Goal: Task Accomplishment & Management: Manage account settings

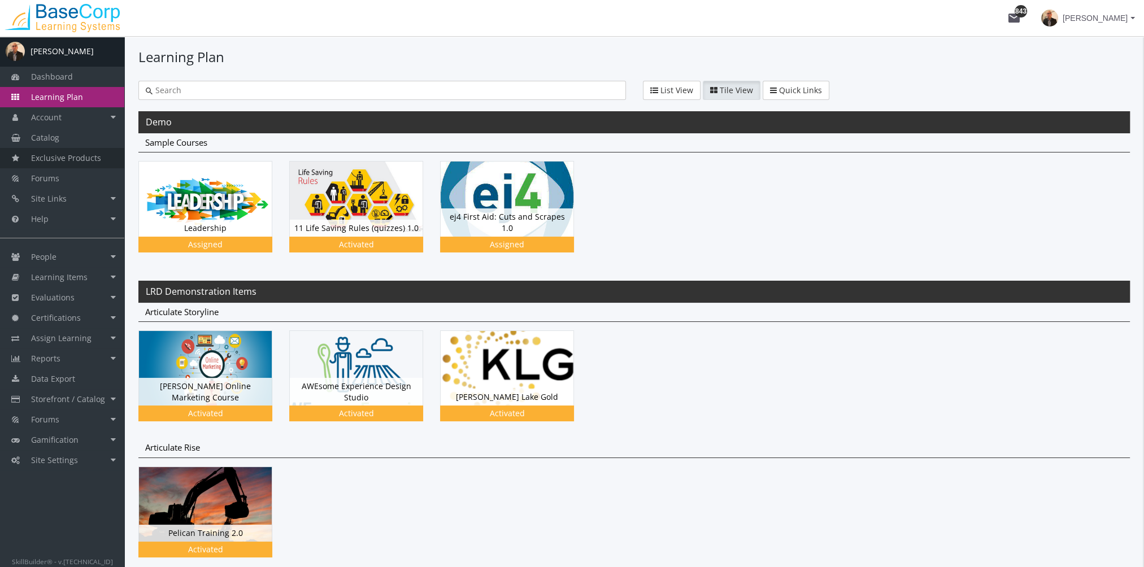
click at [71, 148] on link "Exclusive Products" at bounding box center [62, 158] width 124 height 20
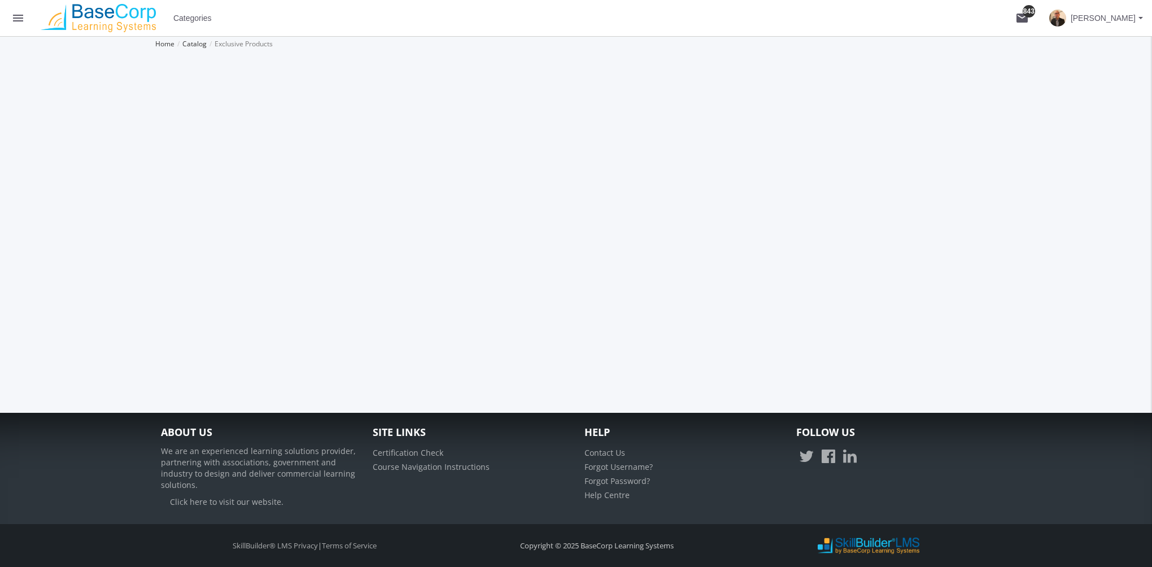
click at [69, 137] on div "A [PERSON_NAME] Dashboard Learning Plan Account Account Badges Certificates and…" at bounding box center [576, 224] width 1152 height 377
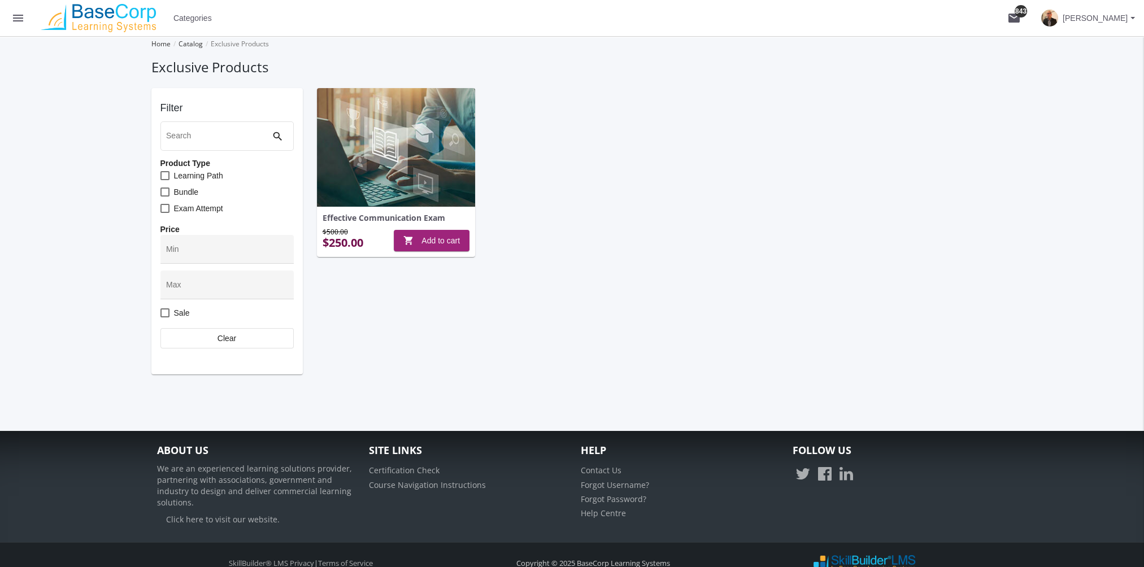
click at [23, 18] on mat-icon "menu" at bounding box center [18, 18] width 14 height 14
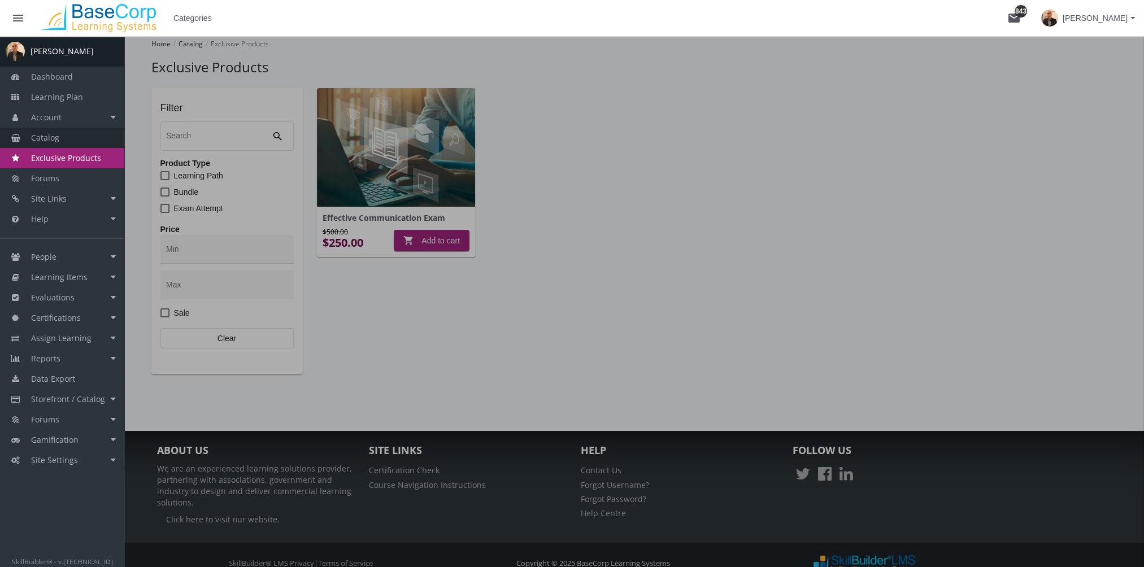
click at [63, 134] on link "Catalog" at bounding box center [62, 138] width 124 height 20
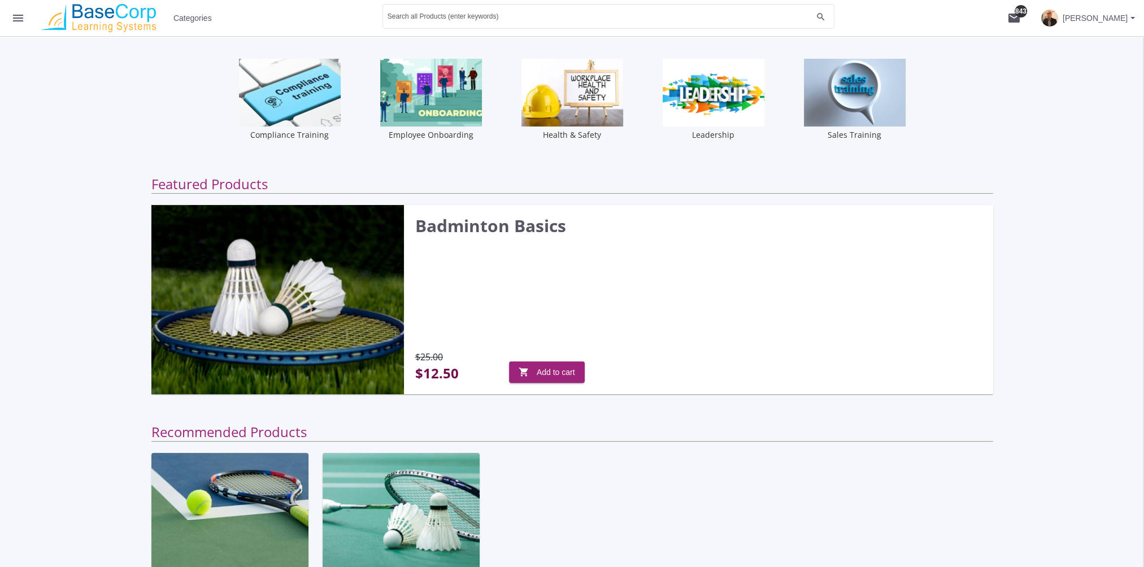
click at [186, 20] on span "Categories" at bounding box center [192, 18] width 38 height 20
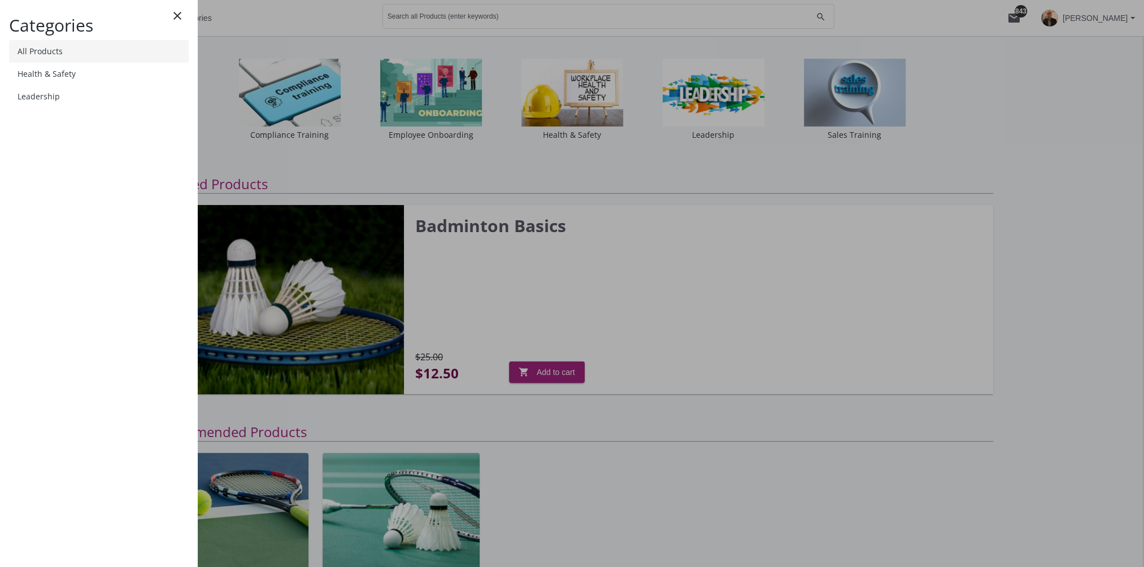
click at [66, 48] on link "All Products" at bounding box center [99, 51] width 180 height 23
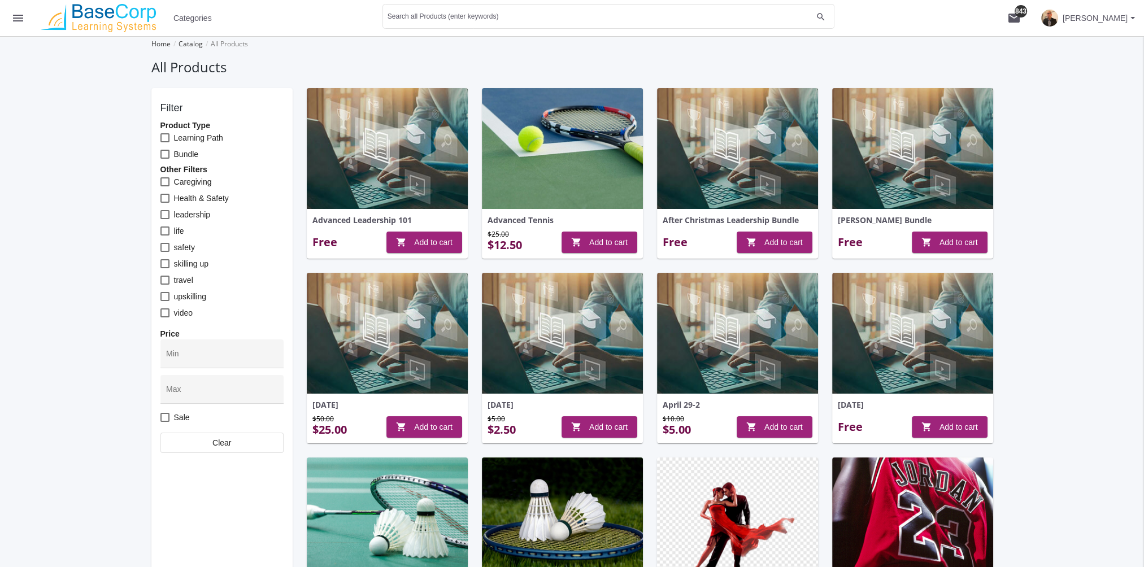
click at [27, 20] on button "menu" at bounding box center [18, 18] width 36 height 36
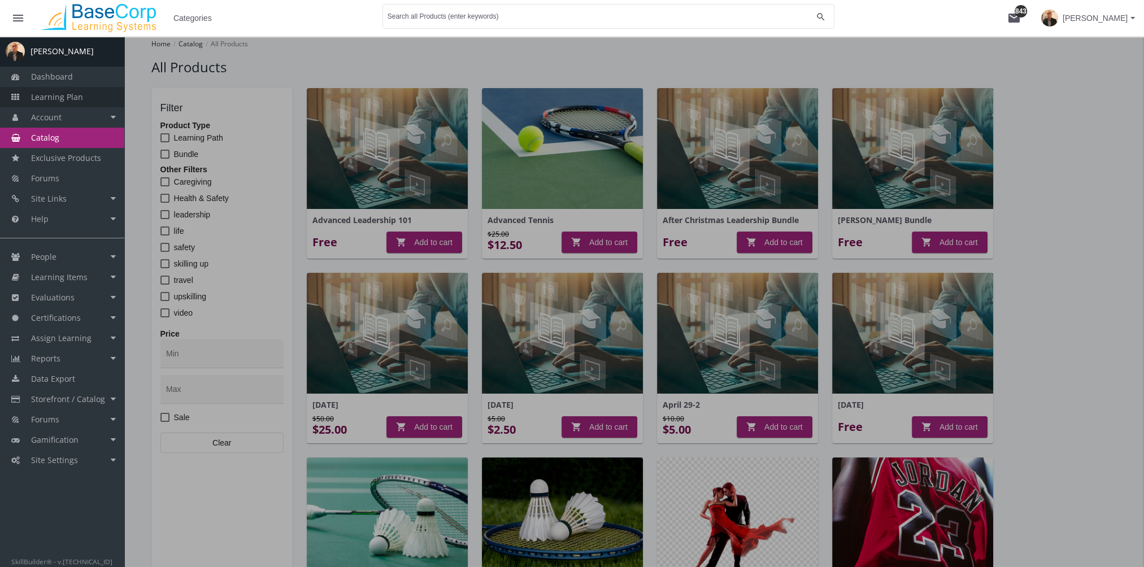
drag, startPoint x: 72, startPoint y: 95, endPoint x: 316, endPoint y: 182, distance: 259.1
click at [72, 96] on span "Learning Plan" at bounding box center [57, 97] width 52 height 11
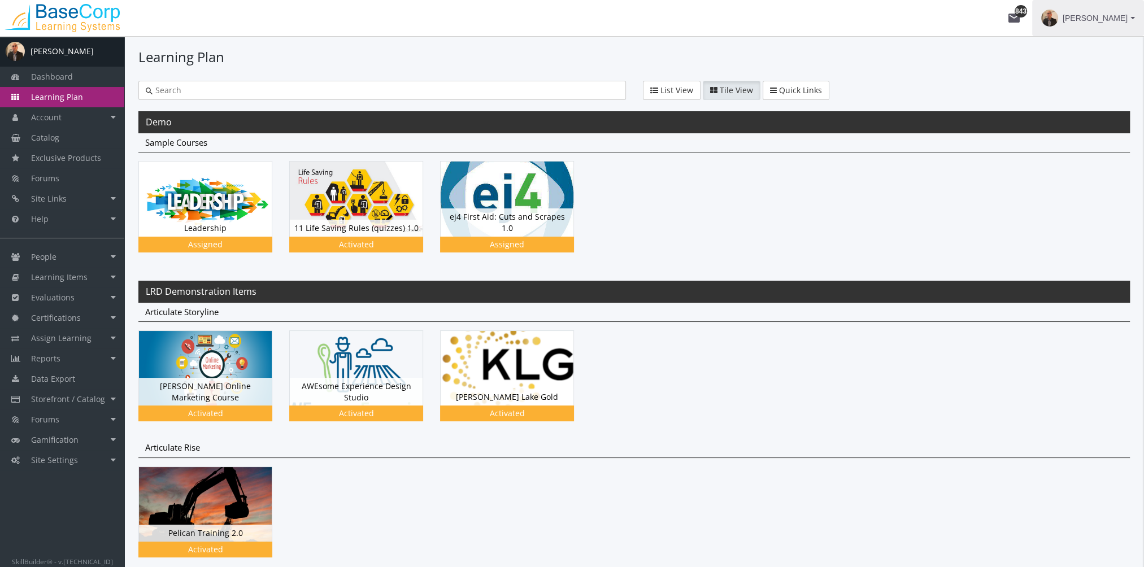
click at [1108, 19] on span "[PERSON_NAME]" at bounding box center [1095, 18] width 65 height 20
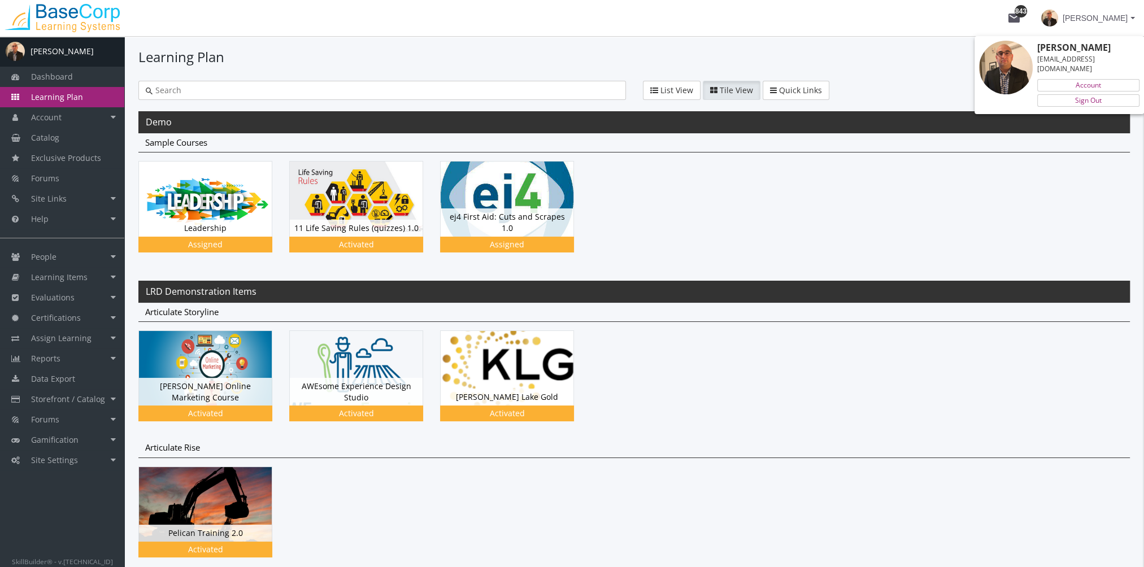
click at [71, 54] on div at bounding box center [572, 283] width 1144 height 567
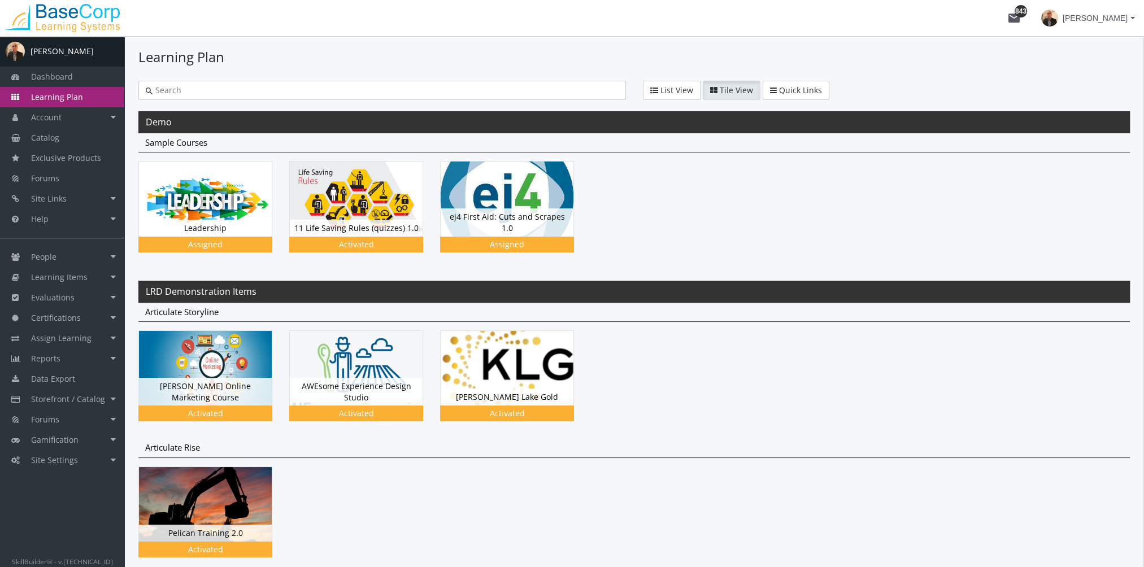
click at [70, 50] on div "[PERSON_NAME]" at bounding box center [62, 51] width 63 height 11
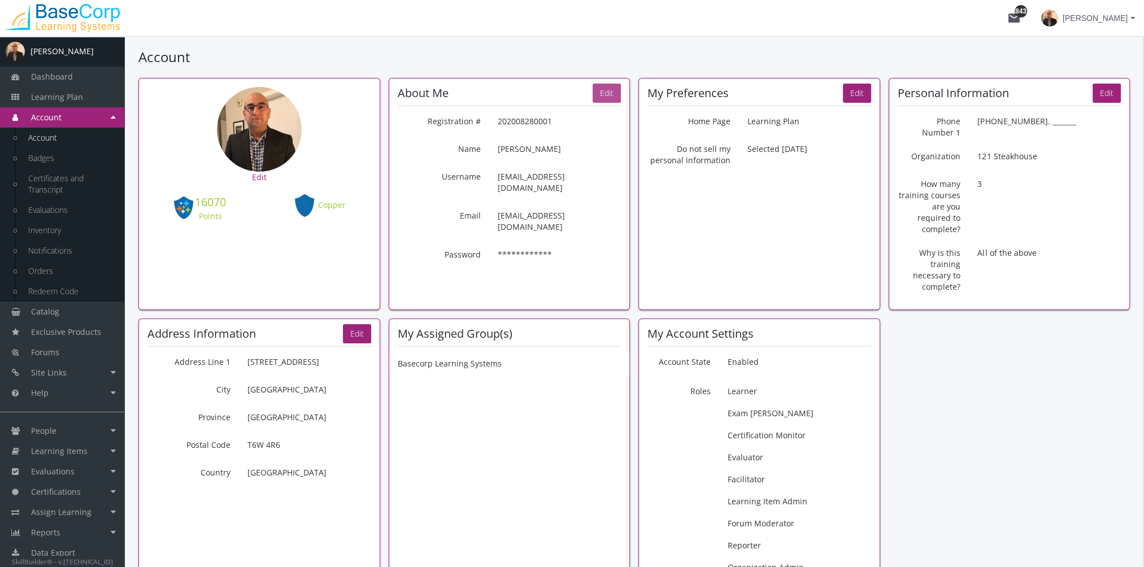
click at [614, 95] on button "Edit" at bounding box center [607, 93] width 28 height 19
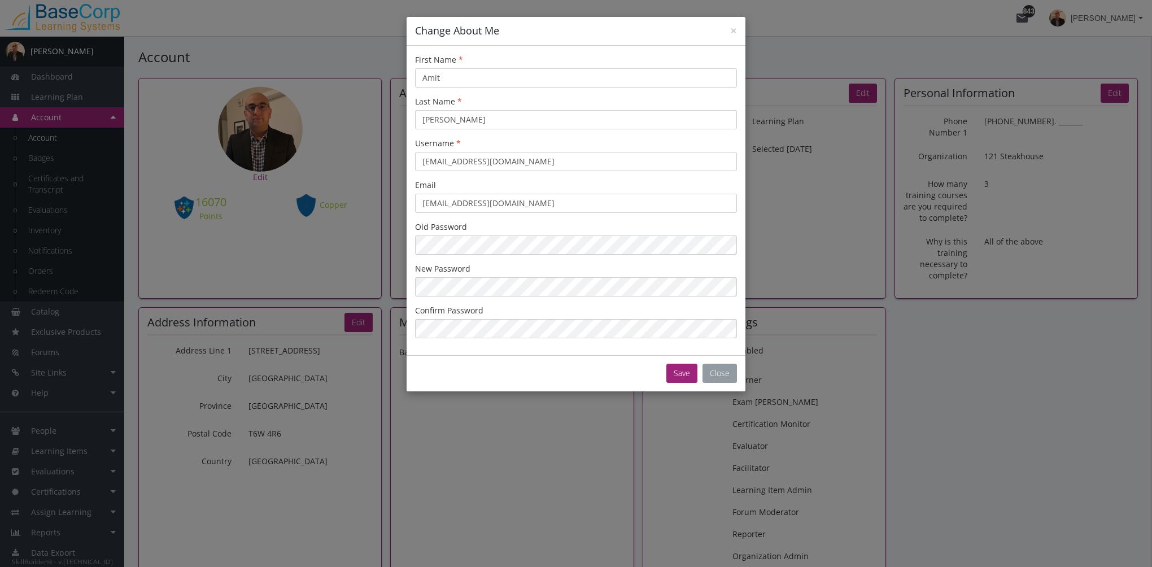
click at [724, 376] on button "Close" at bounding box center [720, 373] width 34 height 19
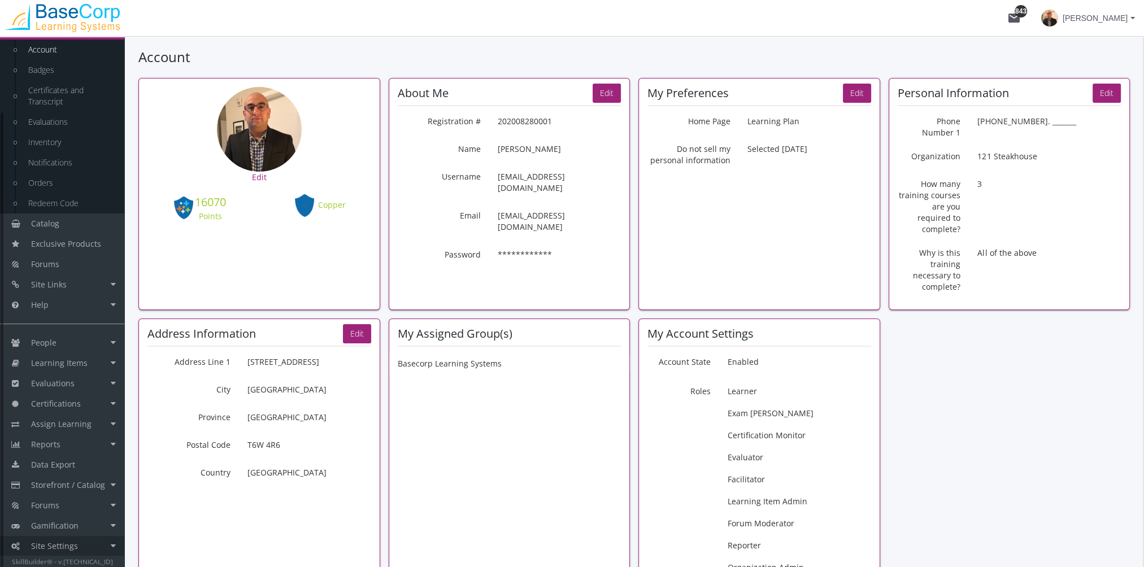
click at [80, 543] on link "Site Settings" at bounding box center [62, 546] width 124 height 20
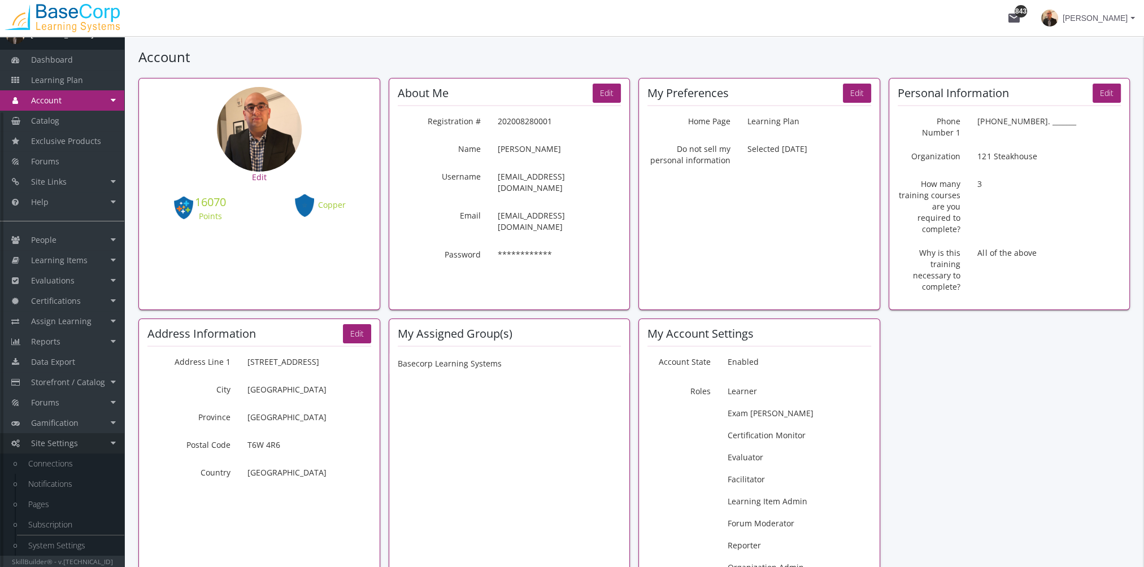
scroll to position [16, 0]
click at [72, 542] on link "System Settings" at bounding box center [70, 546] width 107 height 20
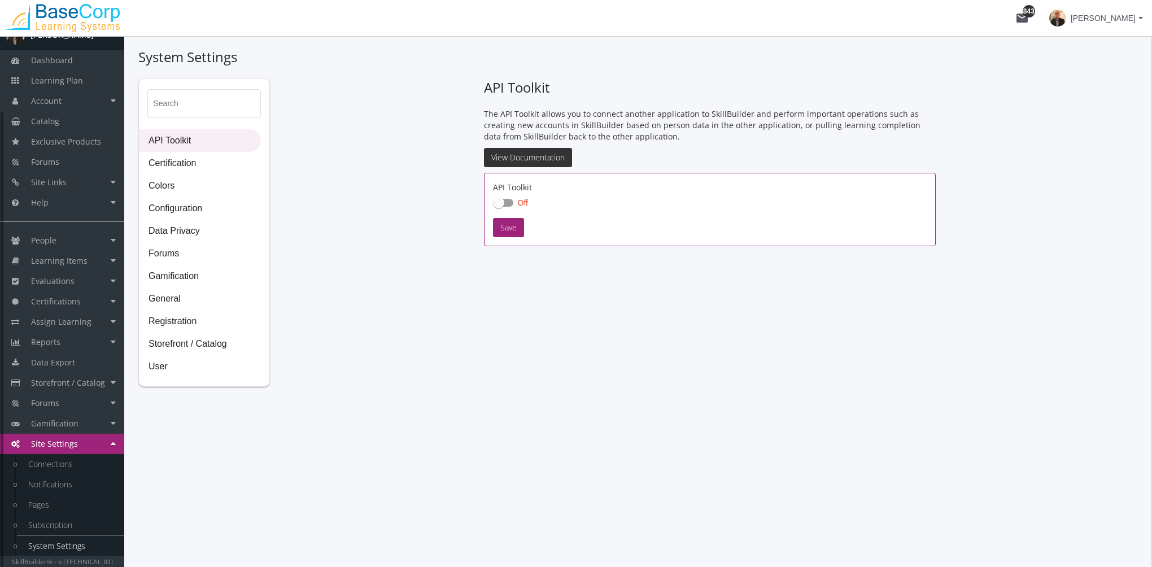
checkbox input "true"
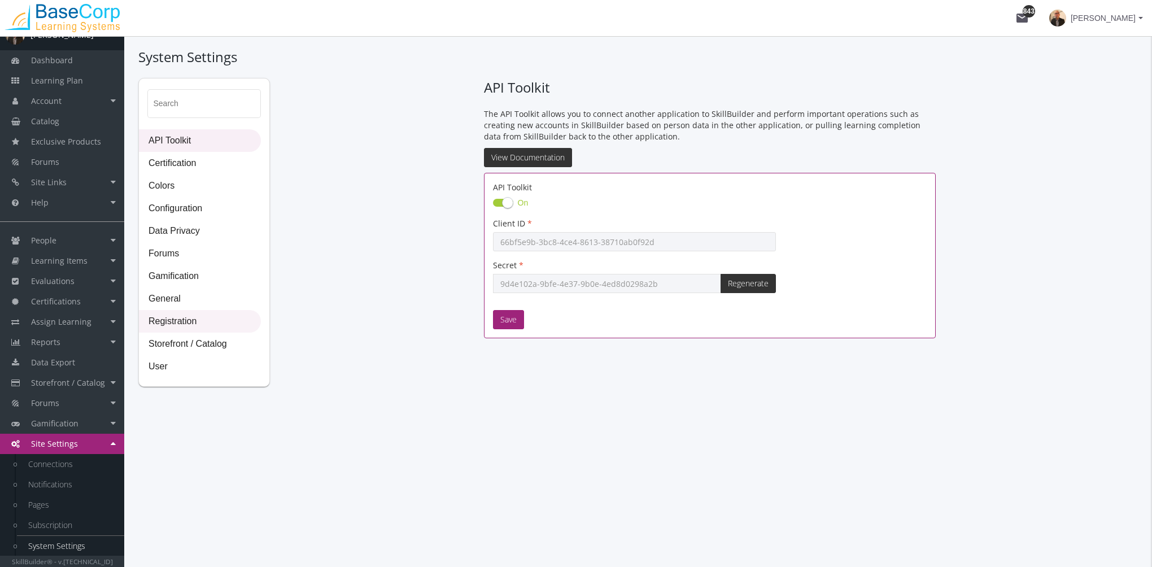
click at [196, 321] on span "Registration" at bounding box center [200, 322] width 121 height 23
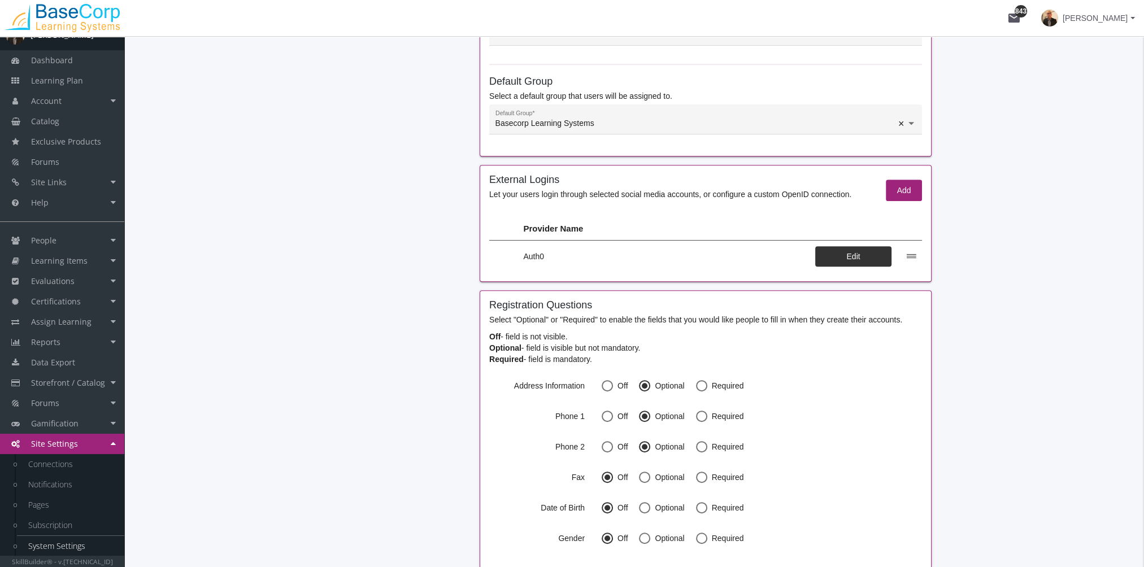
scroll to position [621, 0]
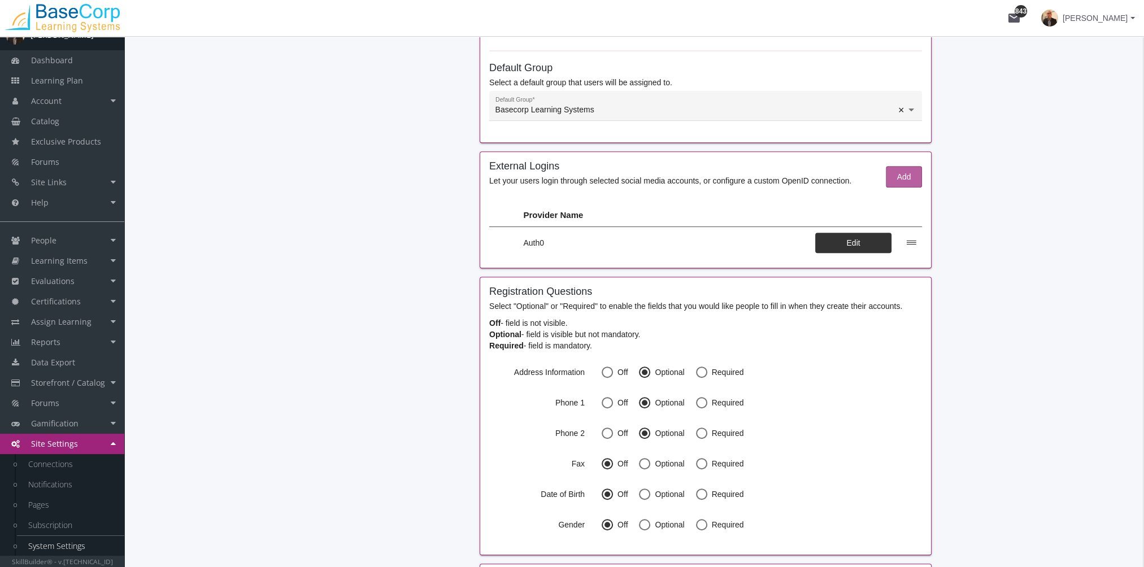
click at [906, 177] on span "Add" at bounding box center [903, 177] width 17 height 20
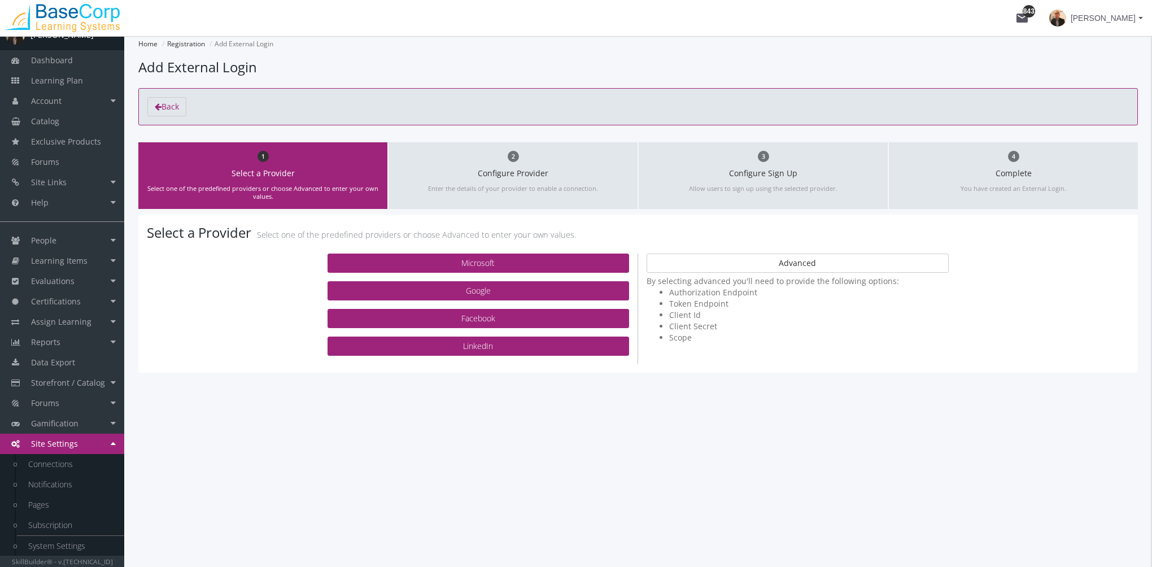
click at [1107, 19] on span "[PERSON_NAME]" at bounding box center [1103, 18] width 65 height 20
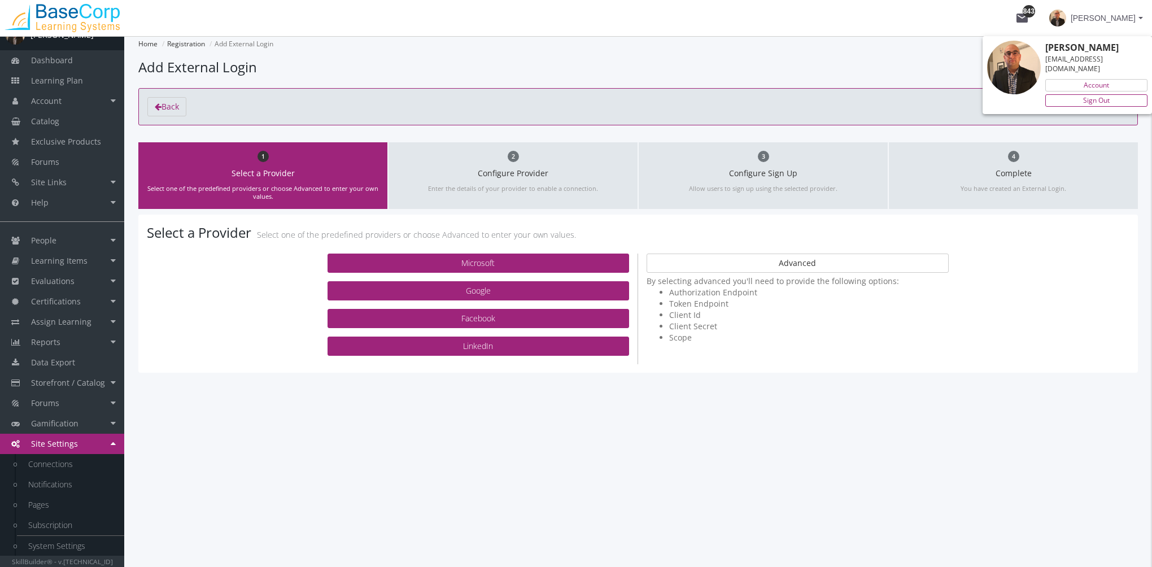
click at [1102, 94] on link "Sign Out" at bounding box center [1097, 100] width 102 height 12
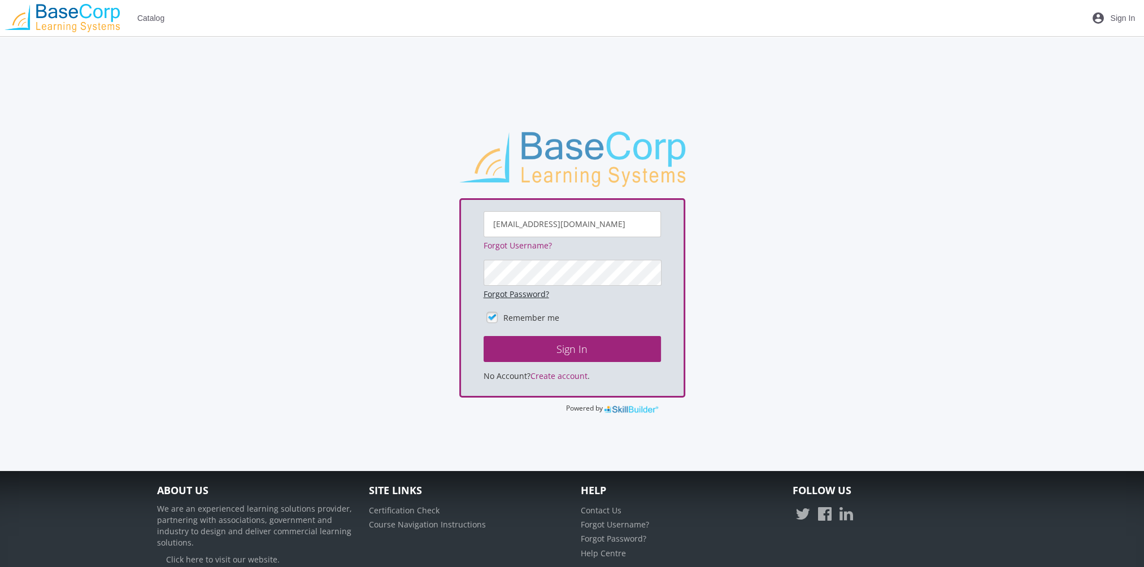
click at [533, 295] on link "Forgot Password?" at bounding box center [517, 294] width 66 height 11
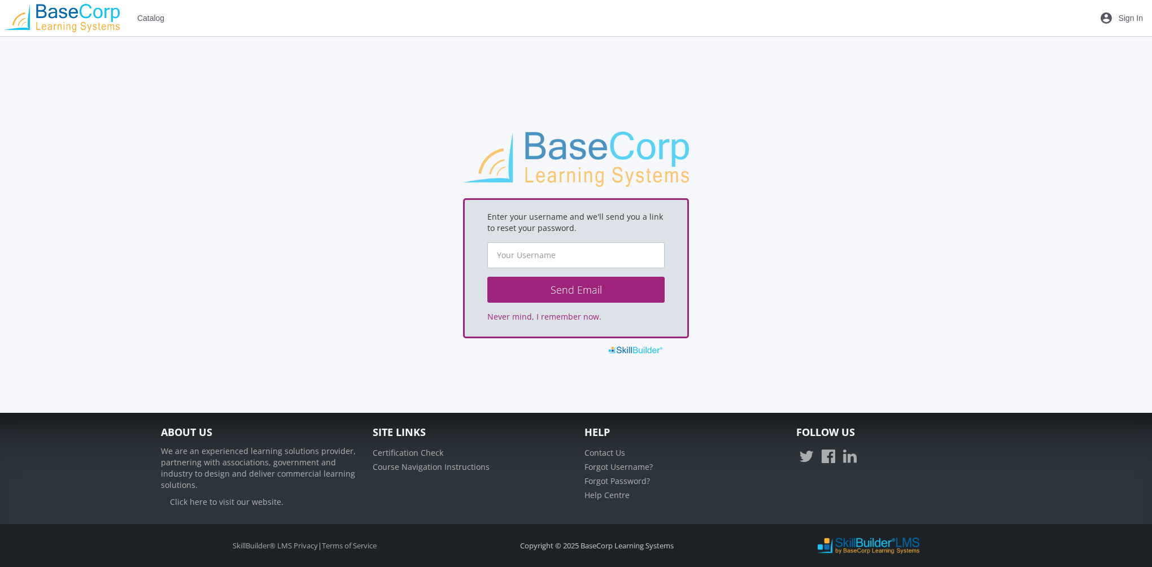
click at [561, 254] on input "text" at bounding box center [576, 255] width 177 height 26
type input "[EMAIL_ADDRESS][DOMAIN_NAME]"
click at [588, 295] on button "Send Email" at bounding box center [576, 290] width 177 height 26
click at [1125, 21] on span "Sign In" at bounding box center [1131, 18] width 25 height 20
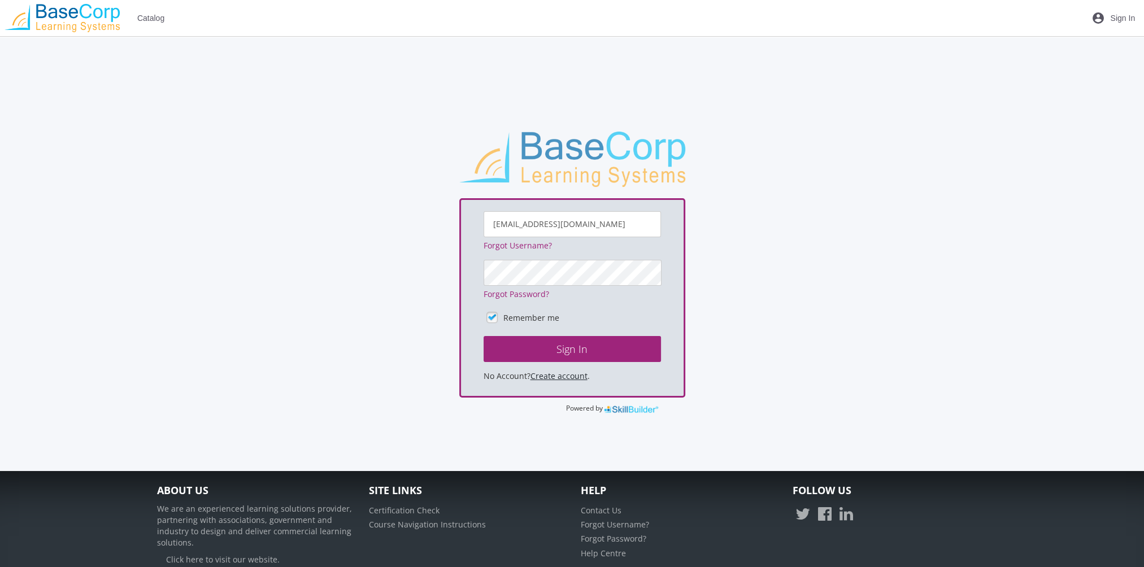
click at [567, 375] on link "Create account" at bounding box center [558, 376] width 57 height 11
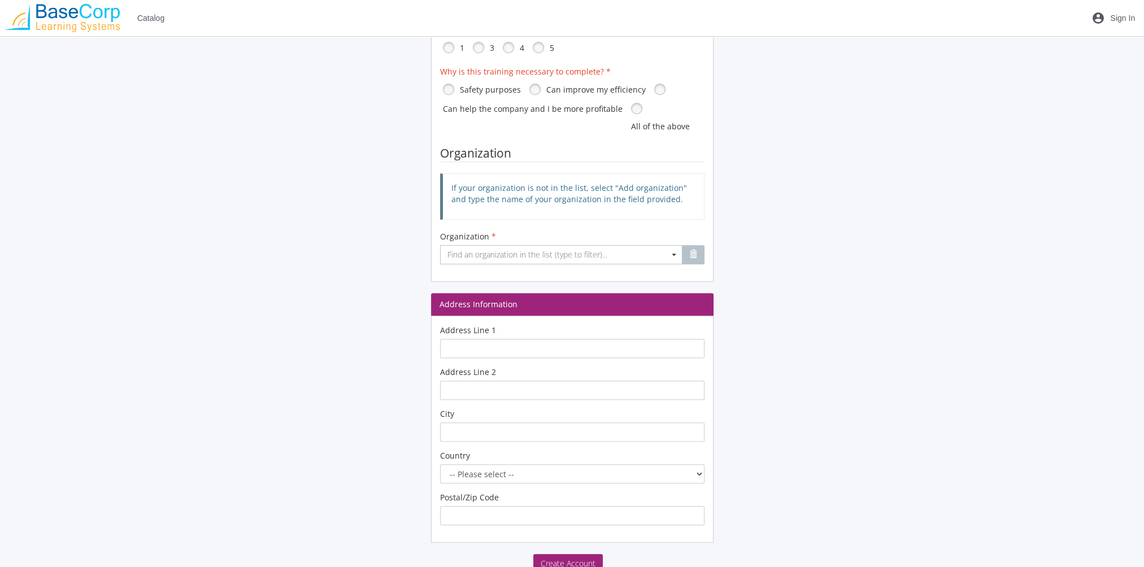
scroll to position [678, 0]
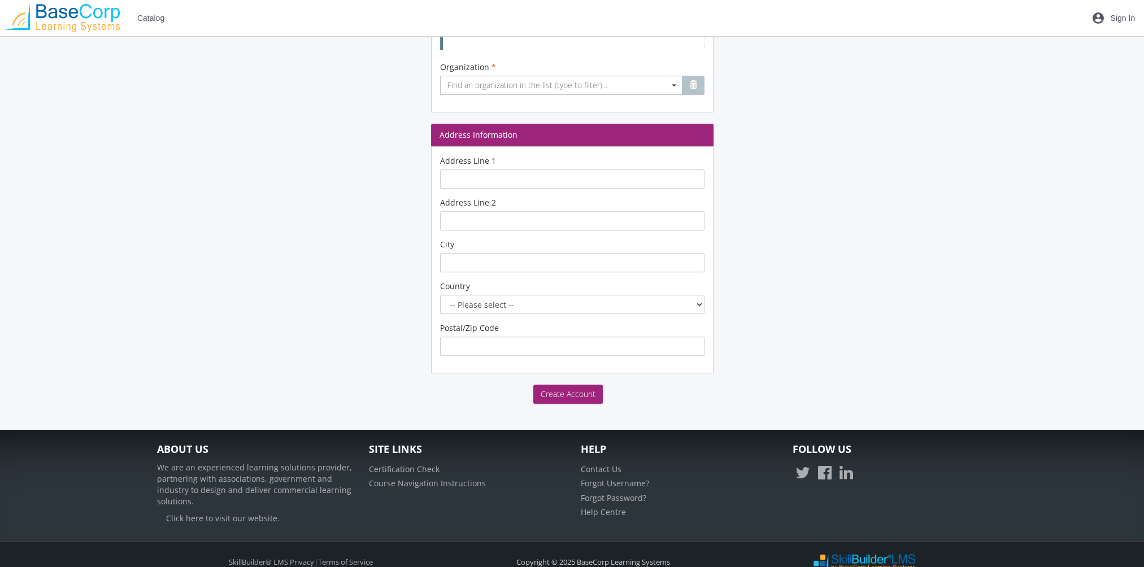
click at [568, 386] on button "Create Account" at bounding box center [567, 394] width 69 height 19
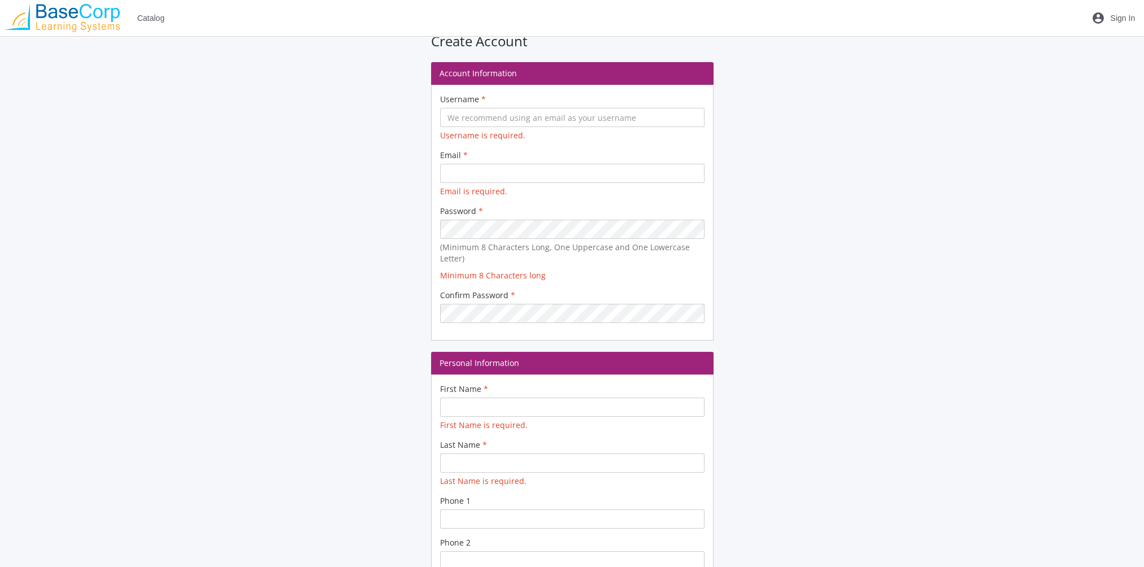
scroll to position [0, 0]
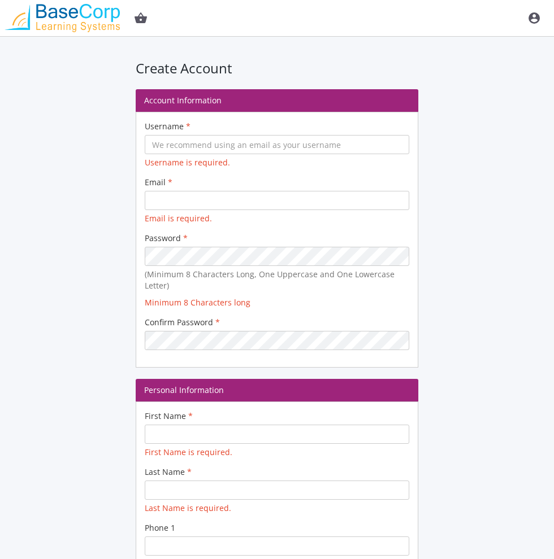
click at [529, 18] on mat-icon "account_circle" at bounding box center [534, 18] width 14 height 14
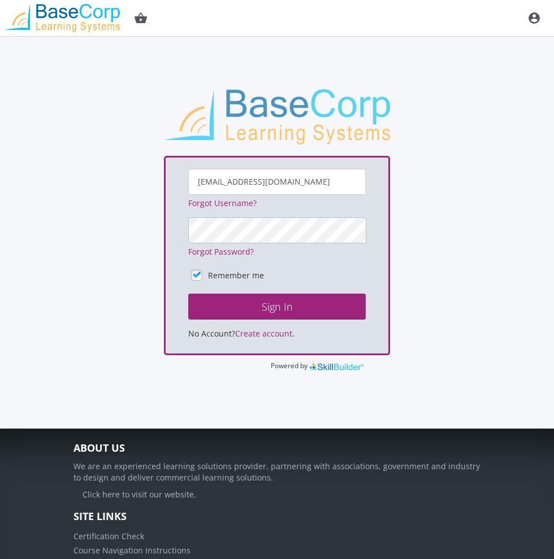
click at [188, 294] on button "Sign In" at bounding box center [276, 307] width 177 height 26
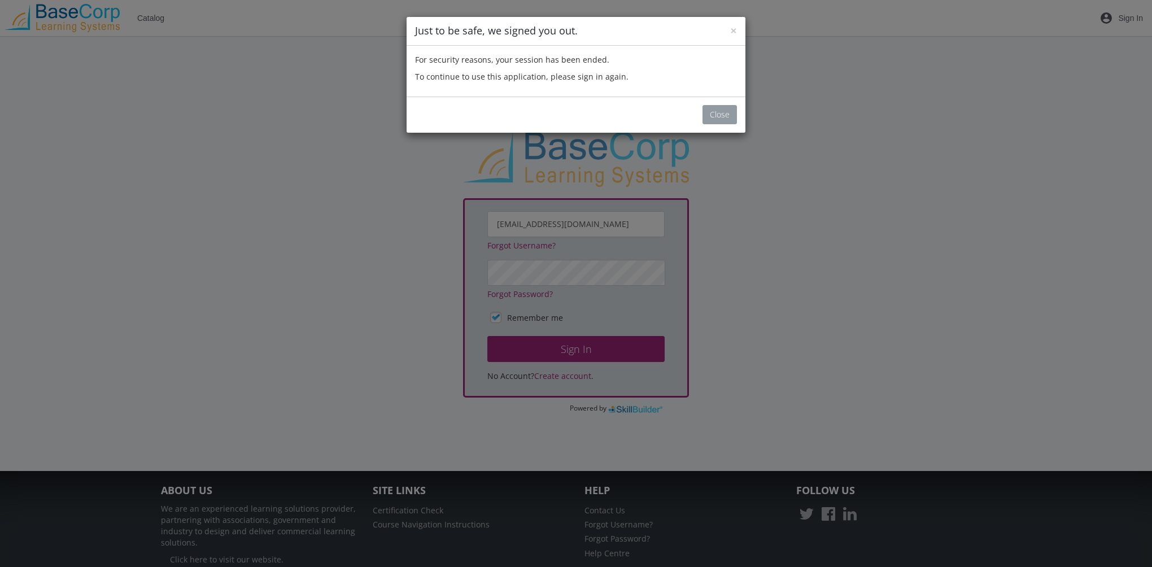
click at [704, 116] on button "Close" at bounding box center [720, 114] width 34 height 19
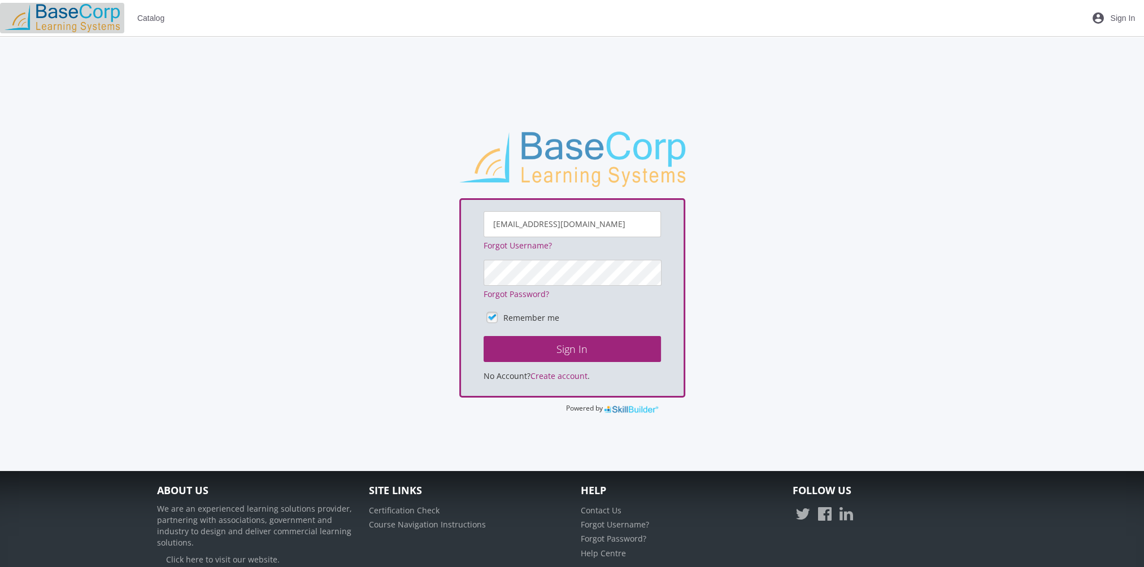
click at [28, 20] on img at bounding box center [62, 18] width 124 height 28
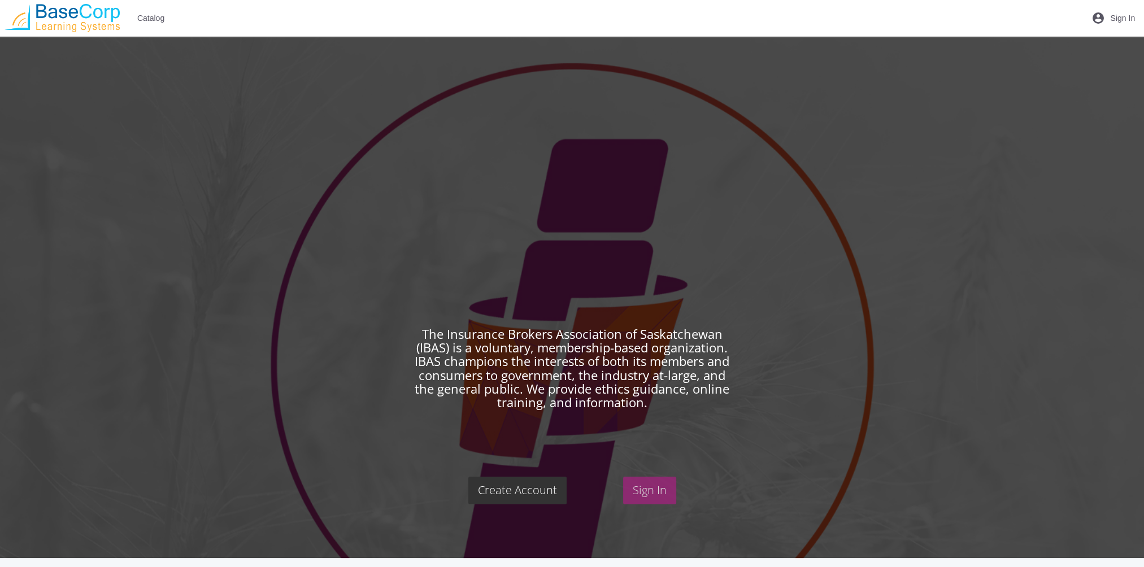
click at [662, 492] on link "Sign In" at bounding box center [649, 491] width 53 height 28
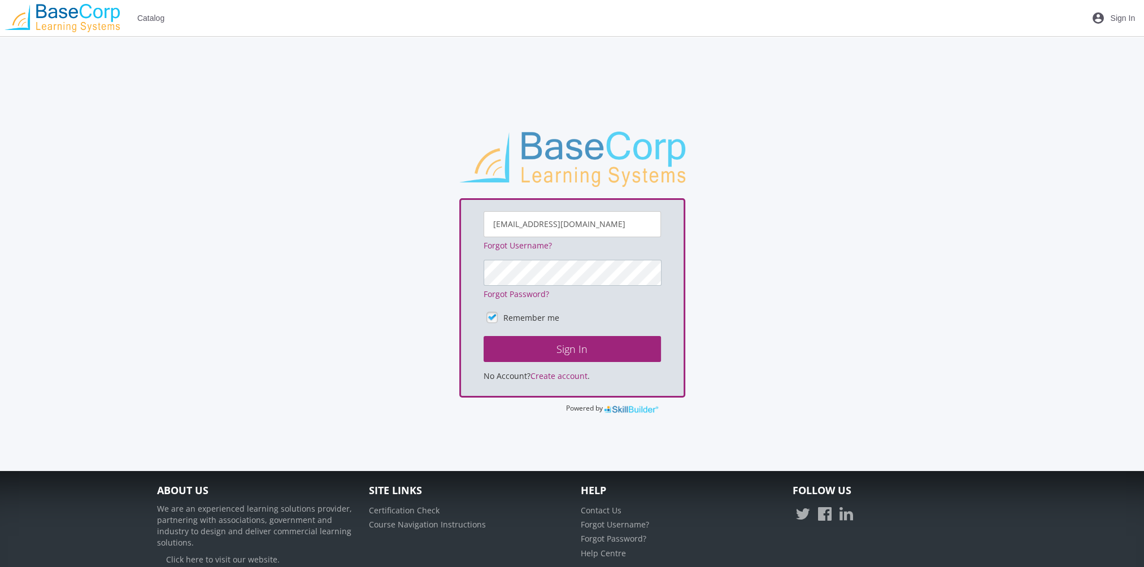
click at [484, 336] on button "Sign In" at bounding box center [572, 349] width 177 height 26
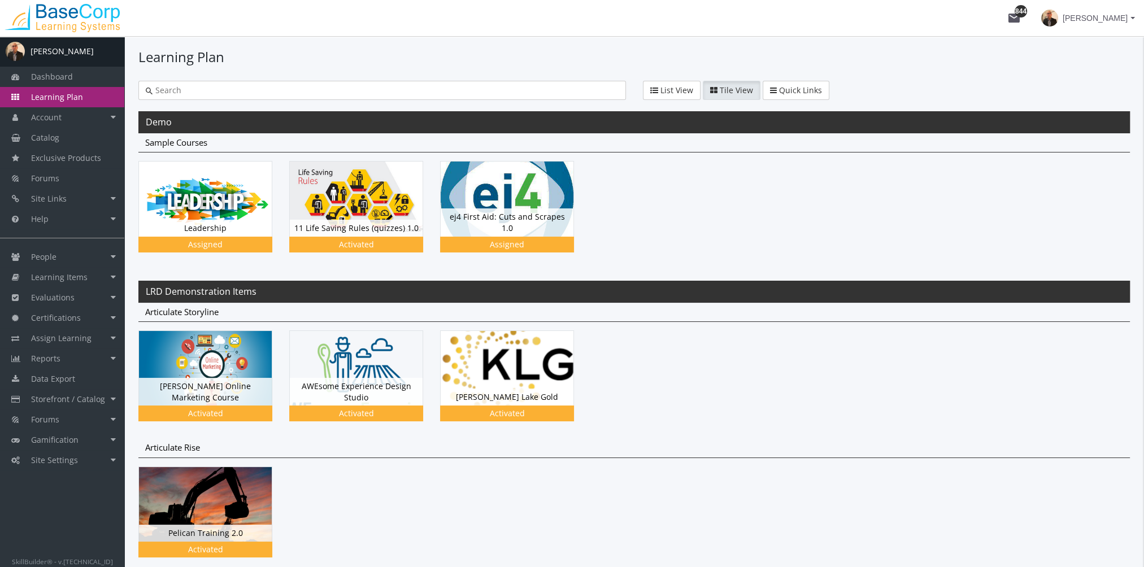
click at [199, 94] on input "text" at bounding box center [386, 90] width 466 height 11
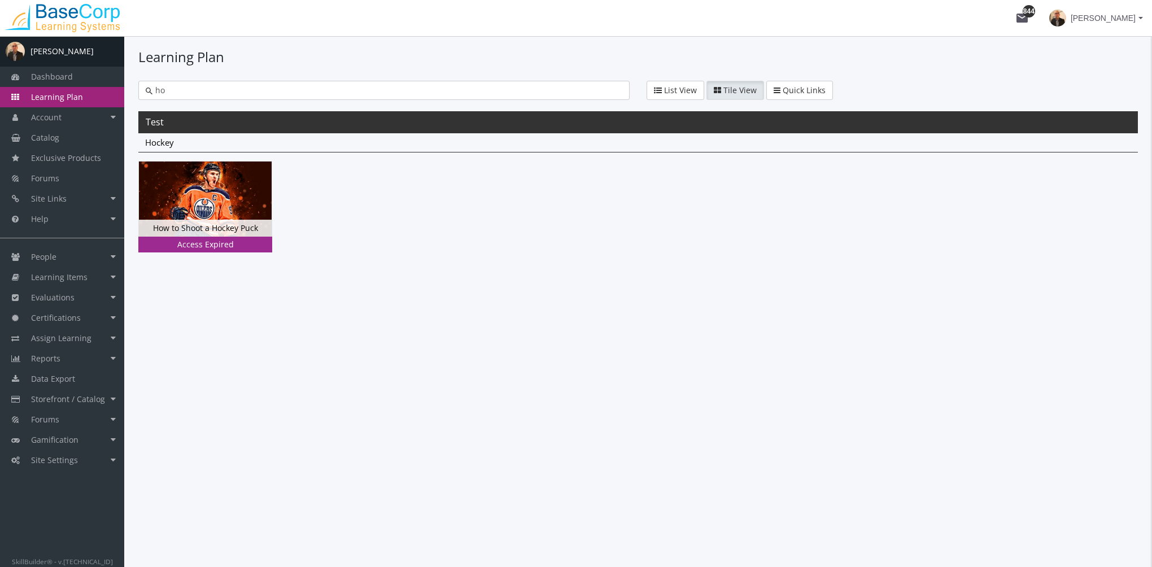
type input "h"
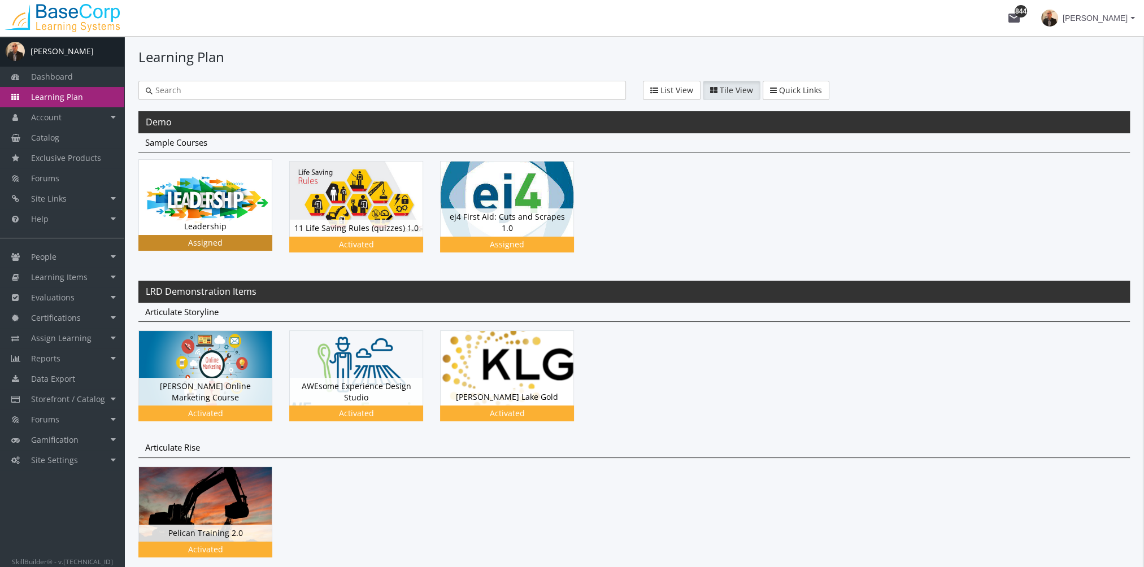
click at [219, 203] on img at bounding box center [205, 197] width 133 height 75
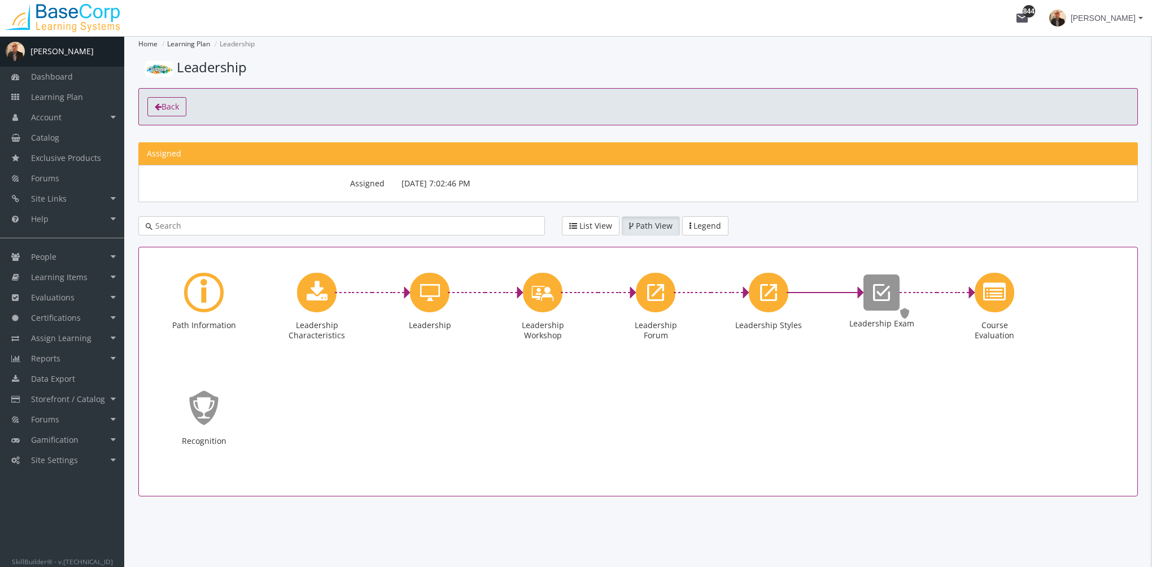
click at [173, 107] on span "Back" at bounding box center [171, 106] width 18 height 11
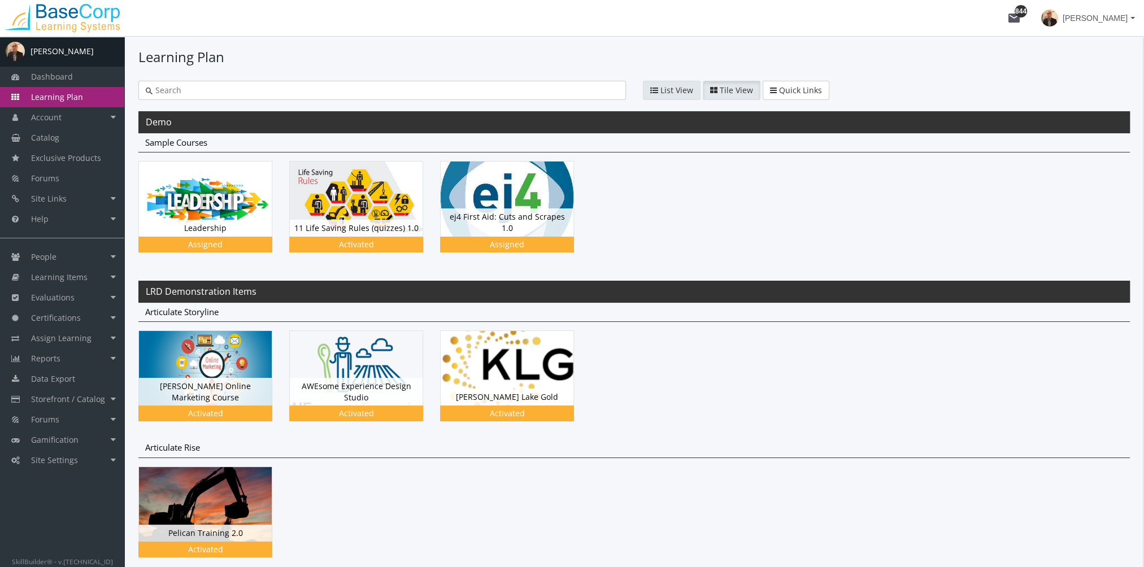
click at [671, 95] on span "List View" at bounding box center [676, 90] width 33 height 11
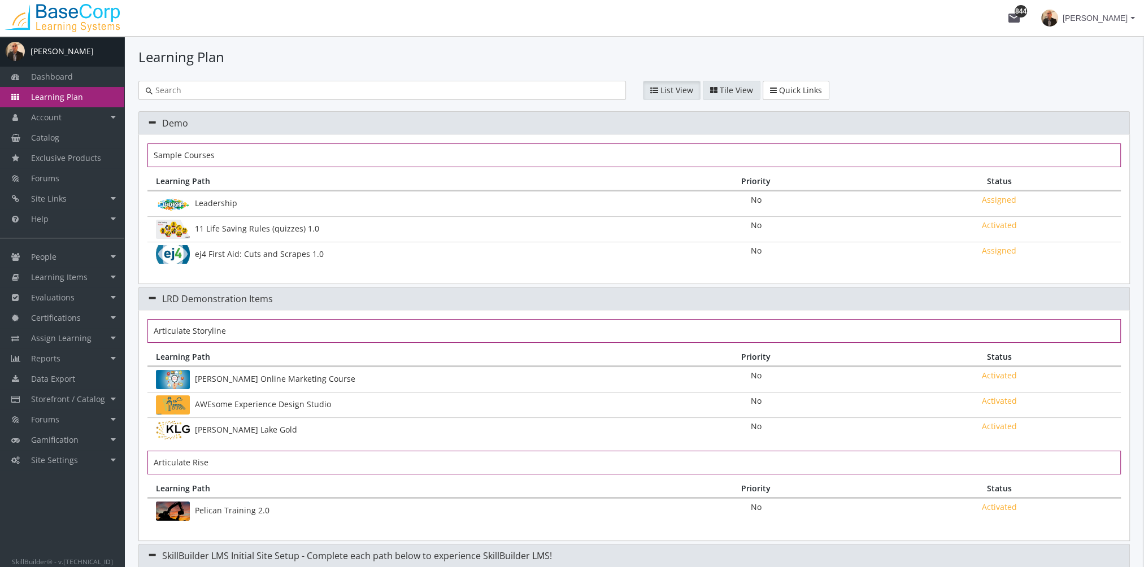
click at [717, 89] on button "Tile View" at bounding box center [732, 90] width 58 height 19
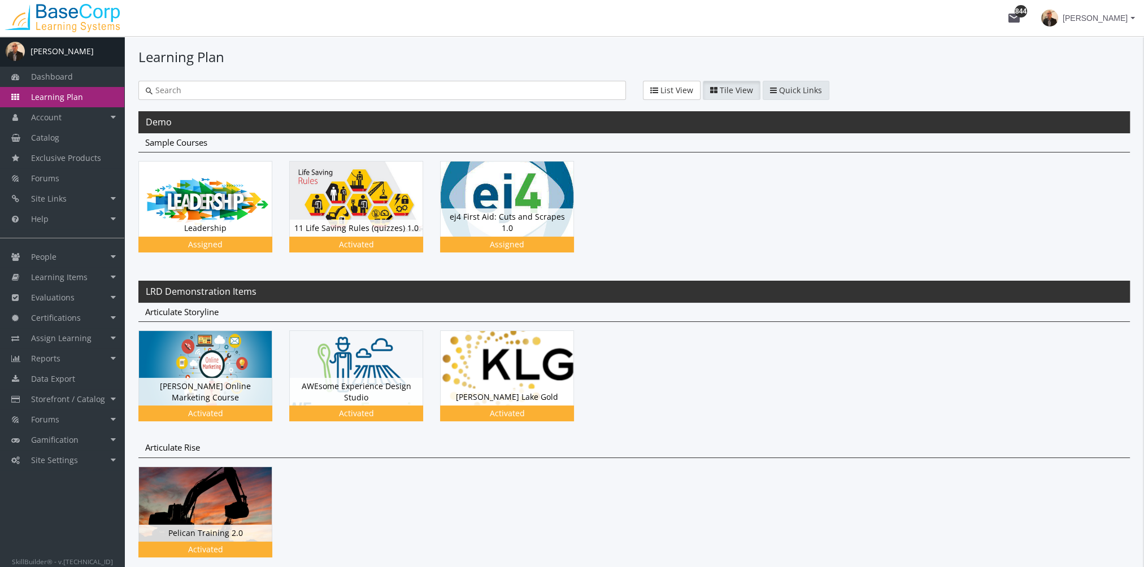
click at [811, 85] on span "Quick Links" at bounding box center [800, 90] width 43 height 11
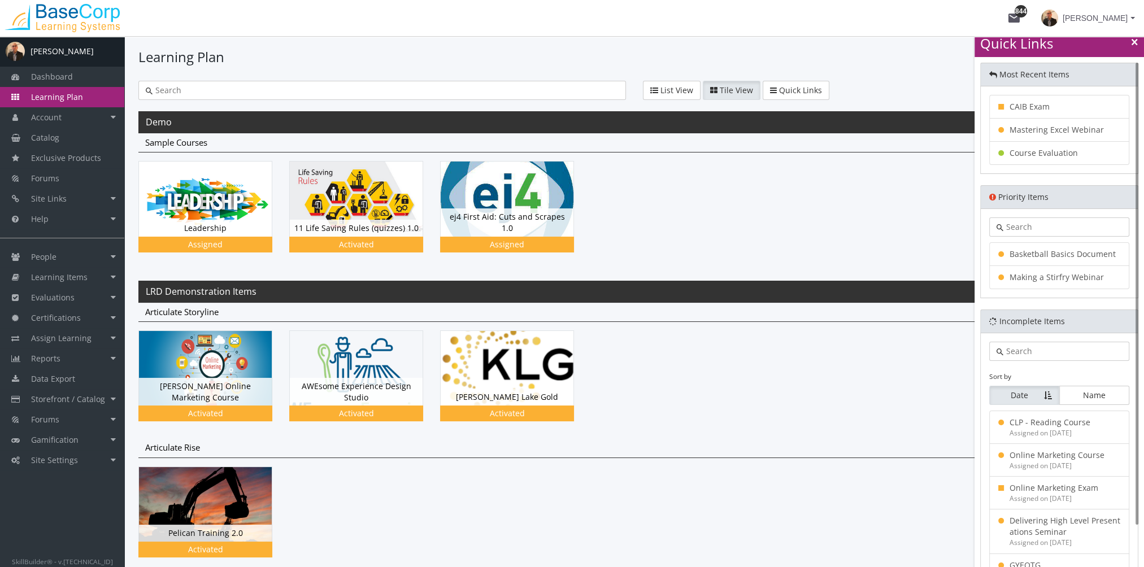
click at [1132, 41] on icon at bounding box center [1134, 42] width 6 height 8
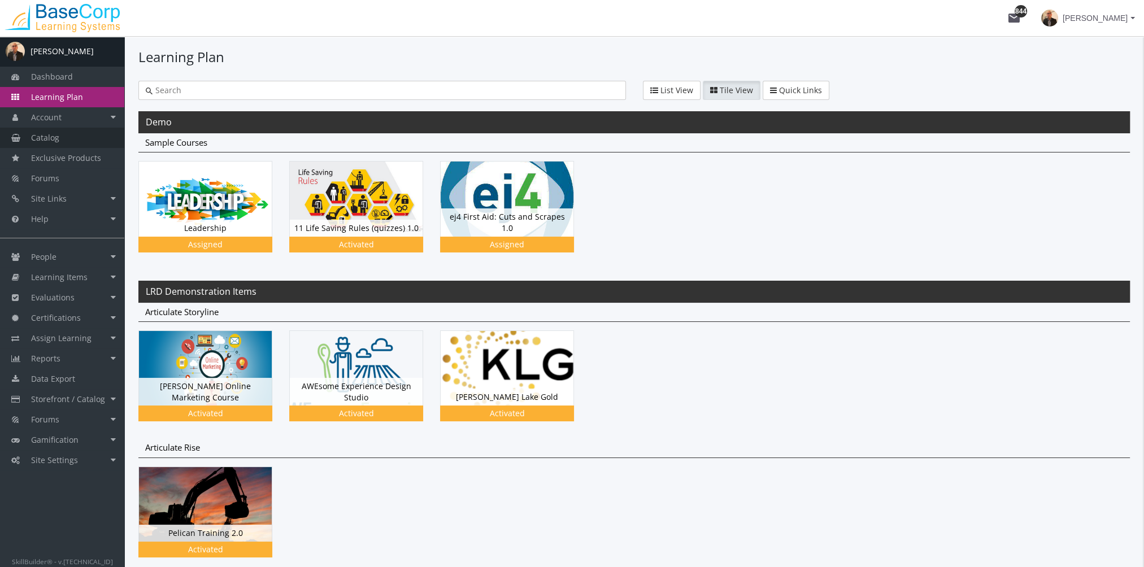
click at [62, 142] on link "Catalog" at bounding box center [62, 138] width 124 height 20
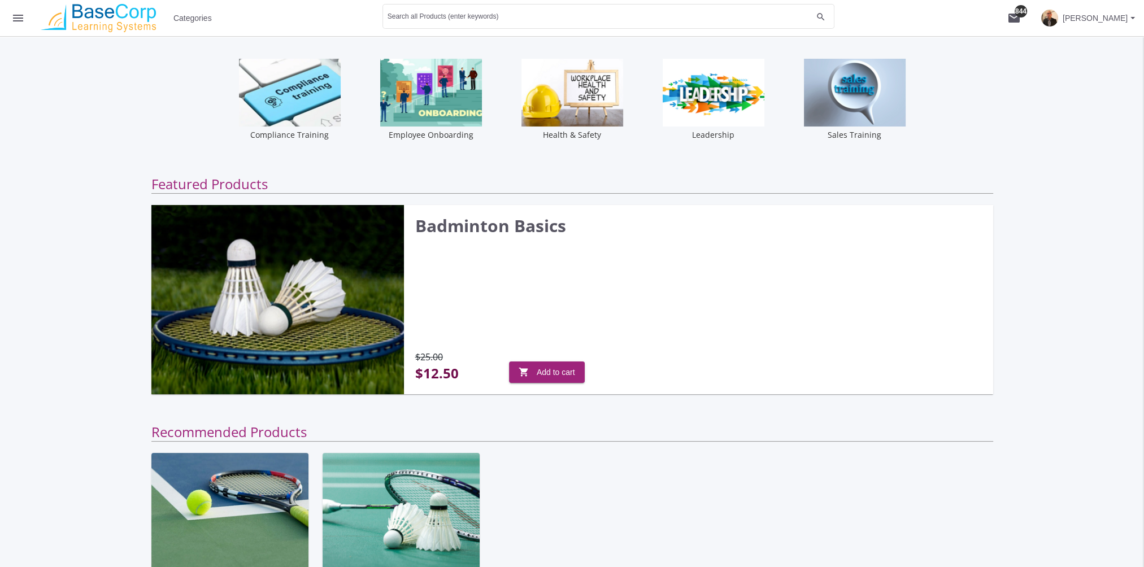
click at [198, 22] on span "Categories" at bounding box center [192, 18] width 38 height 20
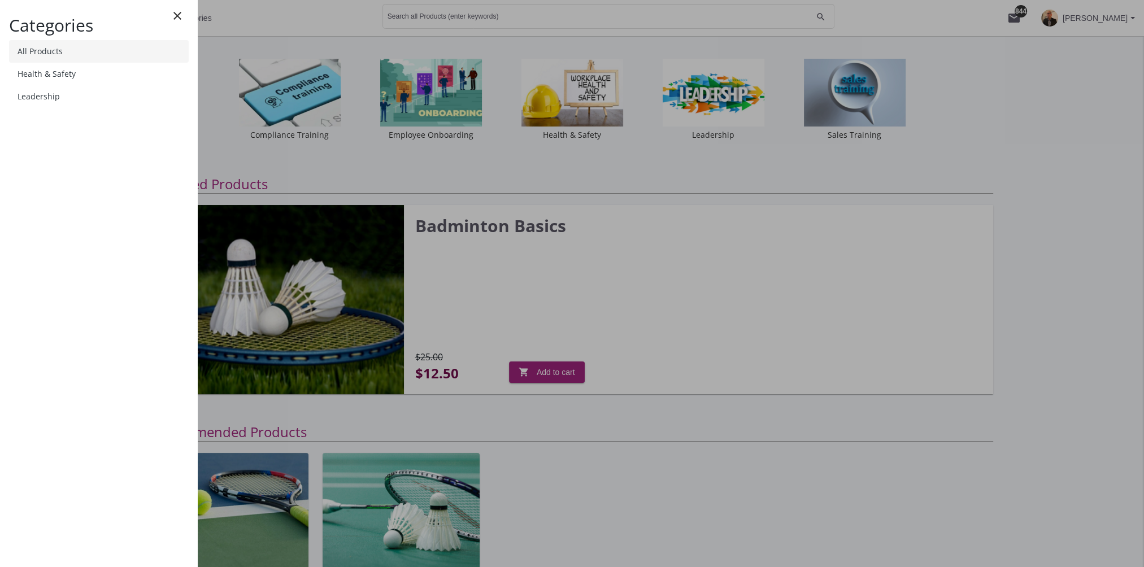
click at [117, 54] on link "All Products" at bounding box center [99, 51] width 180 height 23
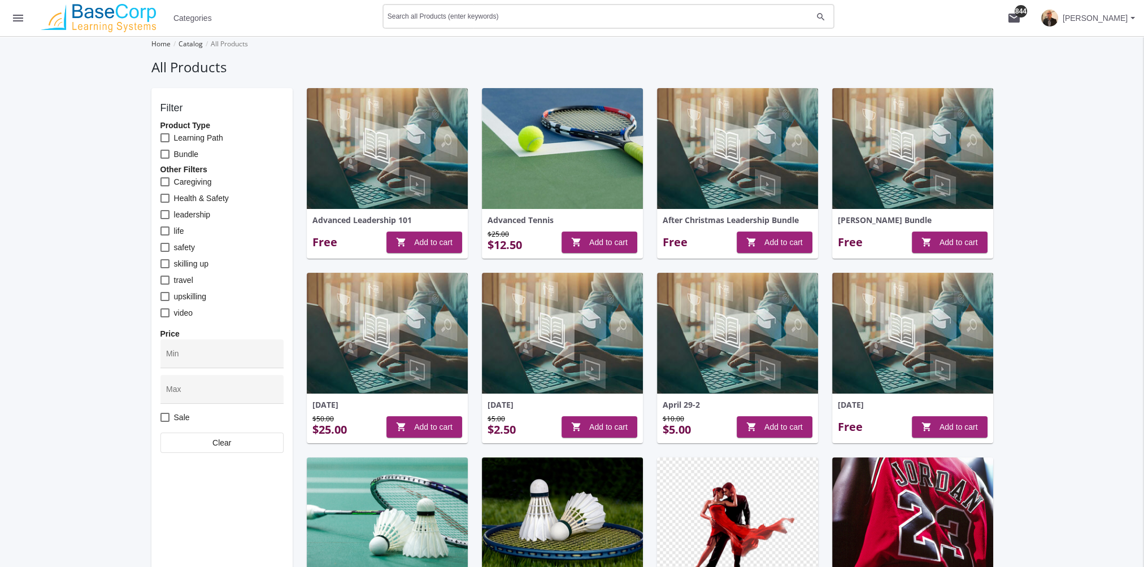
click at [475, 23] on div "Search all Products (enter keywords)" at bounding box center [600, 15] width 425 height 27
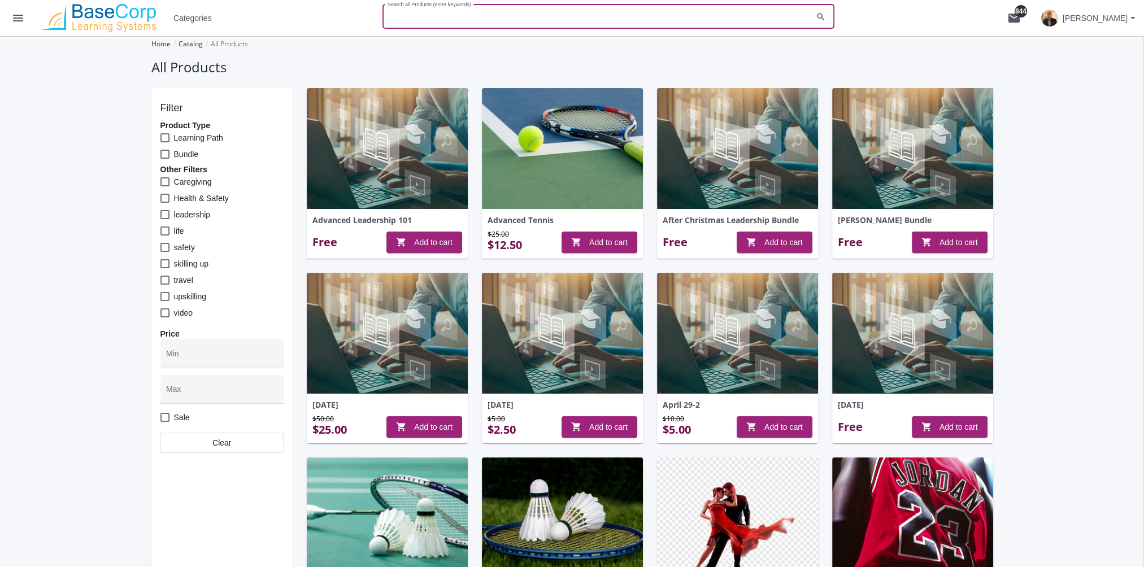
click at [25, 23] on button "menu" at bounding box center [18, 18] width 36 height 36
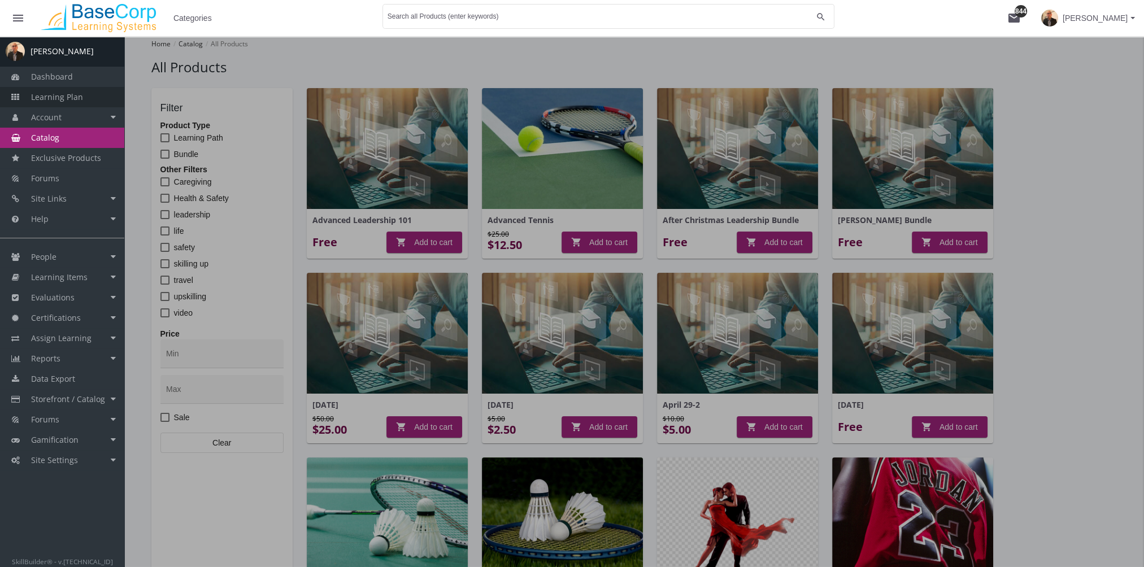
click at [79, 93] on span "Learning Plan" at bounding box center [57, 97] width 52 height 11
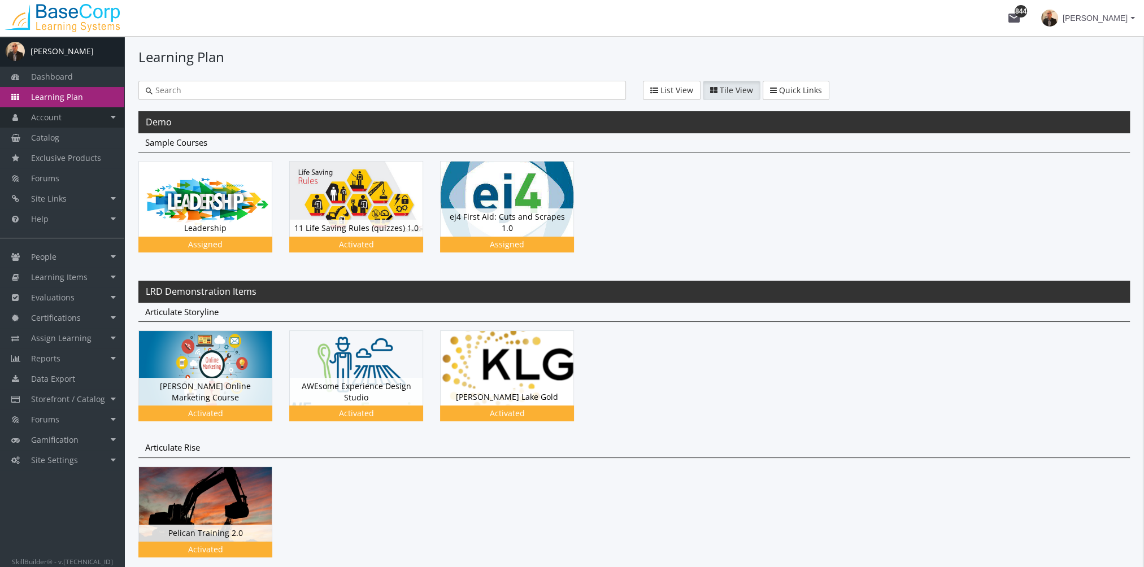
click at [70, 120] on link "Account" at bounding box center [62, 117] width 124 height 20
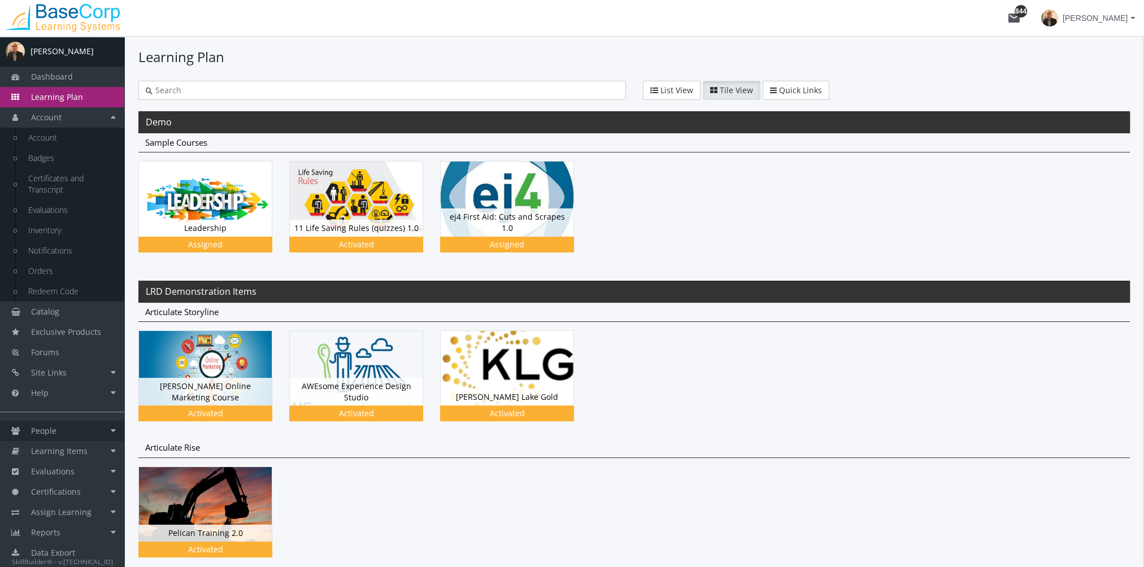
click at [67, 433] on link "People" at bounding box center [62, 431] width 124 height 20
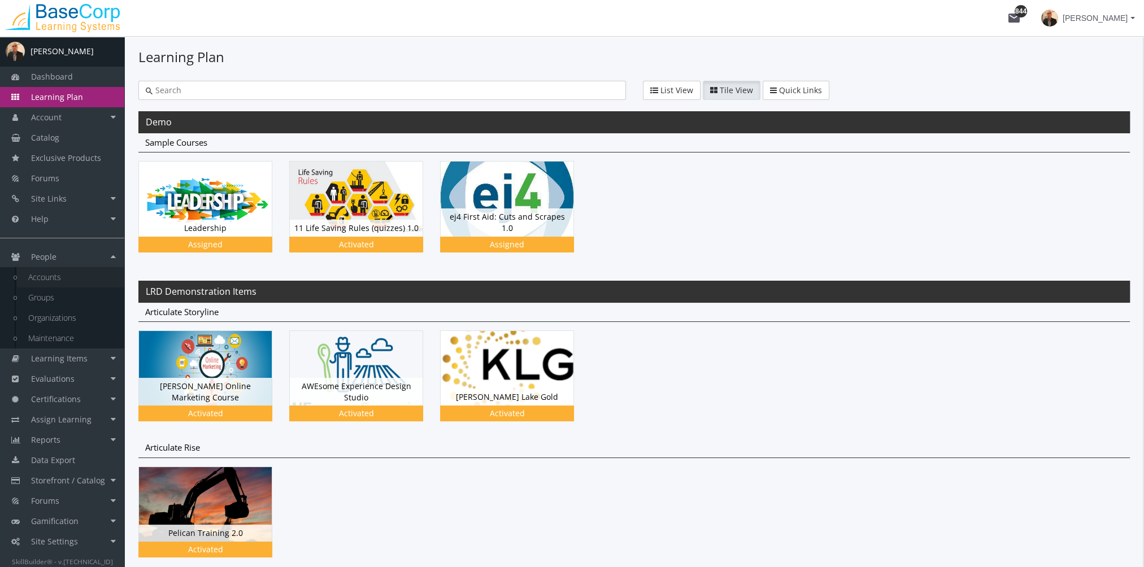
click at [45, 285] on link "Accounts" at bounding box center [70, 277] width 107 height 20
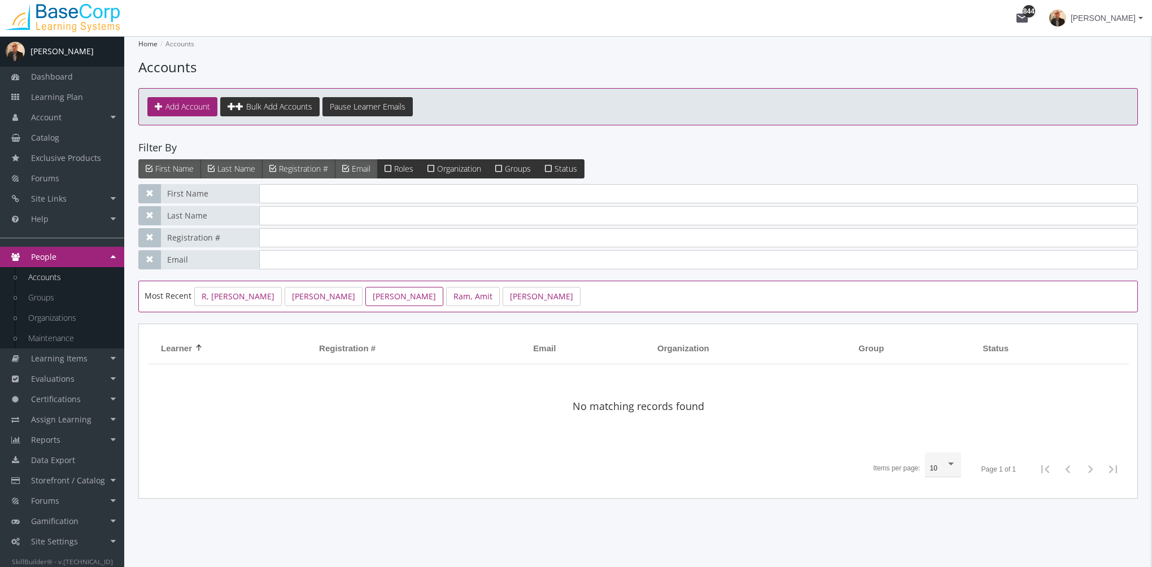
click at [365, 295] on link "[PERSON_NAME]" at bounding box center [404, 296] width 78 height 19
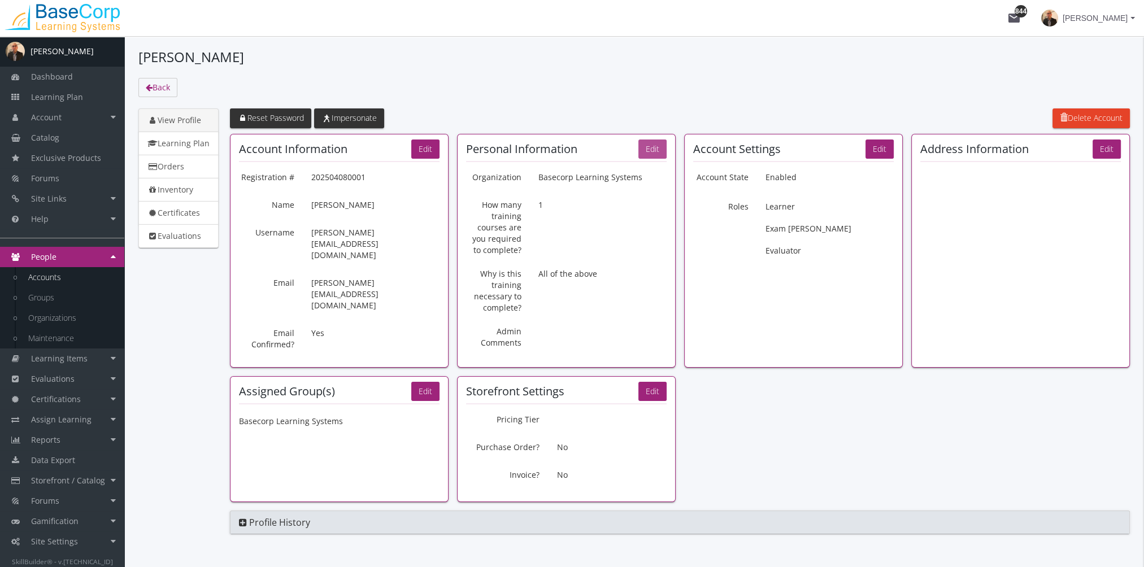
click at [656, 147] on button "Edit" at bounding box center [652, 149] width 28 height 19
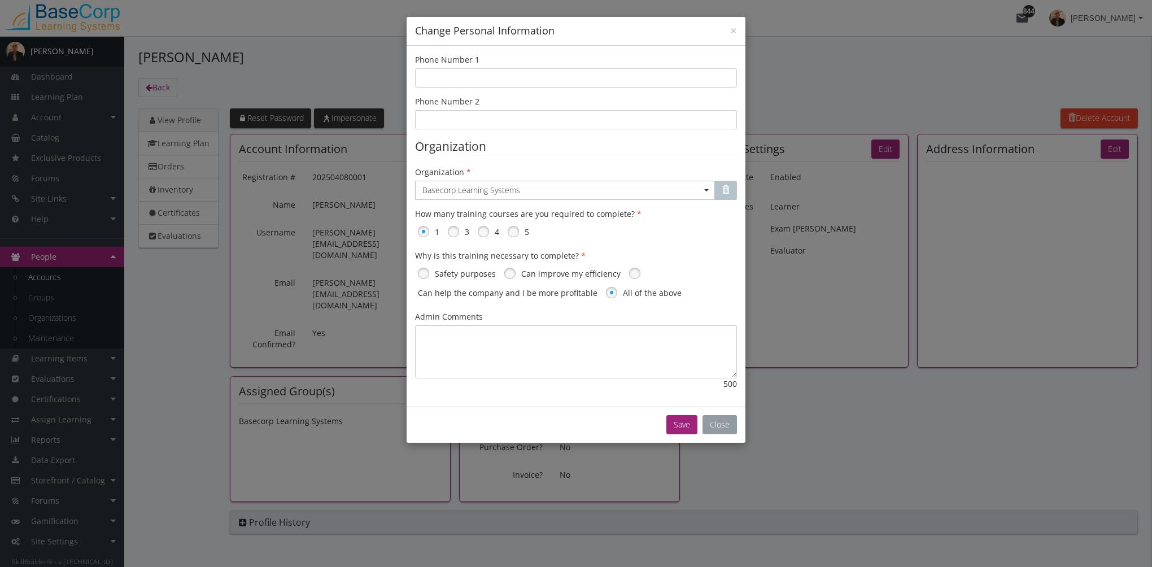
click at [719, 421] on button "Close" at bounding box center [720, 424] width 34 height 19
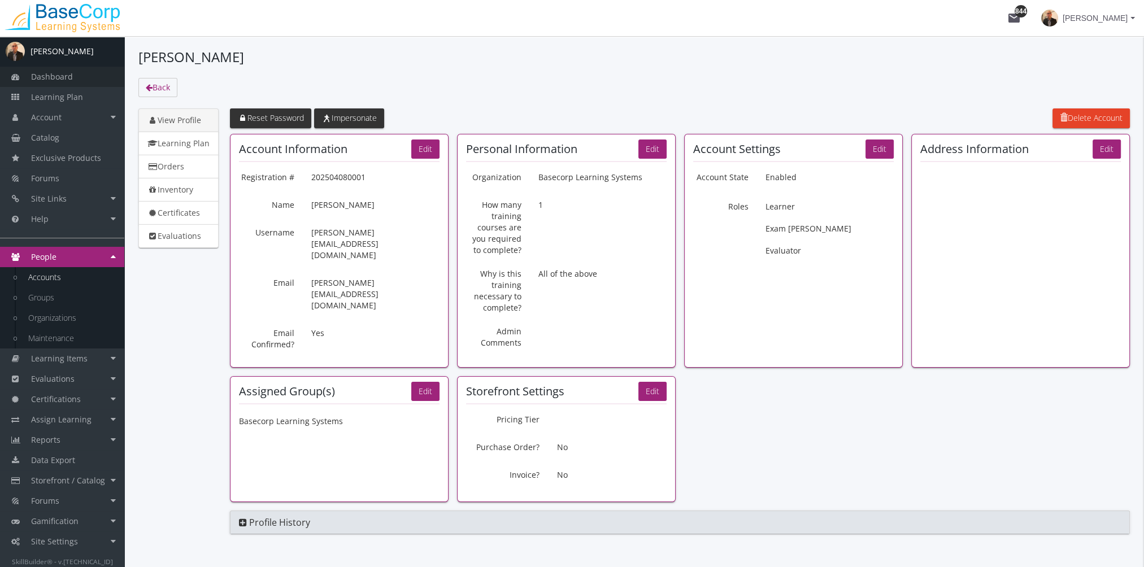
click at [85, 79] on link "Dashboard" at bounding box center [62, 77] width 124 height 20
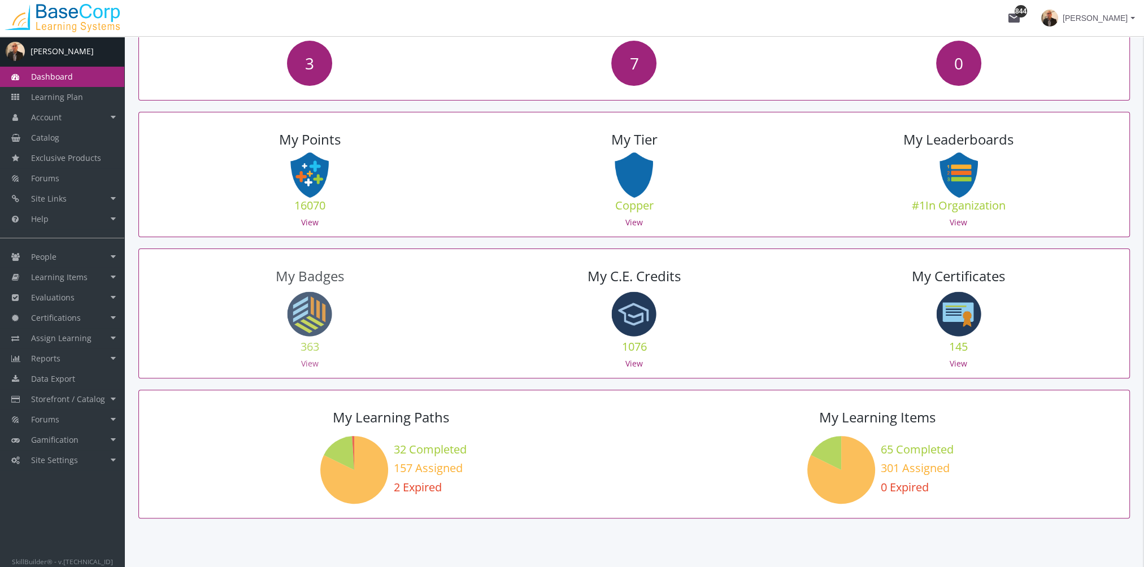
scroll to position [452, 0]
click at [314, 359] on link "View" at bounding box center [310, 363] width 18 height 11
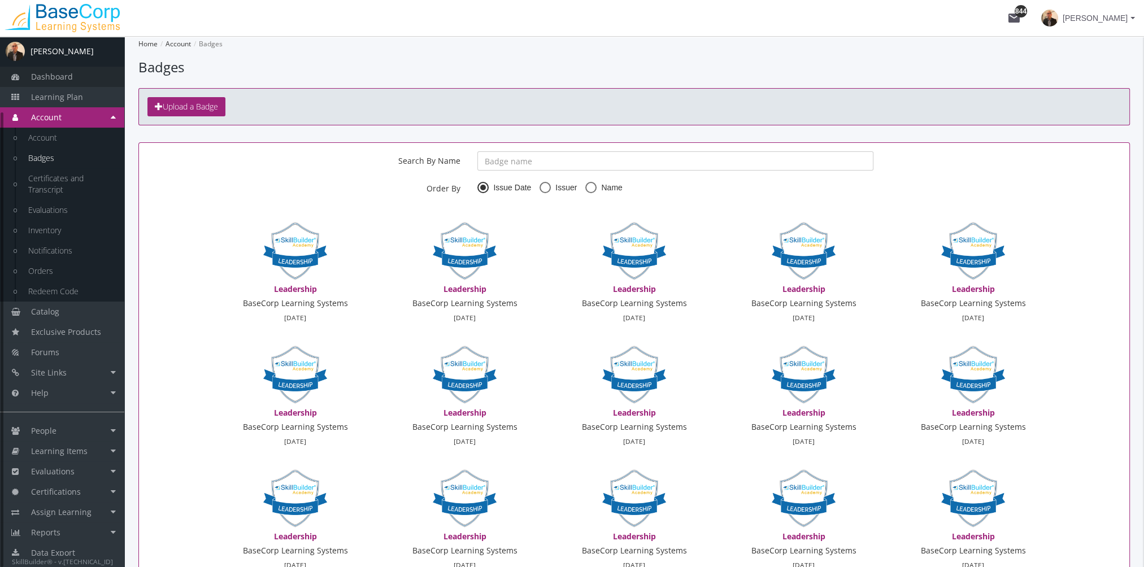
click at [63, 76] on span "Dashboard" at bounding box center [52, 76] width 42 height 11
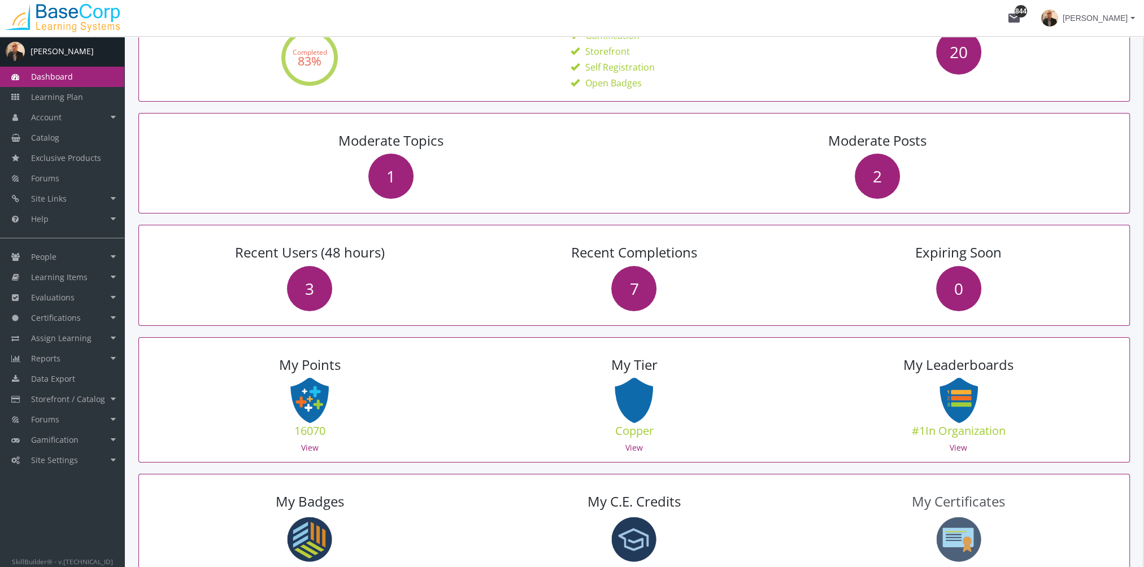
scroll to position [339, 0]
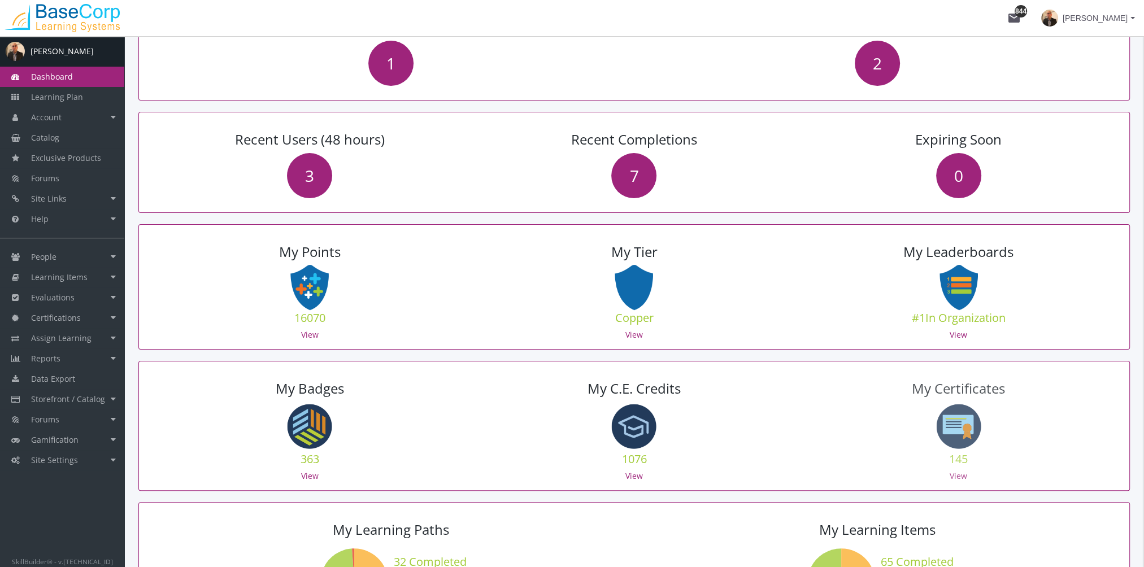
click at [966, 466] on div "145" at bounding box center [958, 460] width 169 height 19
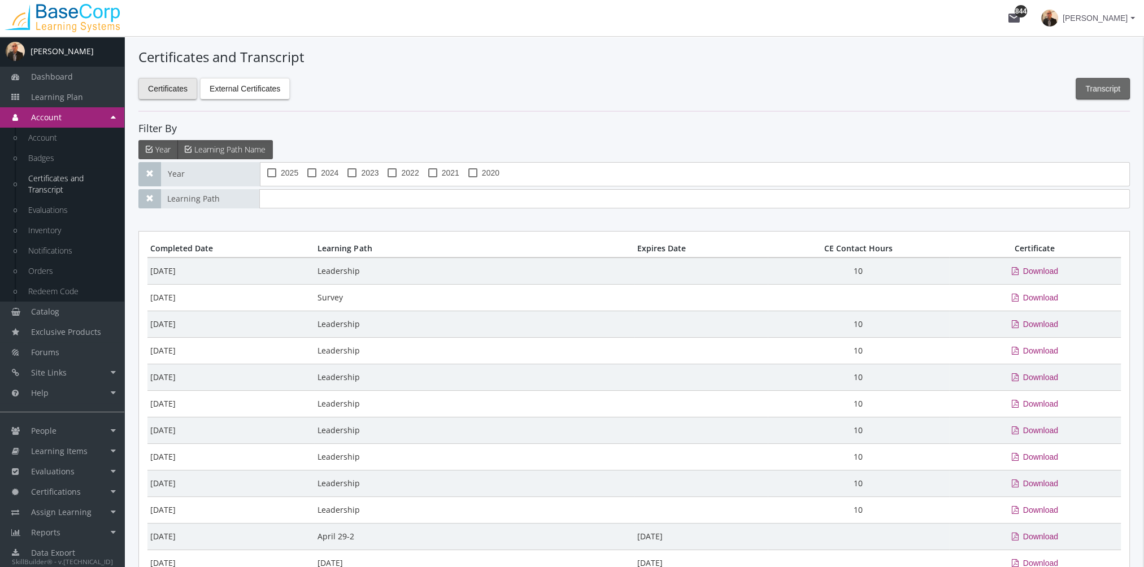
click at [1107, 88] on span "Transcript" at bounding box center [1102, 89] width 35 height 20
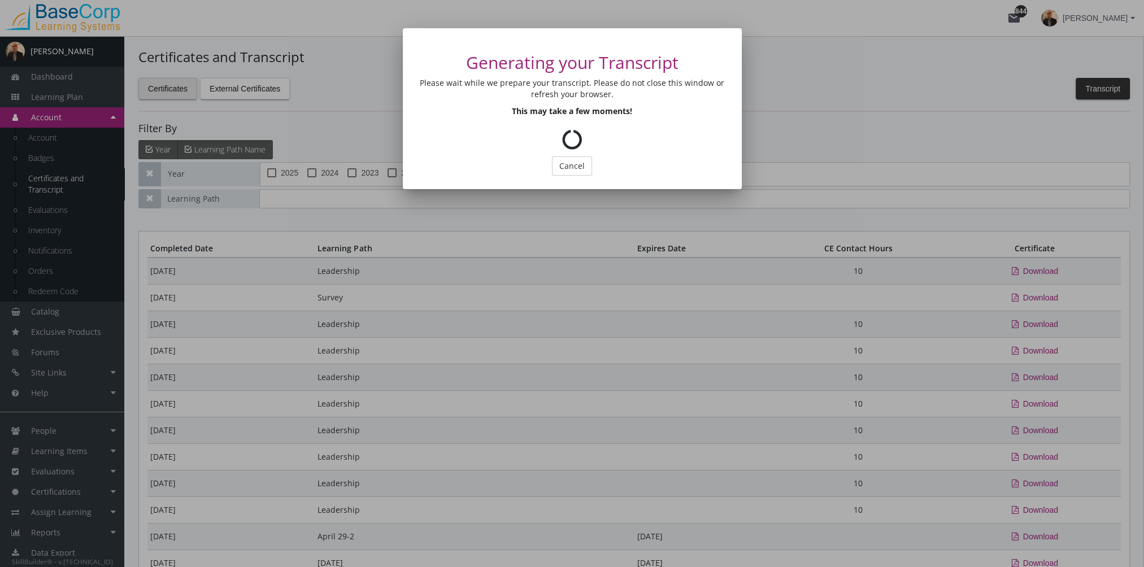
click at [797, 95] on div at bounding box center [572, 283] width 1144 height 567
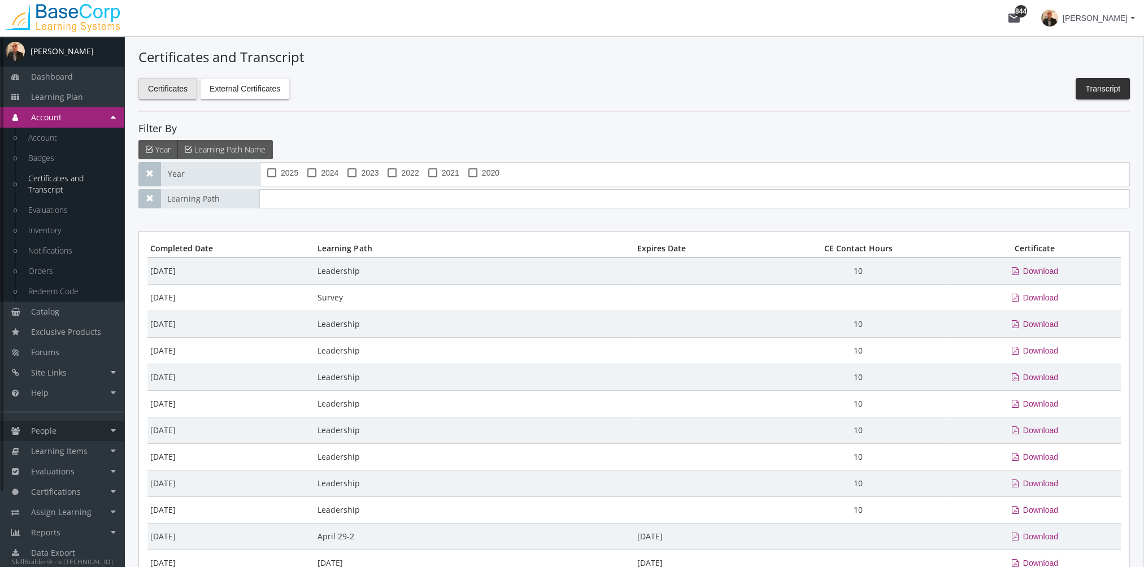
click at [67, 431] on link "People" at bounding box center [62, 431] width 124 height 20
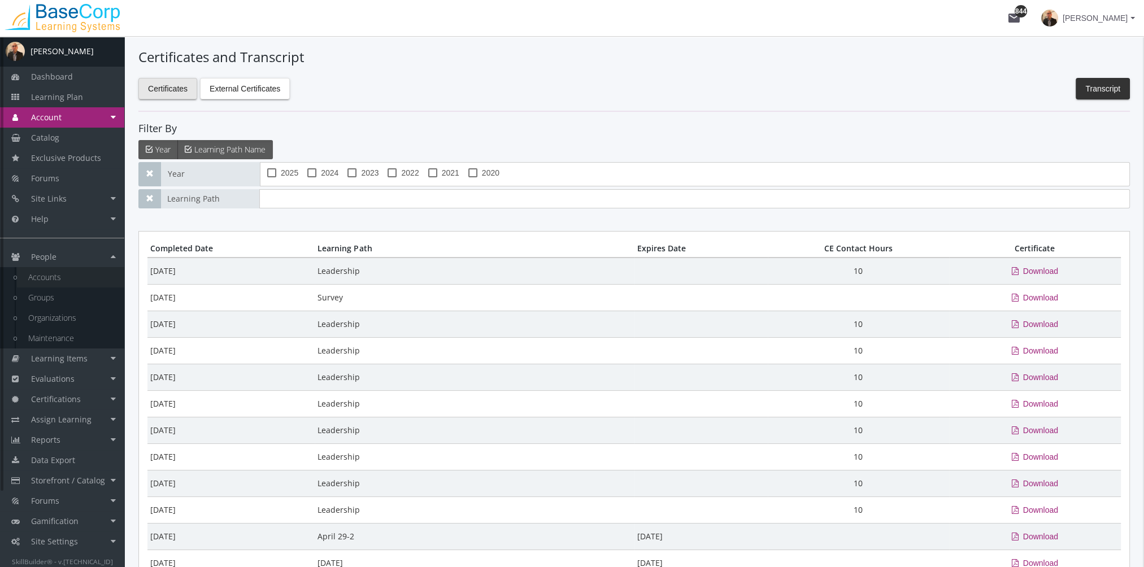
click at [61, 273] on link "Accounts" at bounding box center [70, 277] width 107 height 20
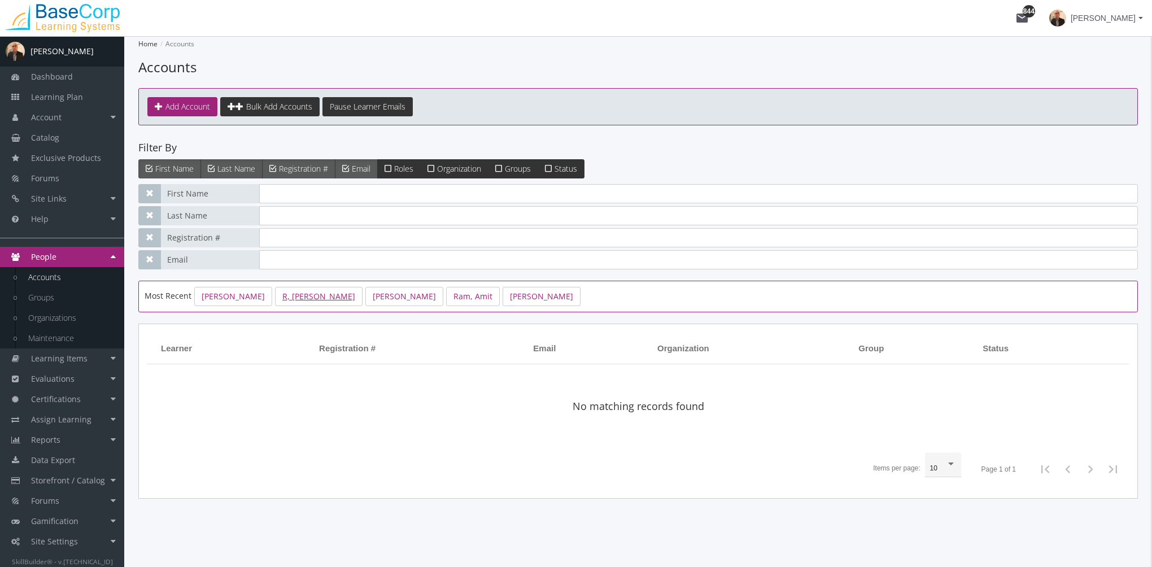
click at [284, 298] on link "R, [PERSON_NAME]" at bounding box center [319, 296] width 88 height 19
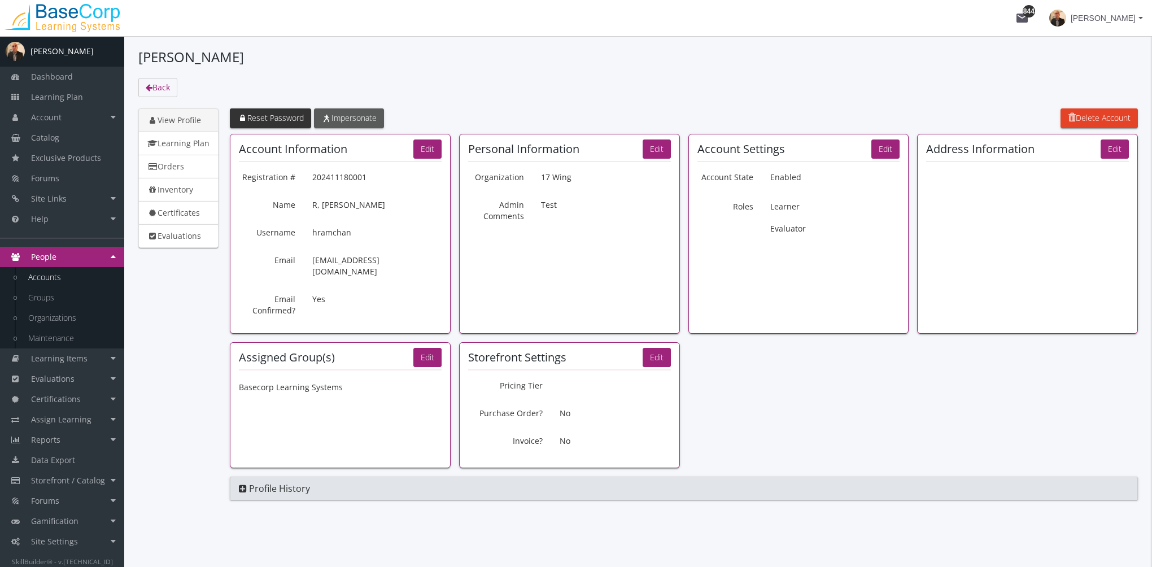
click at [368, 125] on link "Impersonate" at bounding box center [349, 118] width 70 height 20
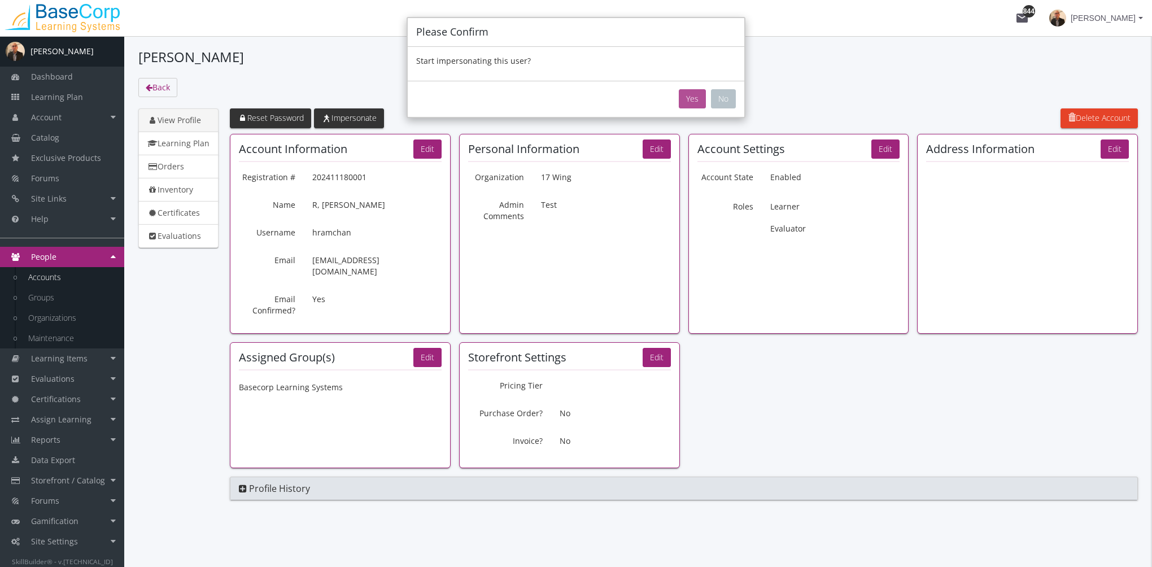
click at [690, 97] on button "Yes" at bounding box center [692, 98] width 27 height 19
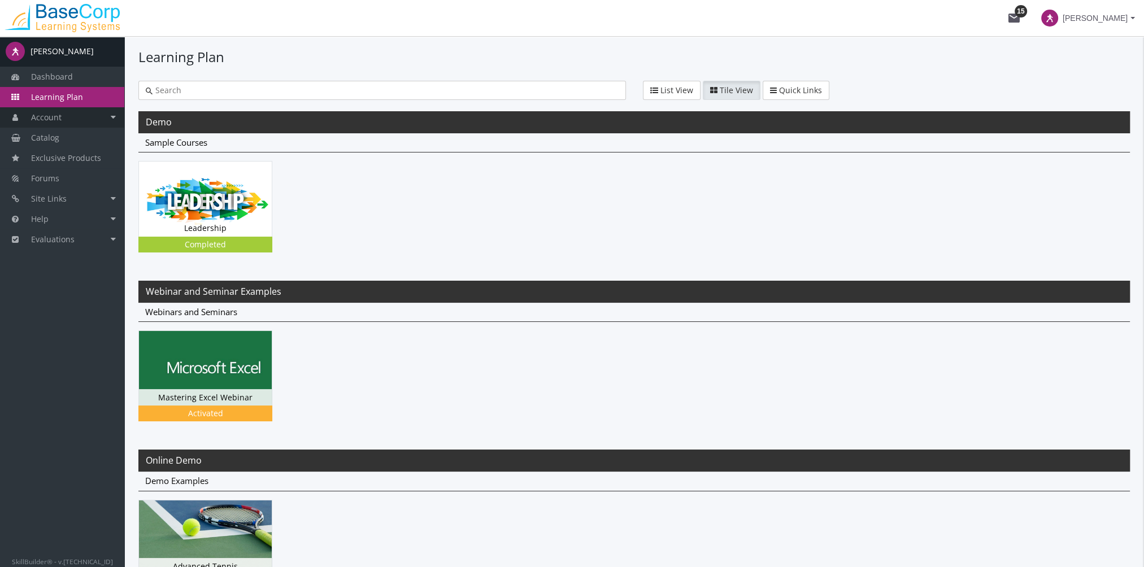
click at [90, 116] on link "Account" at bounding box center [62, 117] width 124 height 20
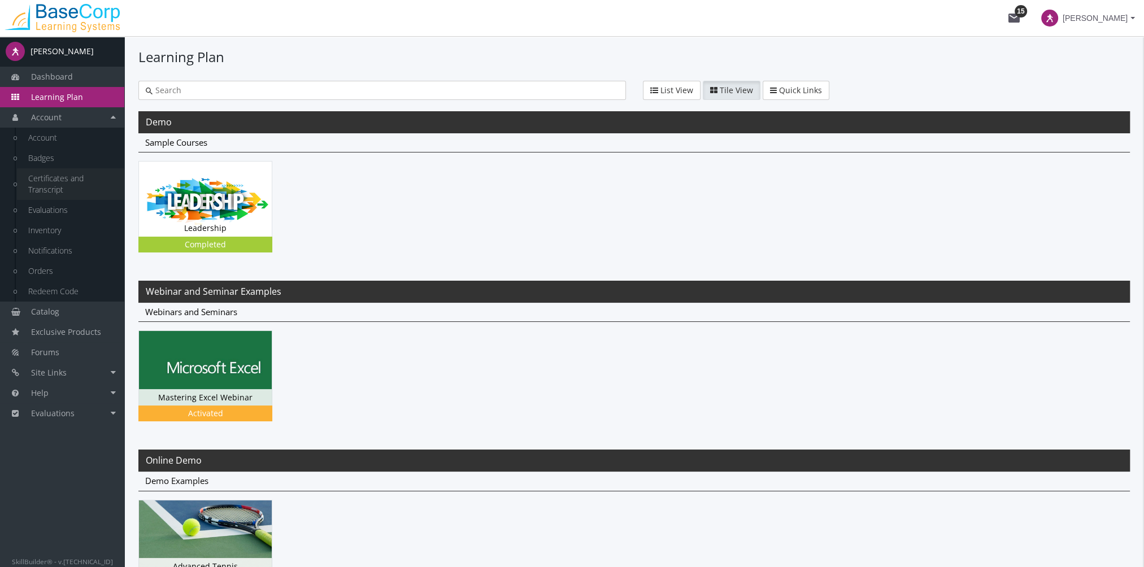
click at [81, 179] on link "Certificates and Transcript" at bounding box center [70, 184] width 107 height 32
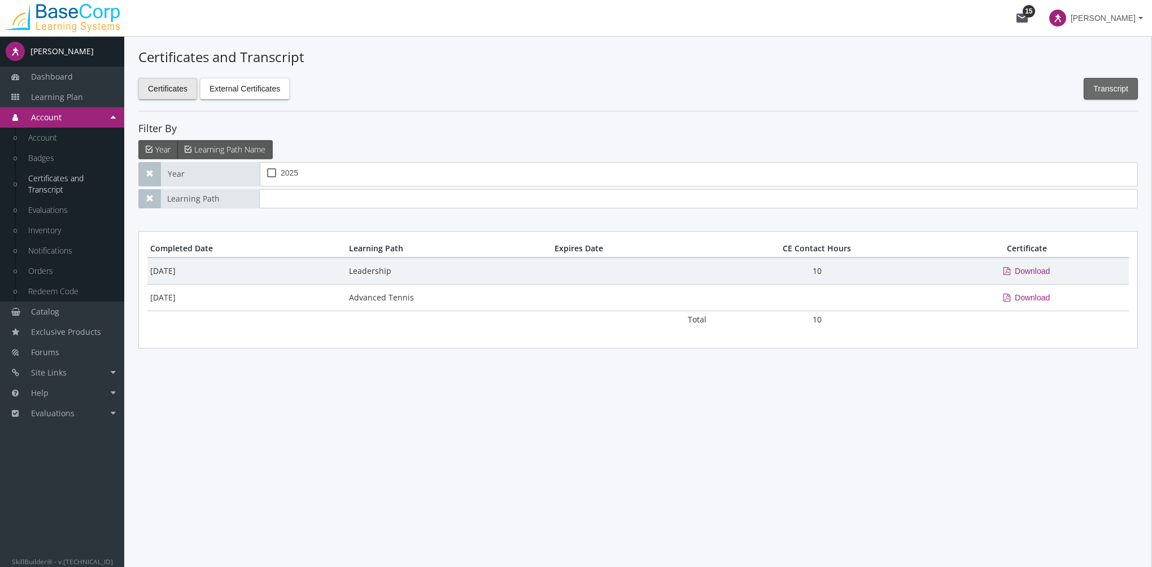
click at [1107, 86] on span "Transcript" at bounding box center [1111, 89] width 35 height 20
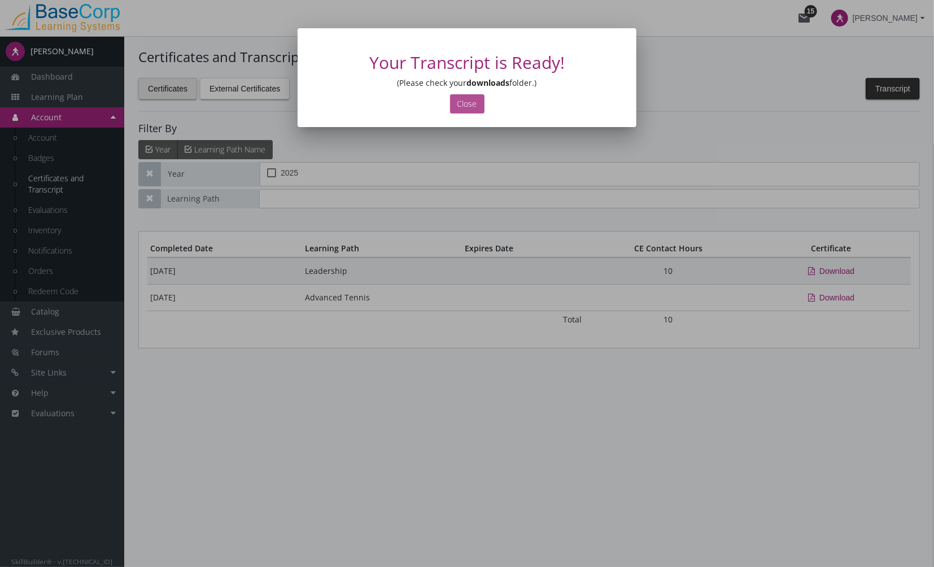
click at [474, 105] on button "Close" at bounding box center [467, 103] width 34 height 19
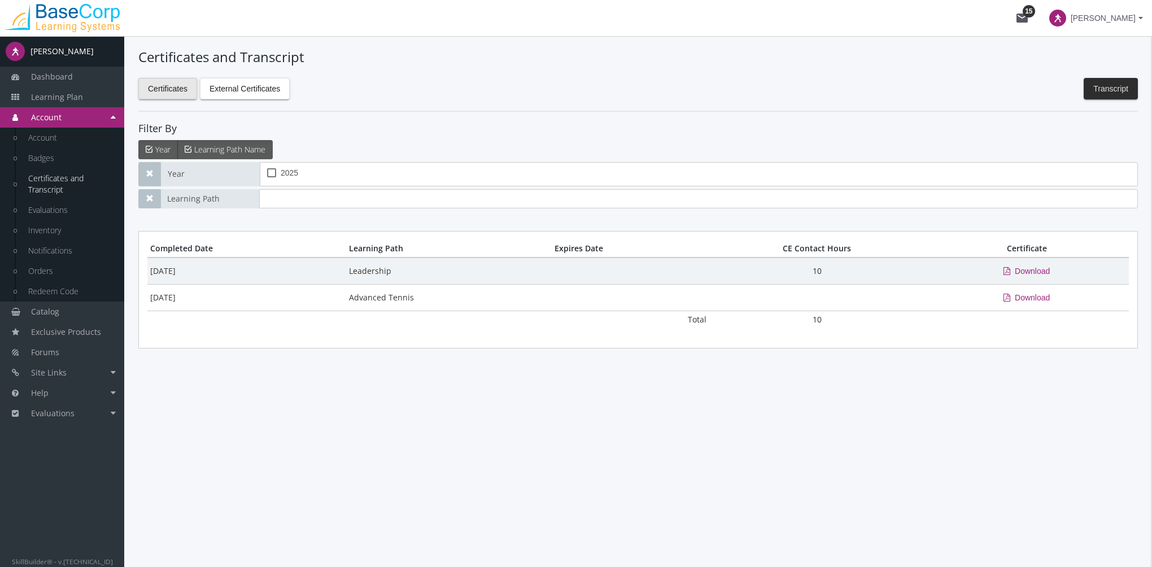
click at [1067, 18] on span at bounding box center [1058, 18] width 17 height 17
click at [1082, 74] on link "End Impersonation" at bounding box center [1073, 75] width 147 height 12
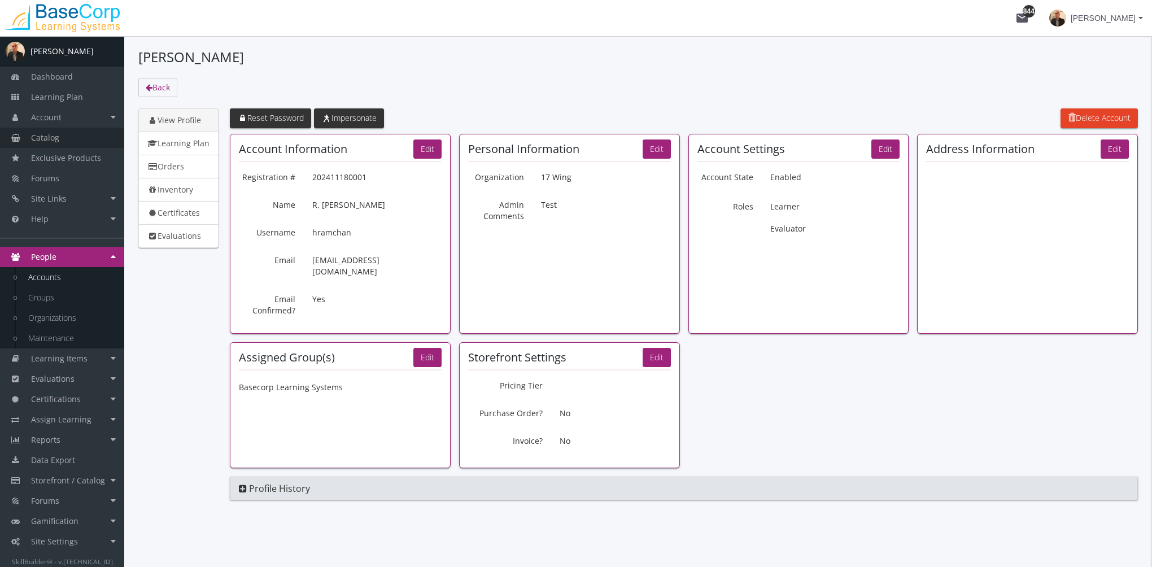
click at [66, 134] on link "Catalog" at bounding box center [62, 138] width 124 height 20
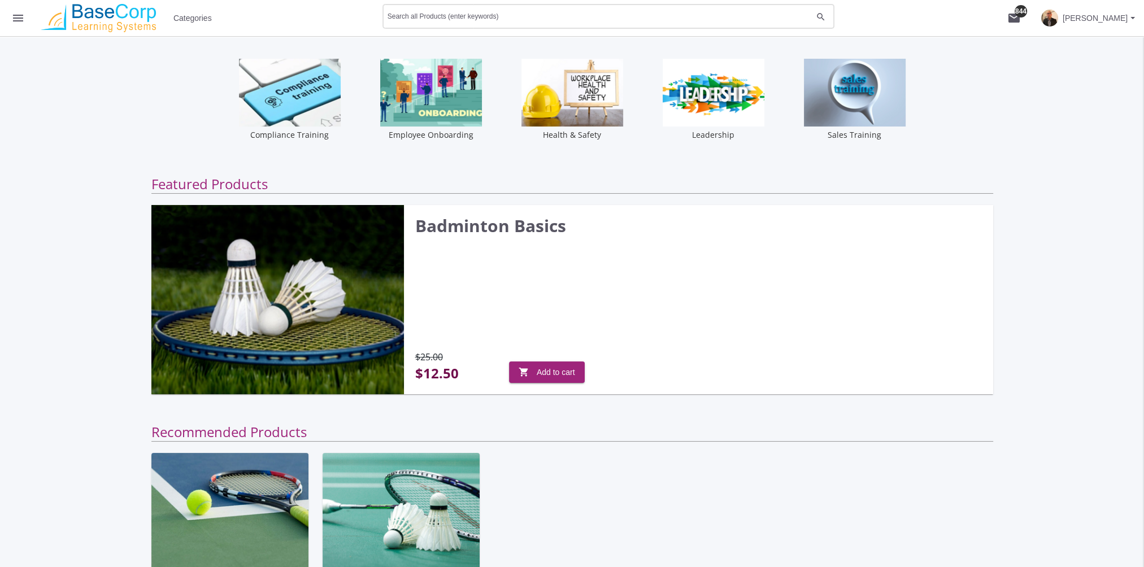
click at [468, 20] on input "Search all Products (enter keywords)" at bounding box center [600, 19] width 425 height 8
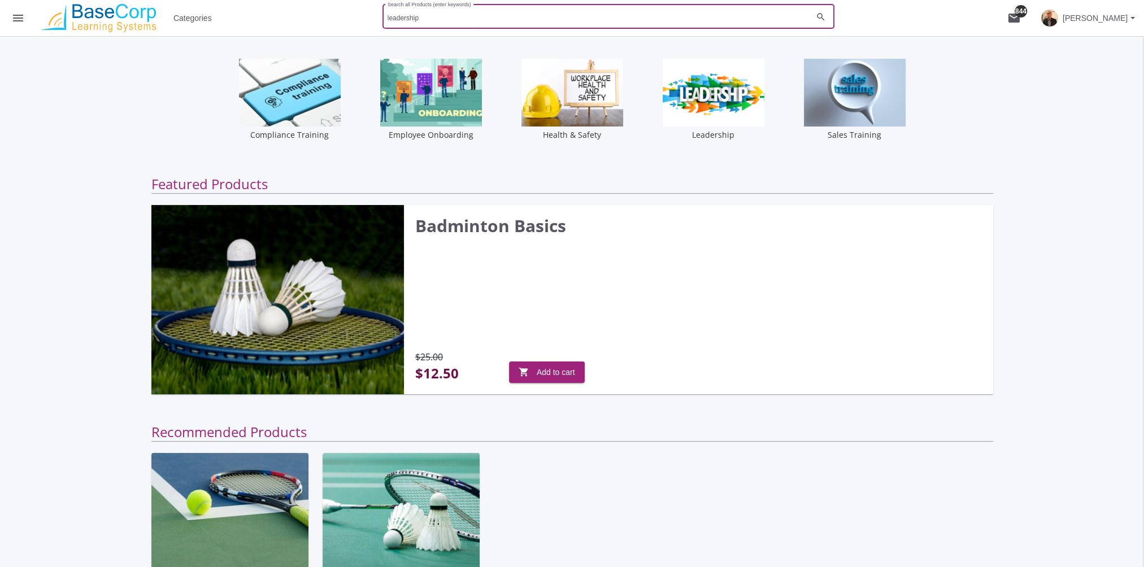
type input "leadership"
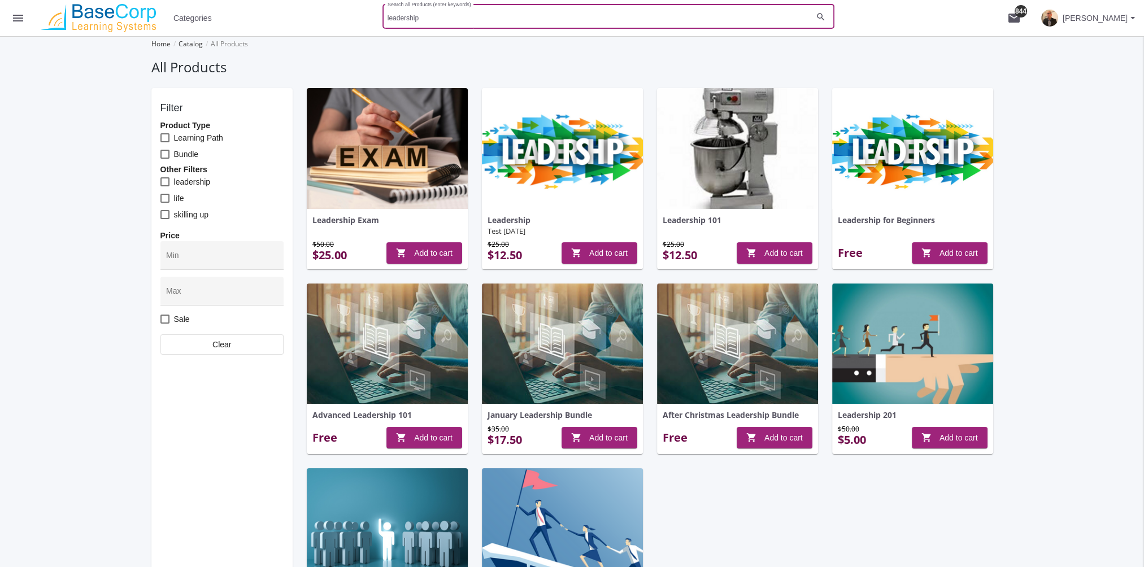
click at [565, 150] on img at bounding box center [562, 148] width 161 height 121
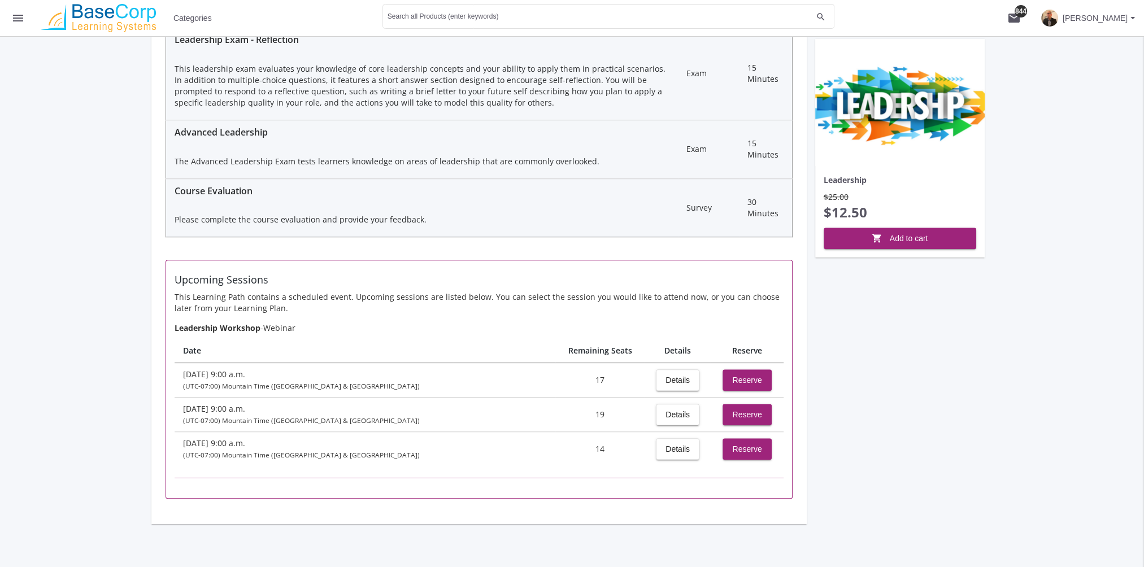
scroll to position [979, 0]
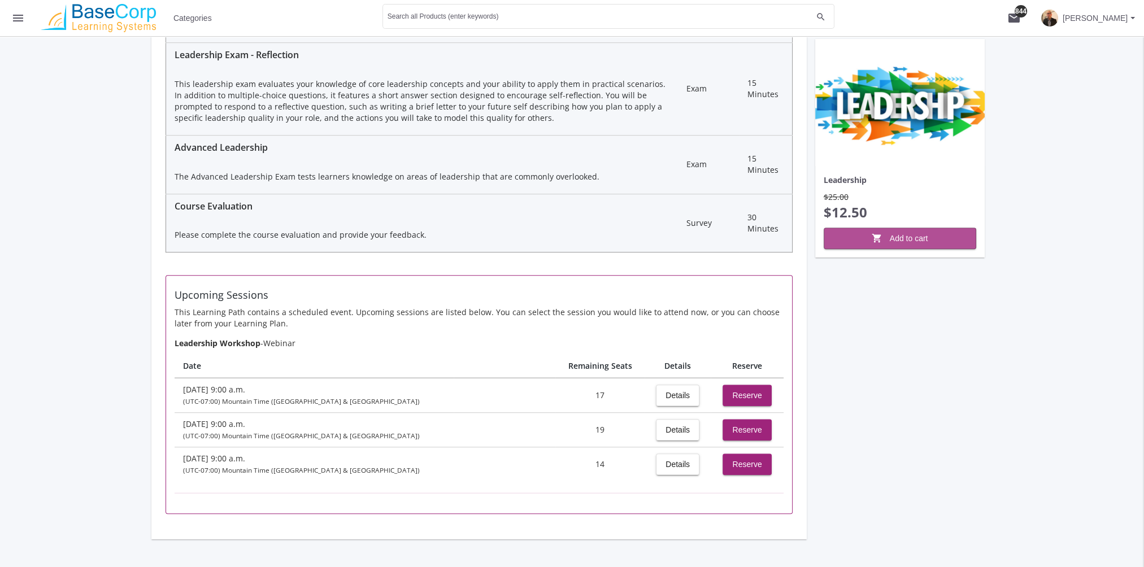
click at [866, 238] on span "shopping_cart Add to cart" at bounding box center [899, 238] width 133 height 20
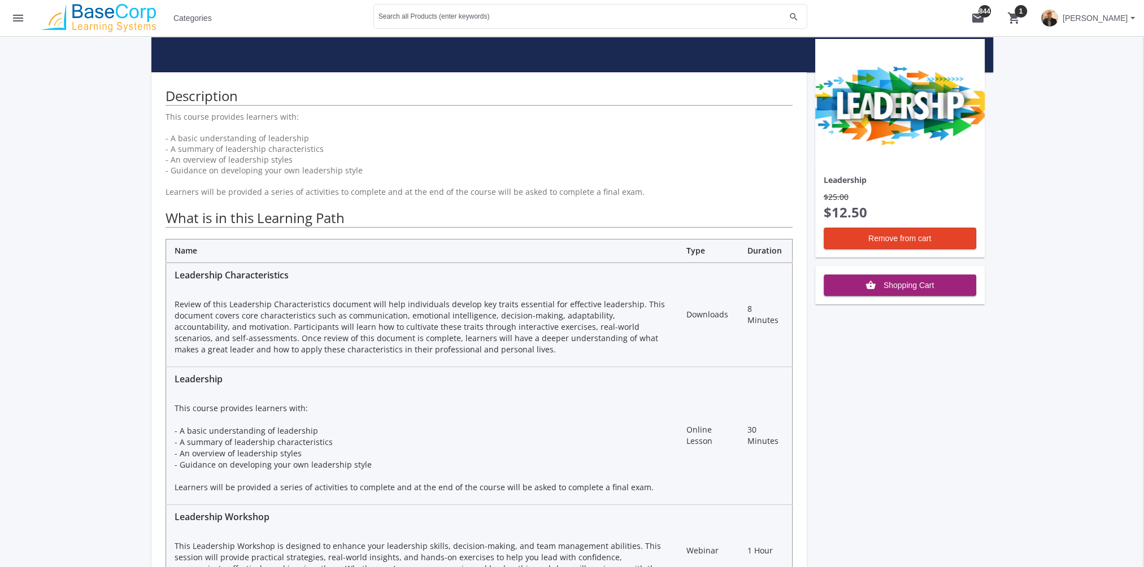
scroll to position [0, 0]
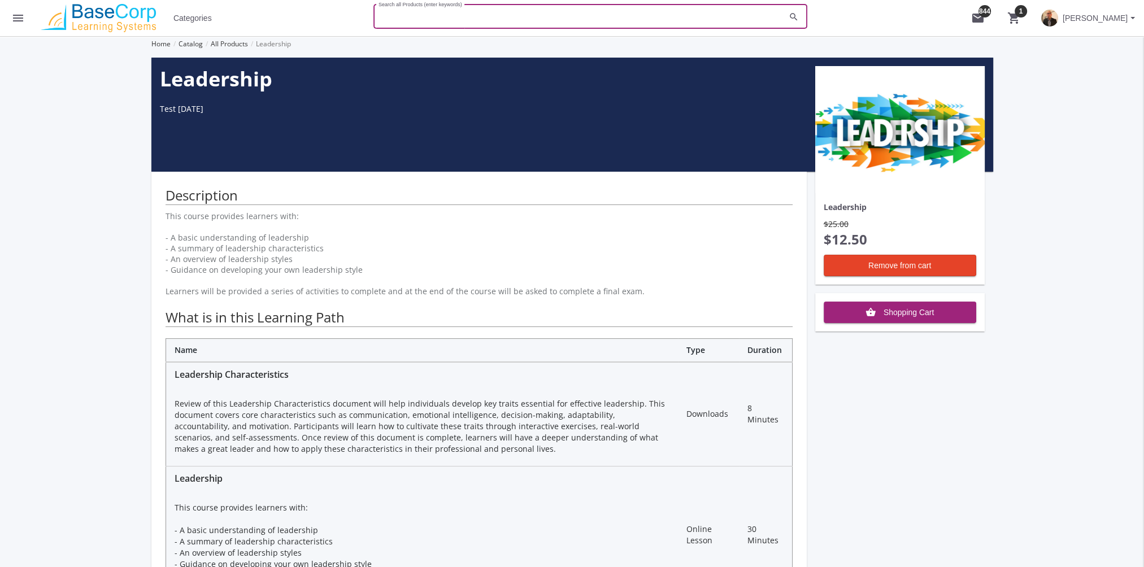
drag, startPoint x: 517, startPoint y: 16, endPoint x: 294, endPoint y: 19, distance: 223.7
click at [296, 20] on mat-toolbar-row "menu Categories Search all Products (enter keywords) search mail 844 shopping_c…" at bounding box center [572, 18] width 1144 height 36
type input "body language"
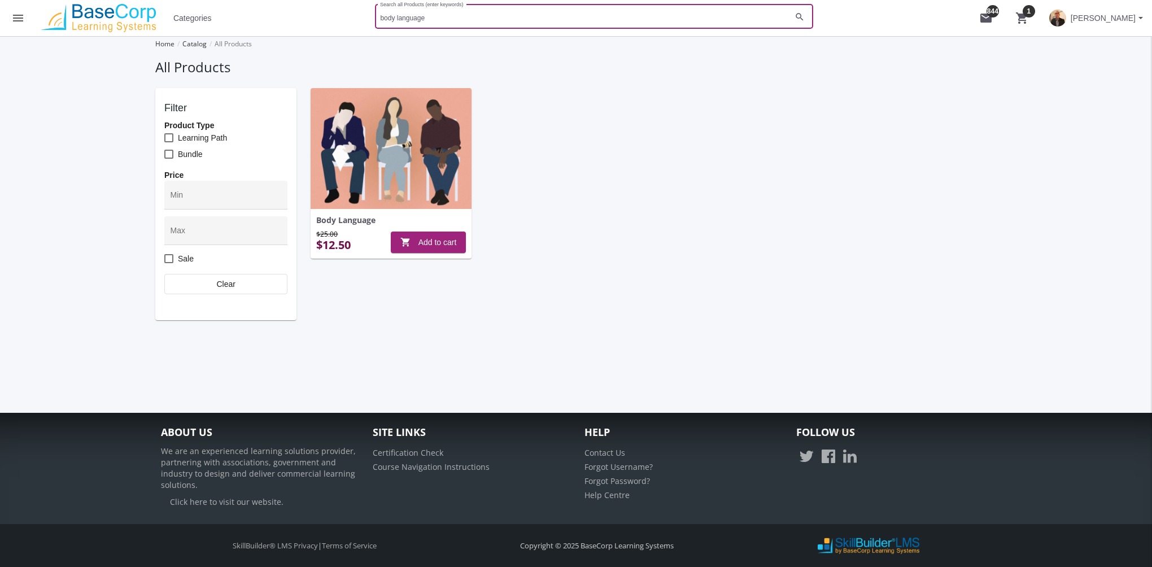
click at [426, 157] on img at bounding box center [391, 148] width 161 height 121
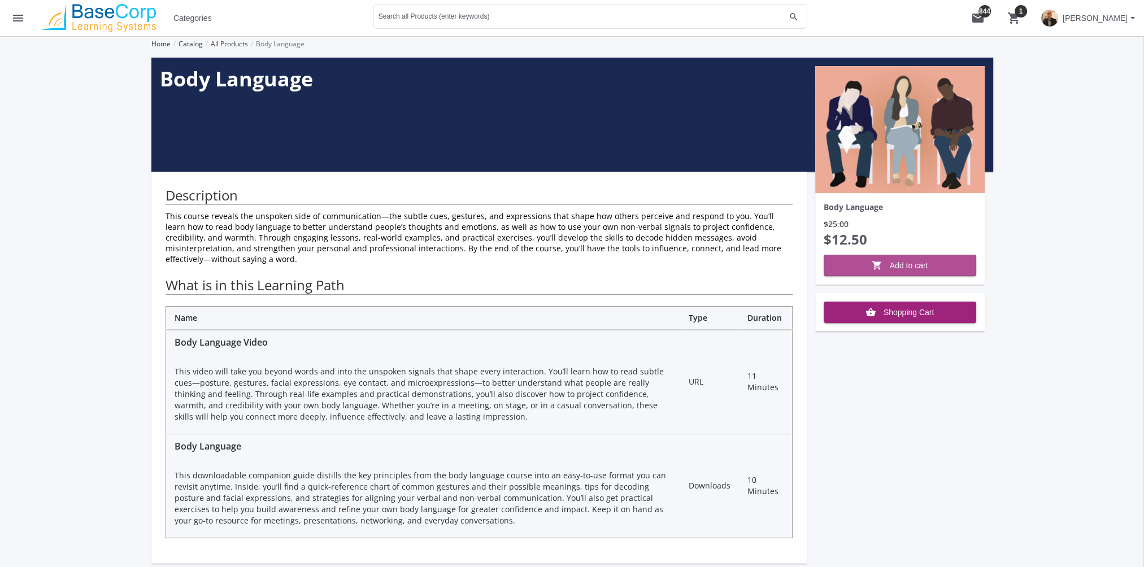
click at [932, 261] on span "shopping_cart Add to cart" at bounding box center [899, 265] width 133 height 20
click at [21, 19] on mat-icon "menu" at bounding box center [18, 18] width 14 height 14
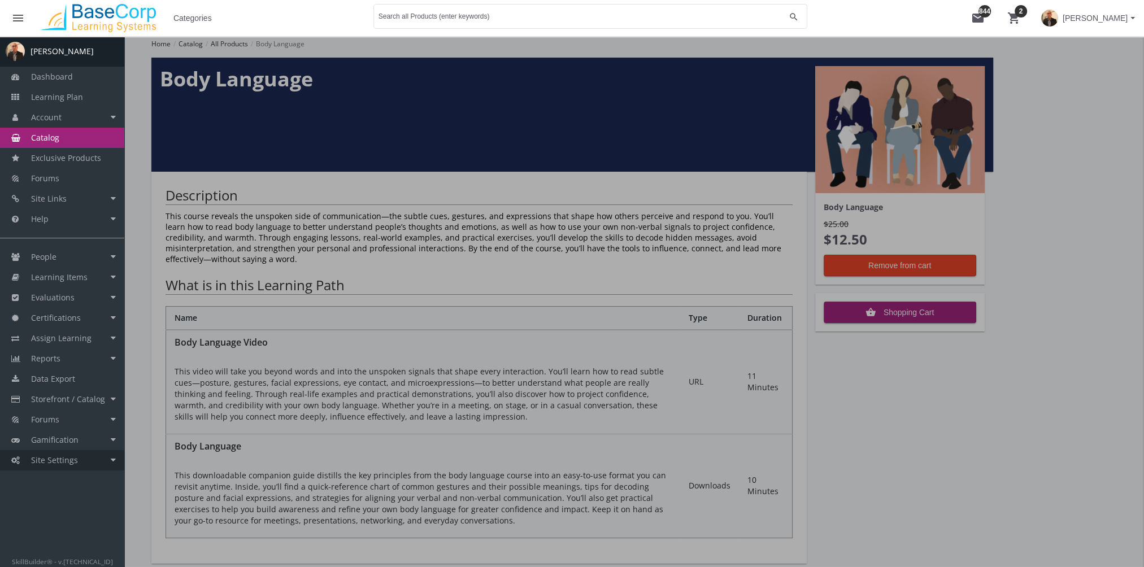
click at [56, 458] on span "Site Settings" at bounding box center [54, 460] width 47 height 11
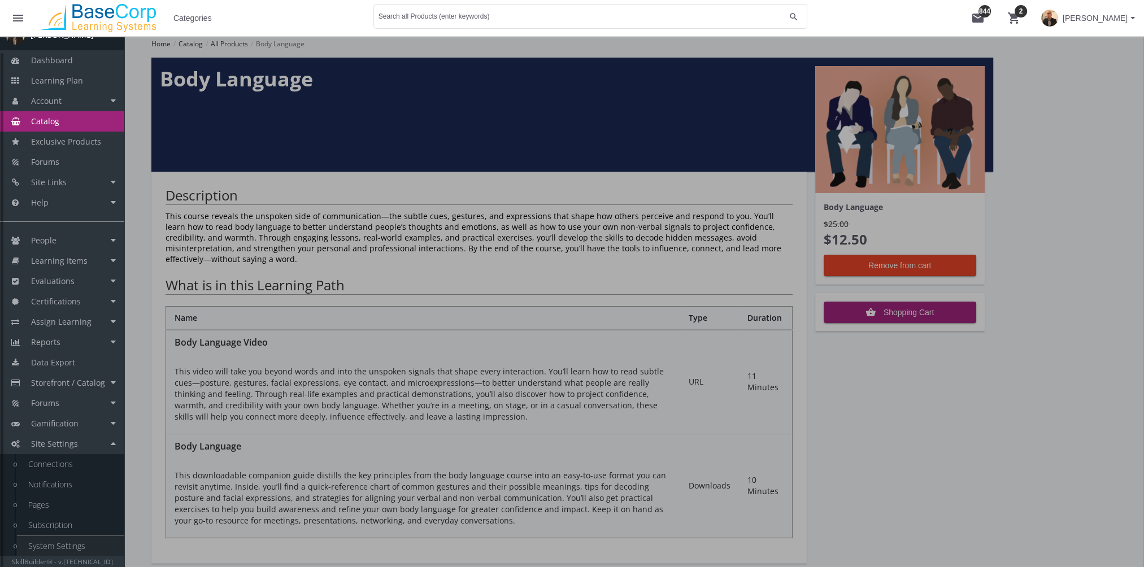
click at [73, 542] on link "System Settings" at bounding box center [70, 546] width 107 height 20
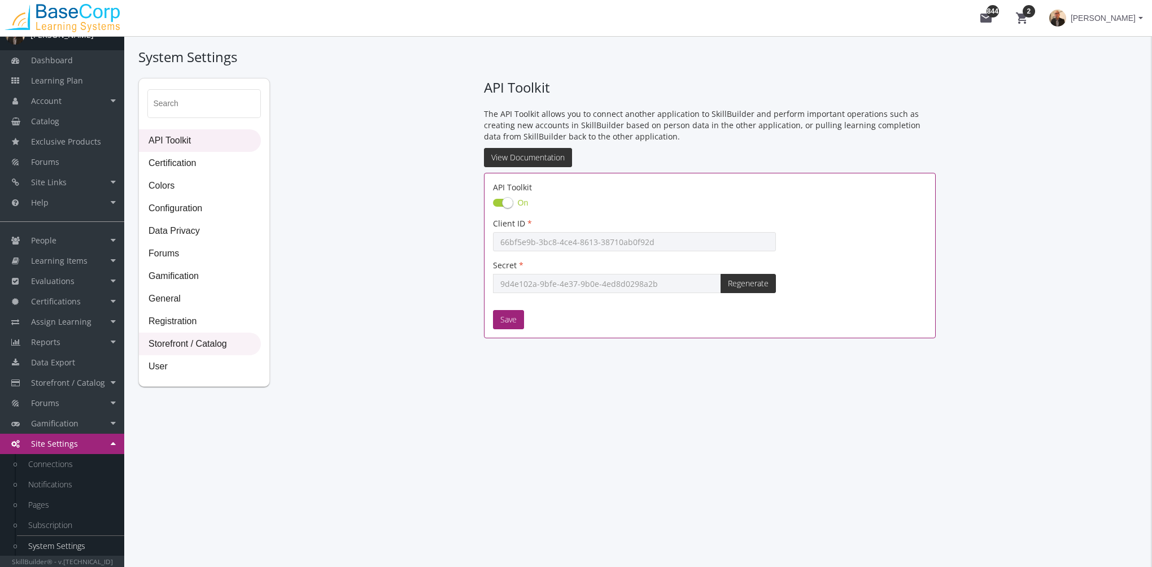
click at [194, 346] on span "Storefront / Catalog" at bounding box center [200, 344] width 121 height 23
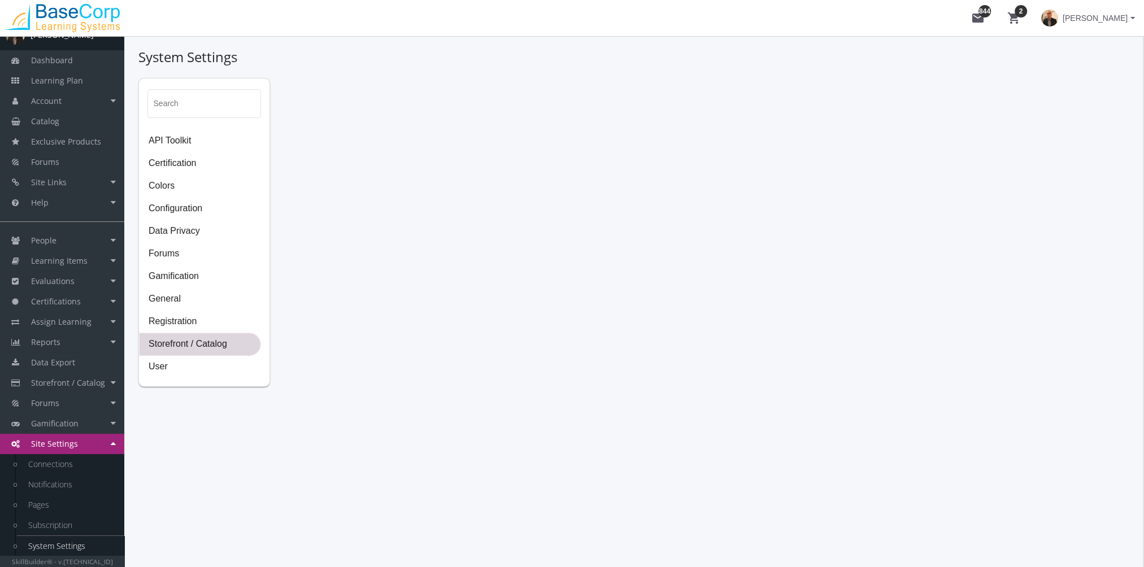
select select "23: USD"
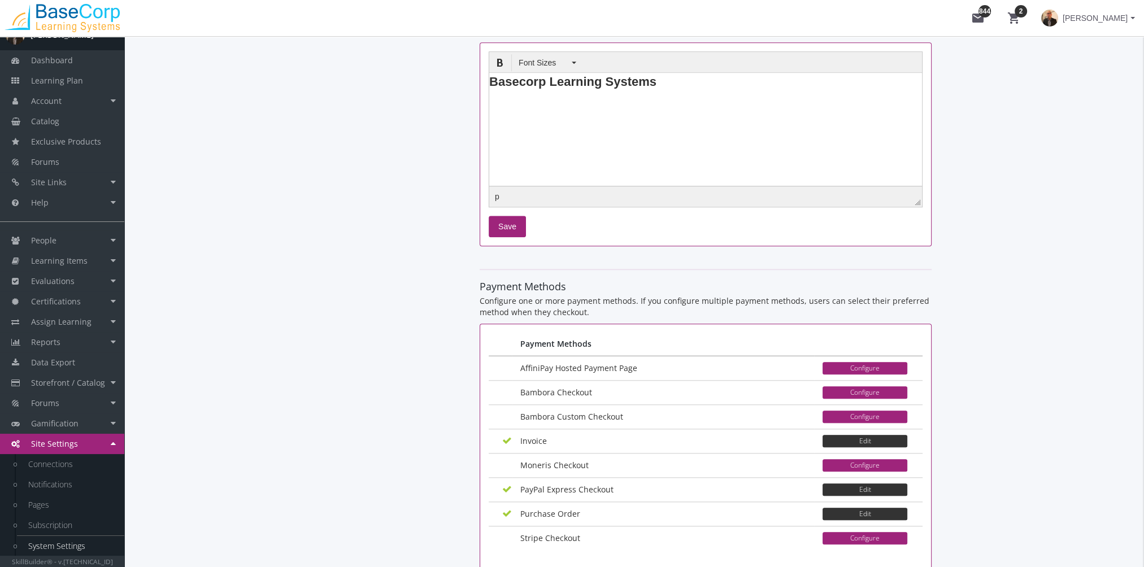
scroll to position [1768, 0]
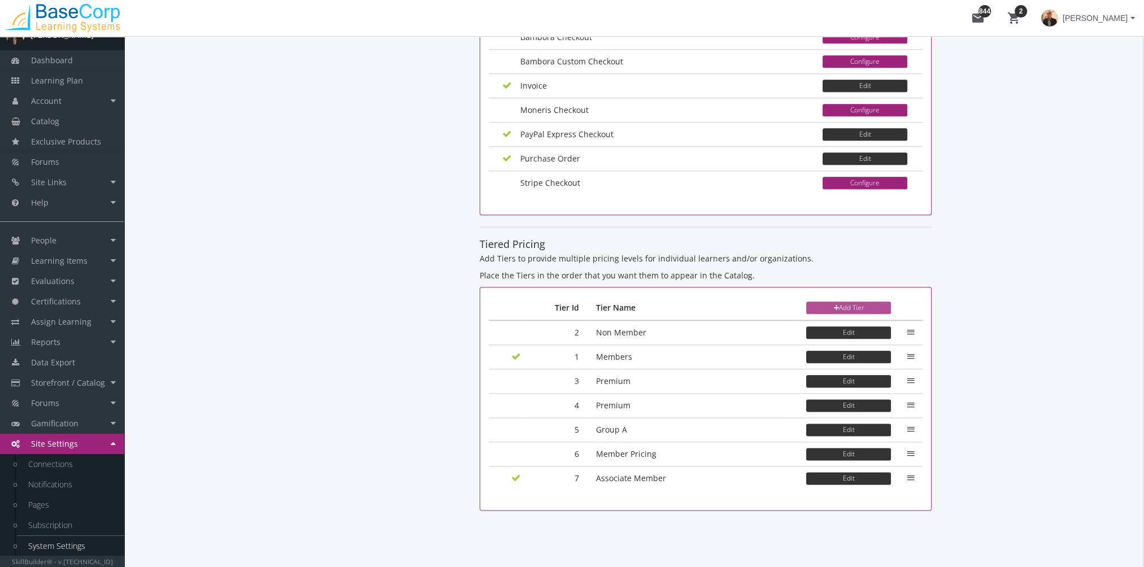
click at [834, 302] on button "Add Tier" at bounding box center [848, 308] width 85 height 12
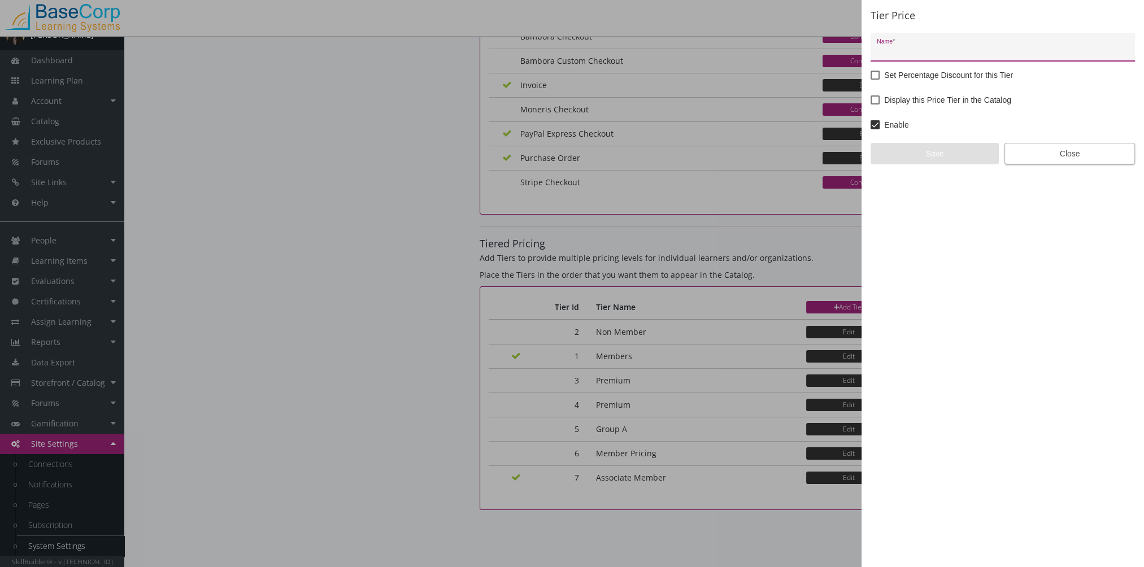
click at [1061, 156] on span "Close" at bounding box center [1069, 153] width 111 height 20
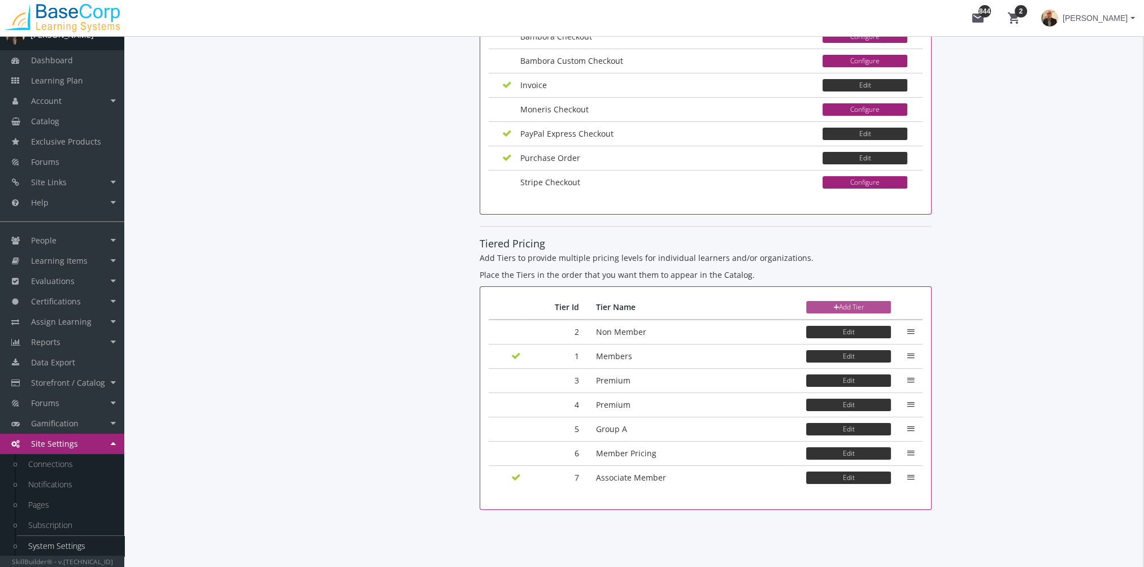
scroll to position [1768, 0]
click at [64, 127] on link "Catalog" at bounding box center [62, 121] width 124 height 20
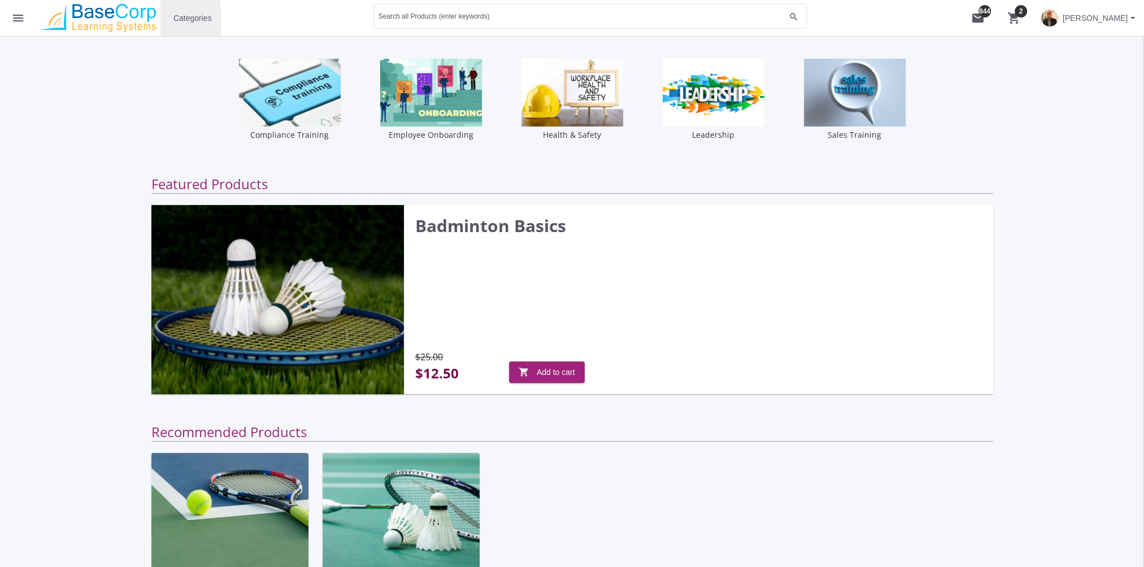
click at [193, 20] on span "Categories" at bounding box center [192, 18] width 38 height 20
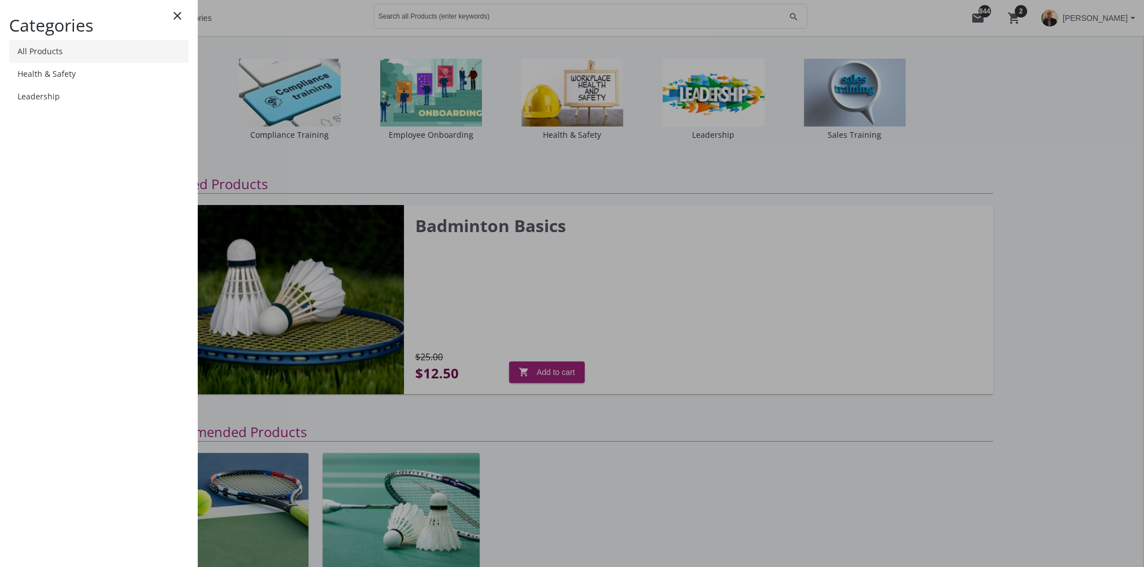
click at [70, 58] on link "All Products" at bounding box center [99, 51] width 180 height 23
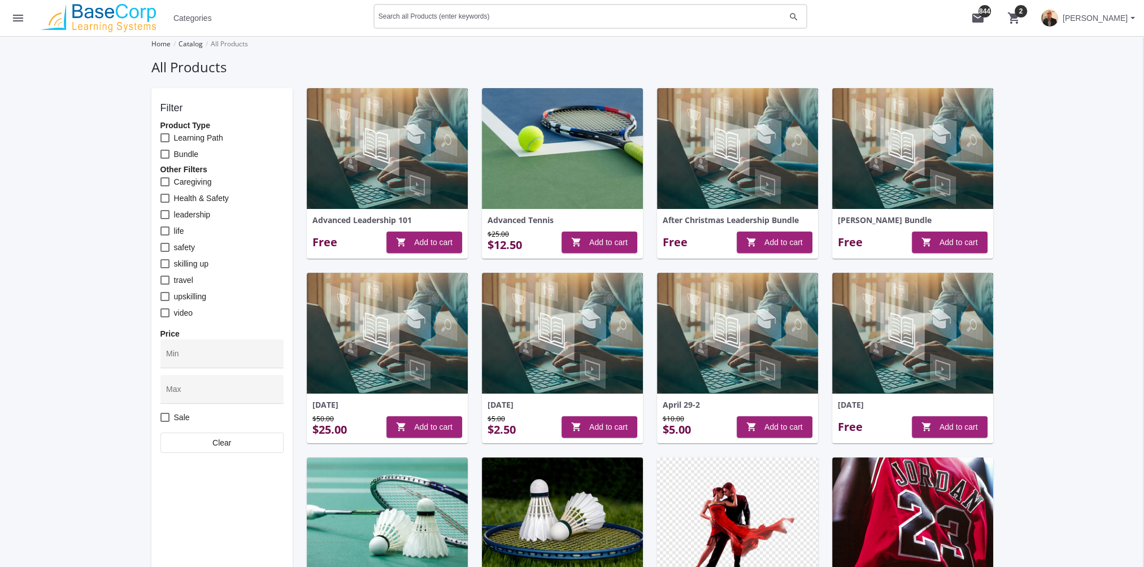
click at [454, 17] on input "Search all Products (enter keywords)" at bounding box center [581, 19] width 407 height 8
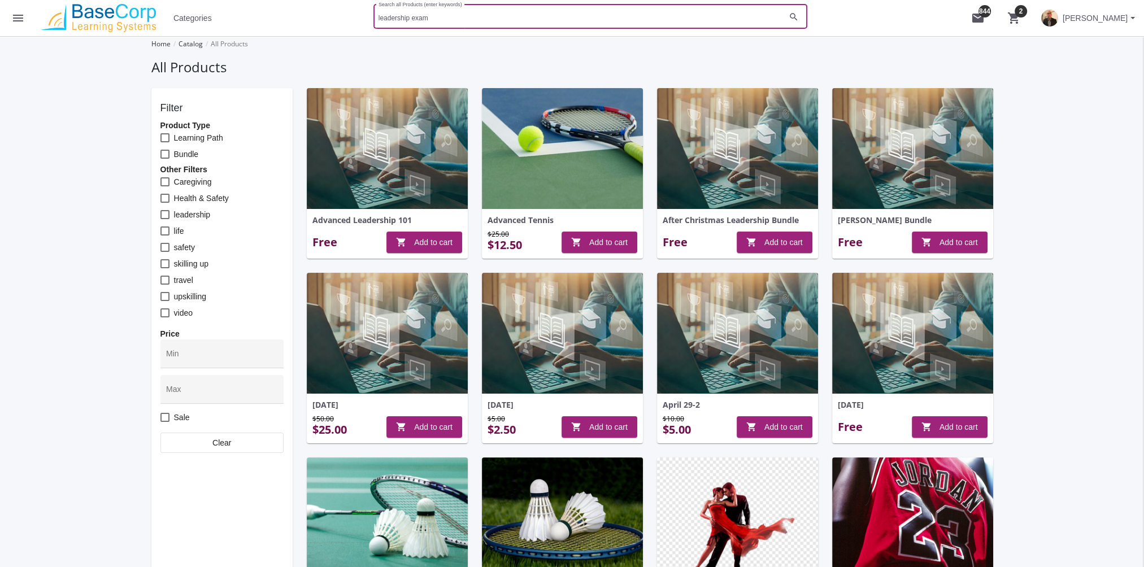
type input "leadership exam"
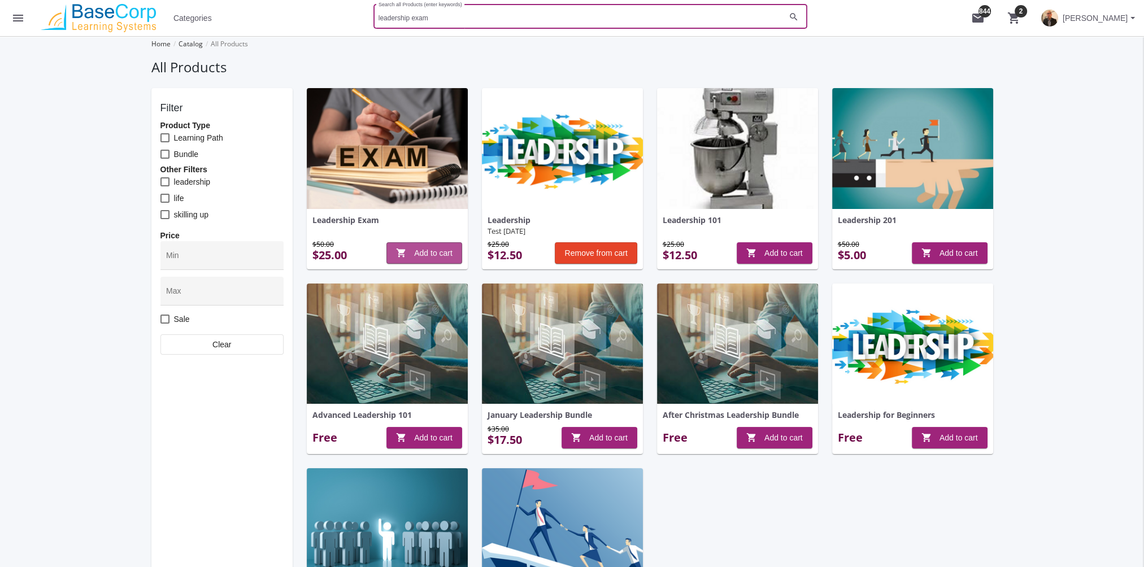
click at [438, 251] on span "shopping_cart Add to cart" at bounding box center [424, 253] width 56 height 20
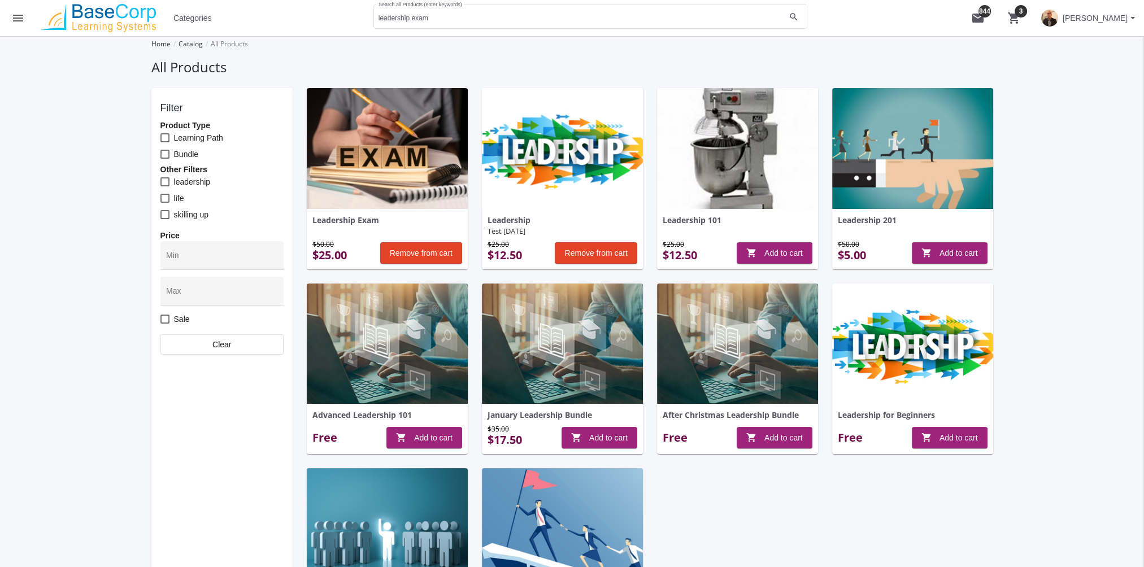
click at [1011, 16] on mat-icon "shopping_cart 3" at bounding box center [1014, 18] width 14 height 14
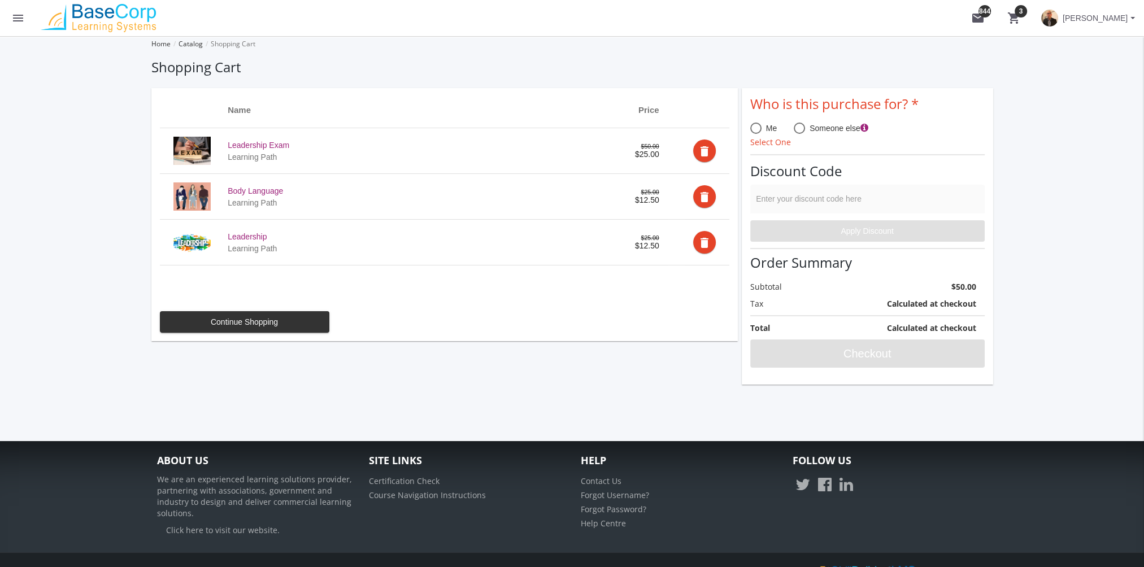
click at [750, 128] on span at bounding box center [755, 128] width 11 height 11
click at [750, 128] on input "Me" at bounding box center [755, 130] width 11 height 11
radio input "true"
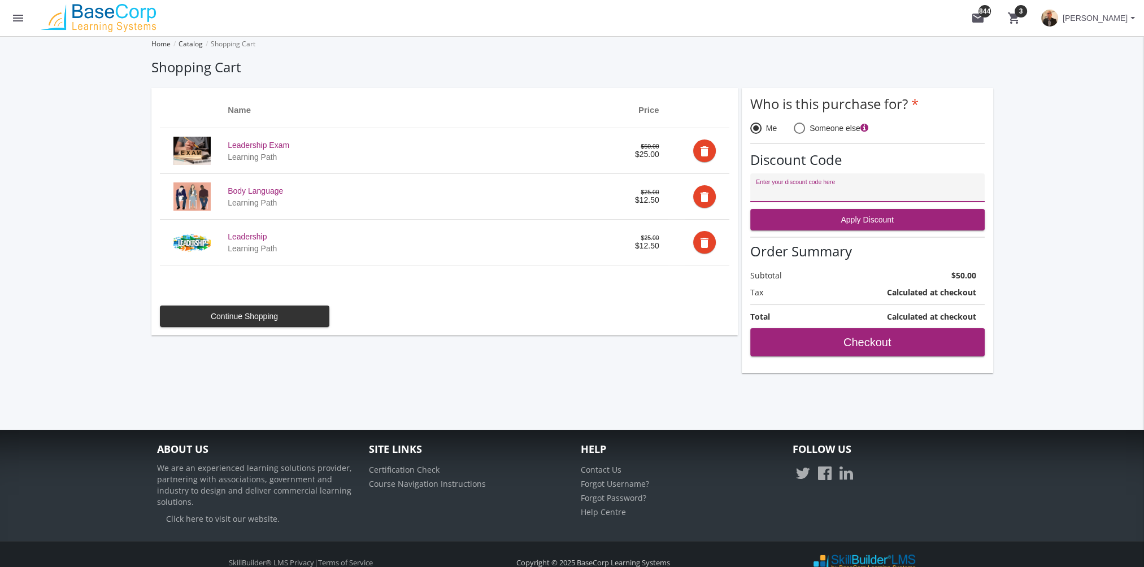
click at [803, 188] on input "Enter your discount code here" at bounding box center [867, 192] width 223 height 9
type input "PROMO15"
click at [838, 216] on span "Apply Discount" at bounding box center [867, 220] width 215 height 20
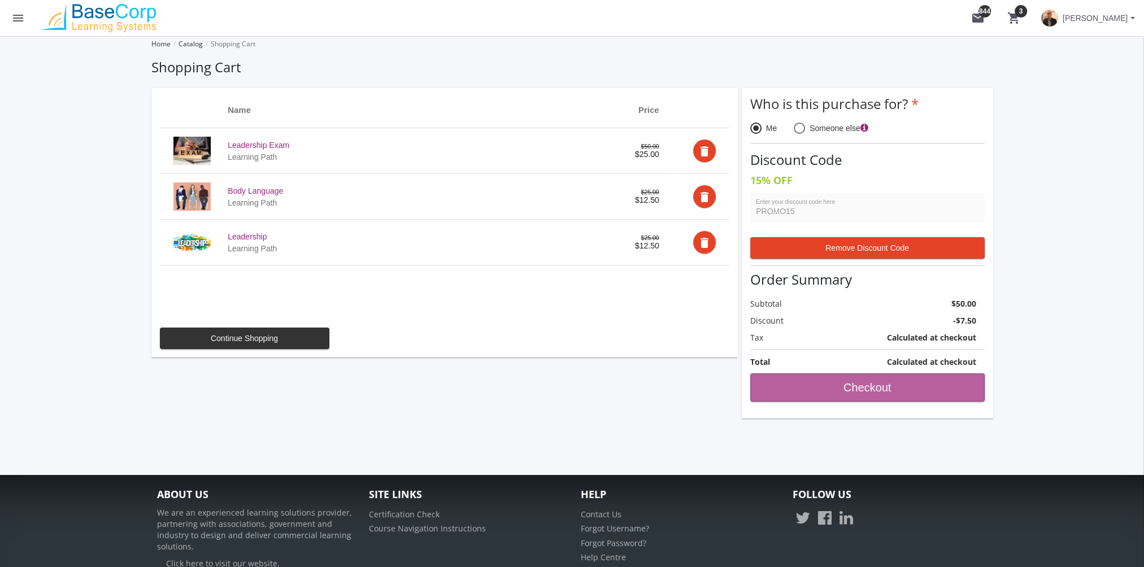
click at [874, 385] on span "Checkout" at bounding box center [867, 387] width 215 height 20
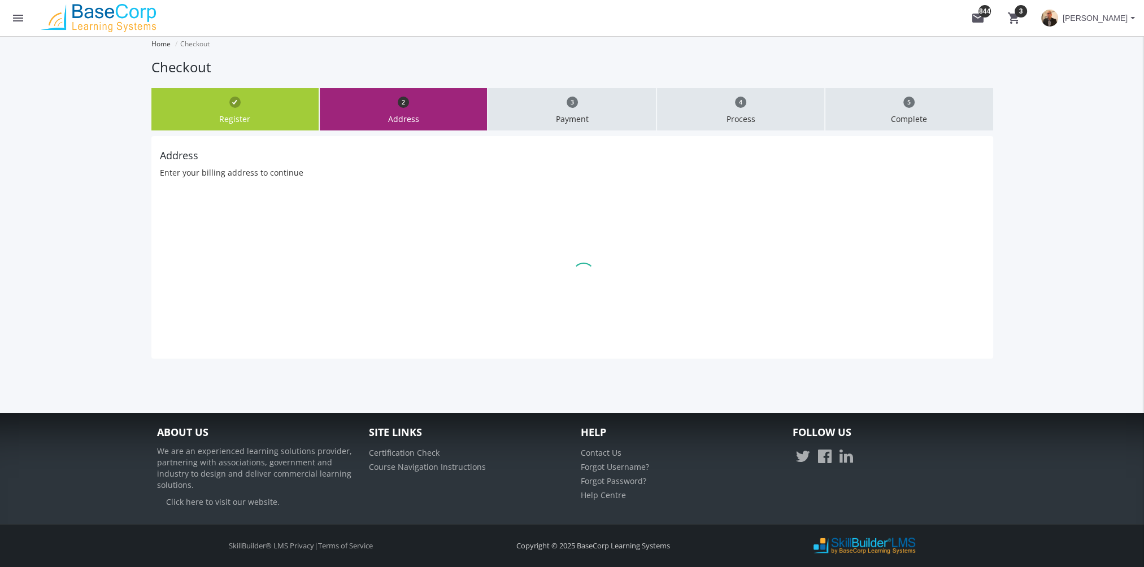
select select "1"
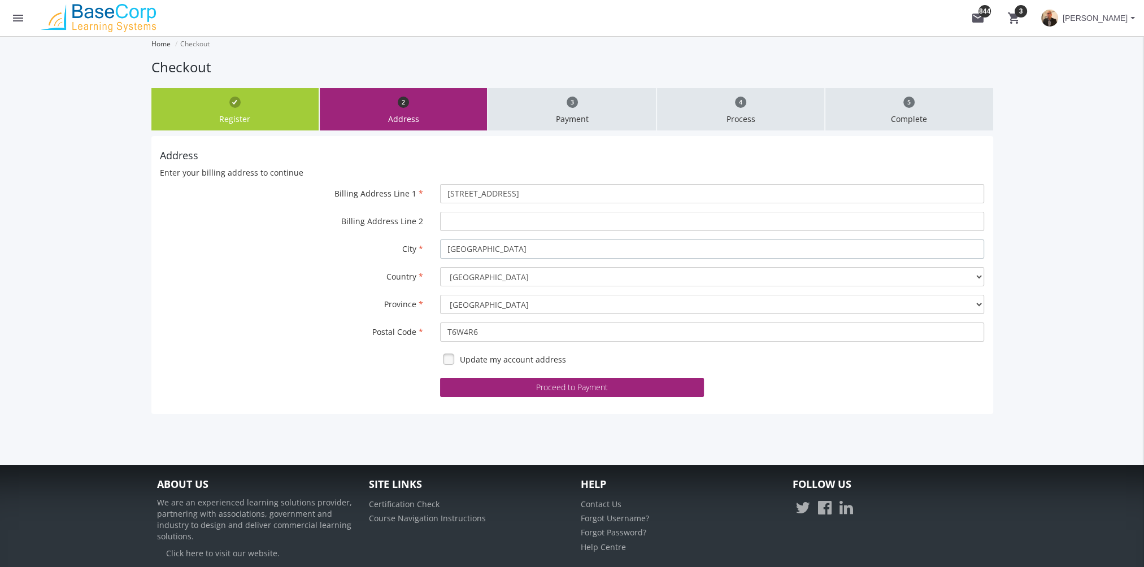
click at [470, 253] on input "[GEOGRAPHIC_DATA]" at bounding box center [712, 249] width 544 height 19
drag, startPoint x: 488, startPoint y: 250, endPoint x: 410, endPoint y: 250, distance: 78.0
click at [410, 250] on div "City [GEOGRAPHIC_DATA]" at bounding box center [572, 249] width 842 height 19
type input "[GEOGRAPHIC_DATA]"
click at [482, 302] on select "[GEOGRAPHIC_DATA] [GEOGRAPHIC_DATA] [GEOGRAPHIC_DATA] [GEOGRAPHIC_DATA] [GEOGRA…" at bounding box center [712, 304] width 544 height 19
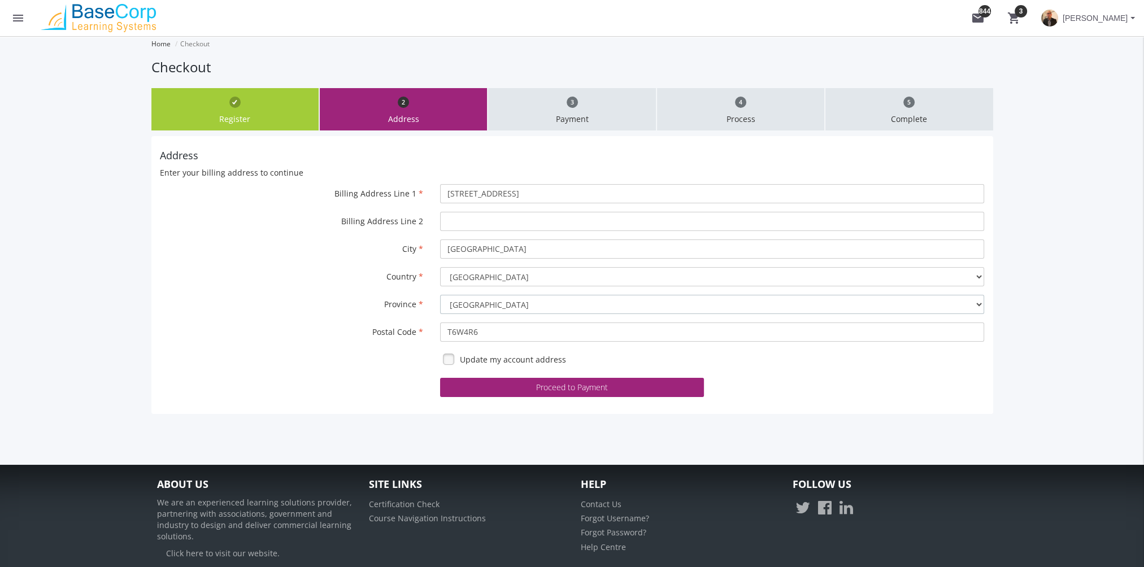
select select "9"
click at [440, 295] on select "[GEOGRAPHIC_DATA] [GEOGRAPHIC_DATA] [GEOGRAPHIC_DATA] [GEOGRAPHIC_DATA] [GEOGRA…" at bounding box center [712, 304] width 544 height 19
click at [593, 389] on button "Proceed to Payment" at bounding box center [572, 387] width 264 height 19
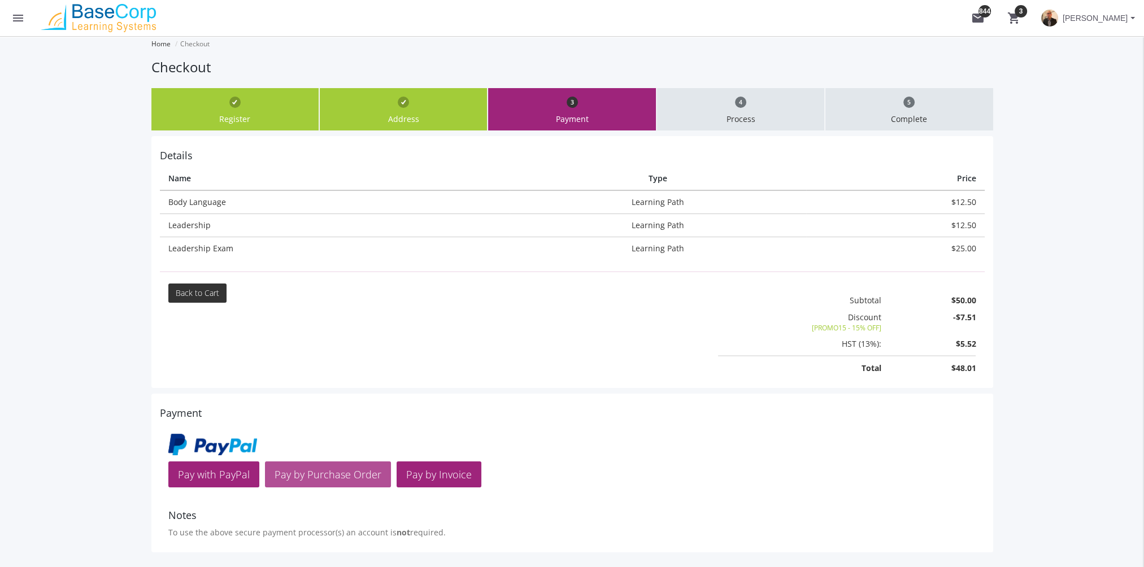
click at [340, 473] on span "Pay by Purchase Order" at bounding box center [328, 475] width 107 height 14
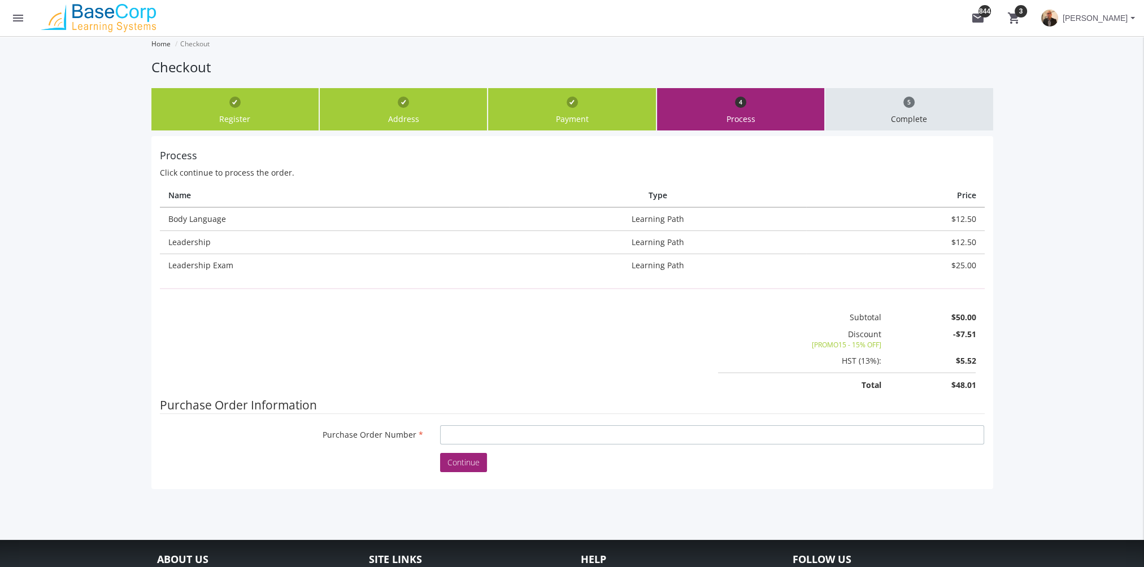
click at [481, 430] on input "Purchase Order Number" at bounding box center [712, 434] width 544 height 19
type input "fsdfdsfs"
click at [476, 465] on span "Continue" at bounding box center [463, 462] width 32 height 11
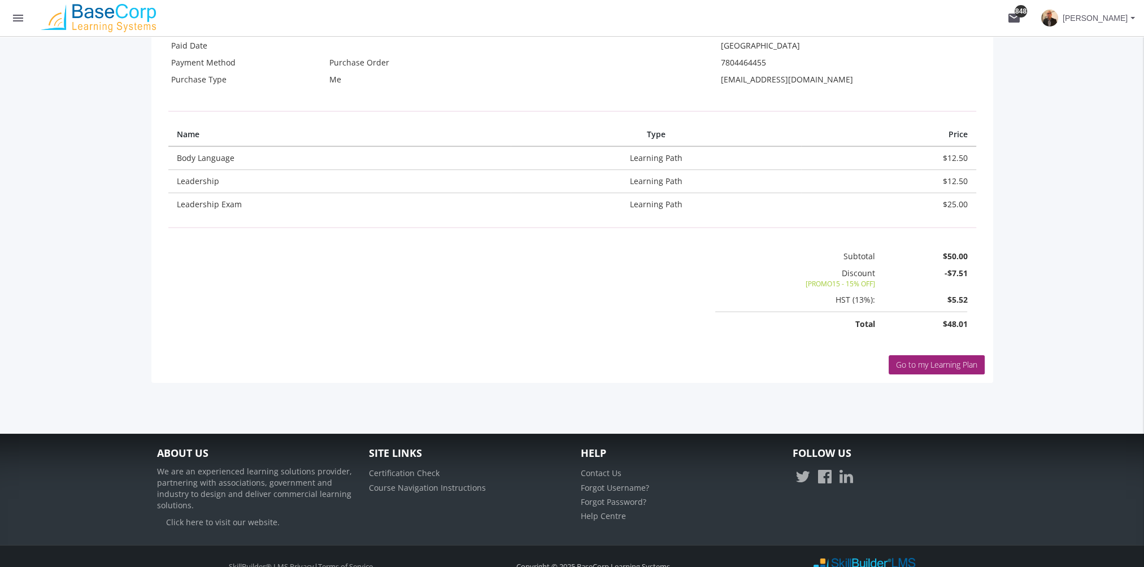
scroll to position [325, 0]
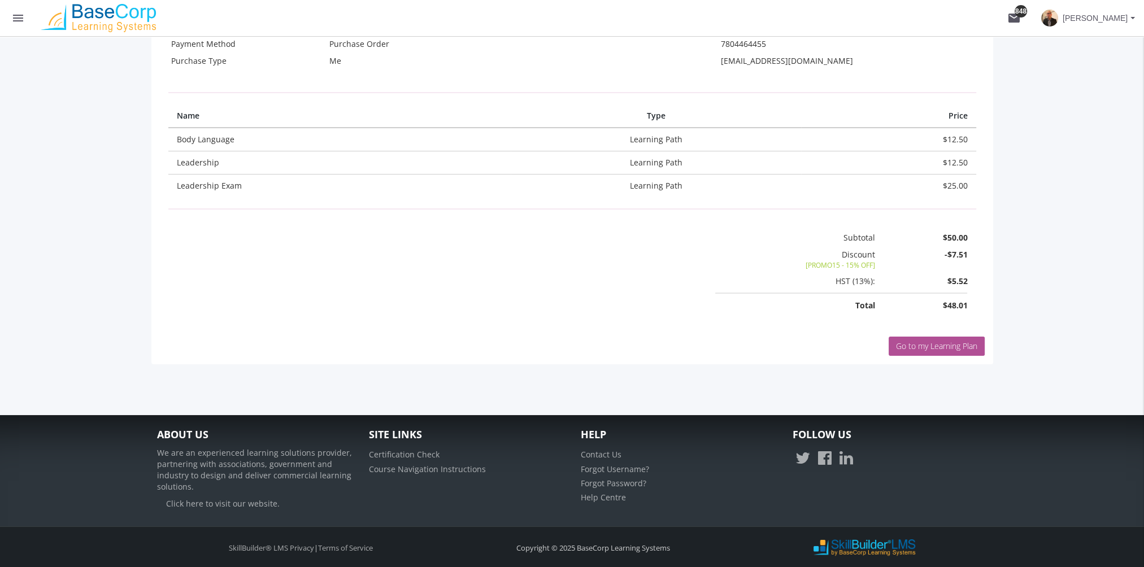
click at [908, 349] on span "Go to my Learning Plan" at bounding box center [936, 346] width 81 height 11
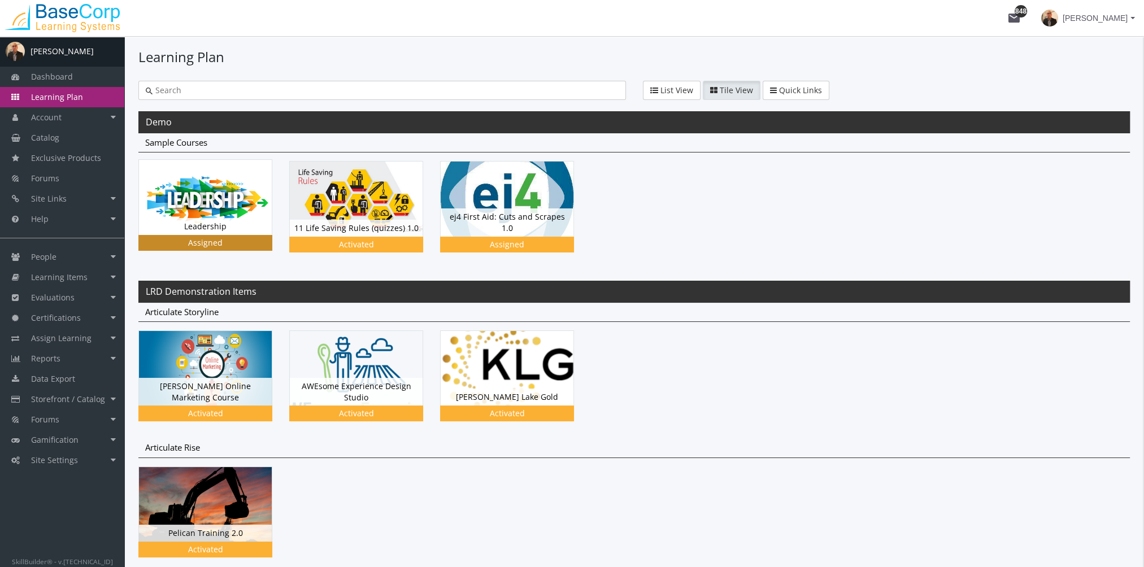
click at [228, 218] on div "Leadership Status Assigned" at bounding box center [205, 226] width 133 height 17
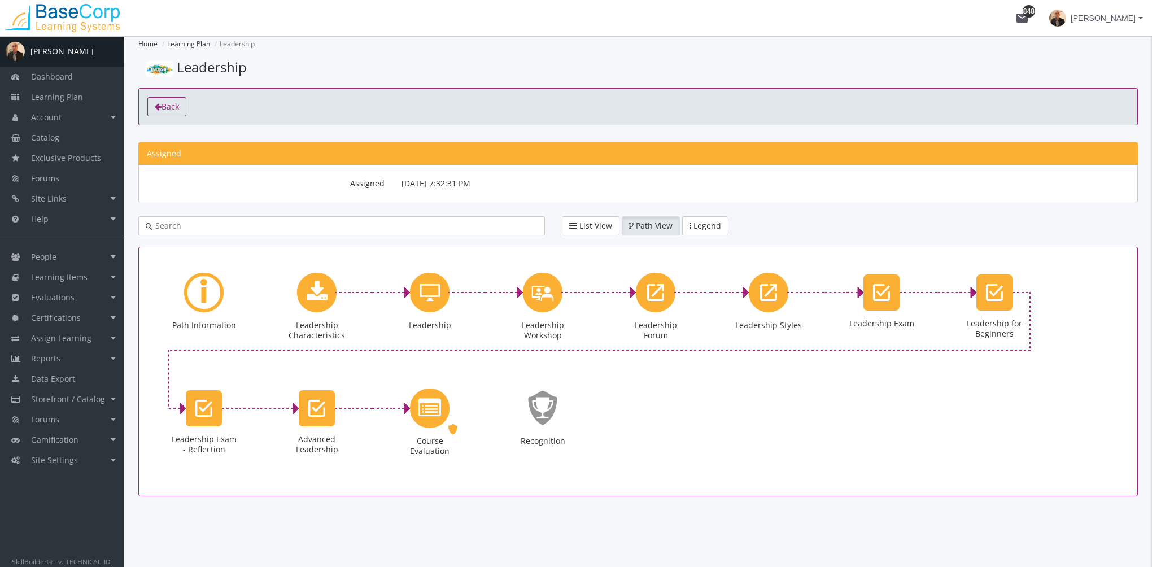
click at [158, 103] on icon "toolbar" at bounding box center [158, 107] width 7 height 8
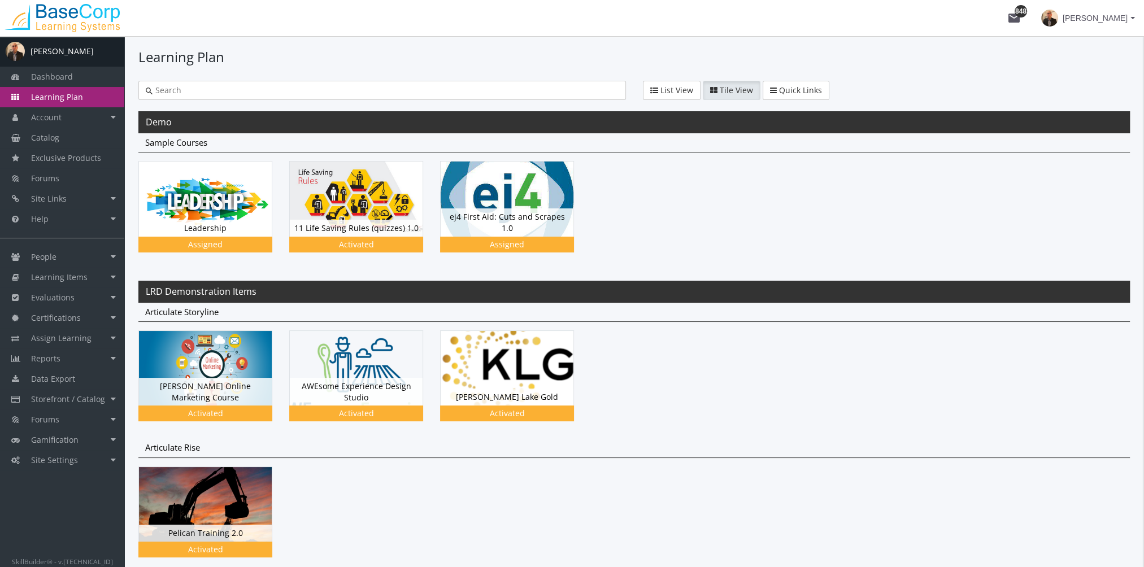
click at [229, 89] on input "text" at bounding box center [386, 90] width 466 height 11
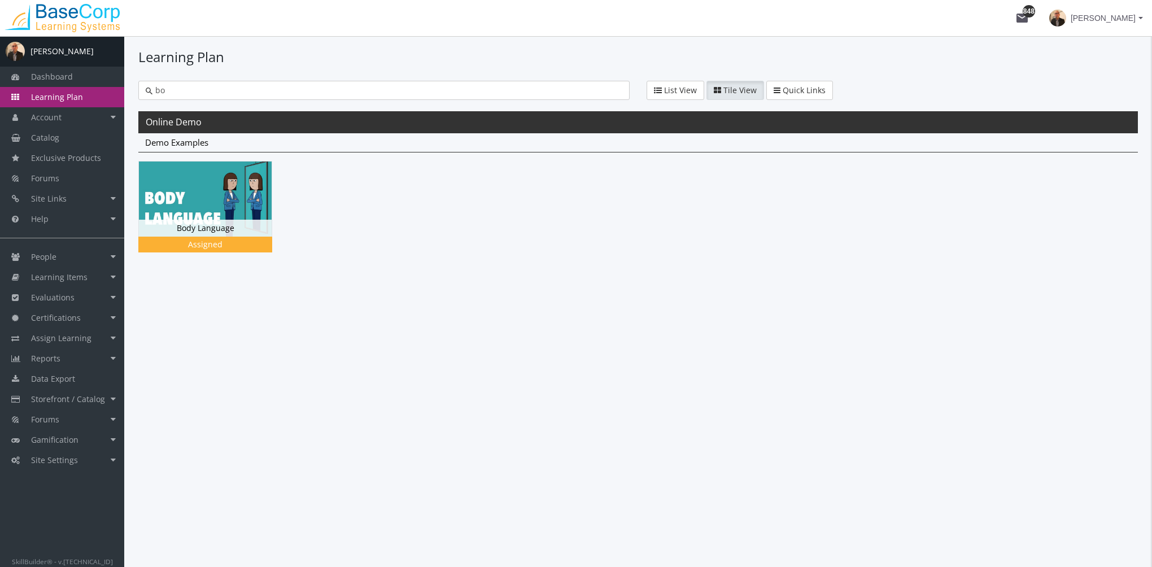
type input "b"
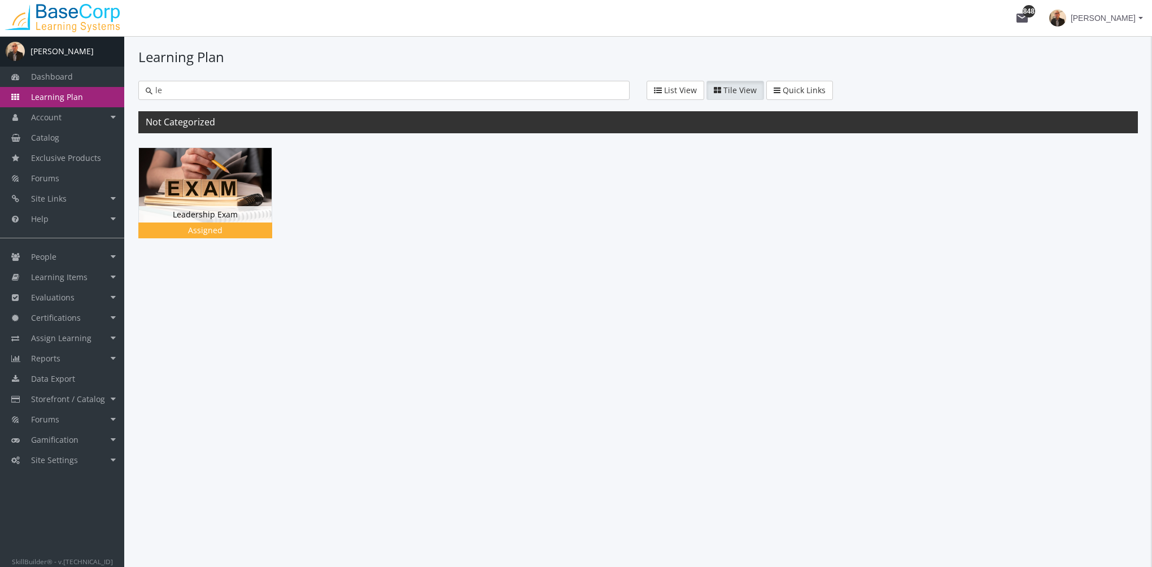
type input "l"
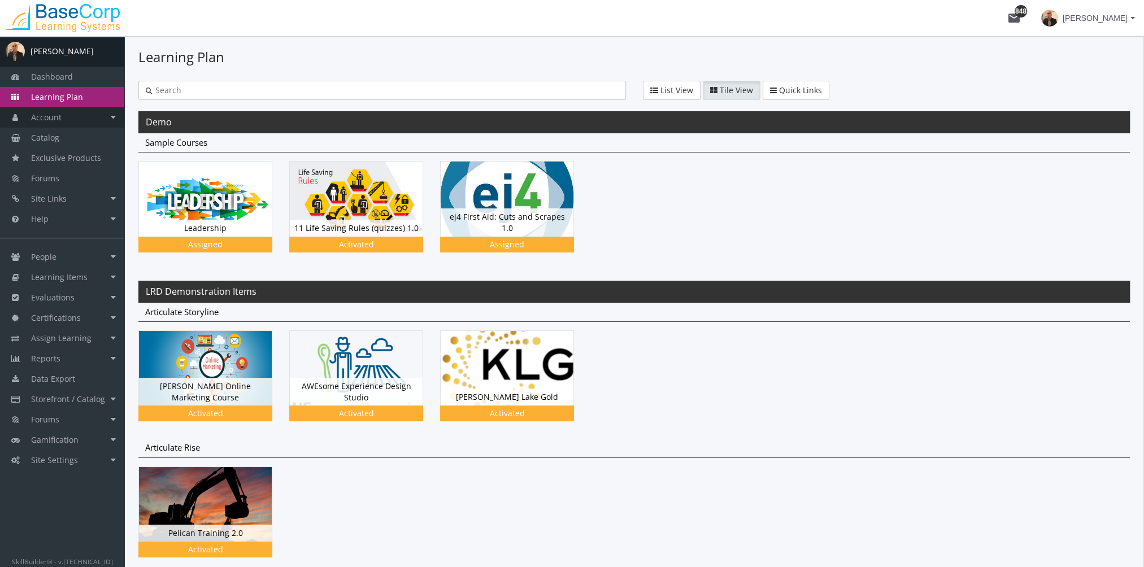
click at [75, 122] on link "Account" at bounding box center [62, 117] width 124 height 20
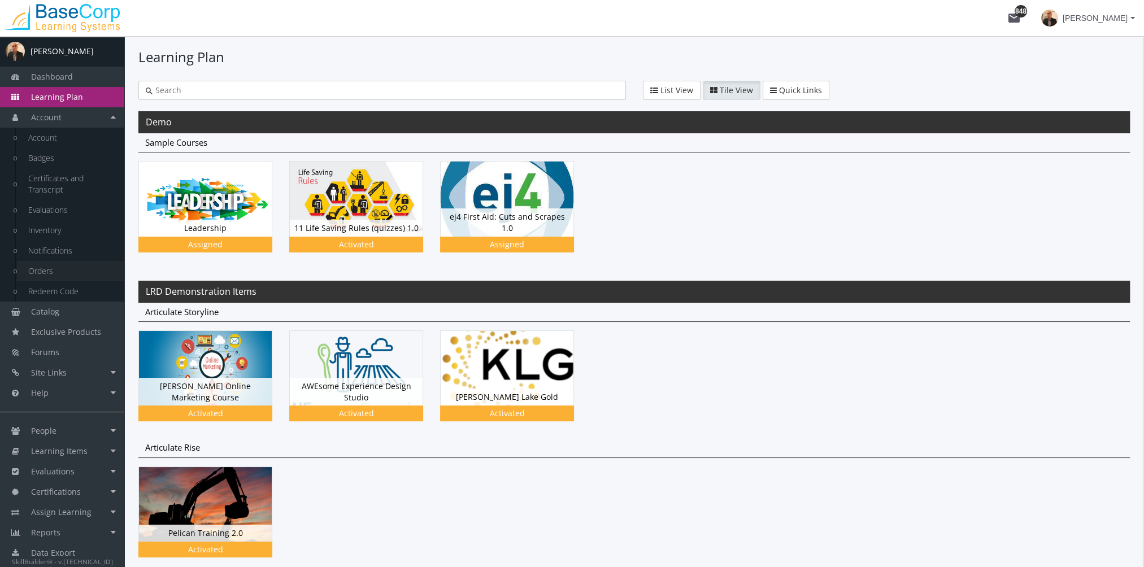
click at [52, 269] on link "Orders" at bounding box center [70, 271] width 107 height 20
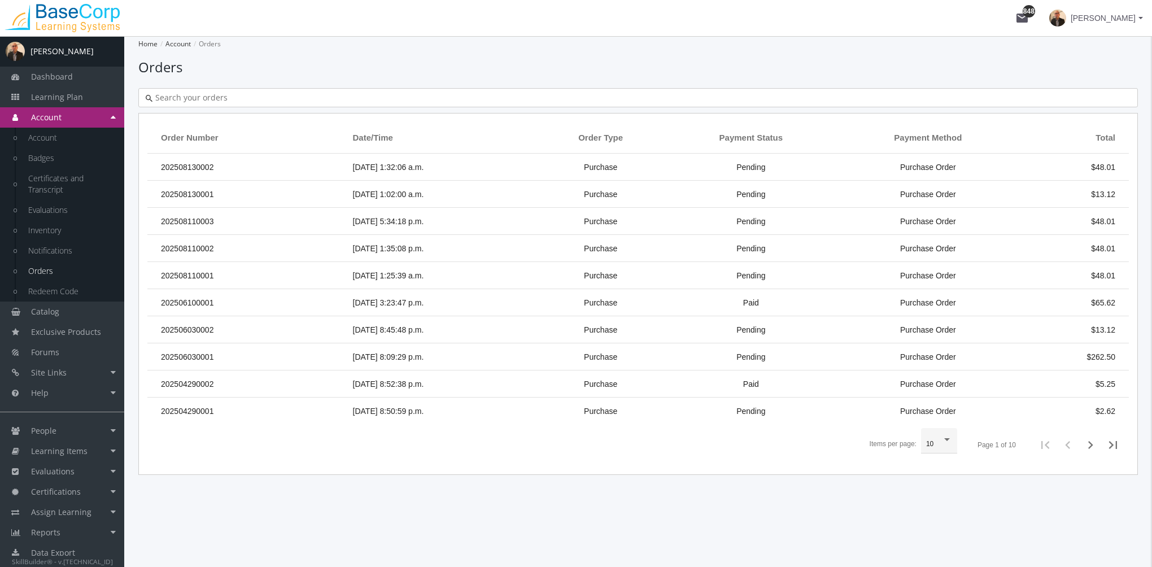
drag, startPoint x: 306, startPoint y: 197, endPoint x: 356, endPoint y: 285, distance: 101.5
click at [306, 197] on td "202508130001" at bounding box center [247, 194] width 200 height 27
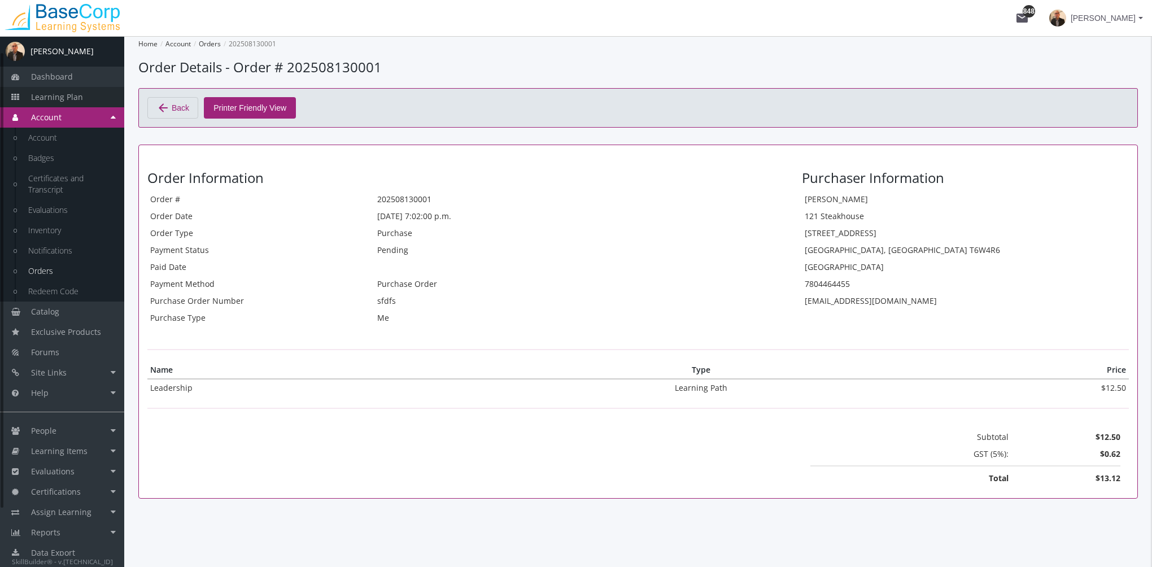
click at [85, 98] on link "Learning Plan" at bounding box center [62, 97] width 124 height 20
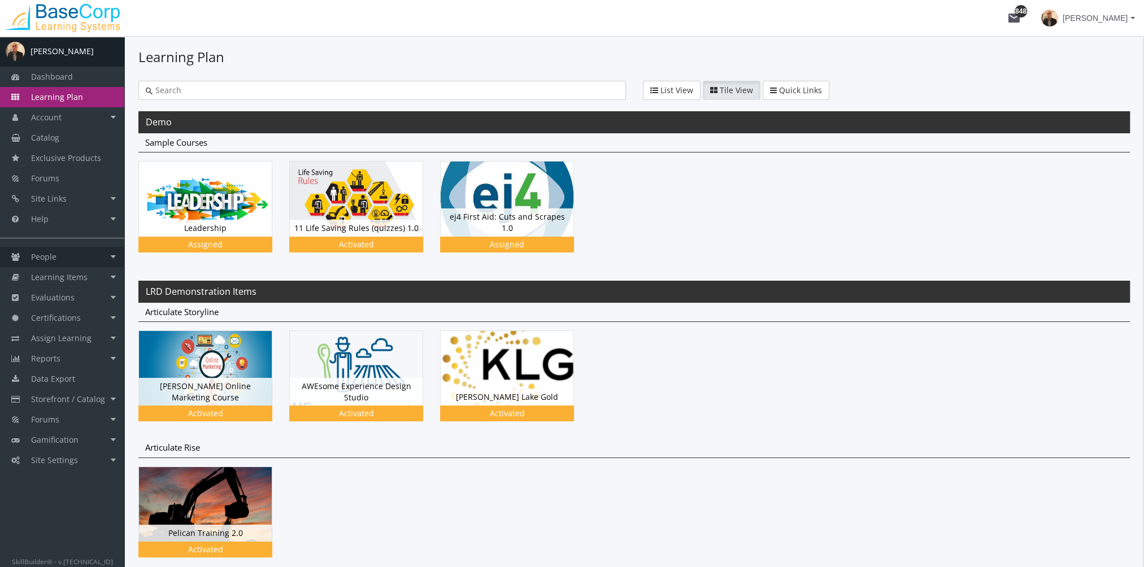
click at [73, 261] on link "People" at bounding box center [62, 257] width 124 height 20
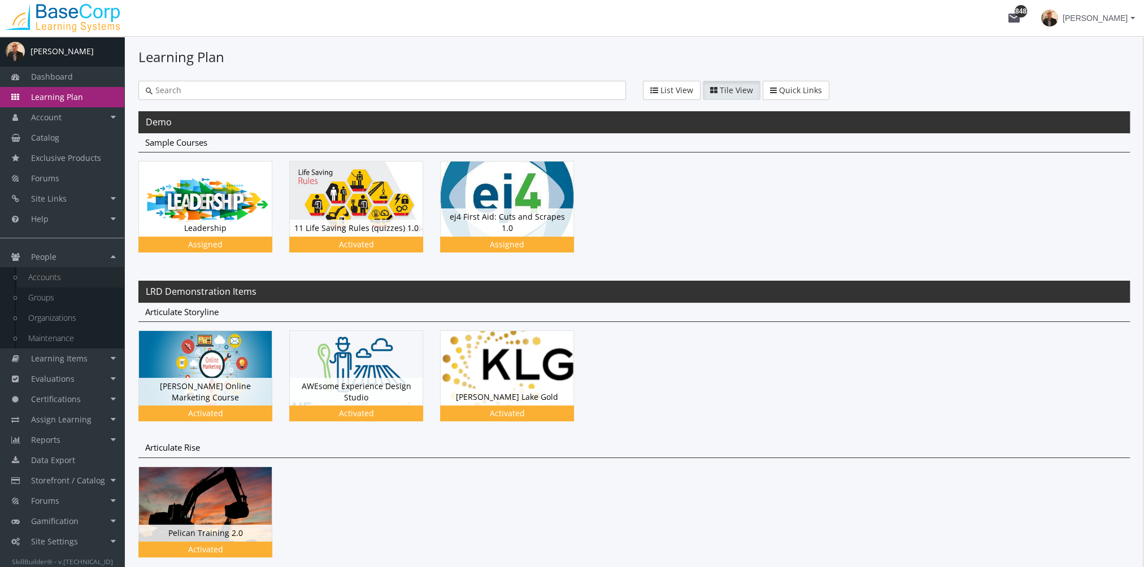
click at [79, 281] on link "Accounts" at bounding box center [70, 277] width 107 height 20
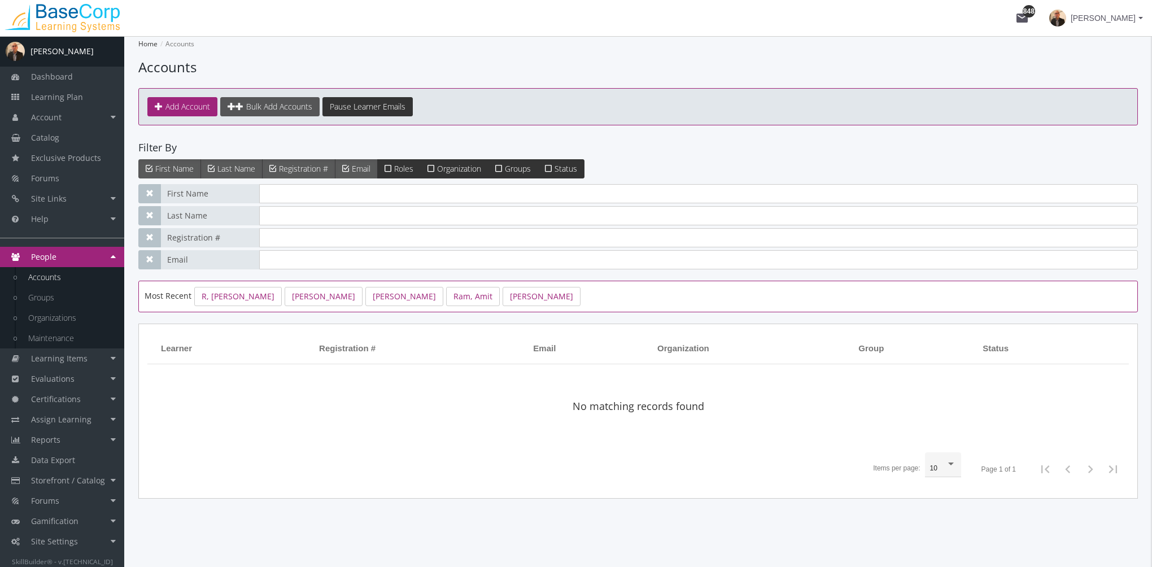
click at [276, 105] on span "Bulk Add Accounts" at bounding box center [279, 106] width 66 height 11
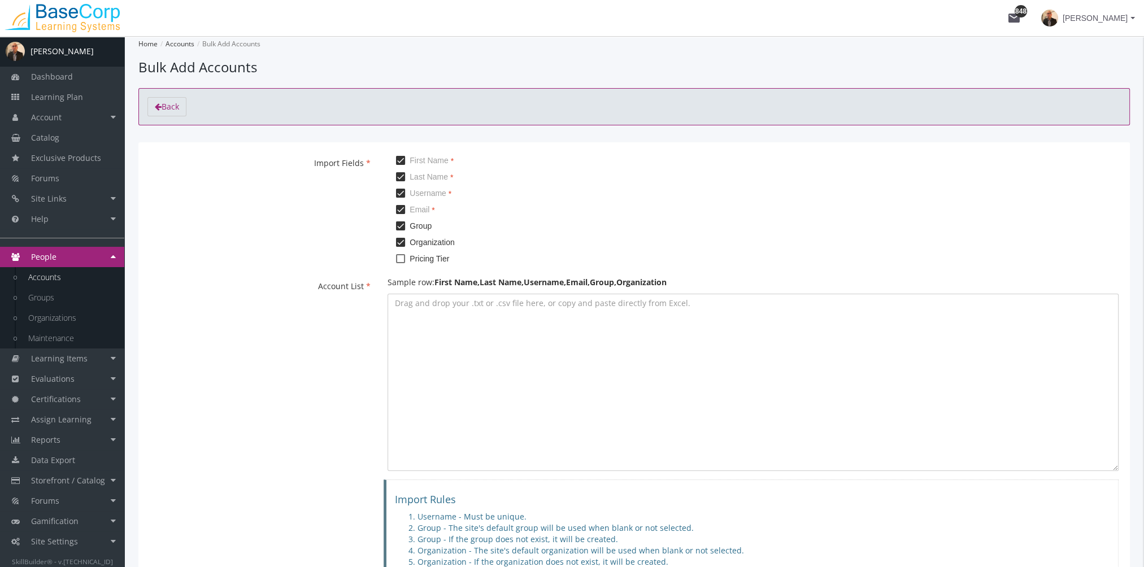
scroll to position [56, 0]
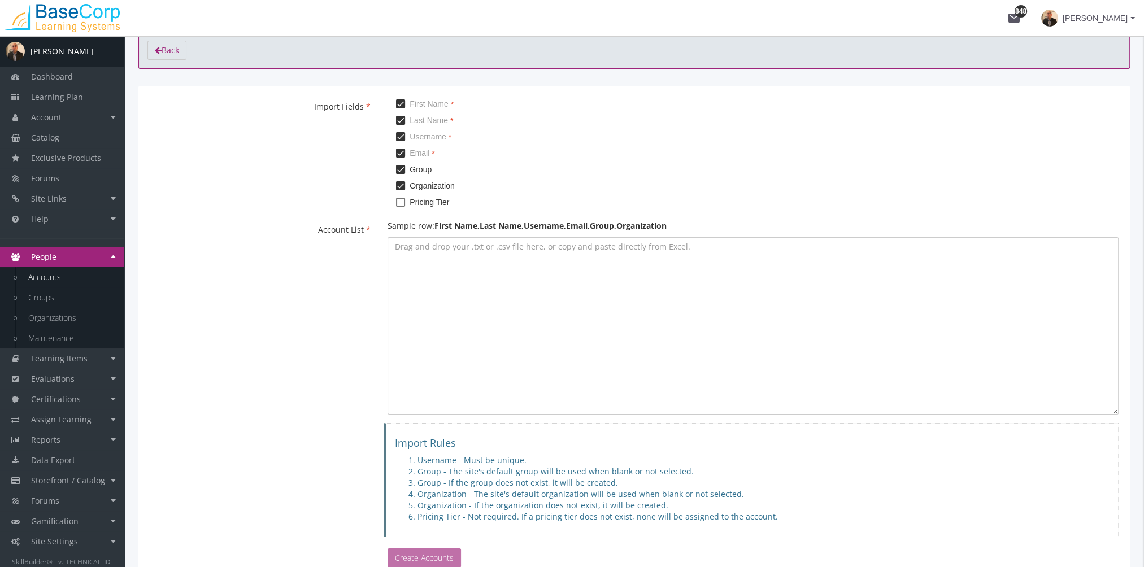
click at [402, 167] on span at bounding box center [400, 169] width 9 height 9
click at [397, 173] on input "Group" at bounding box center [396, 173] width 1 height 1
checkbox input "false"
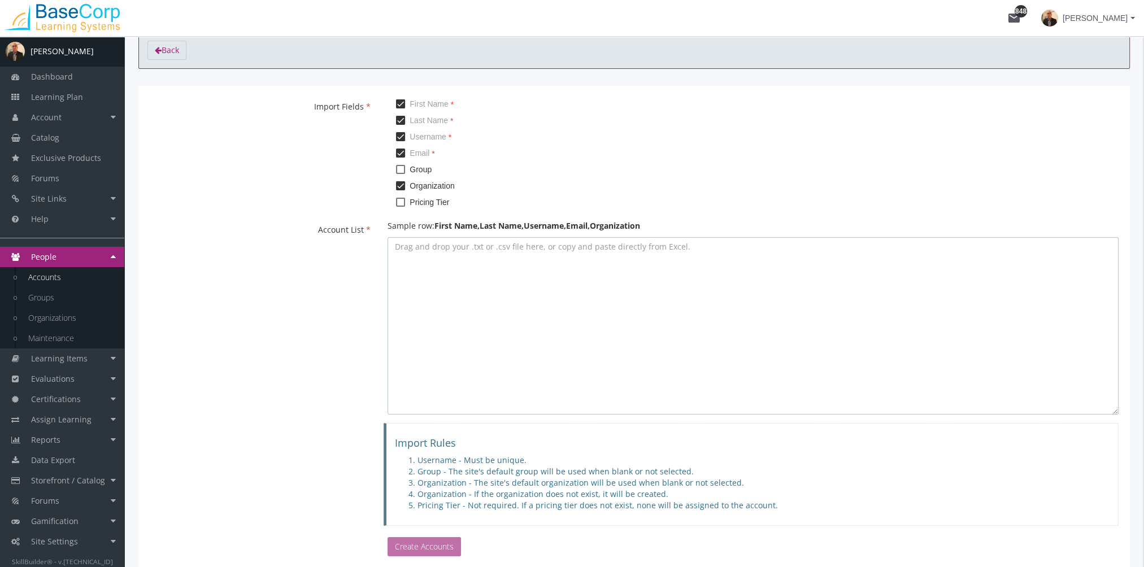
click at [411, 298] on textarea at bounding box center [753, 325] width 731 height 177
paste textarea "[PERSON_NAME],[PERSON_NAME],[EMAIL_ADDRESS][DOMAIN_NAME],[EMAIL_ADDRESS][DOMAIN…"
type textarea "[PERSON_NAME],[PERSON_NAME],[EMAIL_ADDRESS][DOMAIN_NAME],[EMAIL_ADDRESS][DOMAIN…"
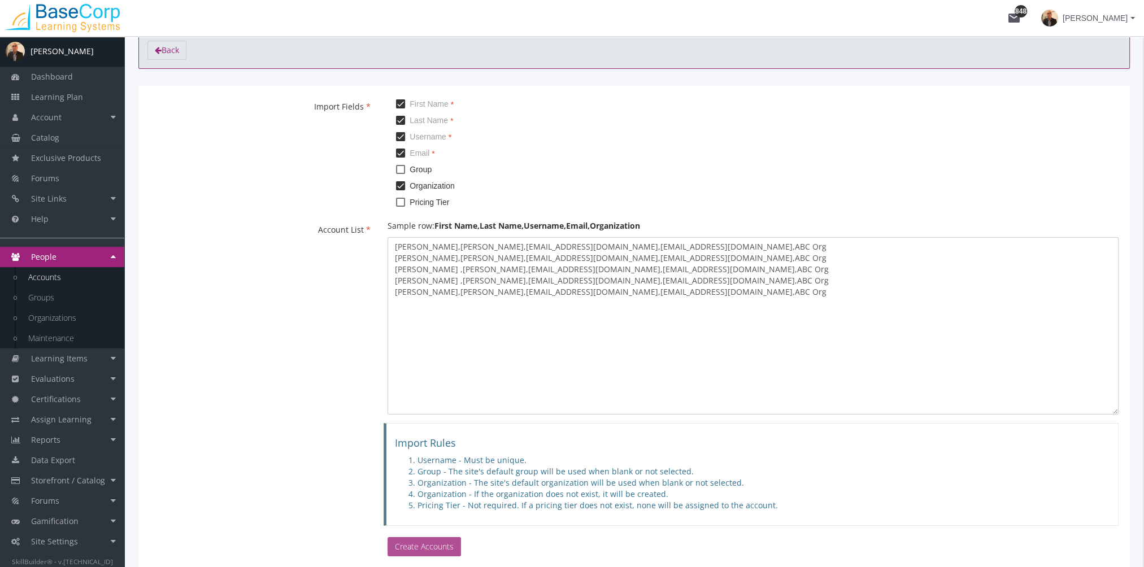
click at [429, 546] on button "Create Accounts" at bounding box center [424, 546] width 73 height 19
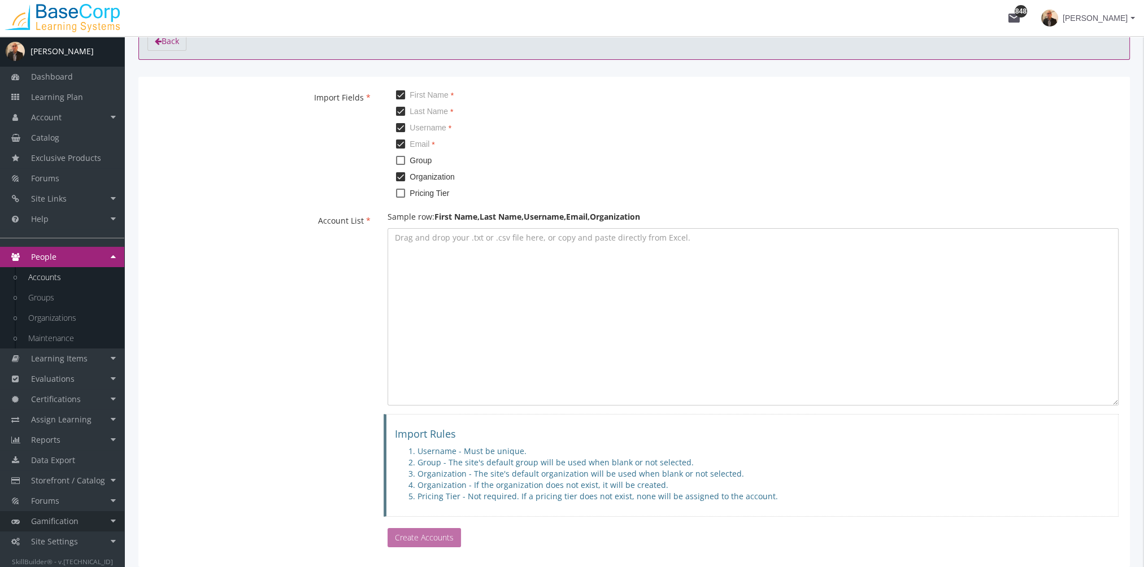
scroll to position [0, 0]
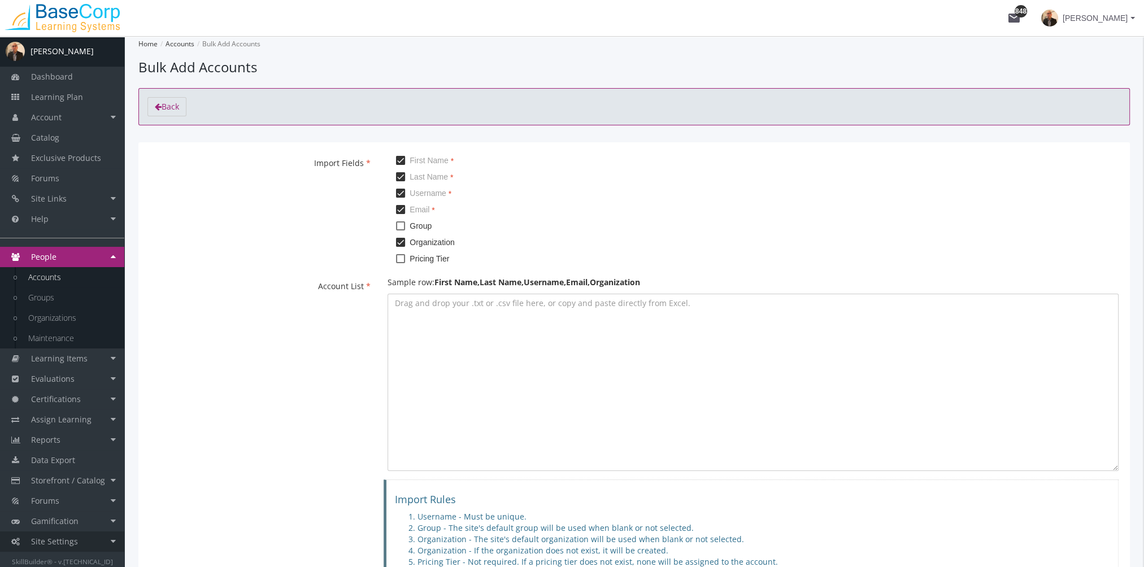
click at [79, 543] on link "Site Settings" at bounding box center [62, 542] width 124 height 20
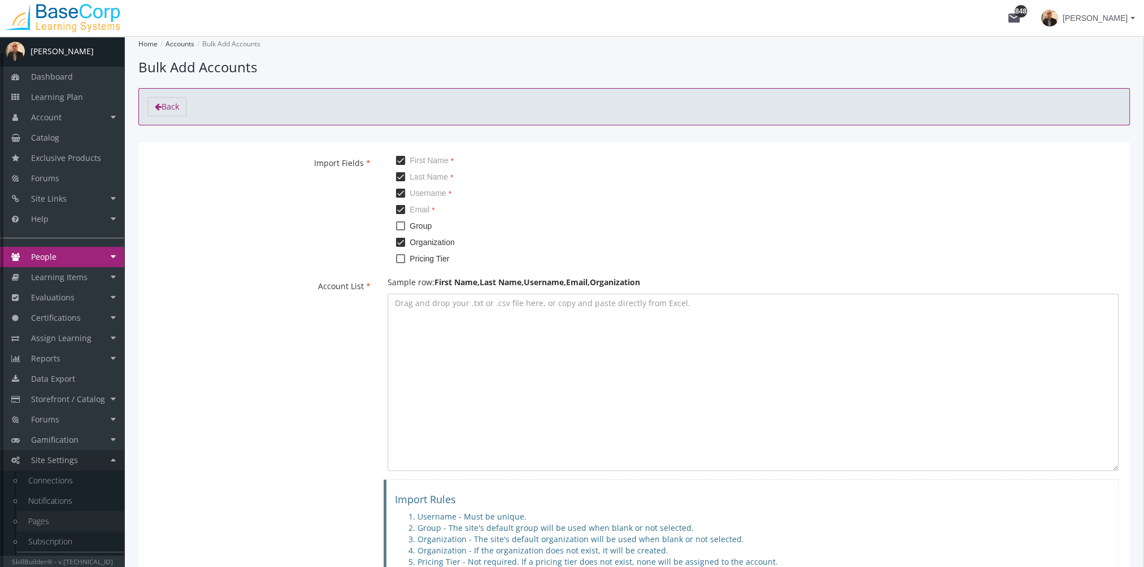
scroll to position [16, 0]
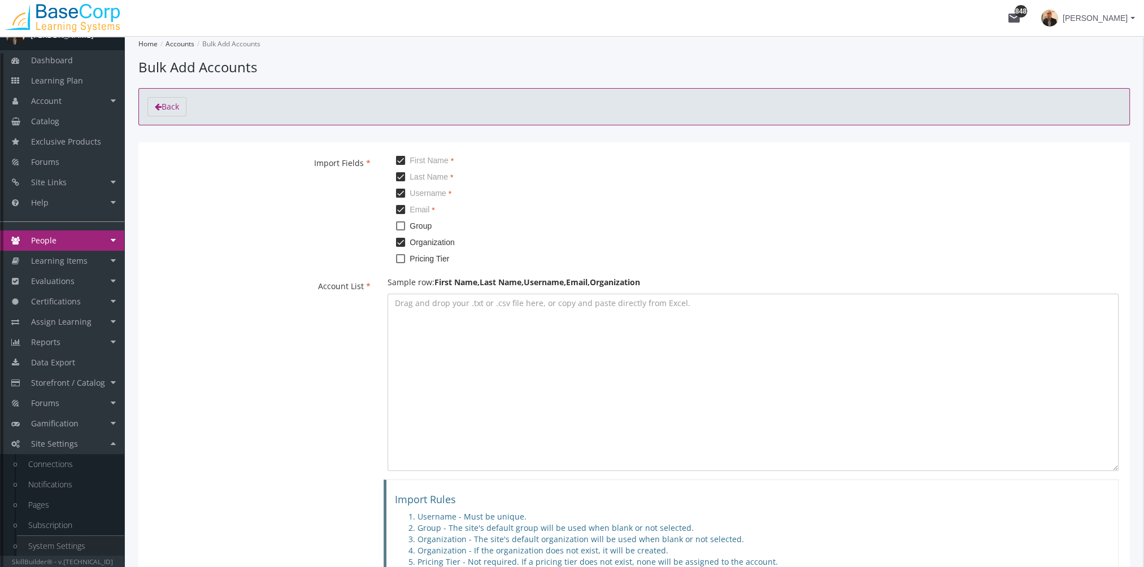
click at [81, 543] on link "System Settings" at bounding box center [70, 546] width 107 height 20
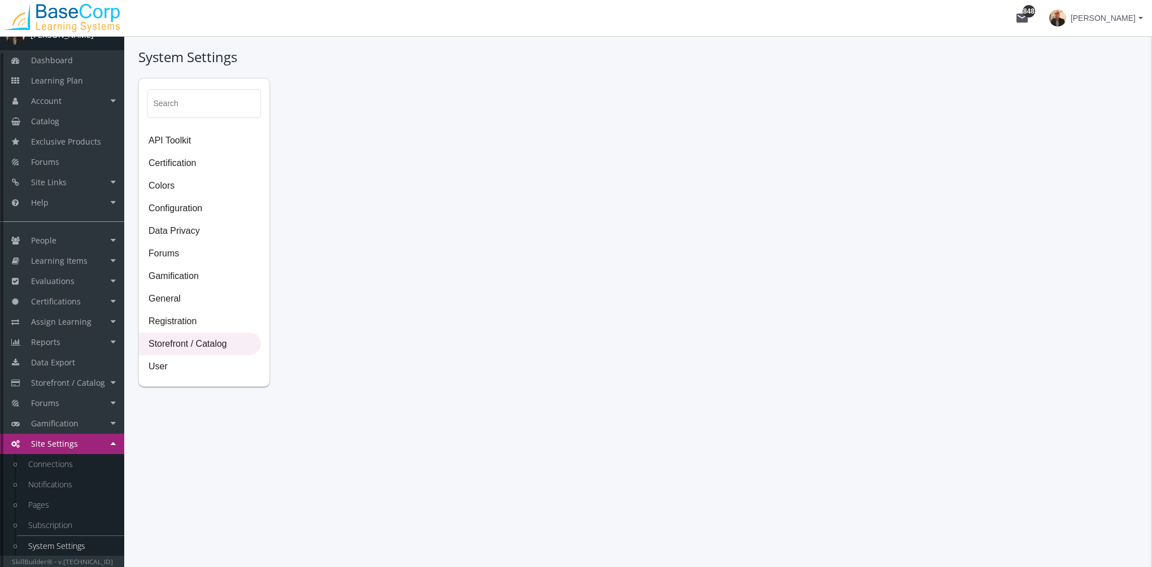
select select "23: USD"
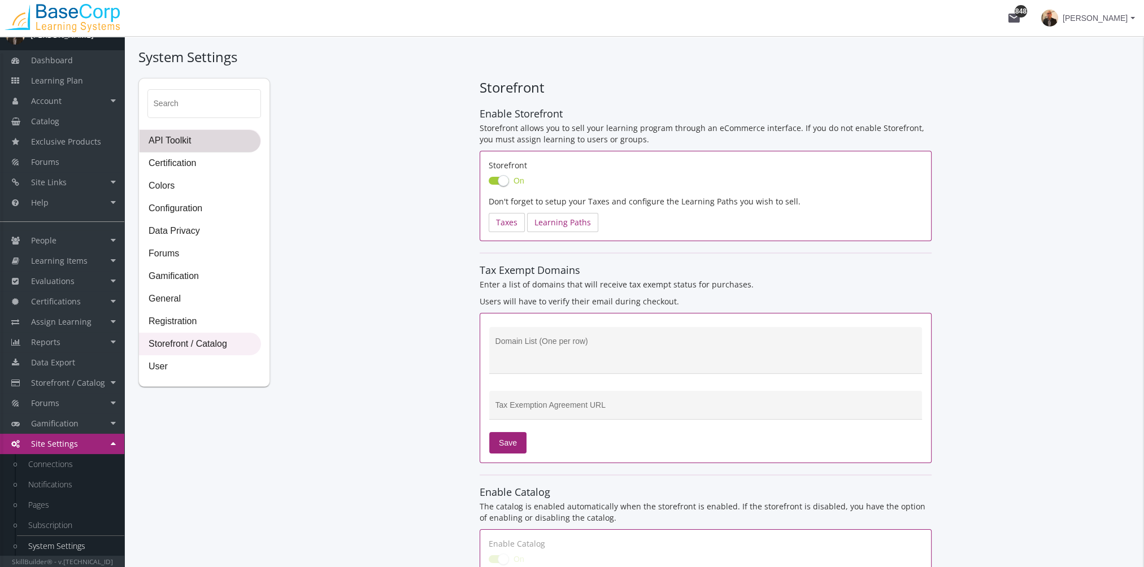
click at [190, 136] on span "API Toolkit" at bounding box center [200, 141] width 121 height 23
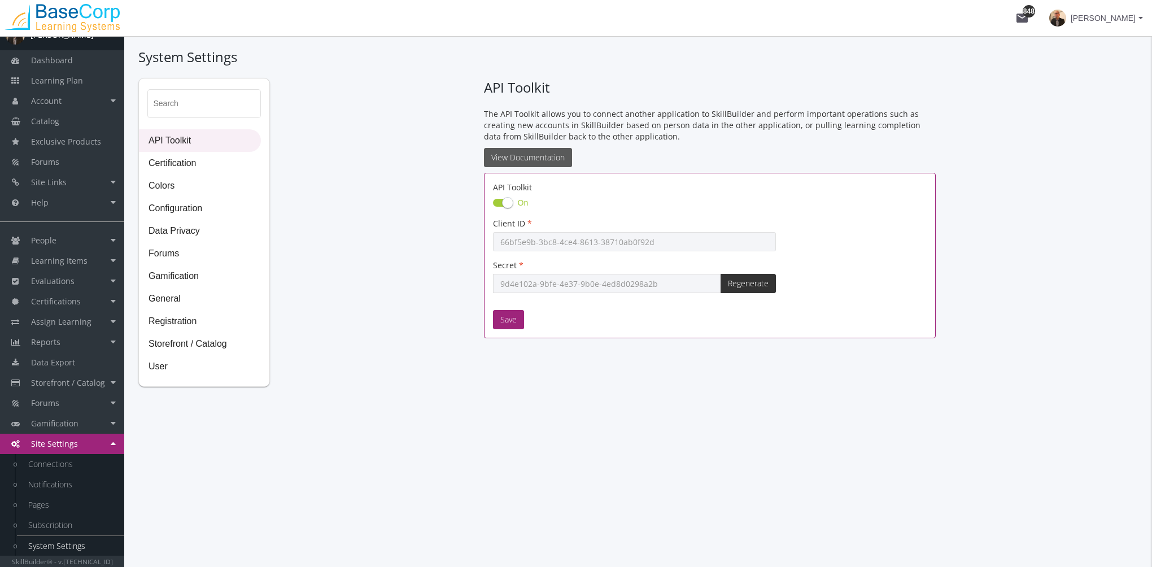
click at [538, 157] on link "View Documentation" at bounding box center [528, 157] width 88 height 19
click at [67, 80] on span "Learning Plan" at bounding box center [57, 80] width 52 height 11
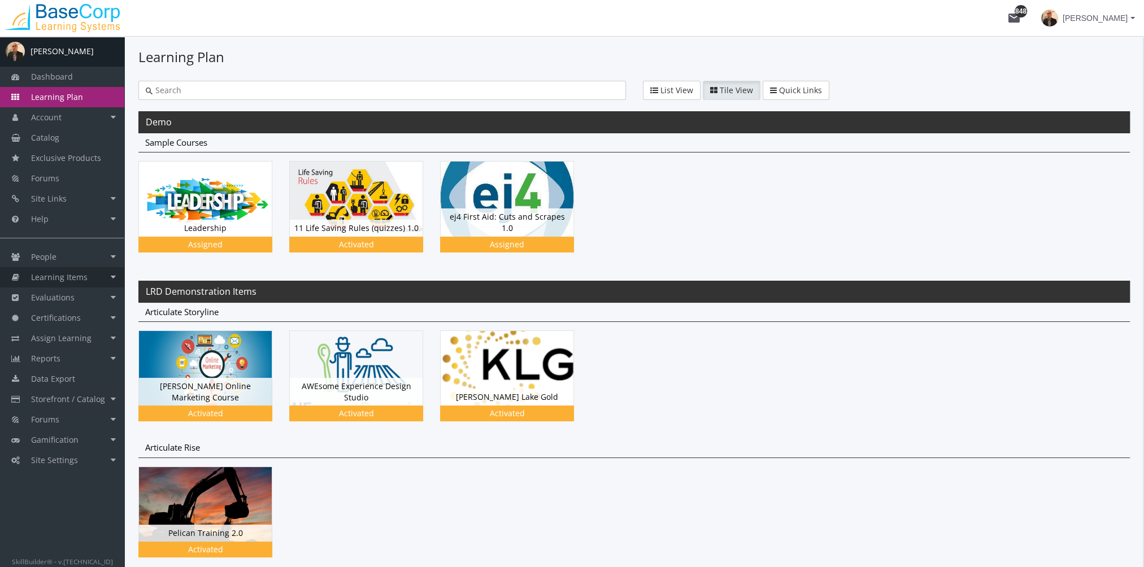
click at [77, 275] on span "Learning Items" at bounding box center [59, 277] width 56 height 11
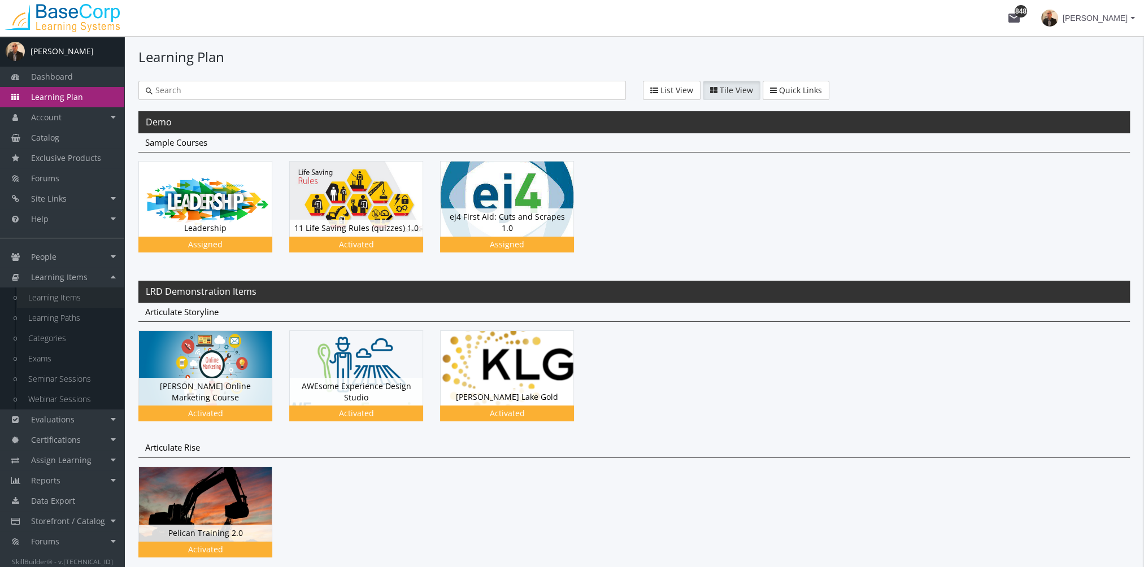
click at [79, 300] on link "Learning Items" at bounding box center [70, 298] width 107 height 20
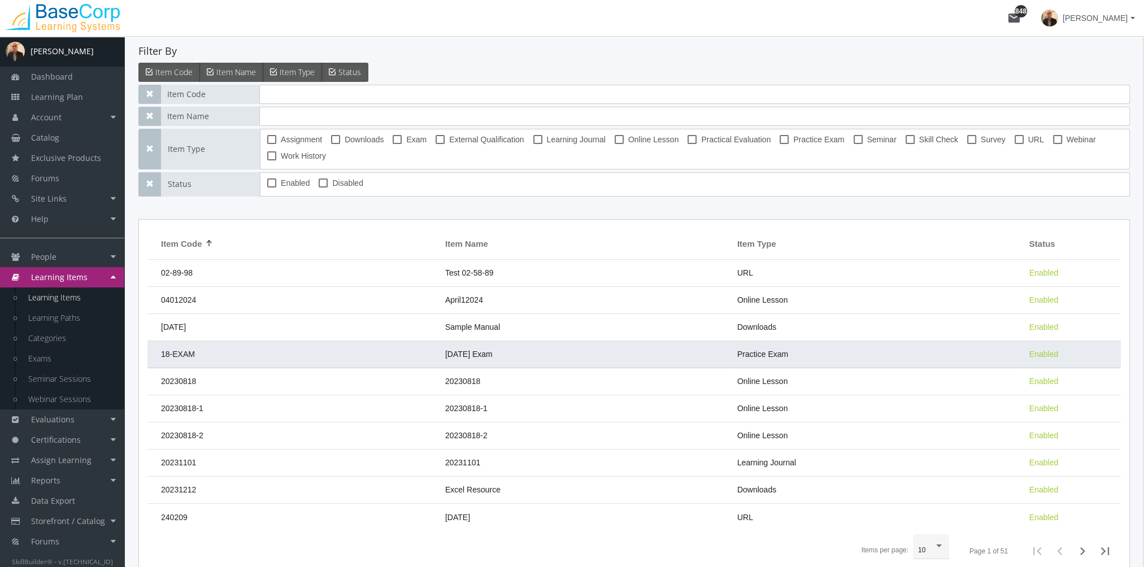
scroll to position [113, 0]
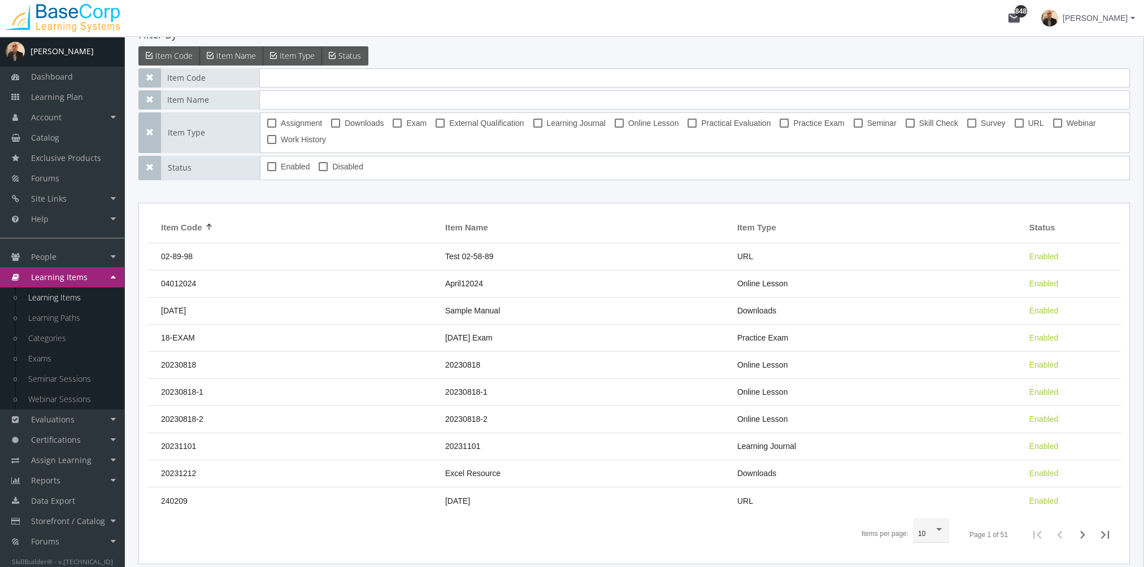
click at [397, 125] on span at bounding box center [397, 123] width 9 height 9
click at [393, 127] on input "Exam" at bounding box center [393, 127] width 1 height 1
checkbox input "true"
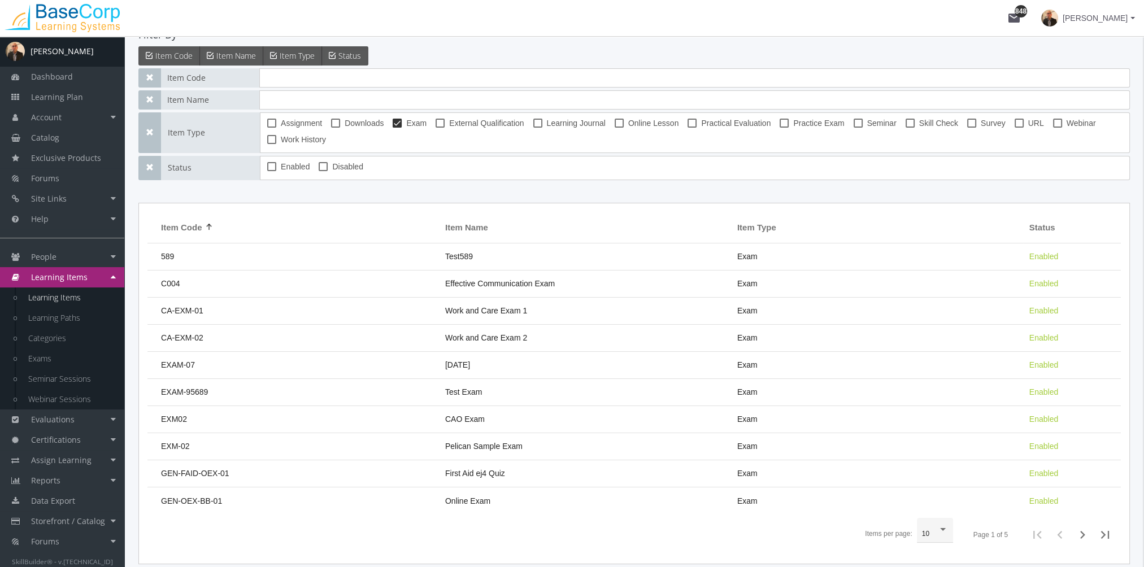
click at [276, 298] on td "CA-EXM-01" at bounding box center [293, 311] width 292 height 27
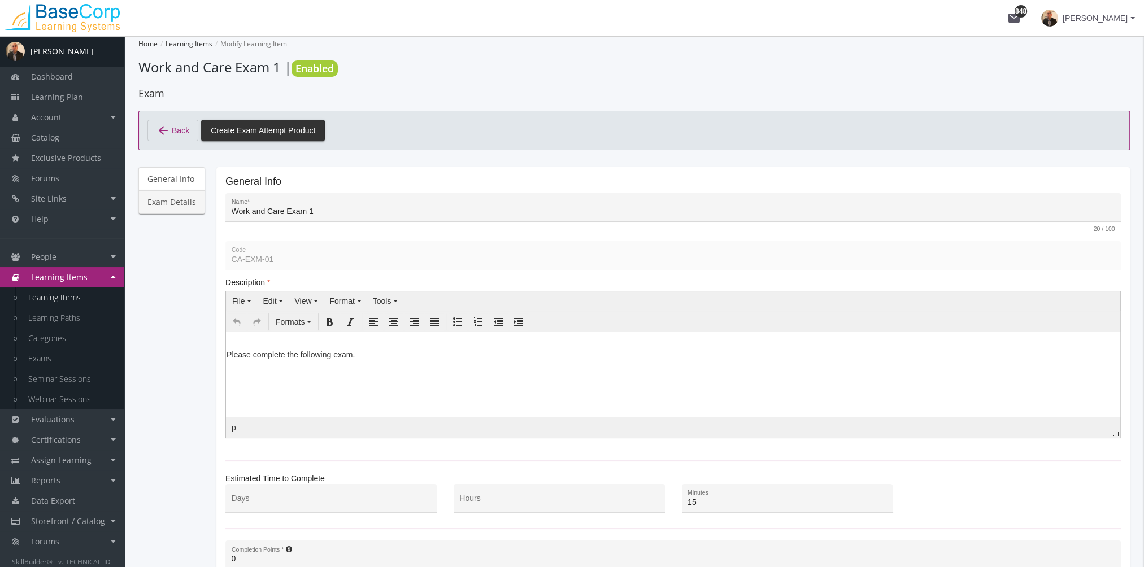
click at [180, 200] on link "Exam Details" at bounding box center [171, 202] width 67 height 24
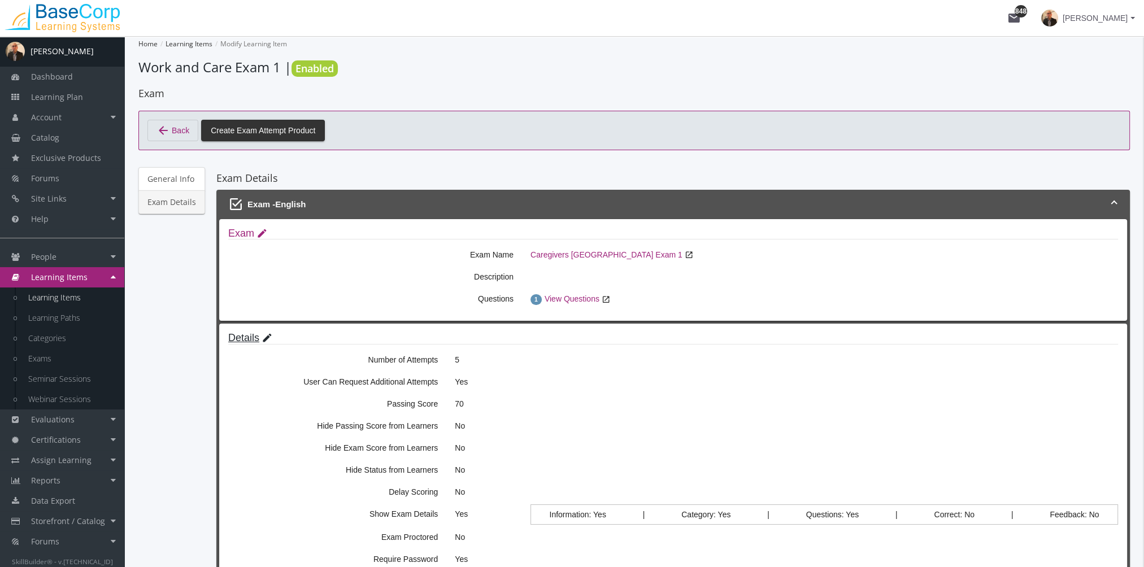
click at [264, 338] on mat-icon "edit" at bounding box center [267, 338] width 11 height 12
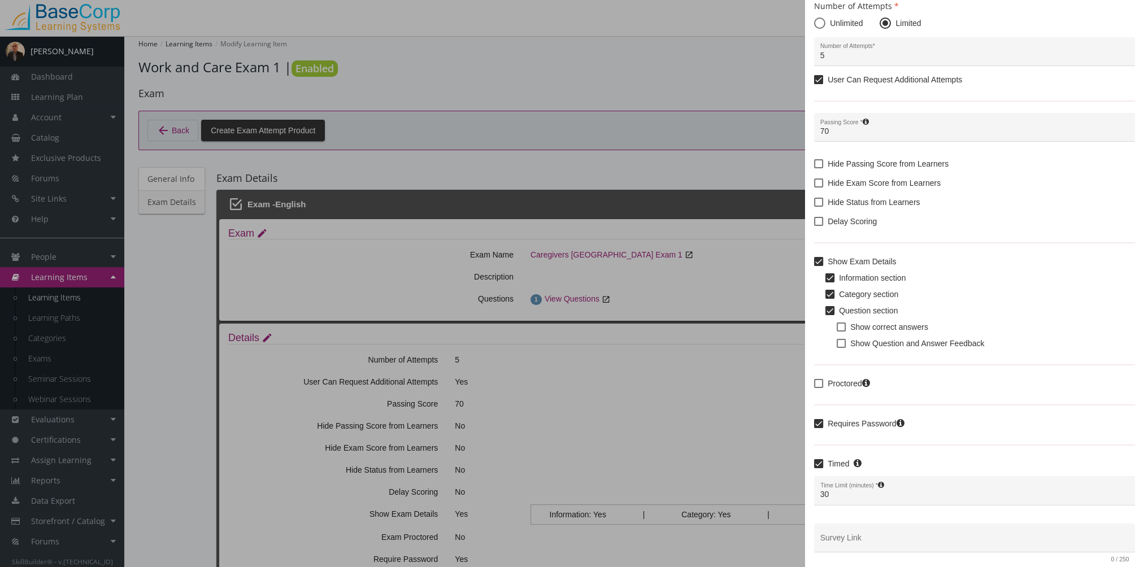
scroll to position [77, 0]
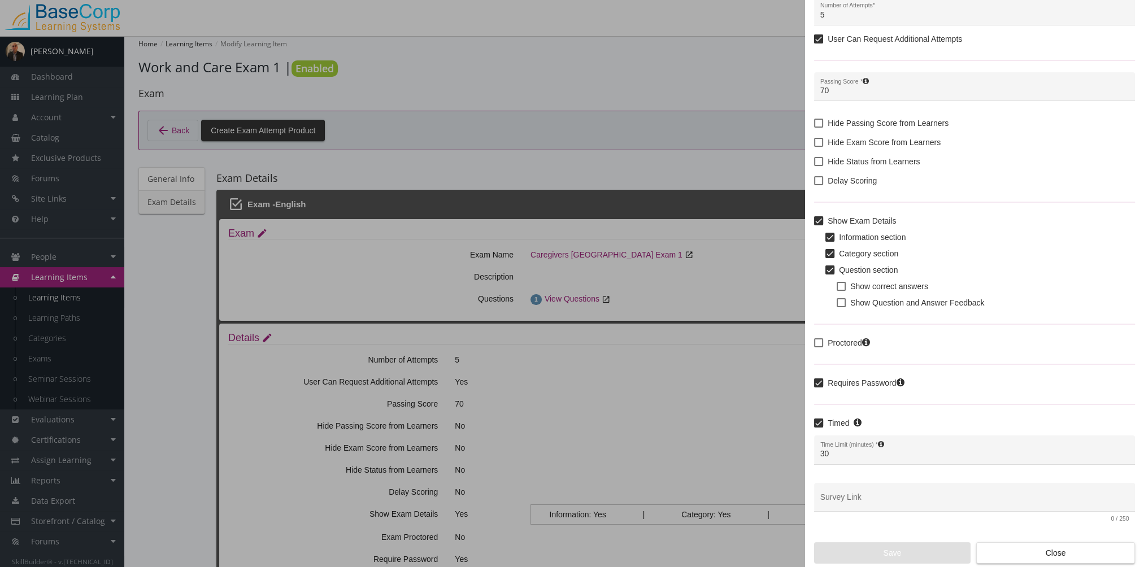
click at [819, 343] on span at bounding box center [818, 342] width 9 height 9
click at [815, 347] on input "Proctored" at bounding box center [814, 347] width 1 height 1
checkbox input "true"
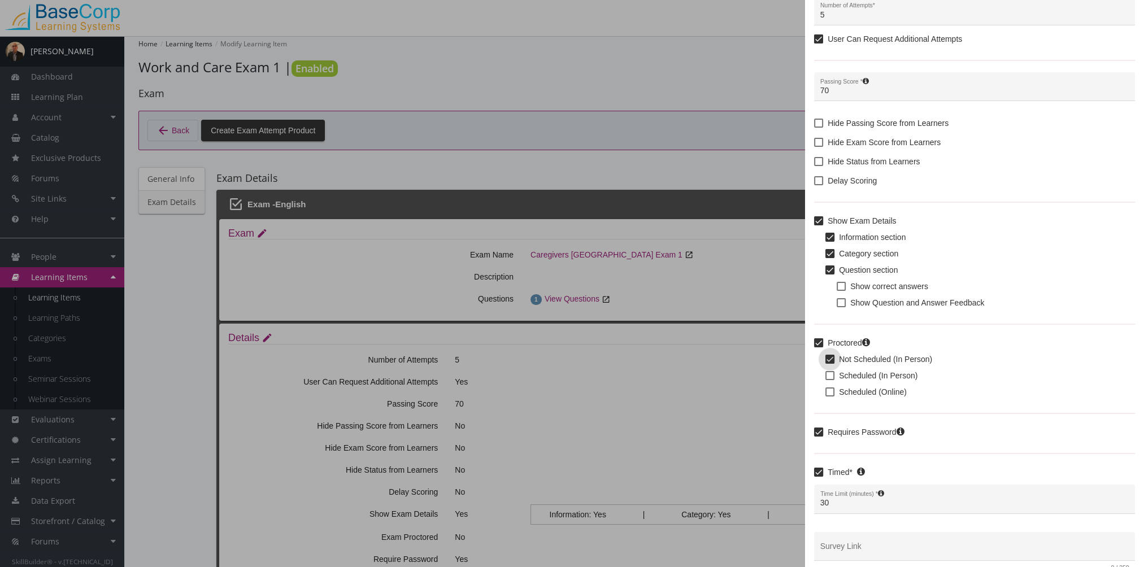
click at [833, 362] on span at bounding box center [829, 359] width 9 height 9
click at [826, 363] on input "Not Scheduled (In Person)" at bounding box center [825, 363] width 1 height 1
checkbox input "true"
click at [829, 373] on span at bounding box center [829, 375] width 9 height 9
click at [826, 380] on input "Scheduled (In Person)" at bounding box center [825, 380] width 1 height 1
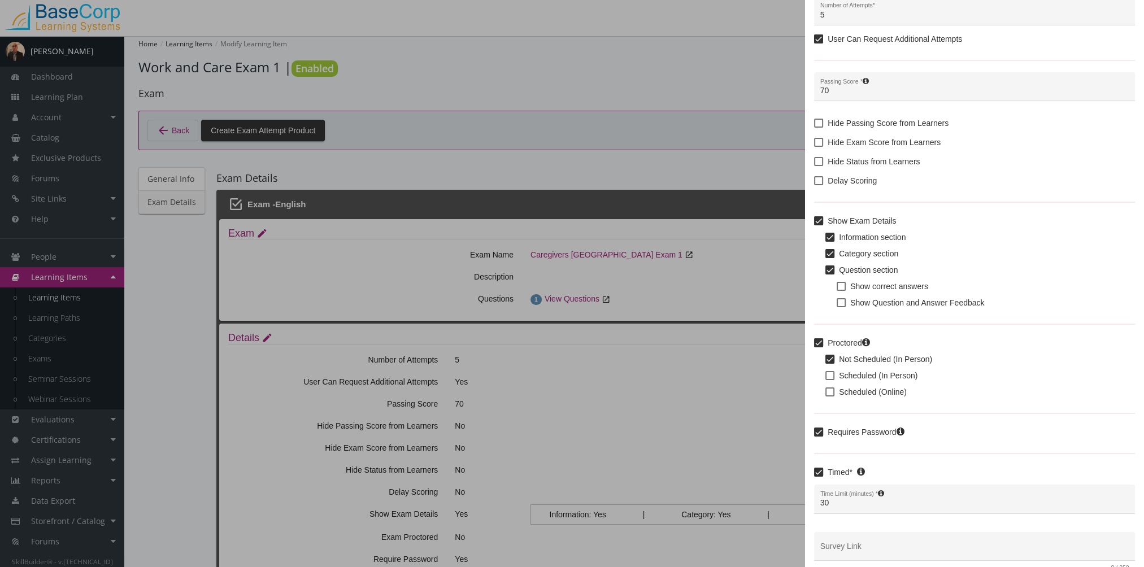
checkbox input "true"
click at [828, 360] on span at bounding box center [829, 359] width 9 height 9
click at [826, 363] on input "Not Scheduled (In Person)" at bounding box center [825, 363] width 1 height 1
checkbox input "false"
click at [819, 343] on span at bounding box center [818, 342] width 9 height 9
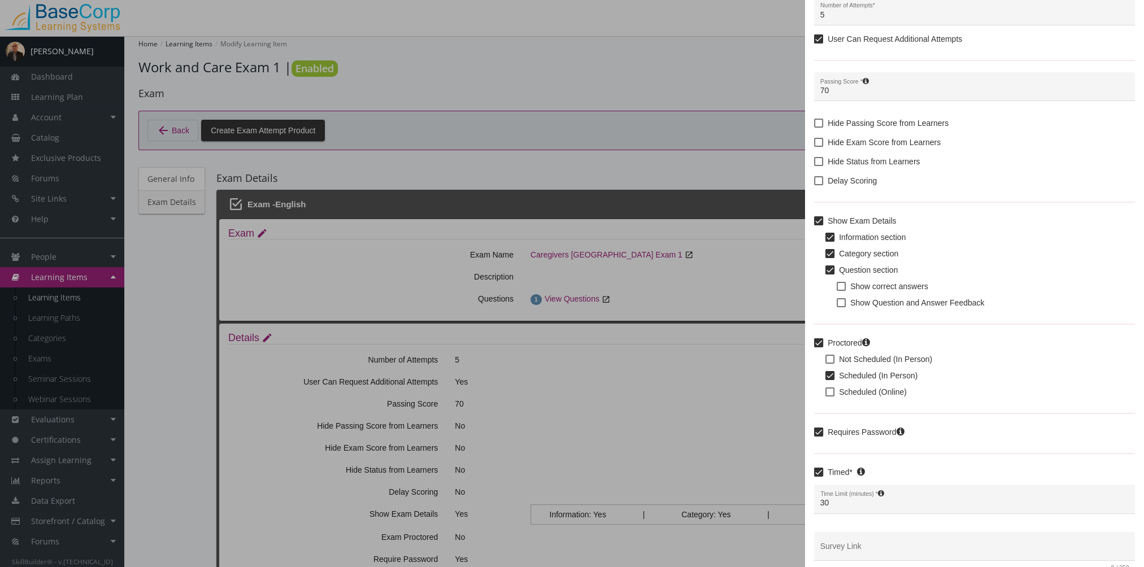
click at [815, 347] on input "Proctored" at bounding box center [814, 347] width 1 height 1
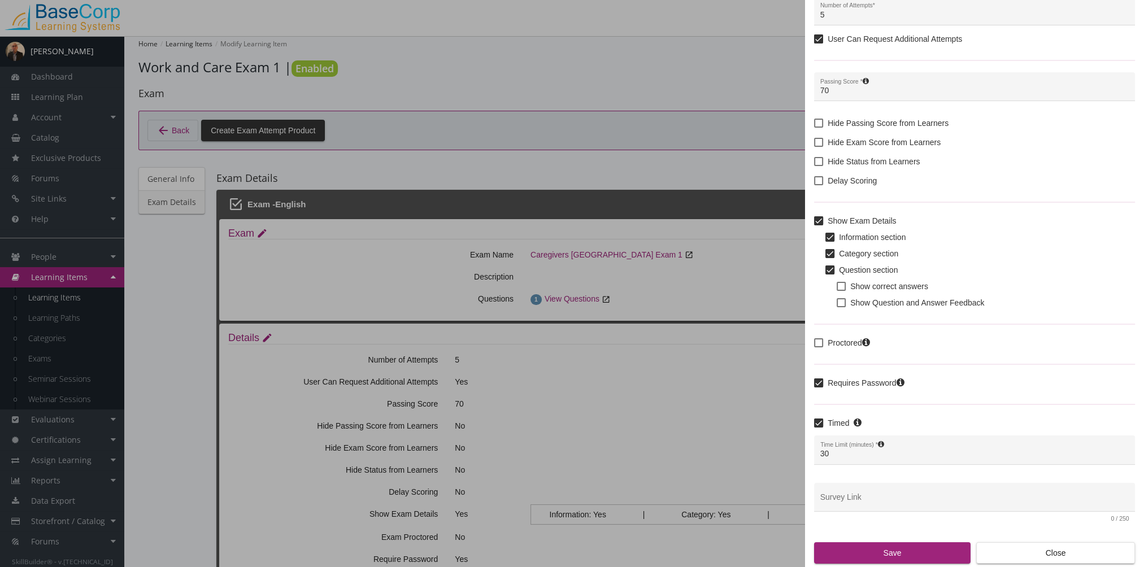
click at [820, 343] on span at bounding box center [818, 342] width 9 height 9
click at [815, 347] on input "Proctored" at bounding box center [814, 347] width 1 height 1
checkbox input "true"
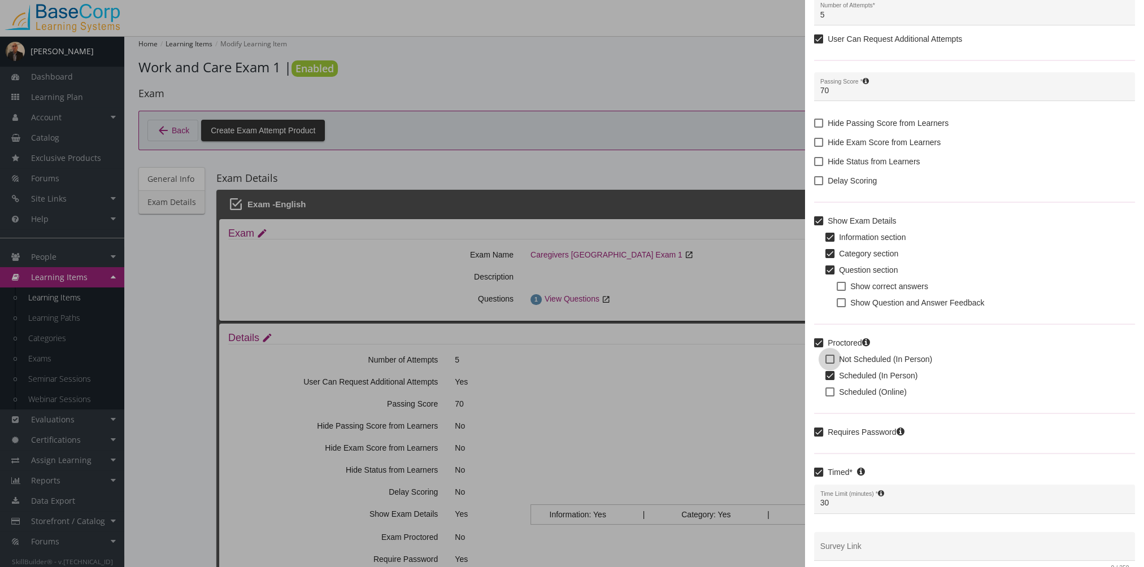
click at [830, 356] on span at bounding box center [829, 359] width 9 height 9
click at [826, 363] on input "Not Scheduled (In Person)" at bounding box center [825, 363] width 1 height 1
checkbox input "true"
click at [829, 375] on span at bounding box center [829, 375] width 9 height 9
click at [826, 380] on input "Scheduled (In Person)" at bounding box center [825, 380] width 1 height 1
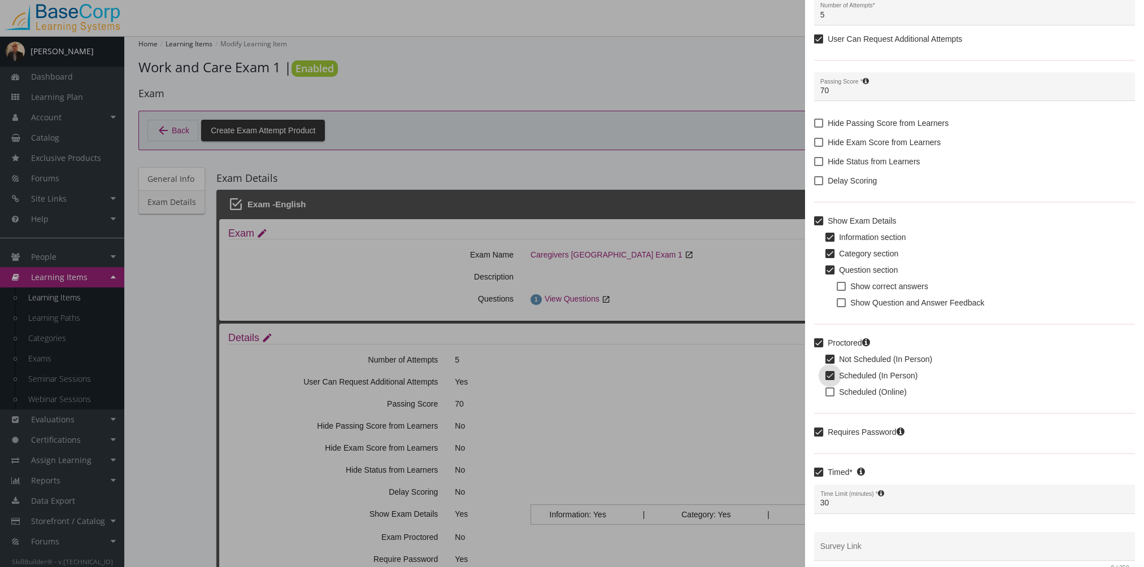
checkbox input "false"
click at [828, 363] on span at bounding box center [829, 359] width 9 height 9
click at [826, 363] on input "Not Scheduled (In Person)" at bounding box center [825, 363] width 1 height 1
checkbox input "true"
click at [829, 370] on label "Scheduled (In Person)" at bounding box center [871, 376] width 92 height 14
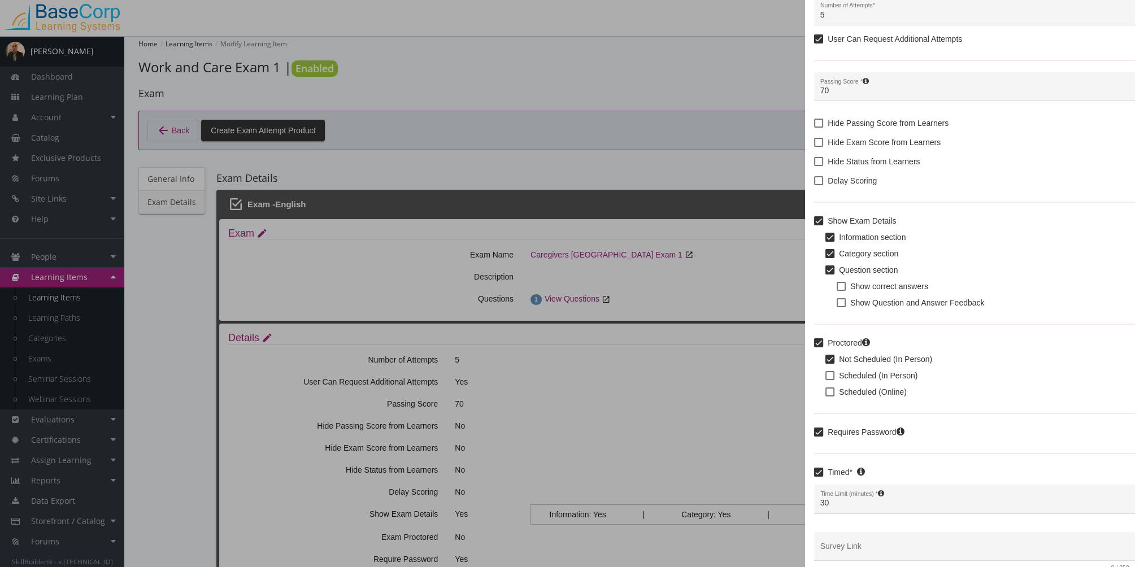
click at [826, 380] on input "Scheduled (In Person)" at bounding box center [825, 380] width 1 height 1
checkbox input "true"
click at [828, 356] on span at bounding box center [829, 359] width 9 height 9
click at [826, 363] on input "Not Scheduled (In Person)" at bounding box center [825, 363] width 1 height 1
checkbox input "false"
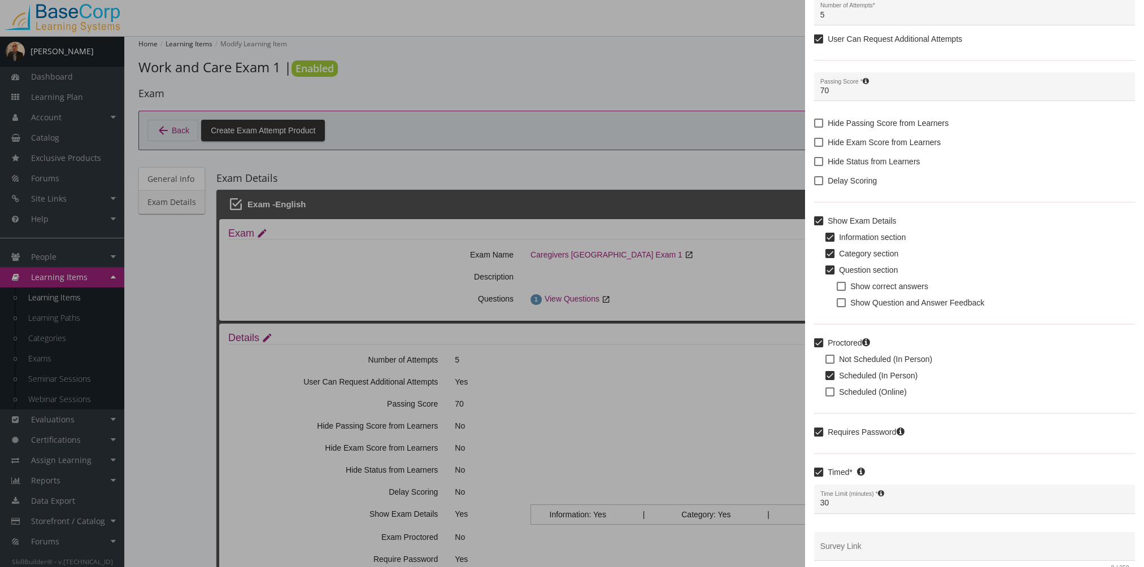
click at [831, 377] on span at bounding box center [829, 375] width 9 height 9
click at [826, 380] on input "Scheduled (In Person)" at bounding box center [825, 380] width 1 height 1
checkbox input "false"
checkbox input "true"
click at [830, 389] on span at bounding box center [829, 392] width 9 height 9
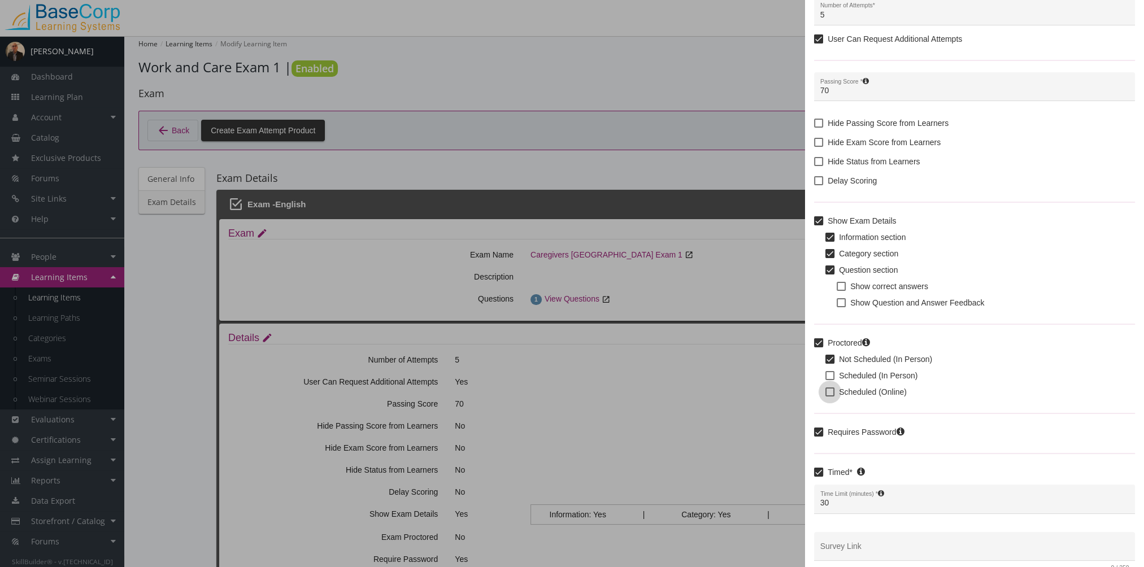
click at [826, 396] on input "Scheduled (Online)" at bounding box center [825, 396] width 1 height 1
checkbox input "true"
click at [830, 359] on span at bounding box center [829, 359] width 9 height 9
click at [826, 363] on input "Not Scheduled (In Person)" at bounding box center [825, 363] width 1 height 1
checkbox input "false"
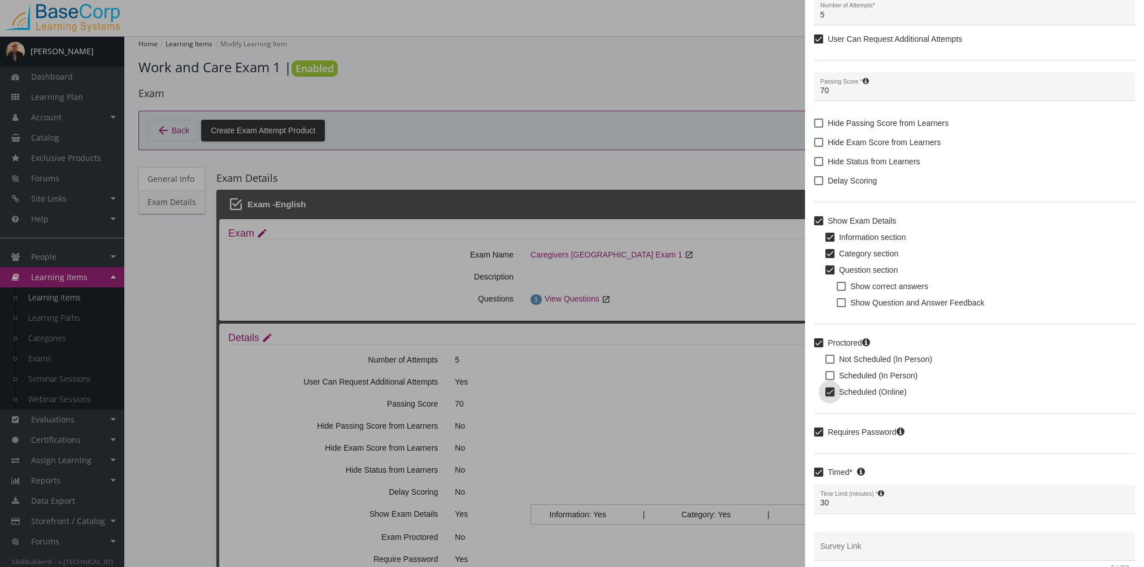
click at [829, 394] on span at bounding box center [829, 392] width 9 height 9
click at [826, 396] on input "Scheduled (Online)" at bounding box center [825, 396] width 1 height 1
checkbox input "false"
checkbox input "true"
click at [829, 394] on span at bounding box center [829, 392] width 9 height 9
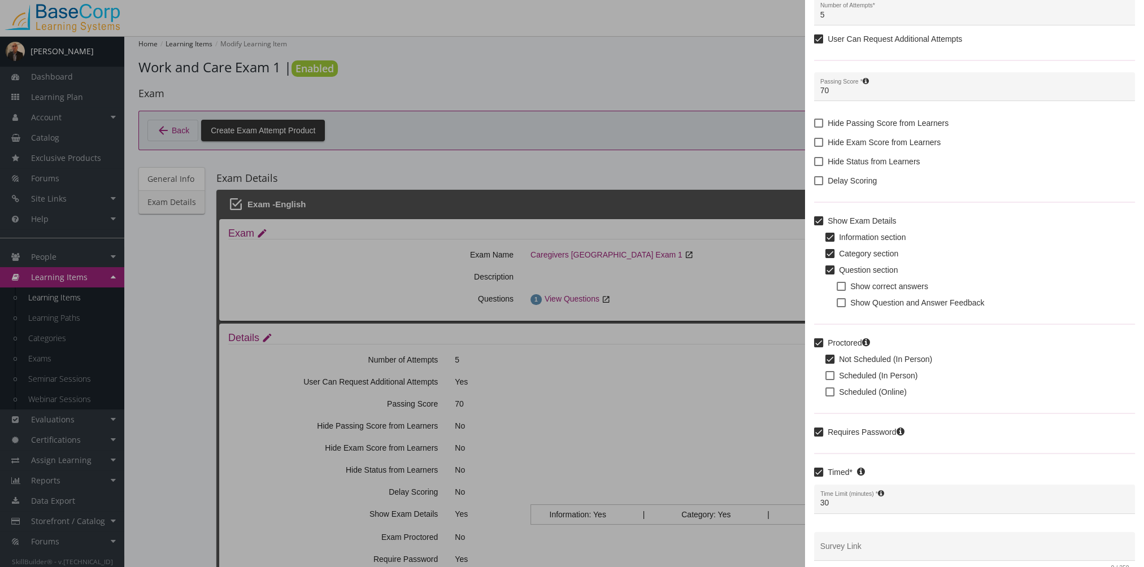
click at [826, 396] on input "Scheduled (Online)" at bounding box center [825, 396] width 1 height 1
checkbox input "true"
click at [820, 340] on span at bounding box center [818, 342] width 9 height 9
click at [815, 347] on input "Proctored" at bounding box center [814, 347] width 1 height 1
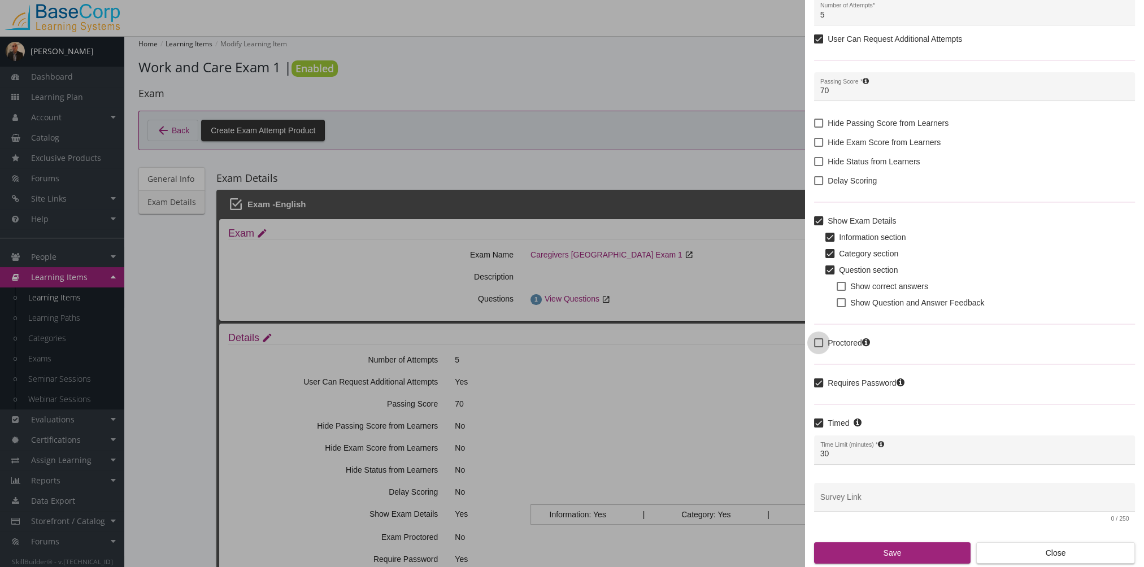
click at [822, 341] on span at bounding box center [818, 342] width 9 height 9
click at [815, 347] on input "Proctored" at bounding box center [814, 347] width 1 height 1
checkbox input "true"
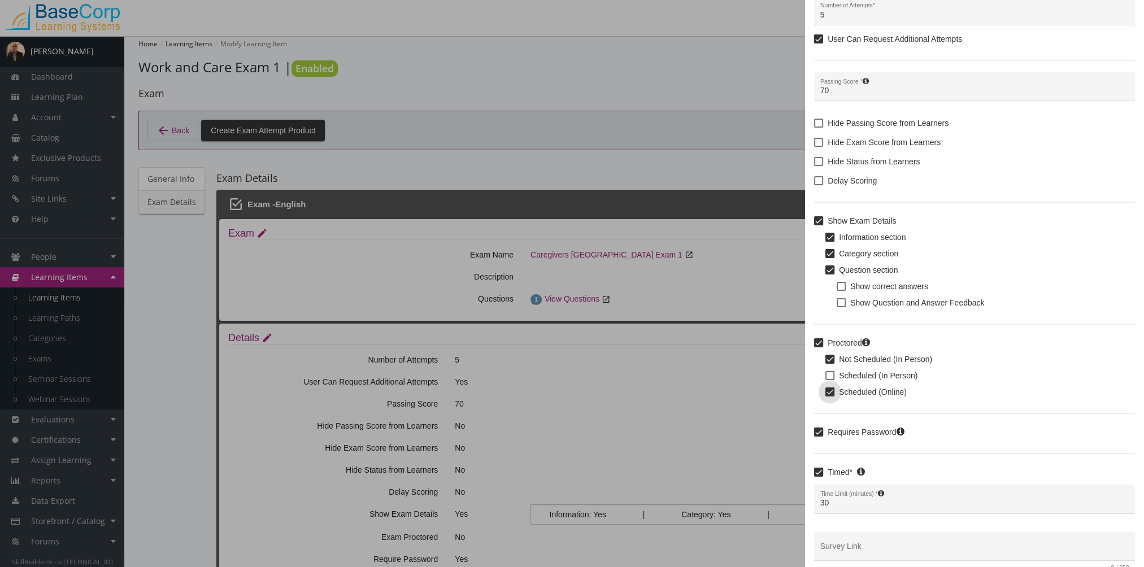
click at [833, 390] on span at bounding box center [829, 392] width 9 height 9
click at [826, 396] on input "Scheduled (Online)" at bounding box center [825, 396] width 1 height 1
checkbox input "false"
click at [832, 377] on span at bounding box center [829, 375] width 9 height 9
click at [826, 380] on input "Scheduled (In Person)" at bounding box center [825, 380] width 1 height 1
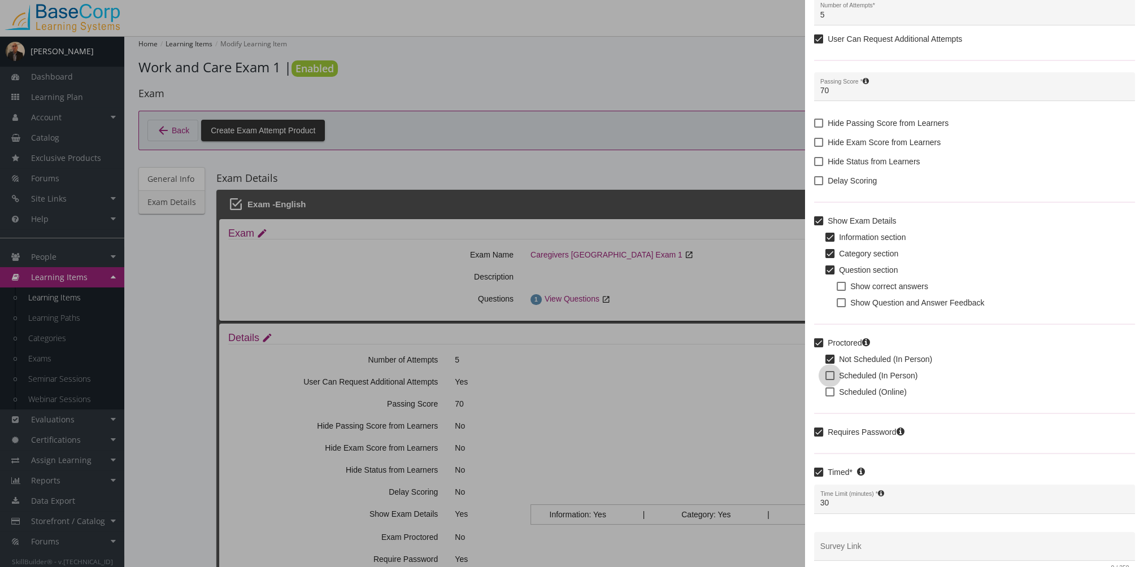
checkbox input "true"
click at [829, 395] on span at bounding box center [829, 392] width 9 height 9
click at [826, 396] on input "Scheduled (Online)" at bounding box center [825, 396] width 1 height 1
checkbox input "true"
drag, startPoint x: 1039, startPoint y: 2, endPoint x: 542, endPoint y: 94, distance: 505.0
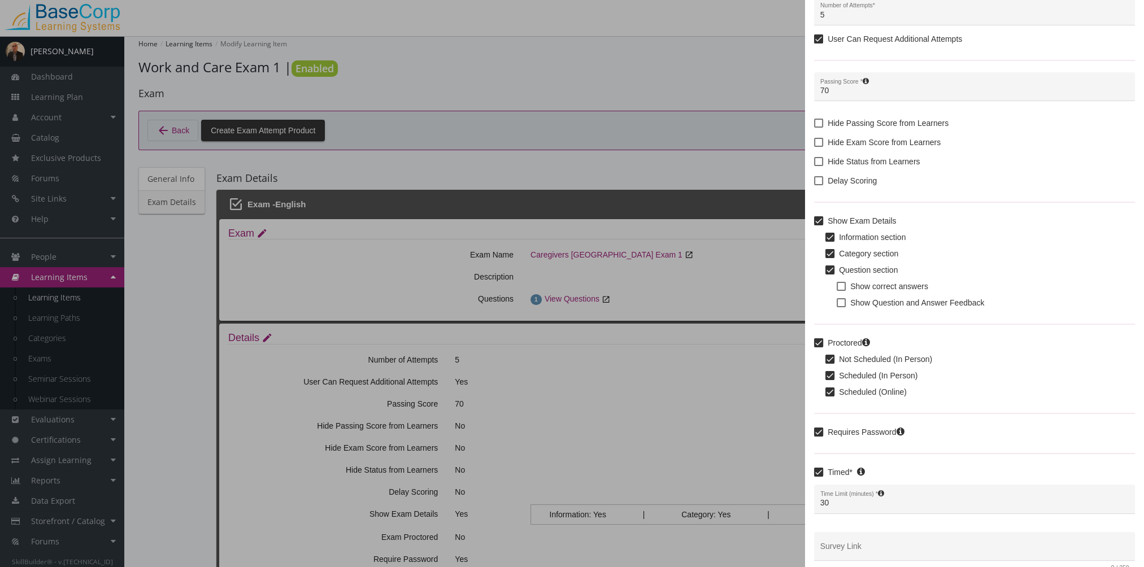
click at [542, 94] on div at bounding box center [572, 283] width 1144 height 567
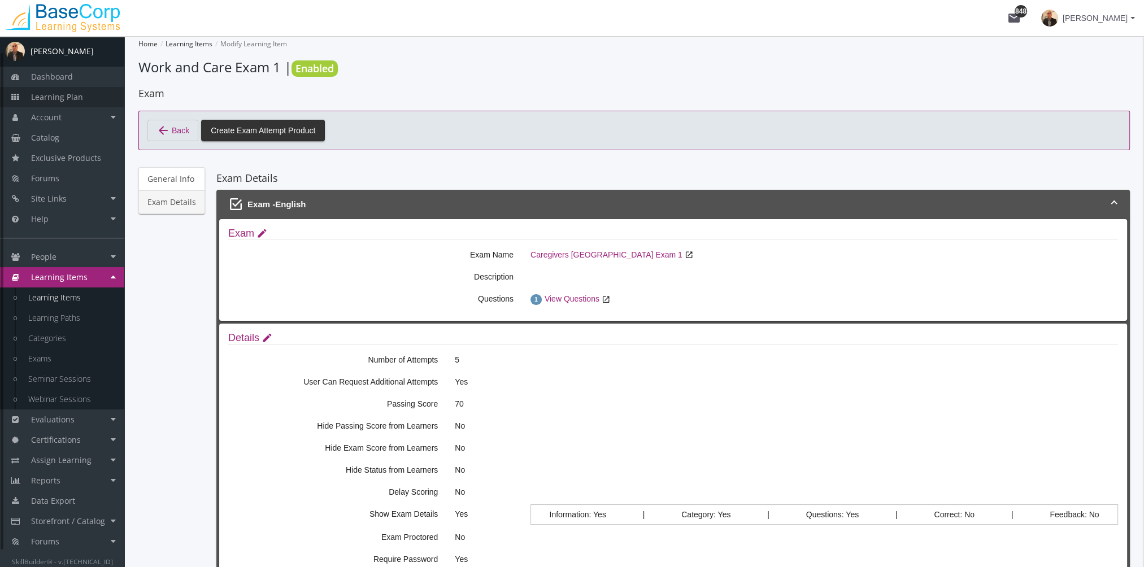
click at [69, 105] on link "Learning Plan" at bounding box center [62, 97] width 124 height 20
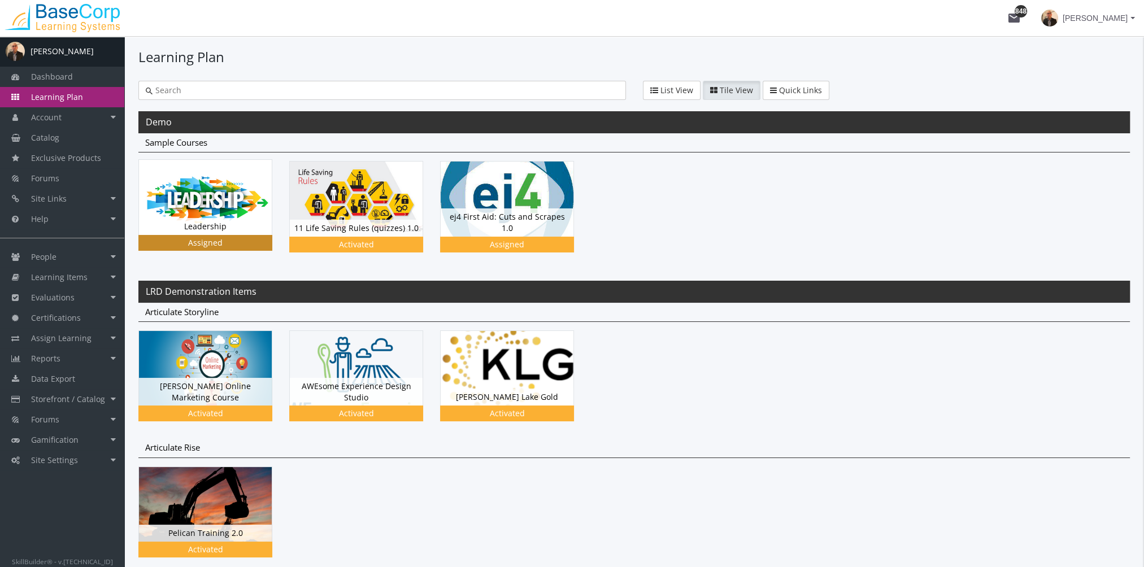
click at [169, 227] on div "Leadership Status Assigned" at bounding box center [205, 226] width 133 height 17
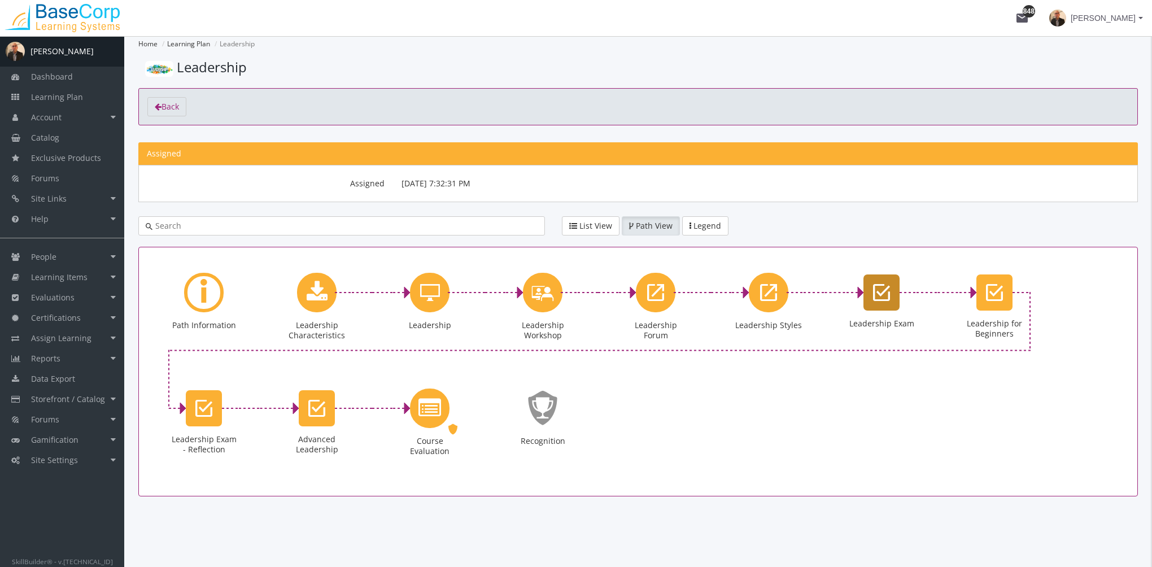
click at [888, 290] on icon "Leadership Exam" at bounding box center [881, 292] width 17 height 23
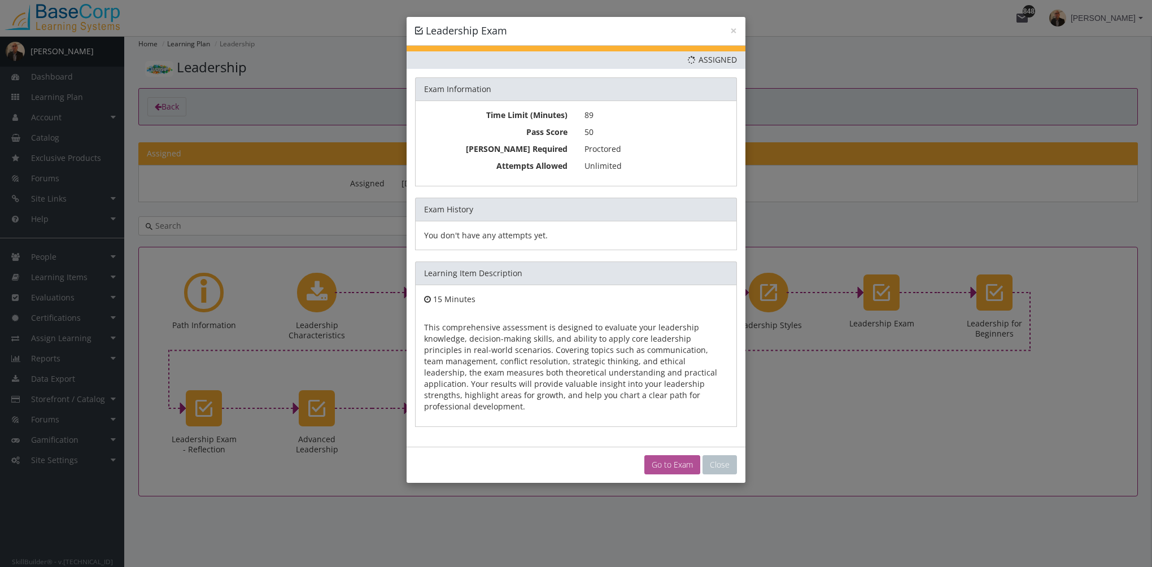
click at [673, 455] on link "Go to Exam" at bounding box center [673, 464] width 56 height 19
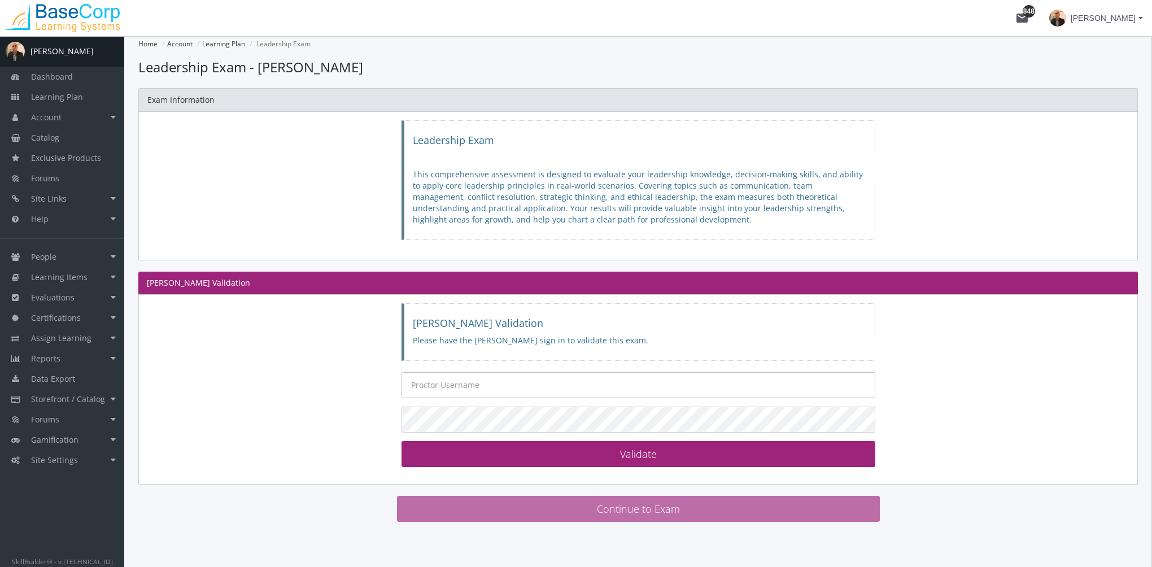
click at [477, 384] on input "text" at bounding box center [639, 385] width 474 height 26
type input "a"
type input "[EMAIL_ADDRESS][DOMAIN_NAME]"
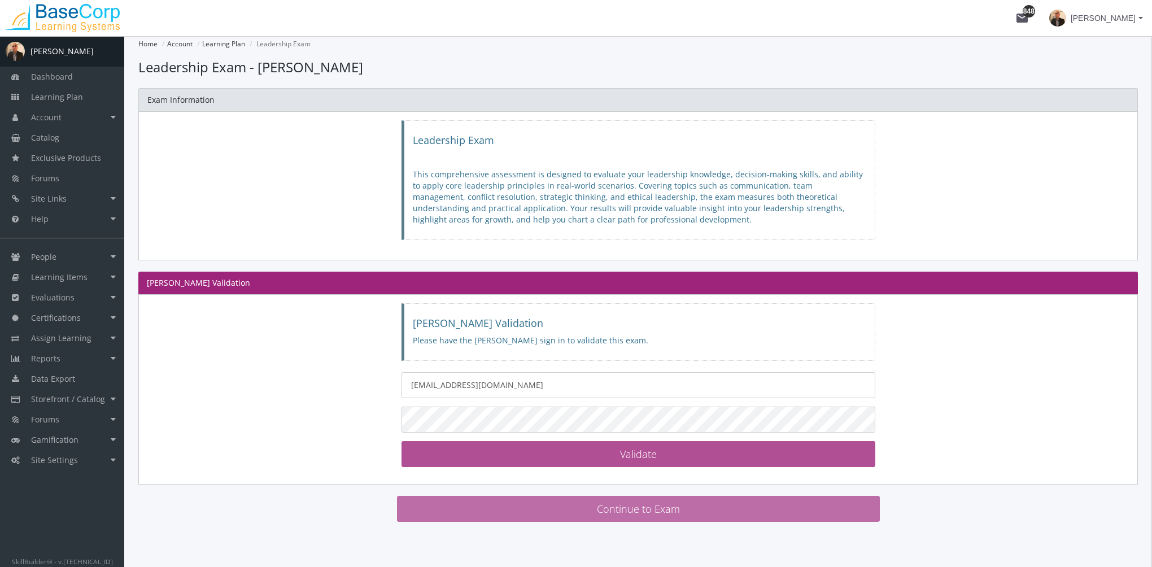
click at [676, 443] on button "Validate [PERSON_NAME] Validated!" at bounding box center [639, 454] width 474 height 26
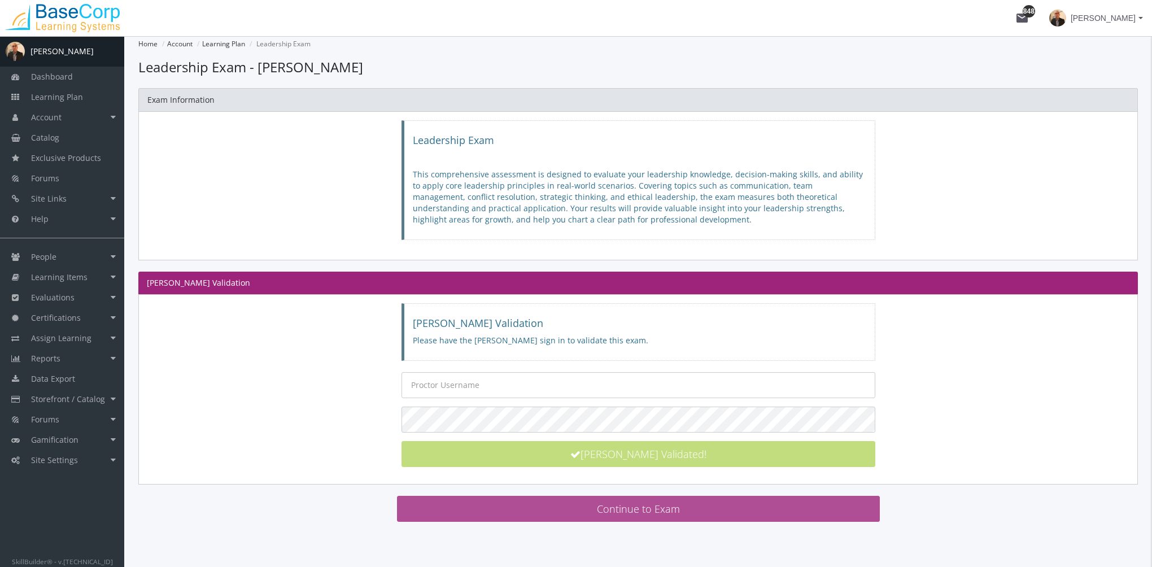
click at [590, 503] on button "Continue to Exam" at bounding box center [638, 509] width 483 height 26
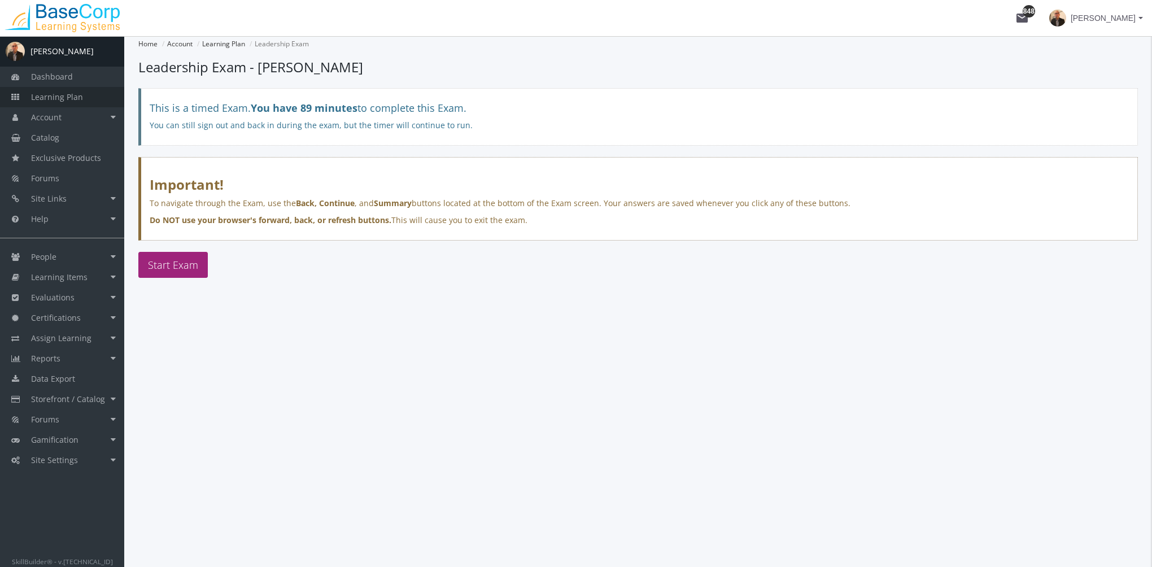
click at [93, 93] on link "Learning Plan" at bounding box center [62, 97] width 124 height 20
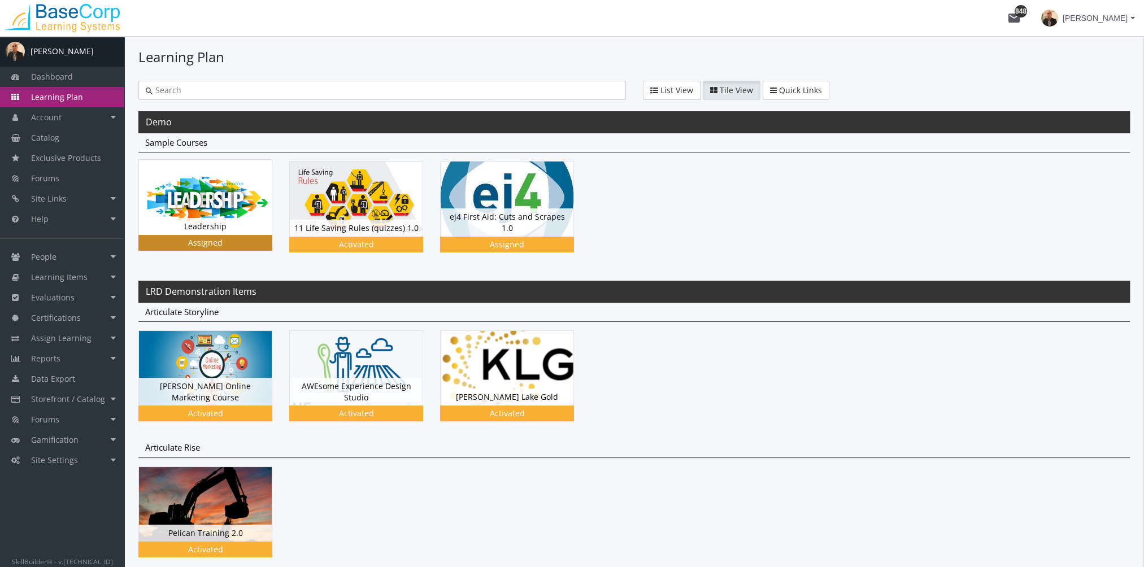
click at [190, 199] on img at bounding box center [205, 197] width 133 height 75
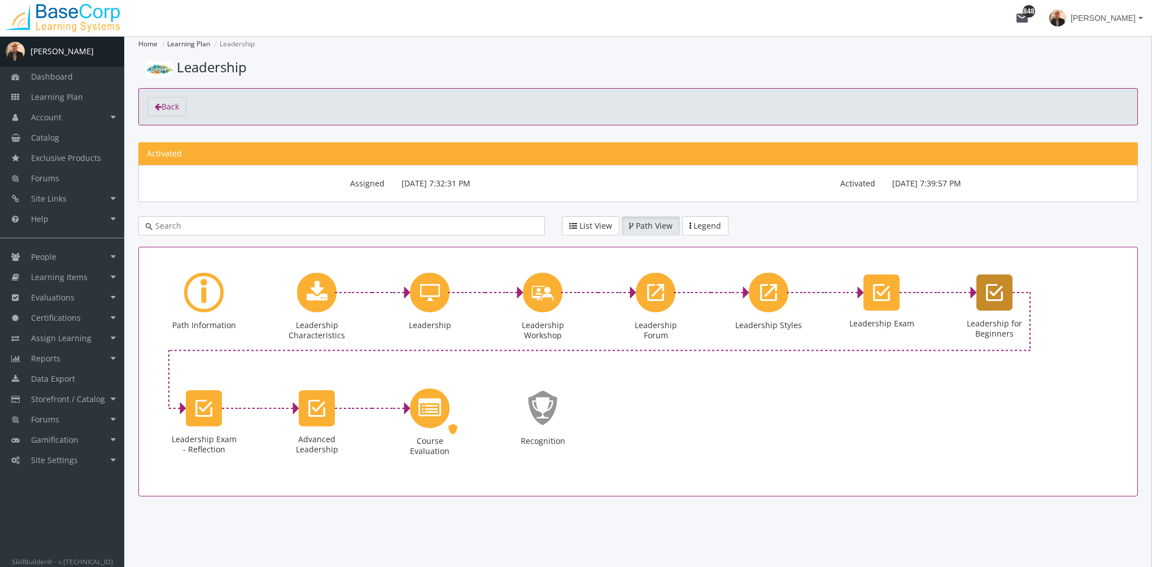
click at [996, 291] on icon "Leadership for Beginners" at bounding box center [994, 292] width 17 height 23
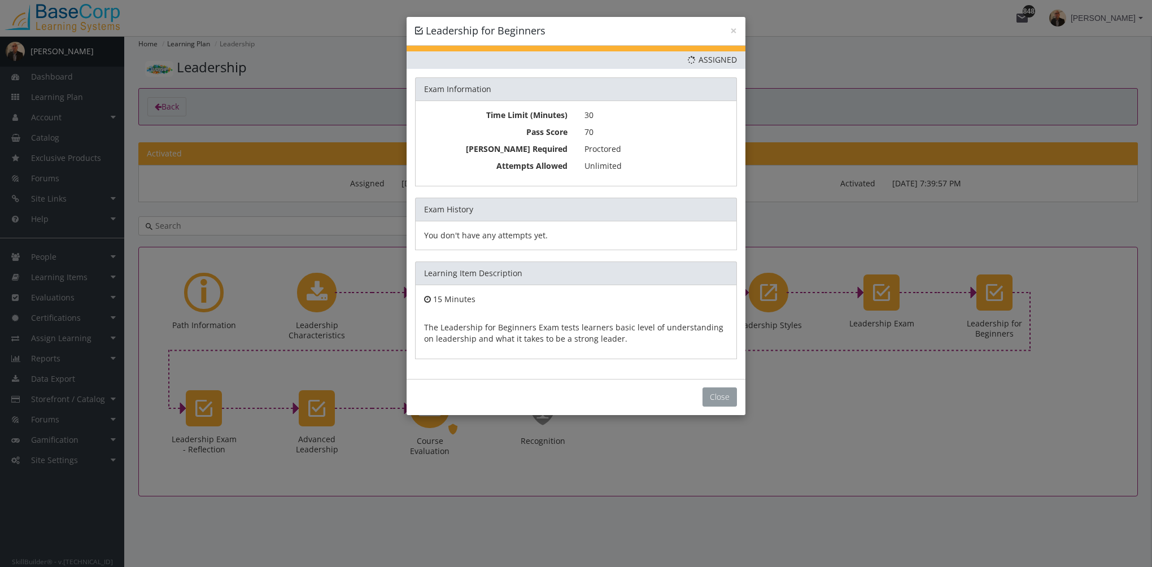
click at [725, 391] on button "Close" at bounding box center [720, 397] width 34 height 19
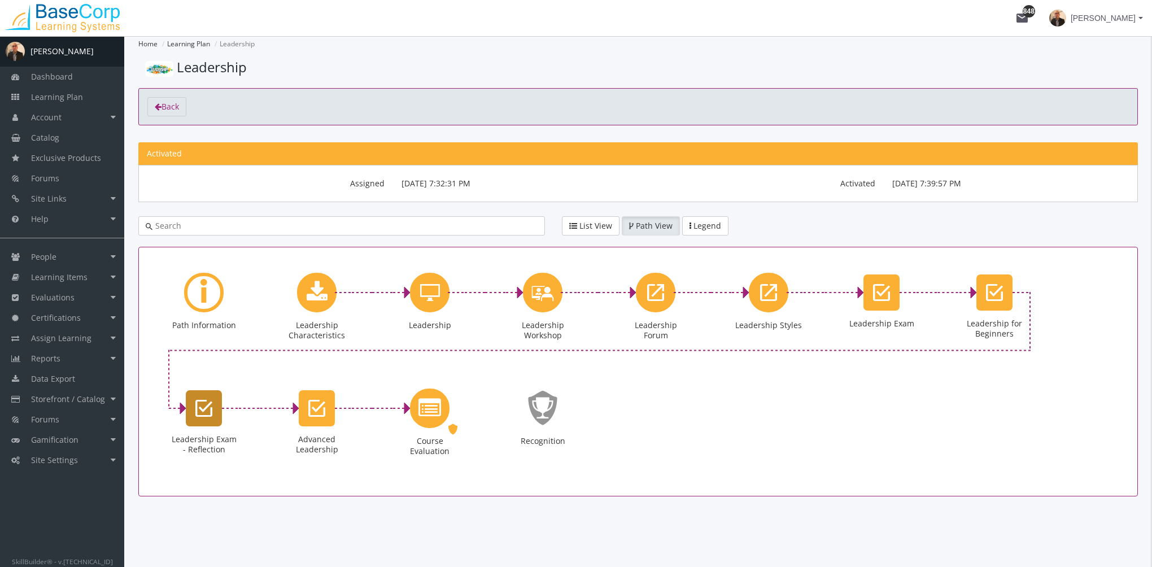
click at [209, 412] on icon "Leadership Exam - Reflection" at bounding box center [203, 408] width 17 height 23
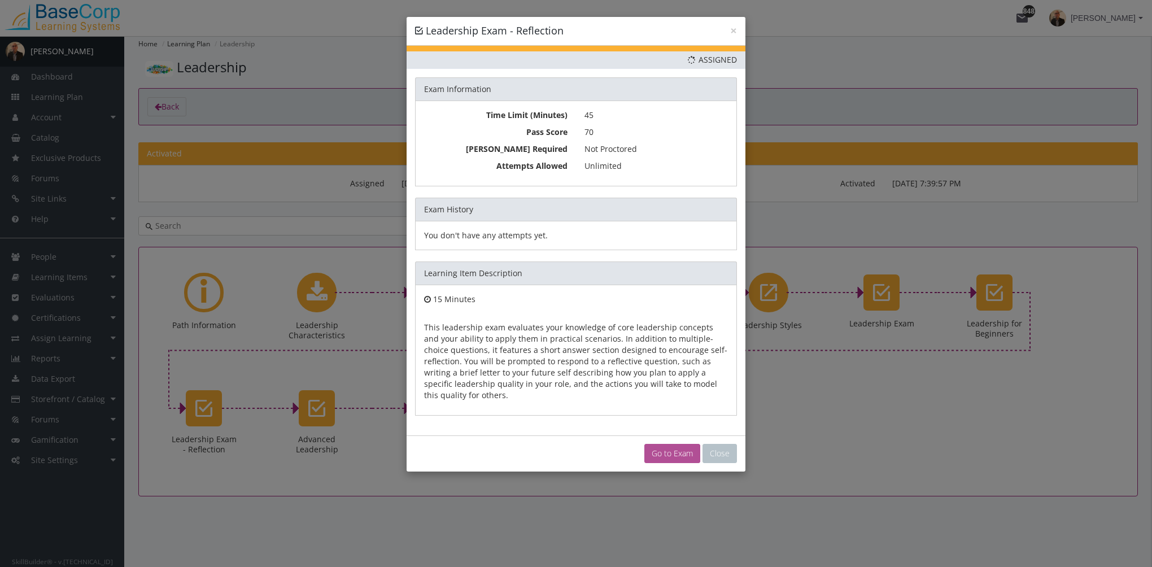
click at [677, 444] on link "Go to Exam" at bounding box center [673, 453] width 56 height 19
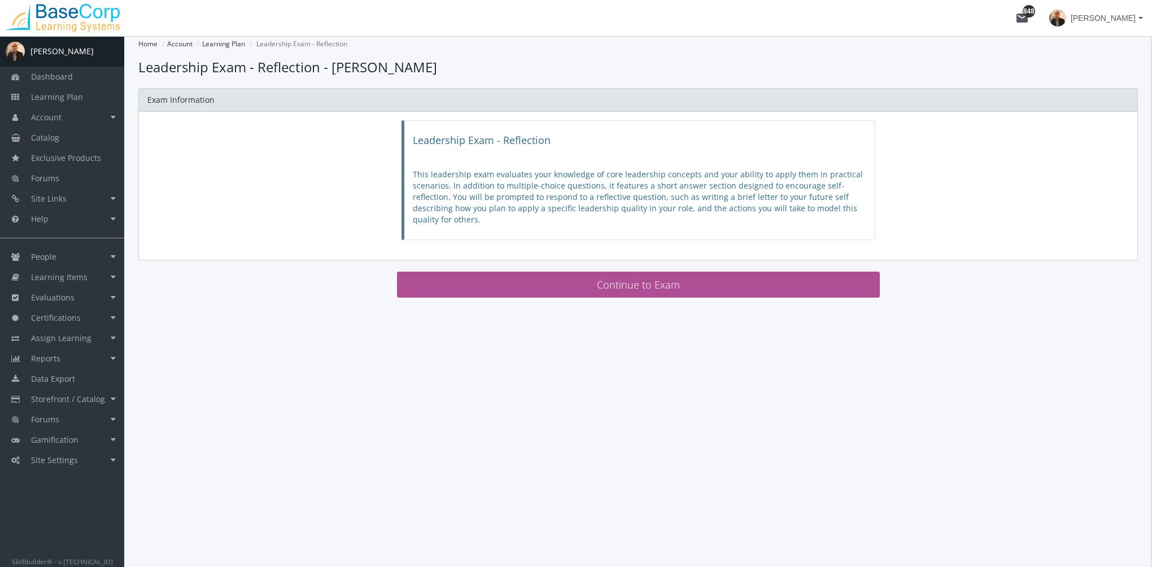
click at [638, 281] on button "Continue to Exam" at bounding box center [638, 285] width 483 height 26
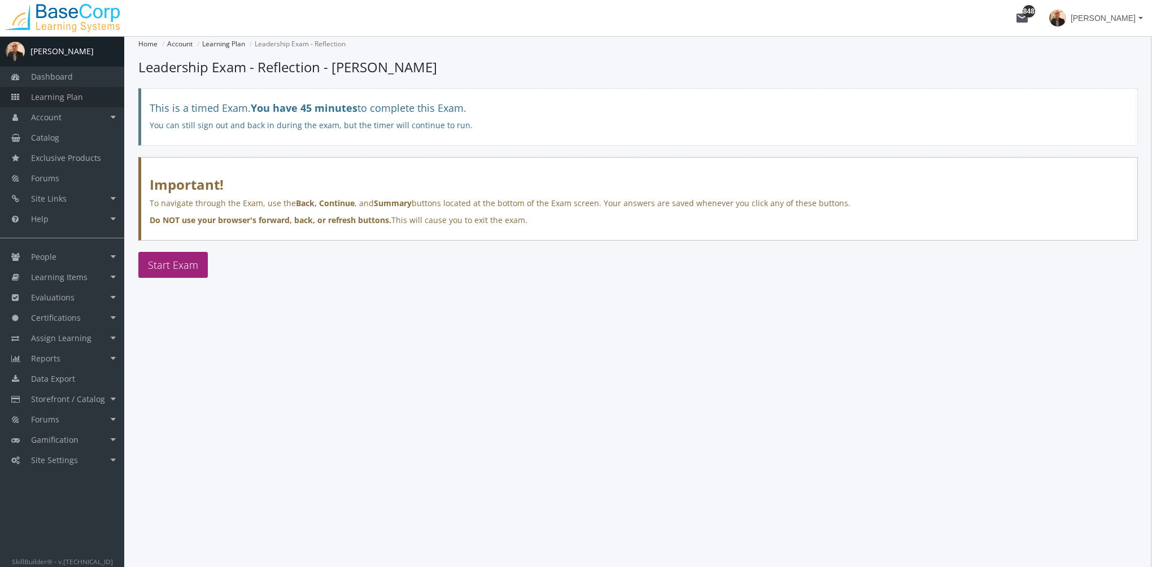
click at [77, 95] on span "Learning Plan" at bounding box center [57, 97] width 52 height 11
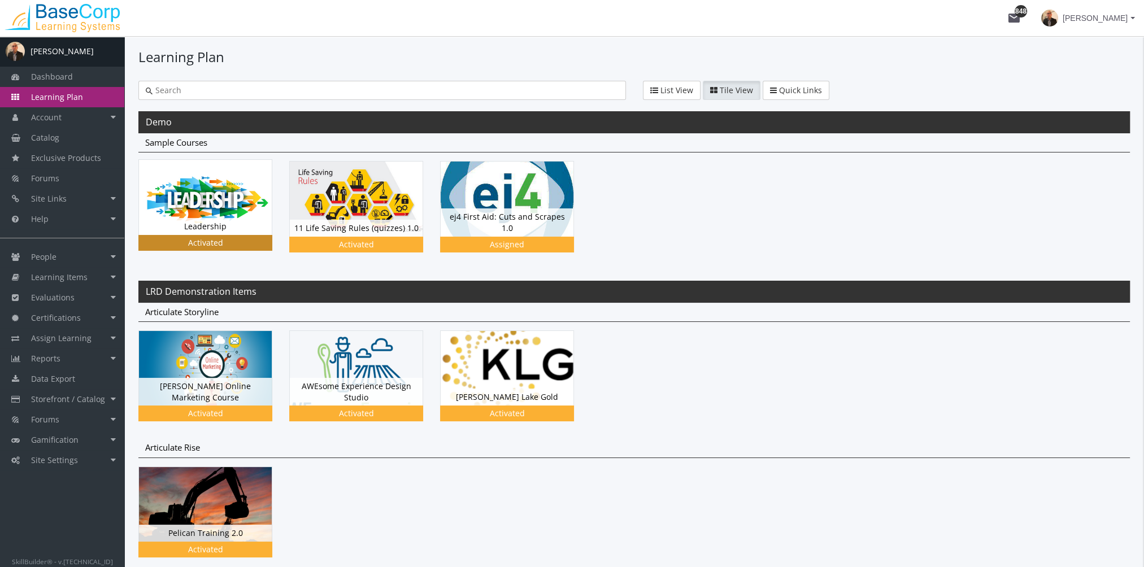
click at [185, 218] on div "Leadership Status Activated" at bounding box center [205, 226] width 133 height 17
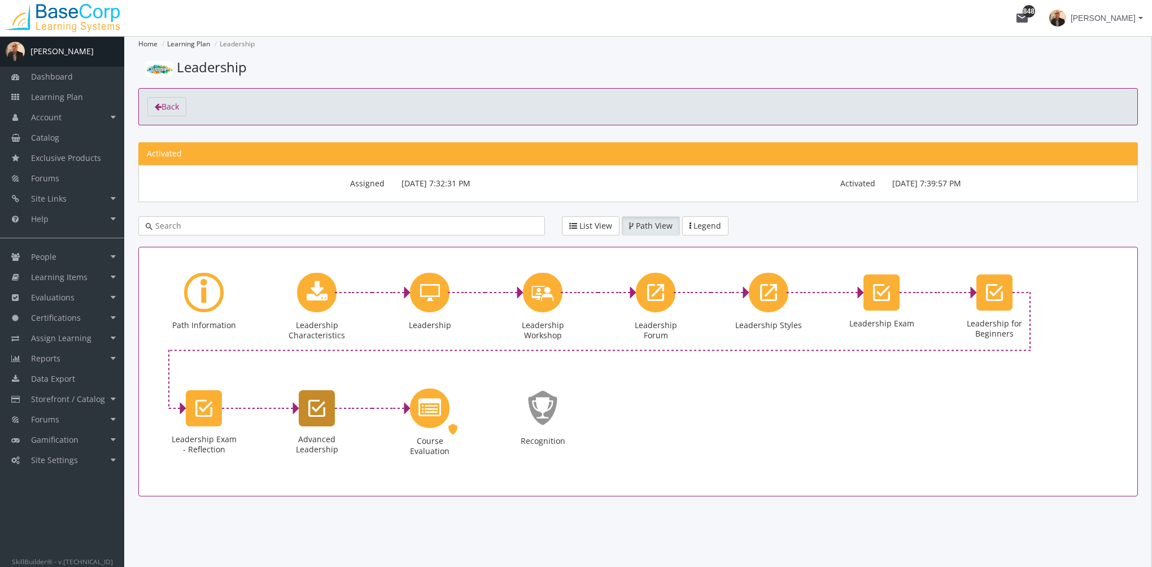
click at [321, 407] on icon "Advanced Leadership" at bounding box center [316, 408] width 17 height 23
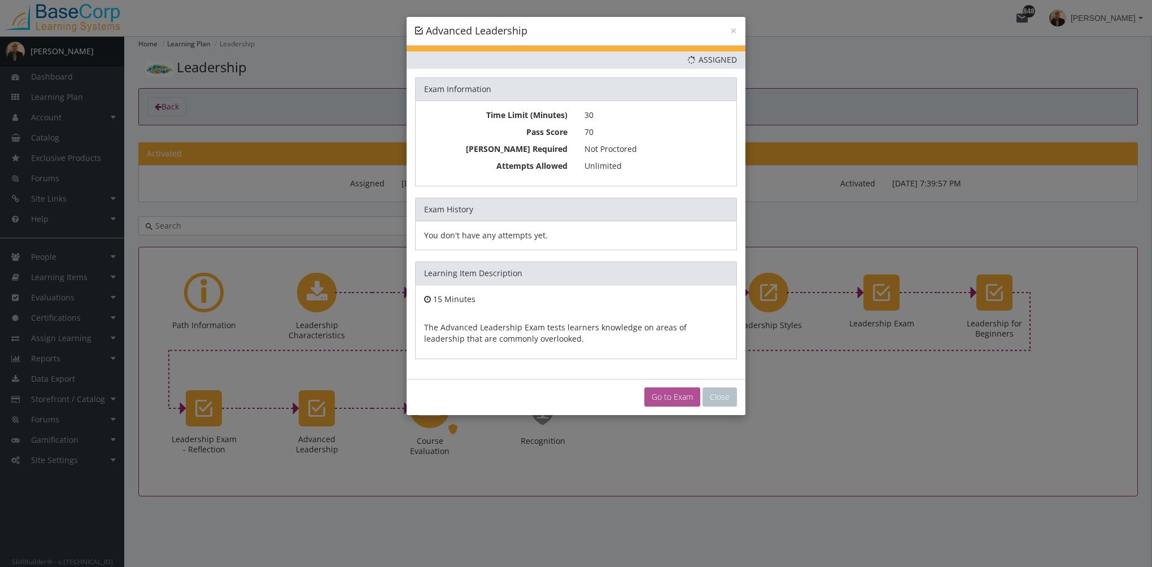
click at [652, 395] on link "Go to Exam" at bounding box center [673, 397] width 56 height 19
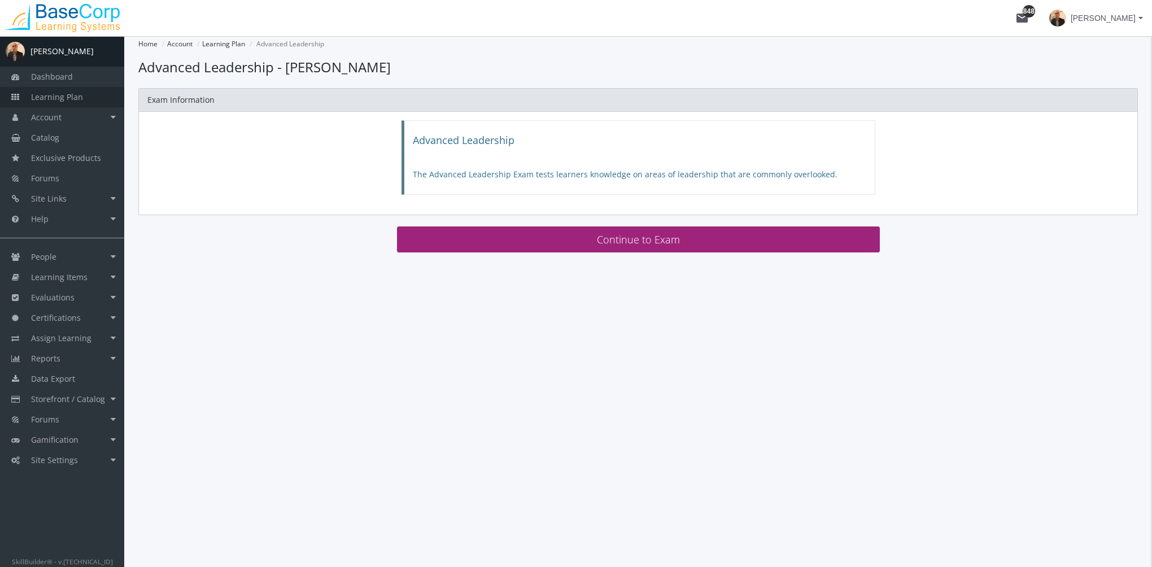
click at [54, 99] on span "Learning Plan" at bounding box center [57, 97] width 52 height 11
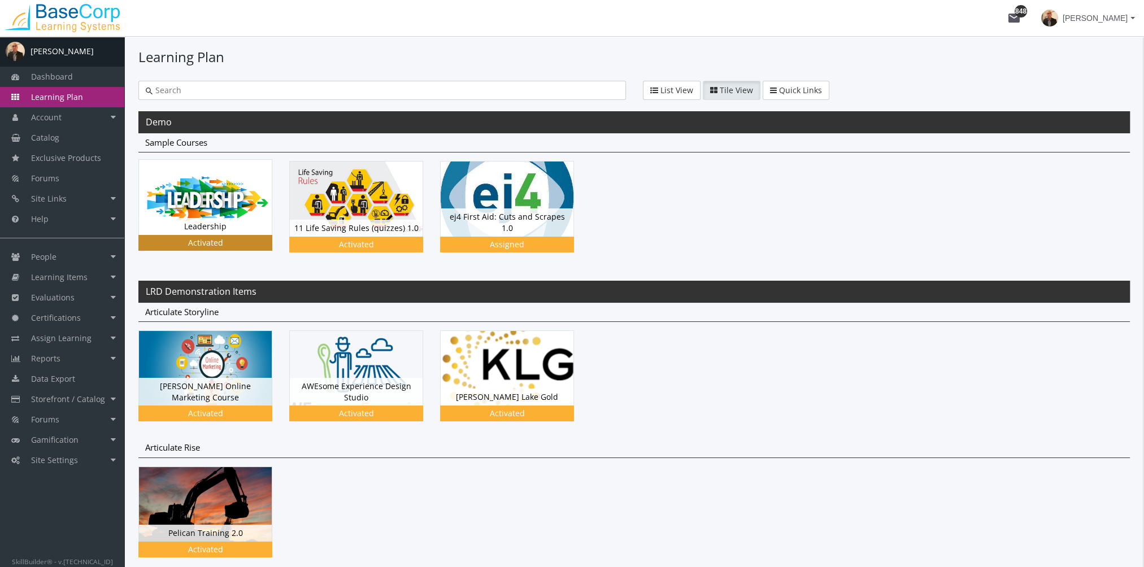
click at [236, 189] on img at bounding box center [205, 197] width 133 height 75
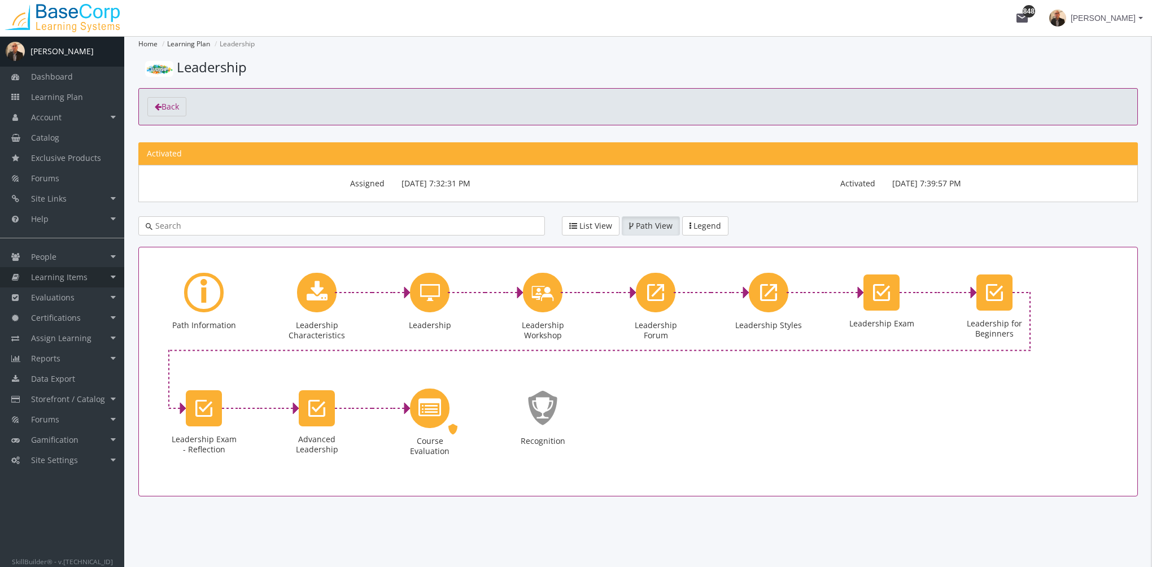
click at [72, 285] on link "Learning Items" at bounding box center [62, 277] width 124 height 20
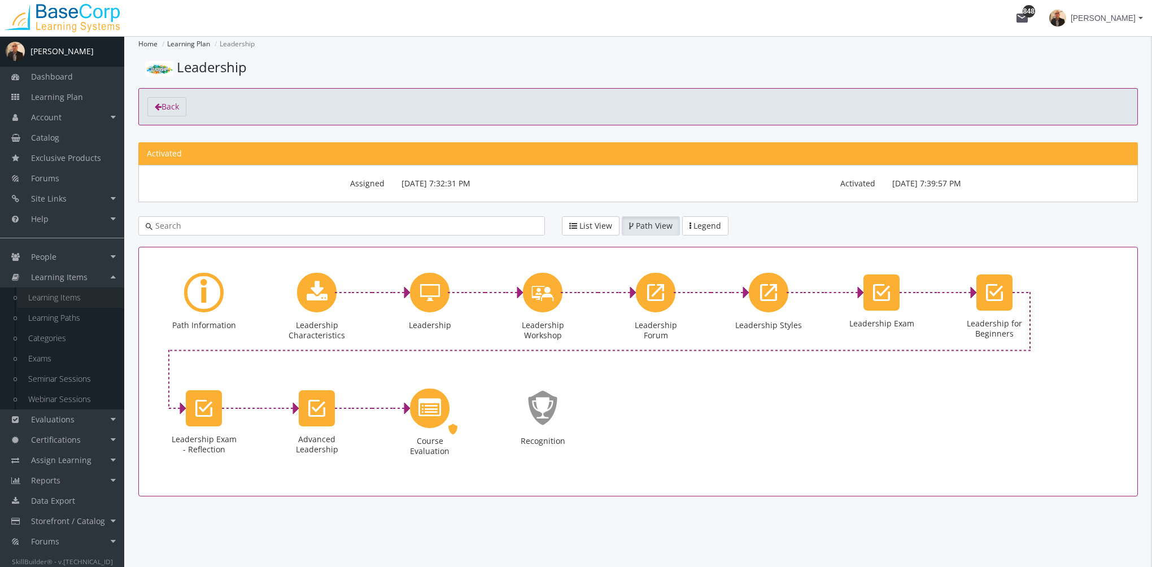
click at [75, 302] on link "Learning Items" at bounding box center [70, 298] width 107 height 20
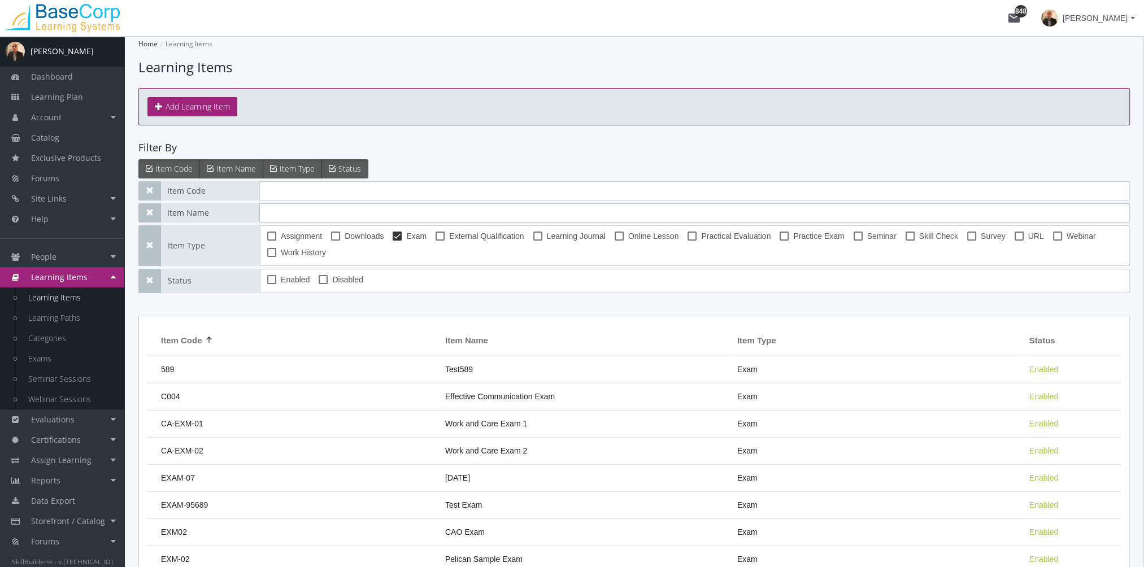
click at [292, 216] on input "text" at bounding box center [694, 212] width 871 height 19
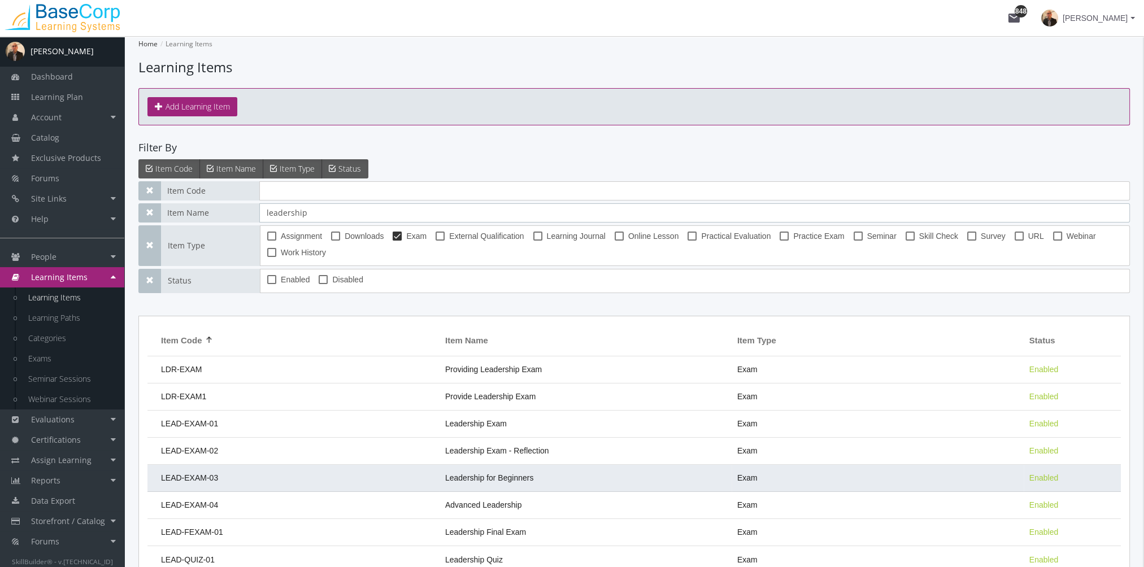
type input "leadership"
click at [545, 479] on td "Leadership for Beginners" at bounding box center [585, 478] width 292 height 27
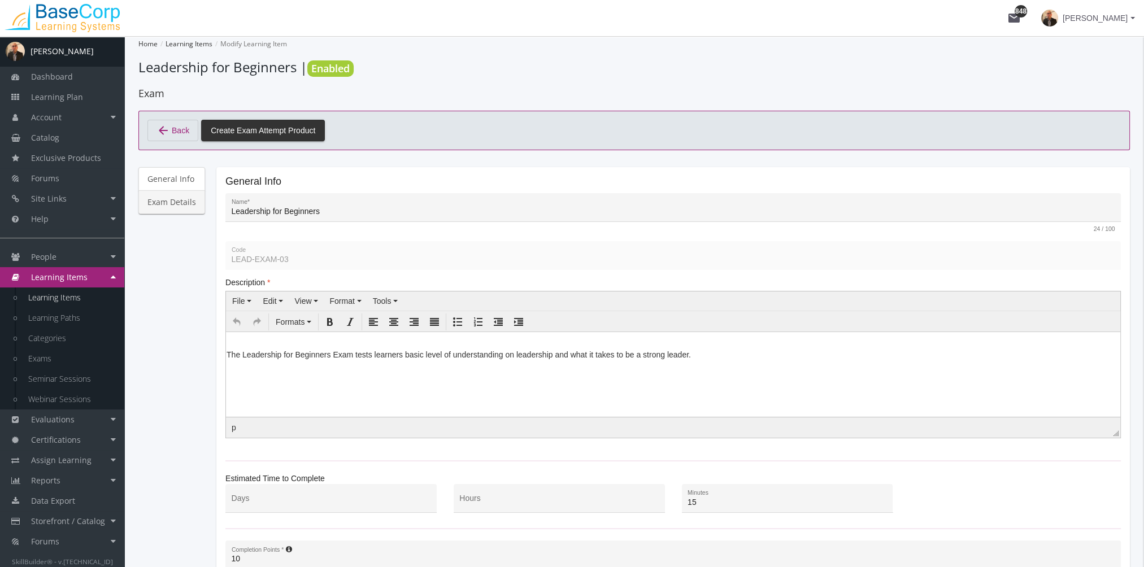
click at [190, 203] on link "Exam Details" at bounding box center [171, 202] width 67 height 24
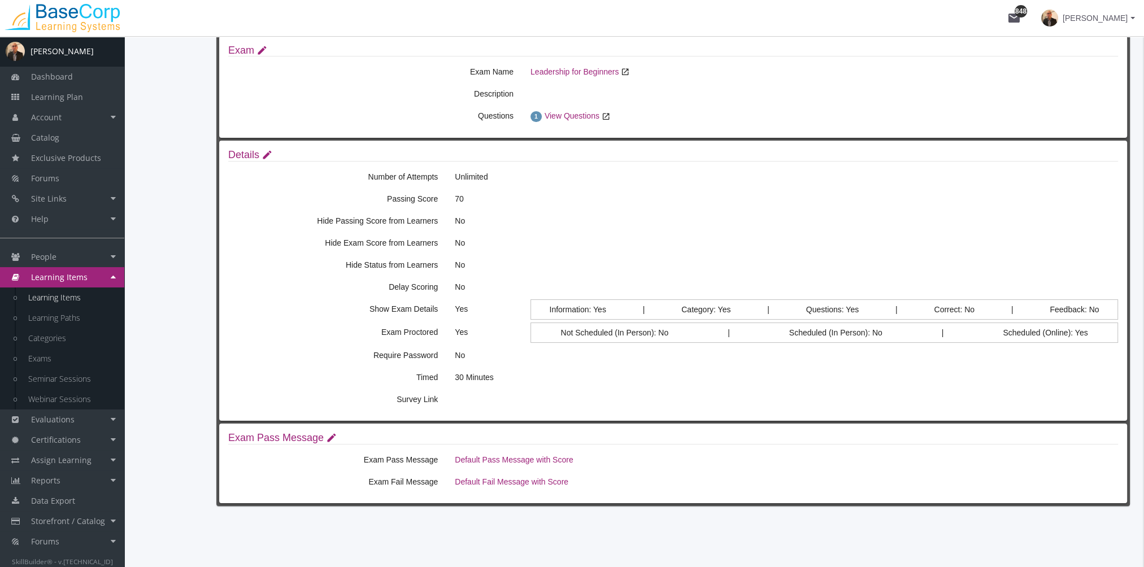
scroll to position [70, 0]
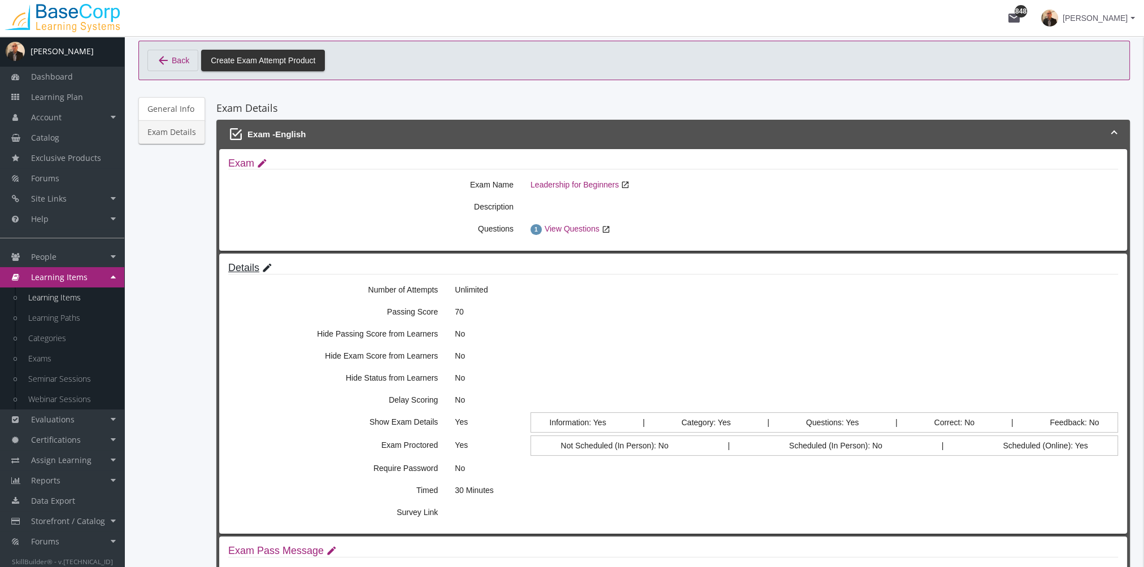
click at [258, 268] on link "Details edit" at bounding box center [250, 267] width 44 height 11
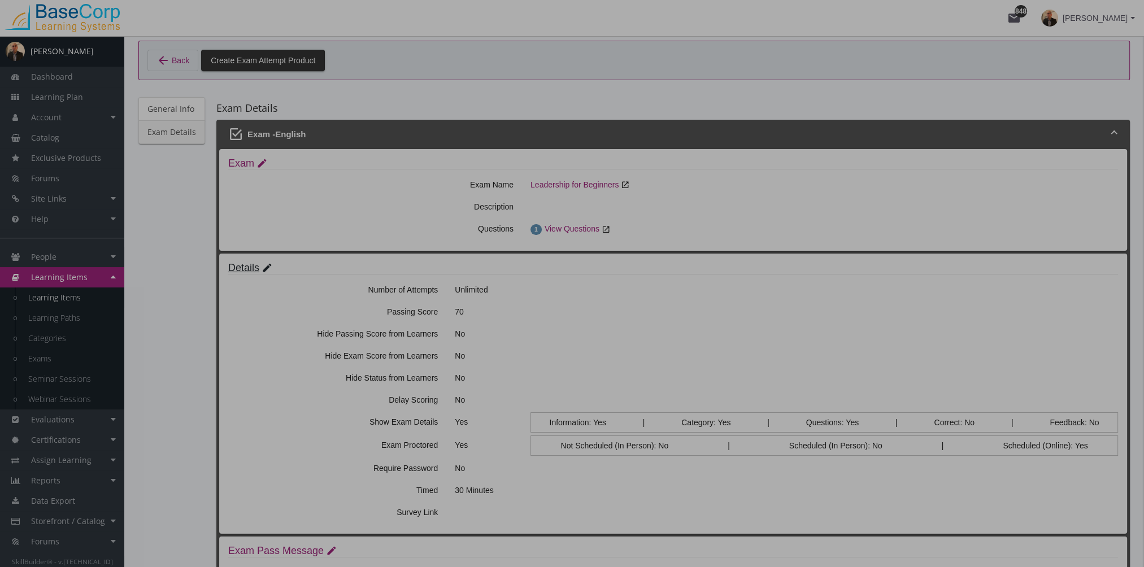
scroll to position [0, 0]
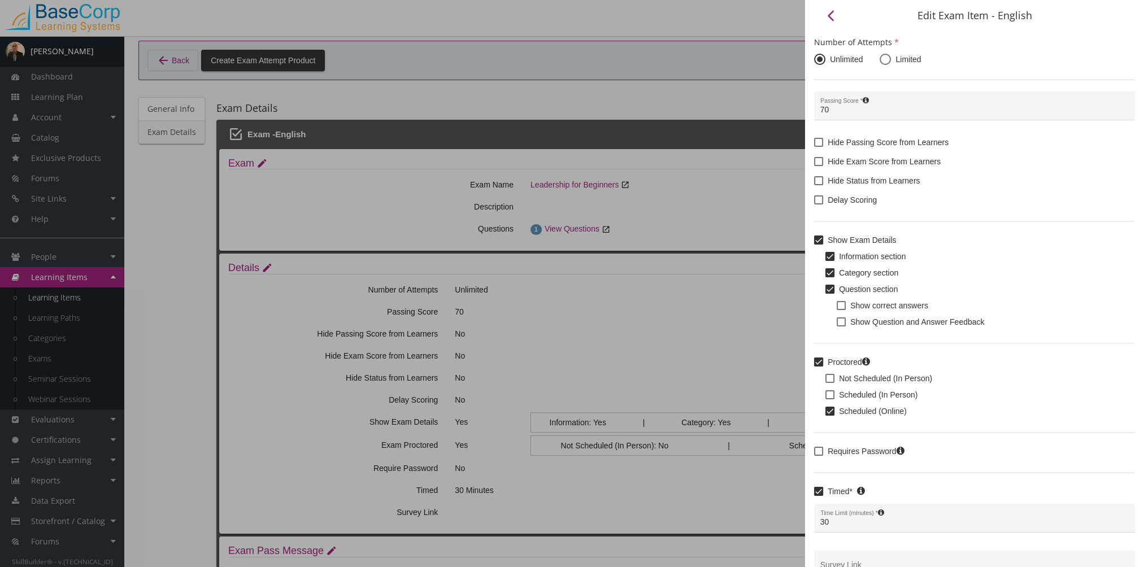
click at [615, 97] on div at bounding box center [572, 283] width 1144 height 567
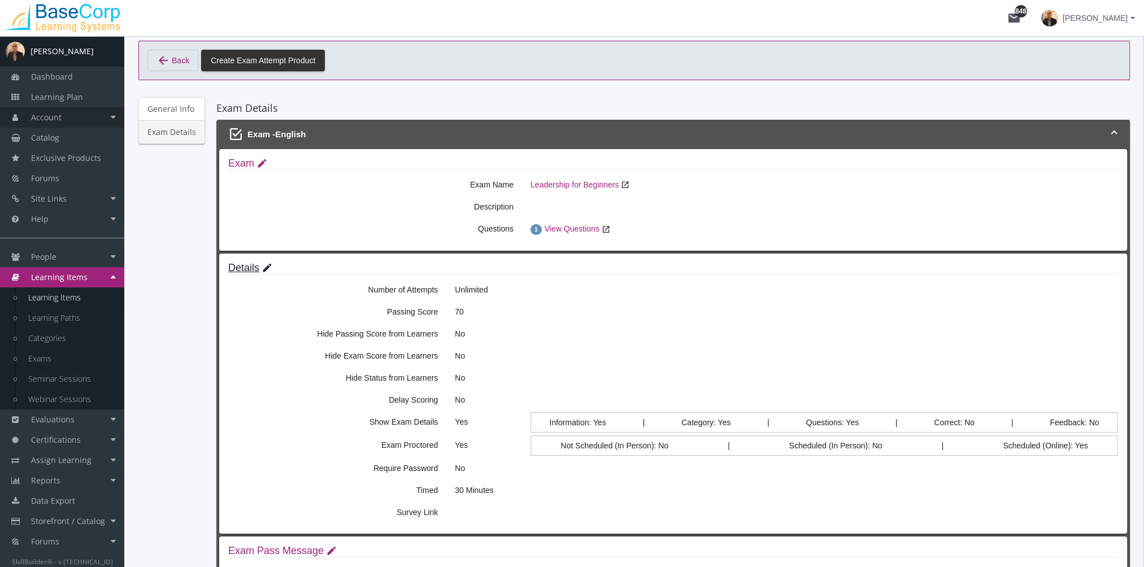
scroll to position [70, 0]
click at [80, 105] on link "Learning Plan" at bounding box center [62, 97] width 124 height 20
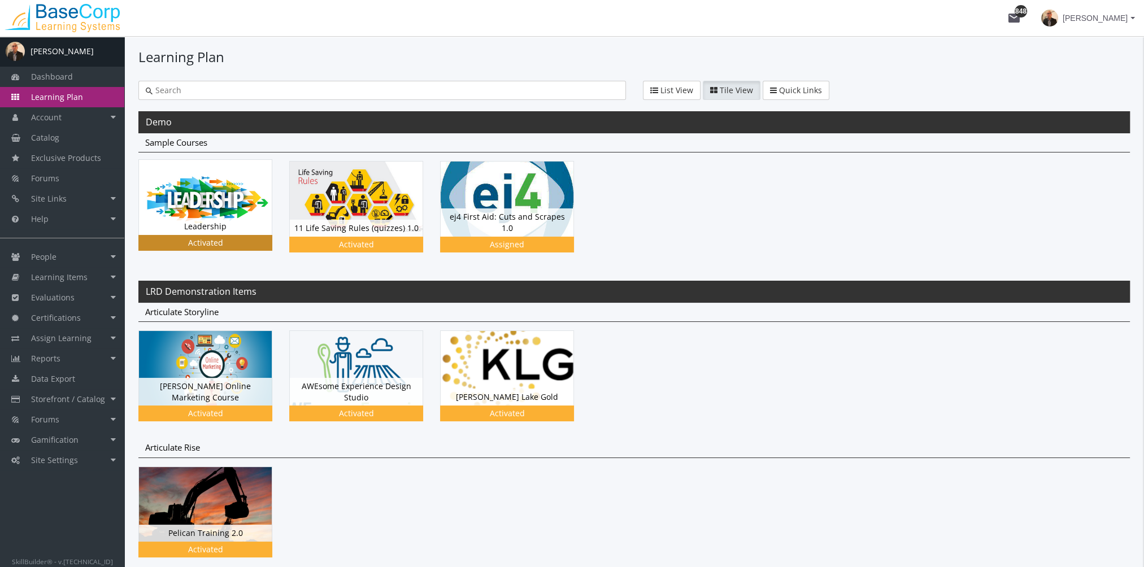
click at [195, 202] on img at bounding box center [205, 197] width 133 height 75
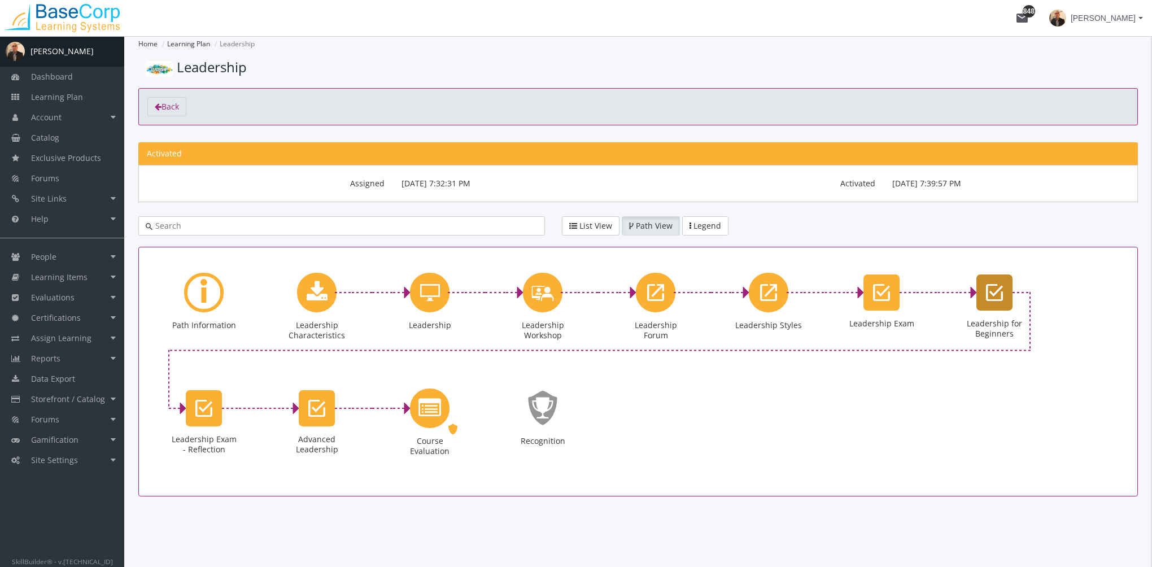
click at [1001, 298] on icon "Leadership for Beginners" at bounding box center [994, 292] width 17 height 23
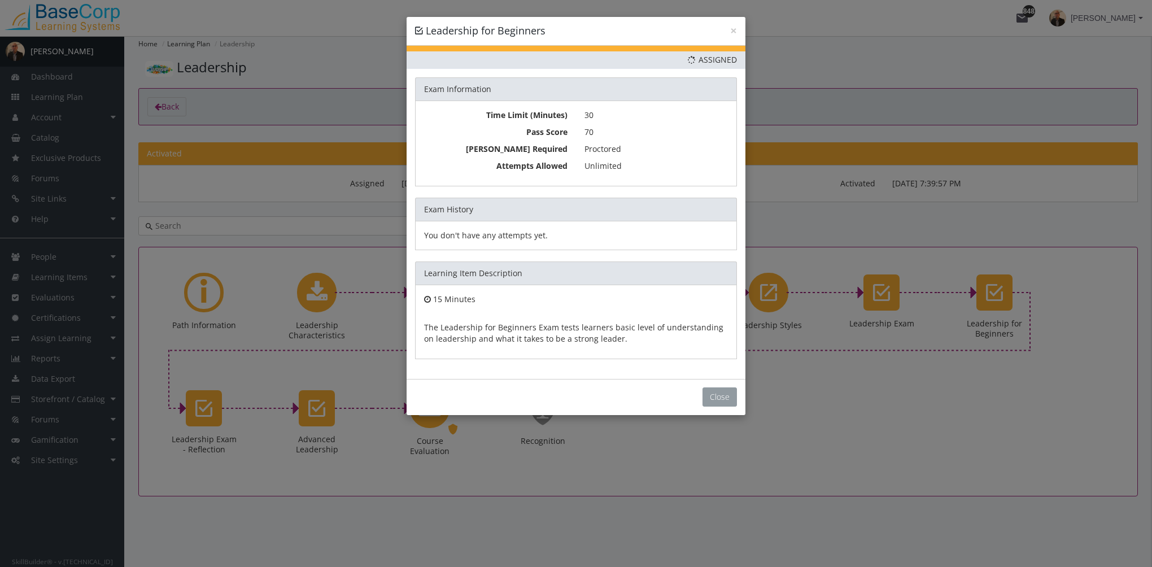
click at [720, 394] on button "Close" at bounding box center [720, 397] width 34 height 19
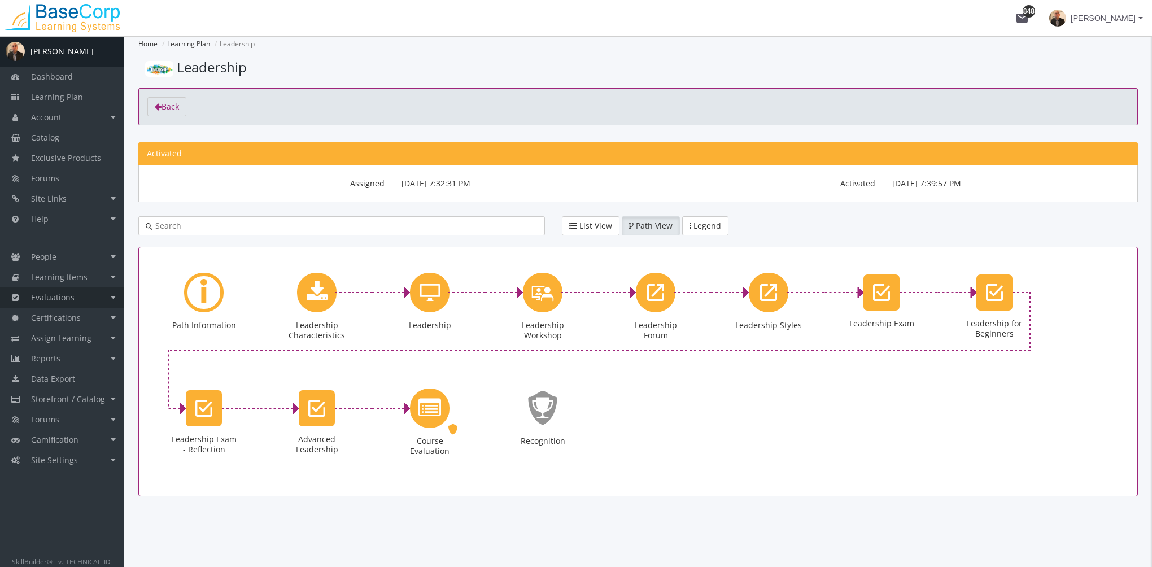
click at [95, 302] on link "Evaluations" at bounding box center [62, 298] width 124 height 20
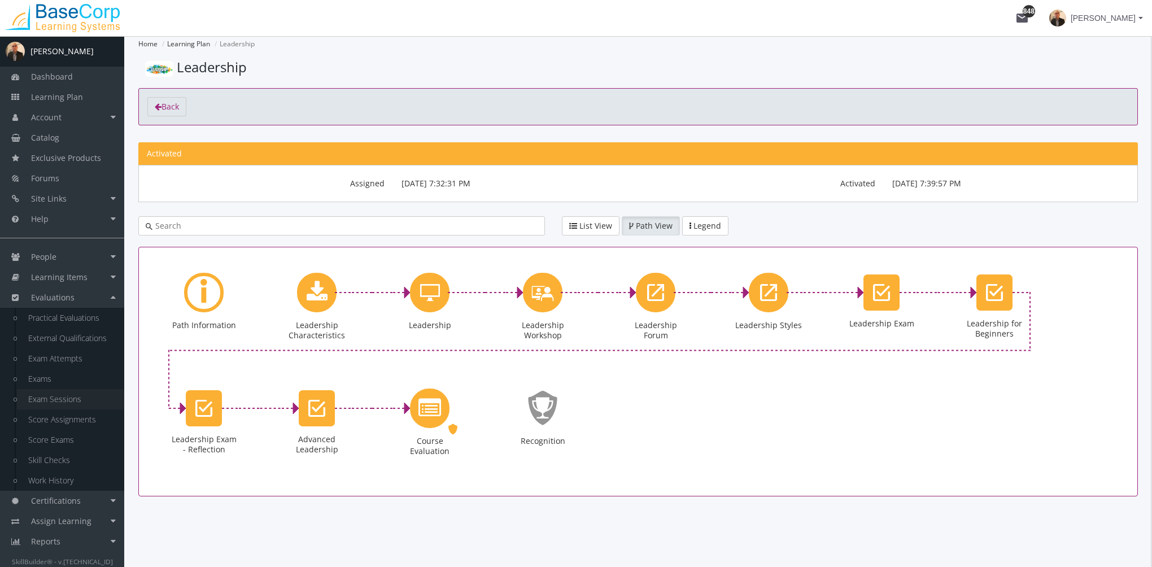
click at [73, 401] on link "Exam Sessions" at bounding box center [70, 399] width 107 height 20
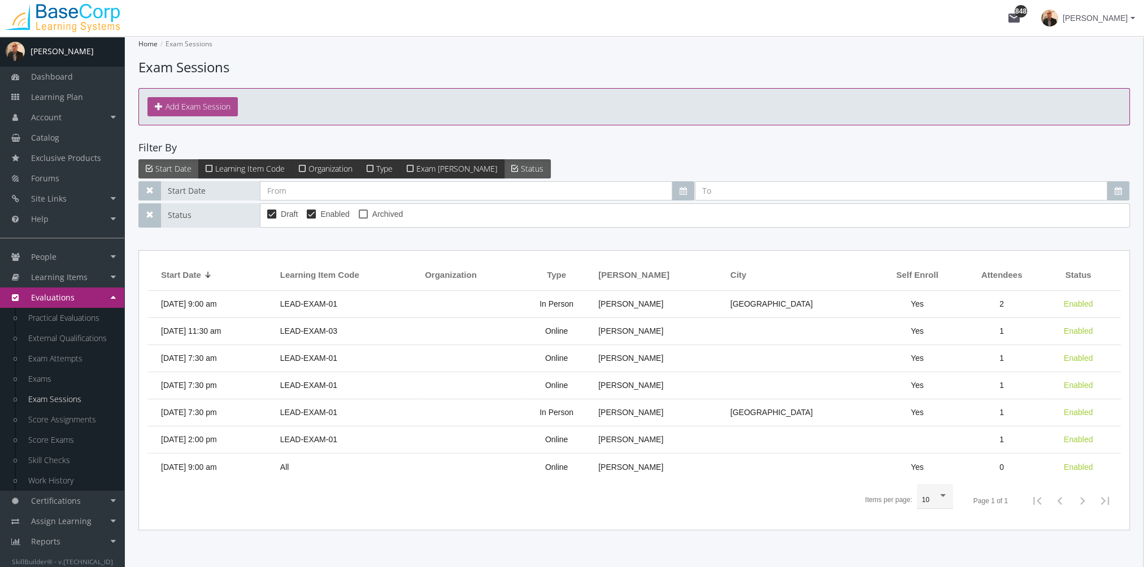
click at [203, 102] on button "Add Exam Session" at bounding box center [192, 106] width 90 height 19
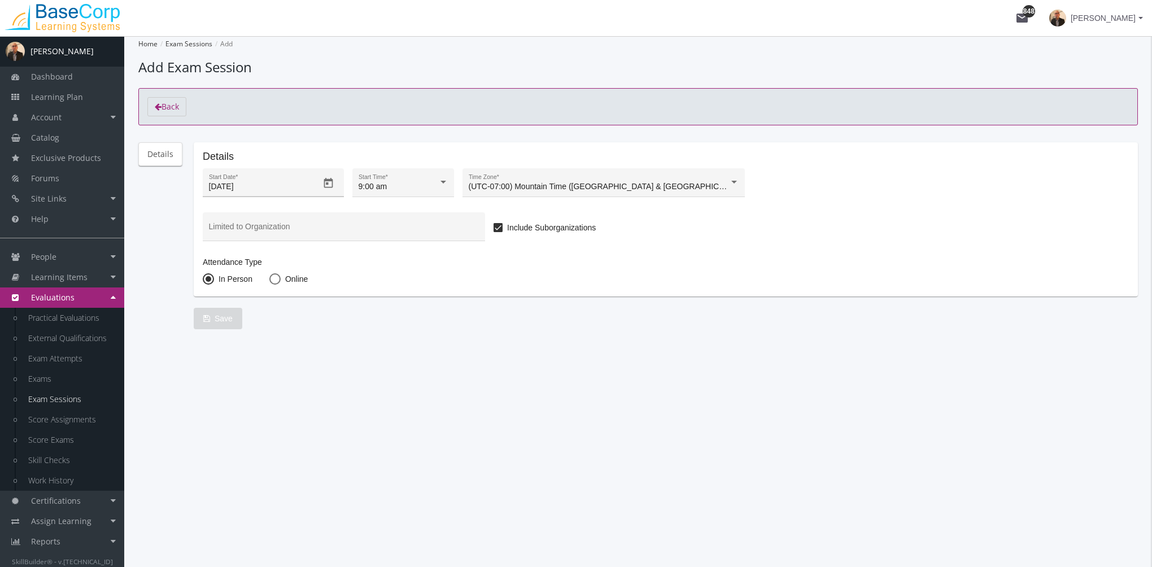
click at [330, 185] on icon "Open calendar" at bounding box center [328, 183] width 9 height 10
click at [266, 312] on div "12" at bounding box center [263, 313] width 20 height 20
click at [440, 184] on div at bounding box center [443, 182] width 10 height 9
click at [386, 211] on span "7:30 am" at bounding box center [403, 214] width 90 height 24
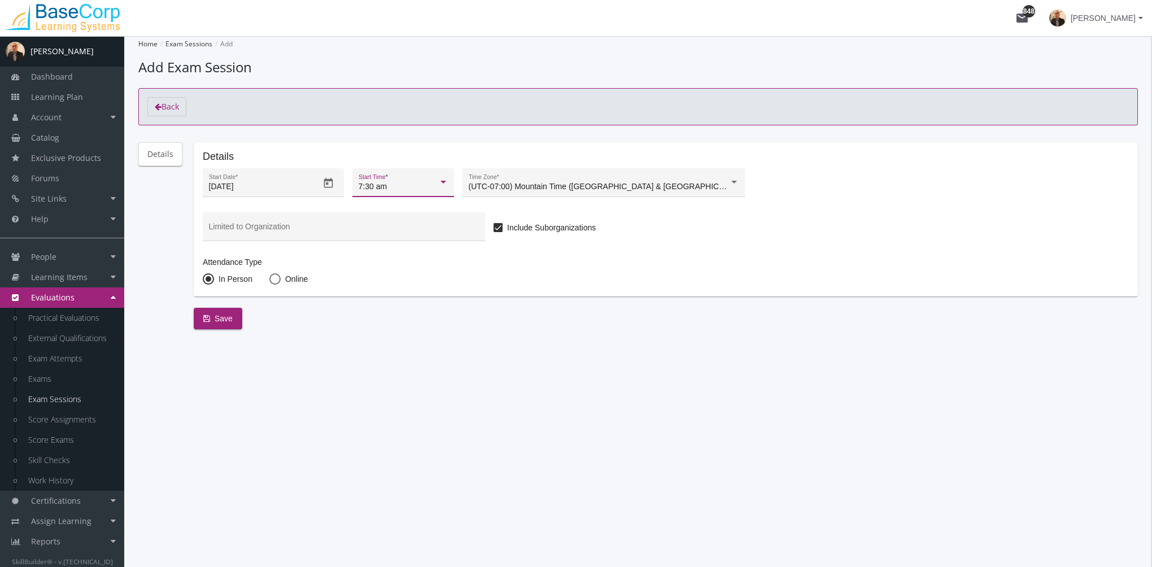
click at [390, 189] on div "7:30 am" at bounding box center [399, 186] width 80 height 9
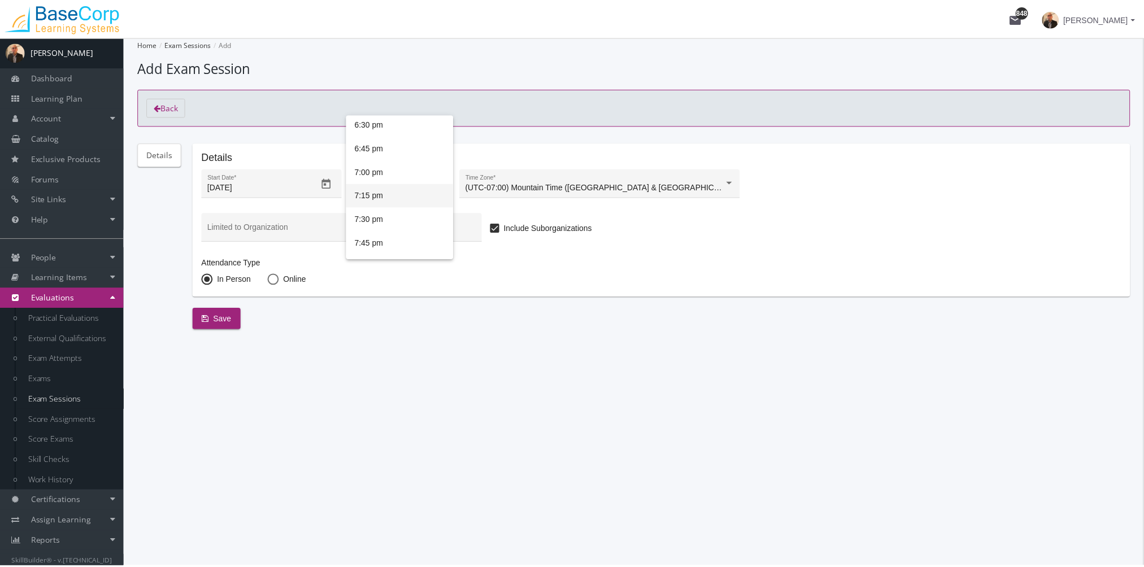
scroll to position [1207, 0]
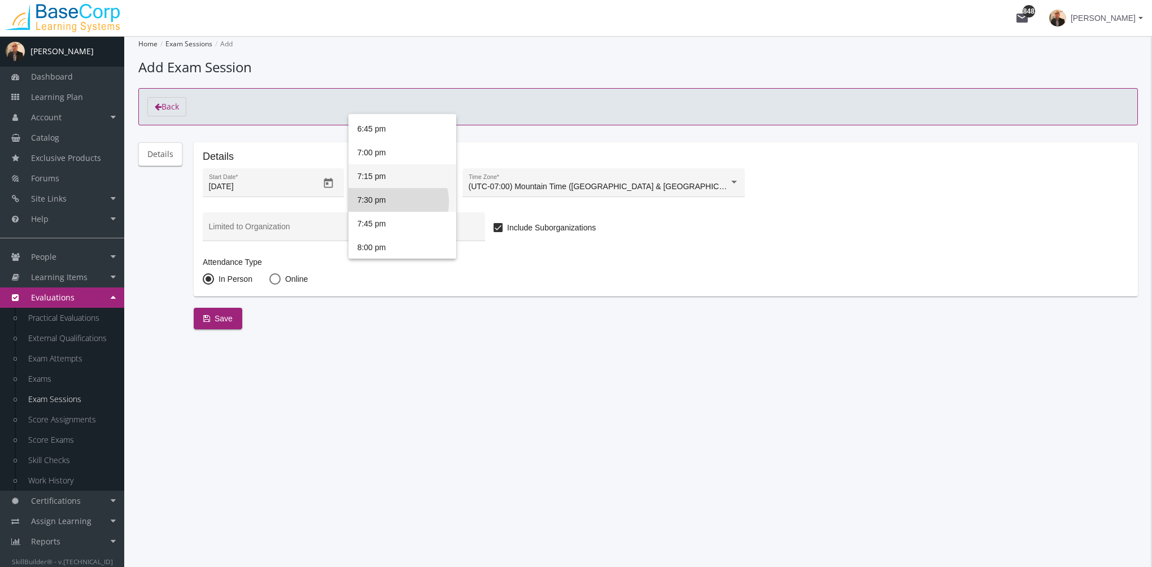
click at [391, 202] on span "7:30 pm" at bounding box center [403, 200] width 90 height 24
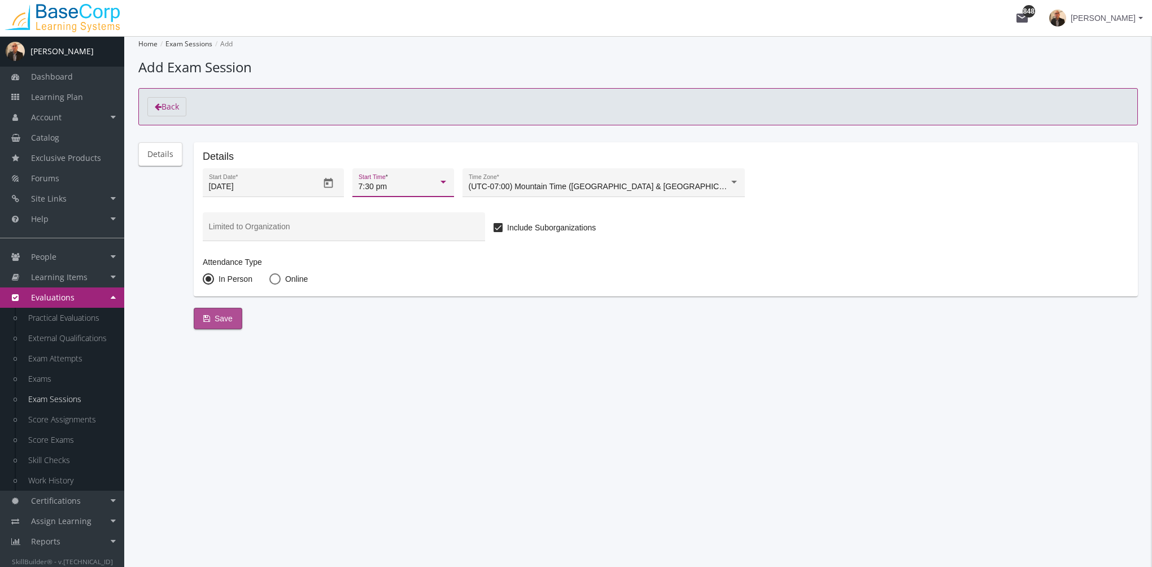
click at [214, 316] on span "Save" at bounding box center [217, 318] width 29 height 20
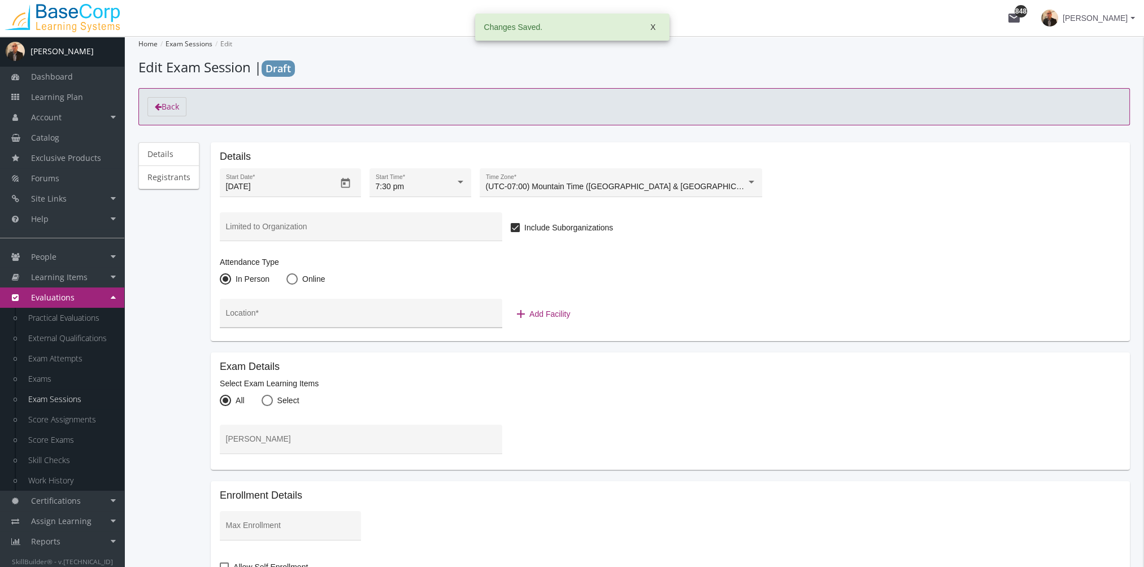
click at [276, 315] on input "Location *" at bounding box center [361, 317] width 271 height 9
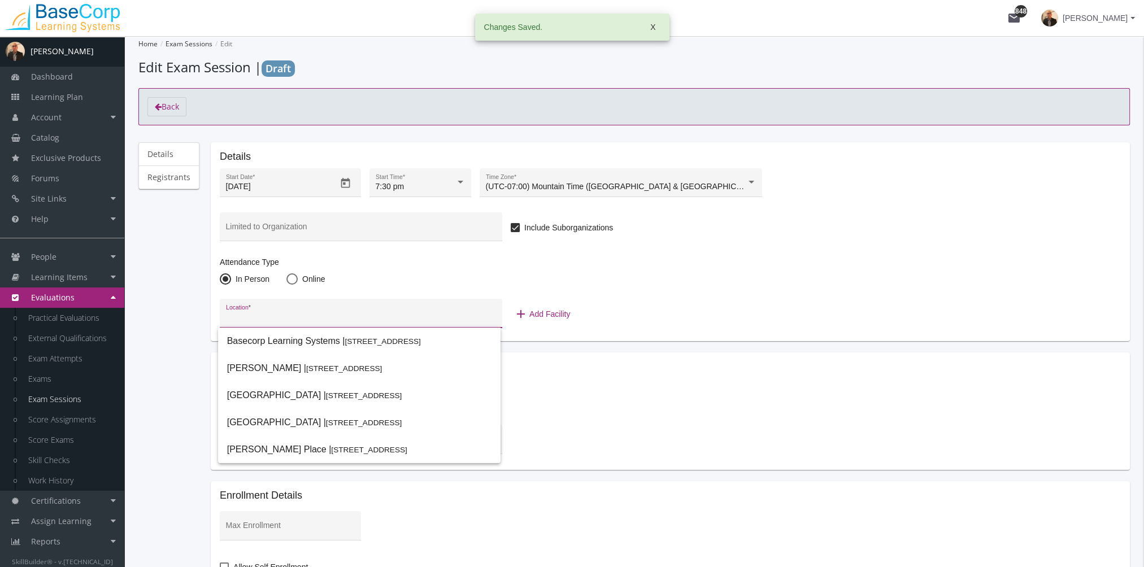
click at [323, 277] on mat-radio-group "In Person Online" at bounding box center [277, 280] width 114 height 9
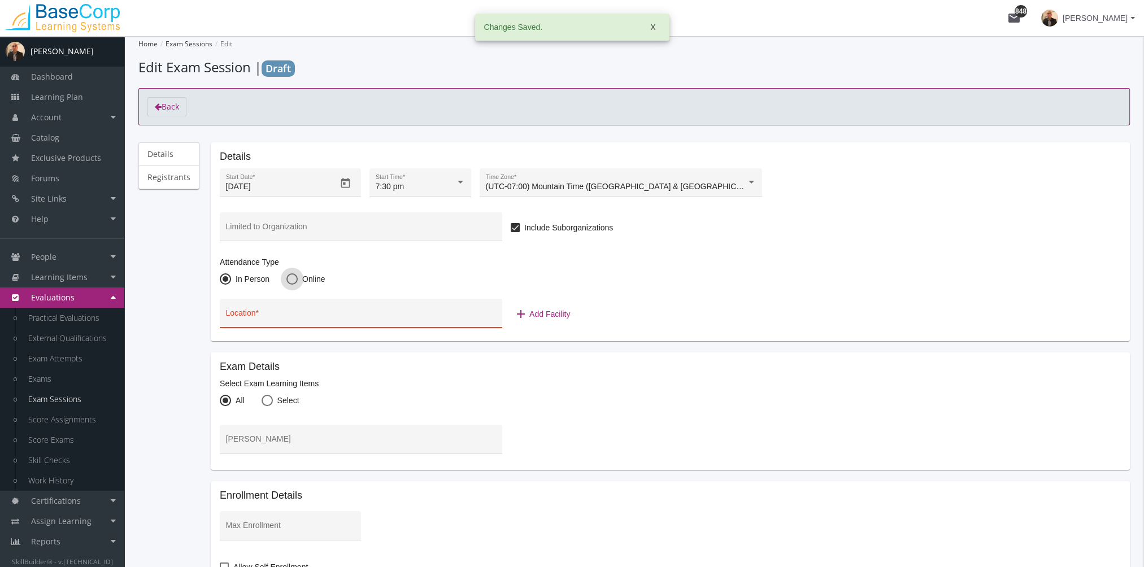
click at [298, 282] on span "Online" at bounding box center [311, 278] width 27 height 11
click at [295, 282] on input "Online" at bounding box center [291, 281] width 11 height 11
radio input "true"
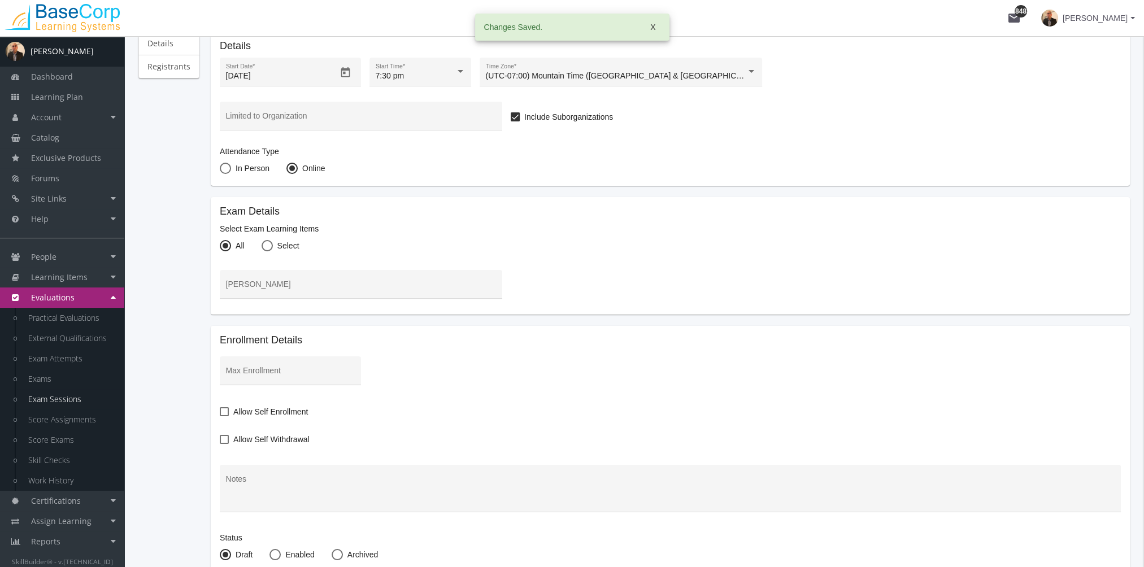
scroll to position [113, 0]
click at [267, 244] on span at bounding box center [267, 243] width 11 height 11
click at [267, 244] on input "Select" at bounding box center [267, 245] width 11 height 11
radio input "true"
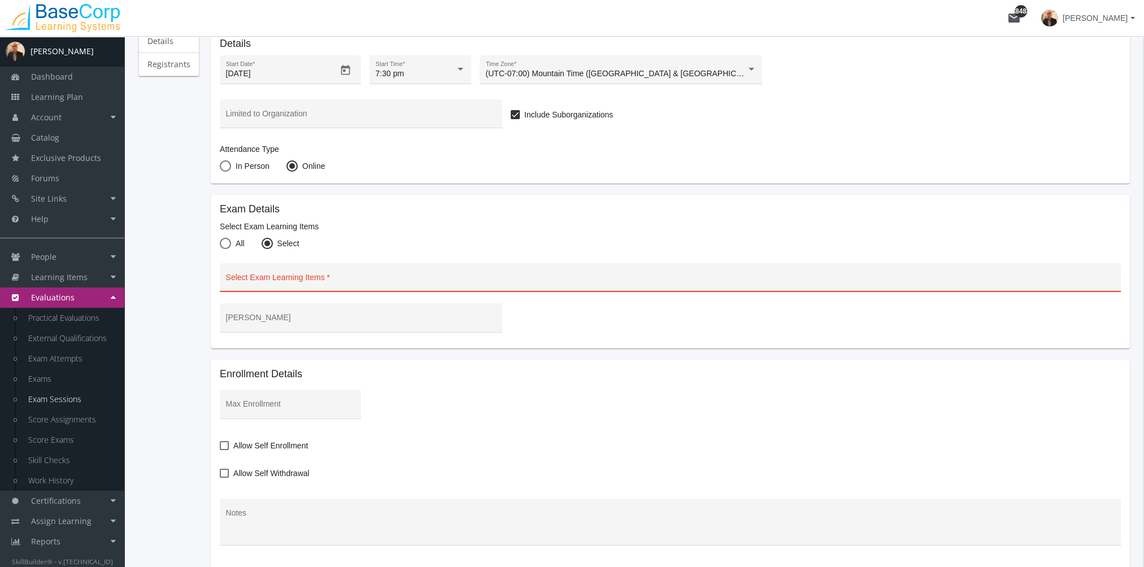
click at [273, 281] on input "Select Exam Learning Items" at bounding box center [670, 281] width 889 height 9
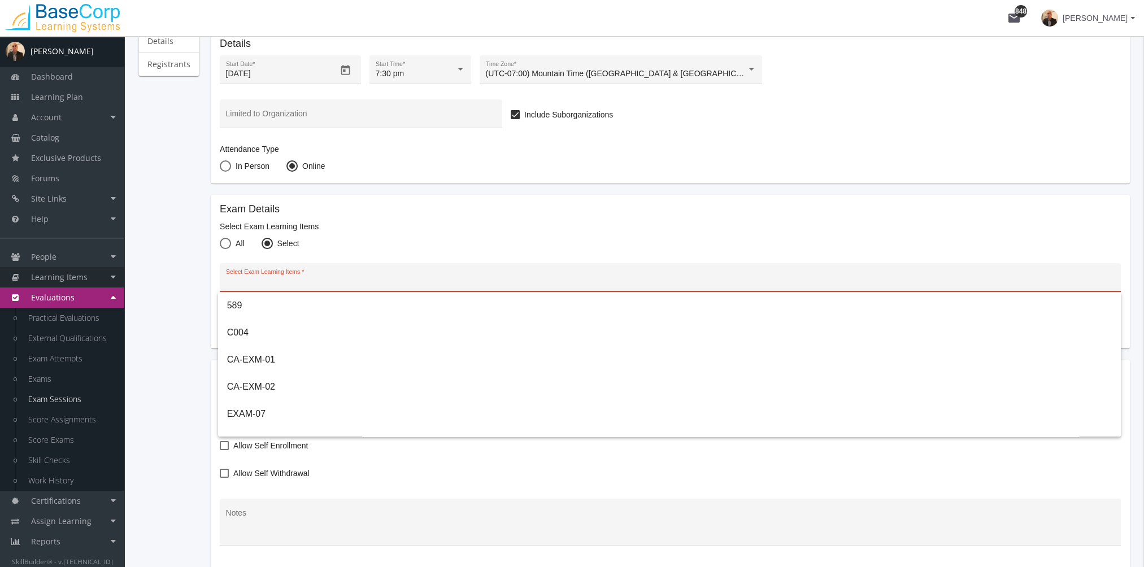
click at [63, 277] on span "Learning Items" at bounding box center [59, 277] width 56 height 11
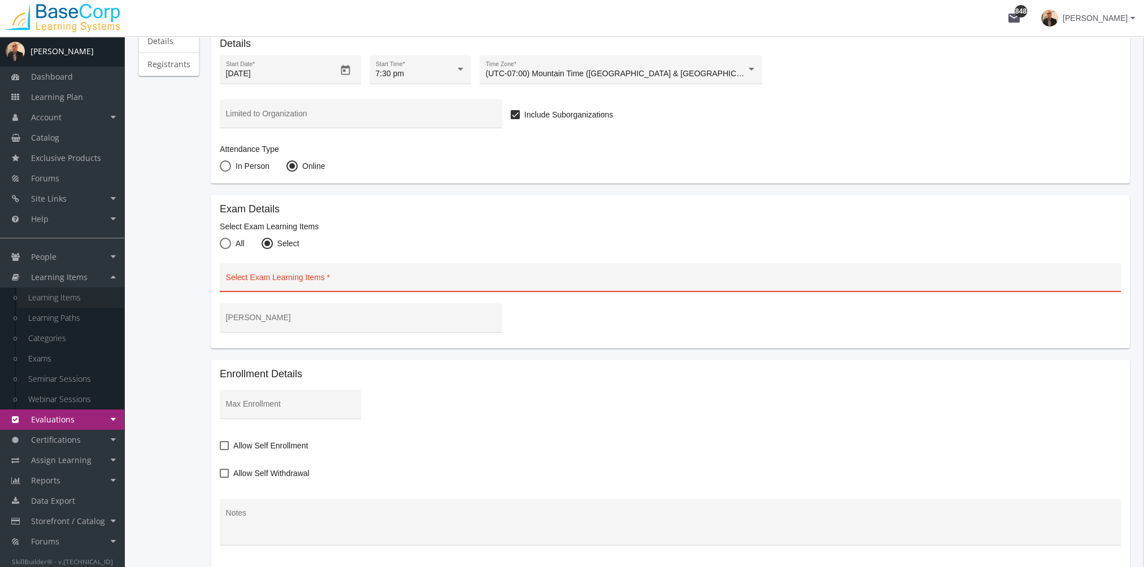
click at [70, 294] on link "Learning Items" at bounding box center [70, 298] width 107 height 20
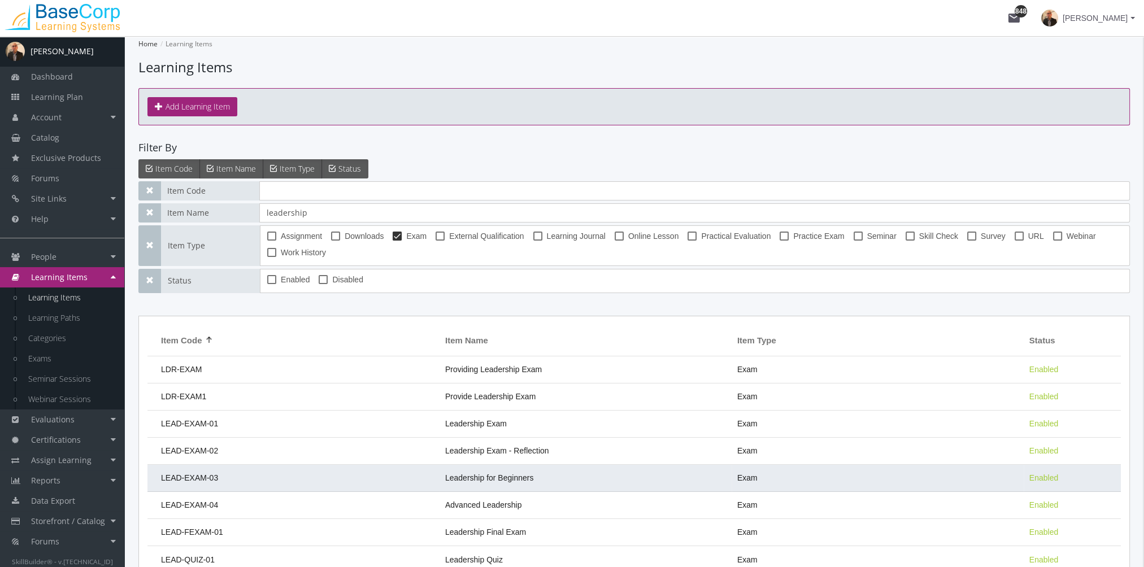
click at [526, 480] on span "Leadership for Beginners" at bounding box center [489, 477] width 88 height 9
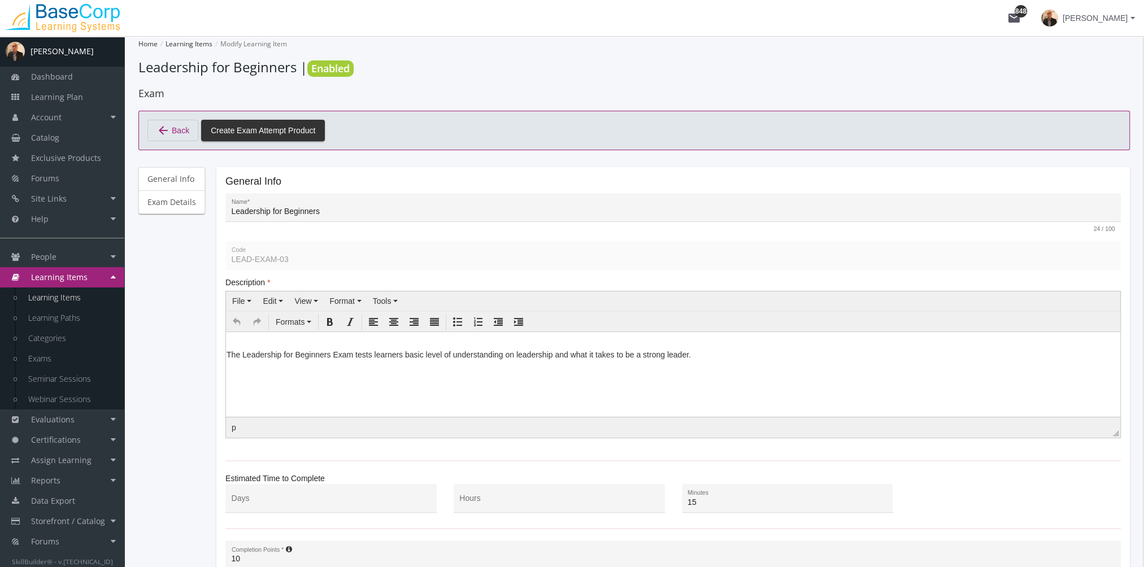
click at [219, 256] on mat-card "General Info Leadership for Beginners Name * 24 / 100 LEAD-EXAM-03 Code Descrip…" at bounding box center [672, 458] width 913 height 582
click at [77, 421] on link "Evaluations" at bounding box center [62, 420] width 124 height 20
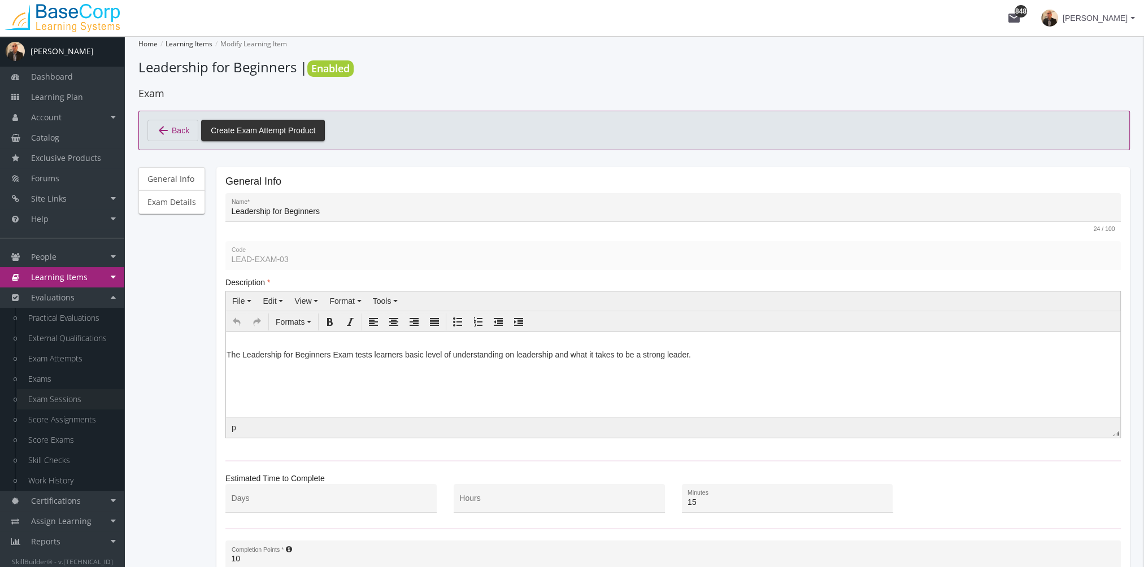
click at [63, 398] on link "Exam Sessions" at bounding box center [70, 399] width 107 height 20
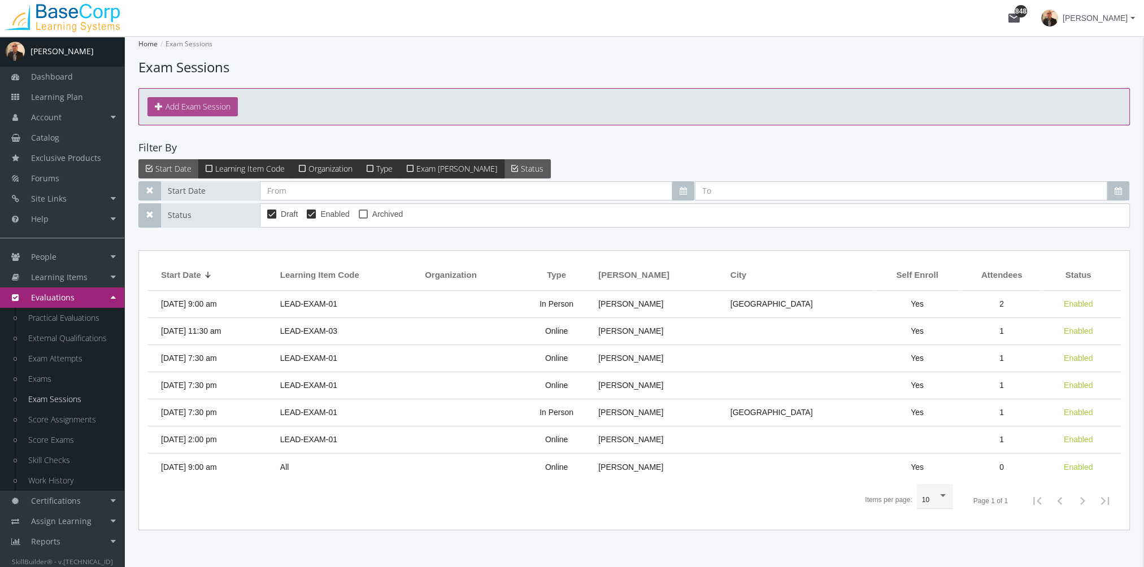
click at [208, 101] on button "Add Exam Session" at bounding box center [192, 106] width 90 height 19
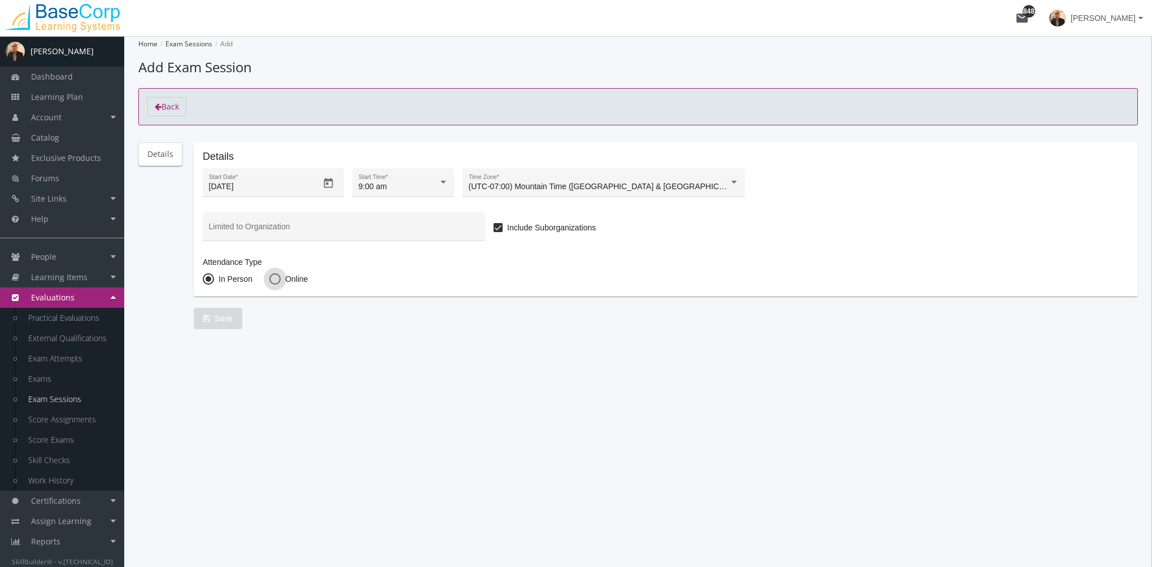
click at [269, 276] on span at bounding box center [274, 278] width 11 height 11
click at [269, 276] on input "Online" at bounding box center [274, 281] width 11 height 11
radio input "true"
click at [224, 324] on span "Save" at bounding box center [217, 318] width 29 height 20
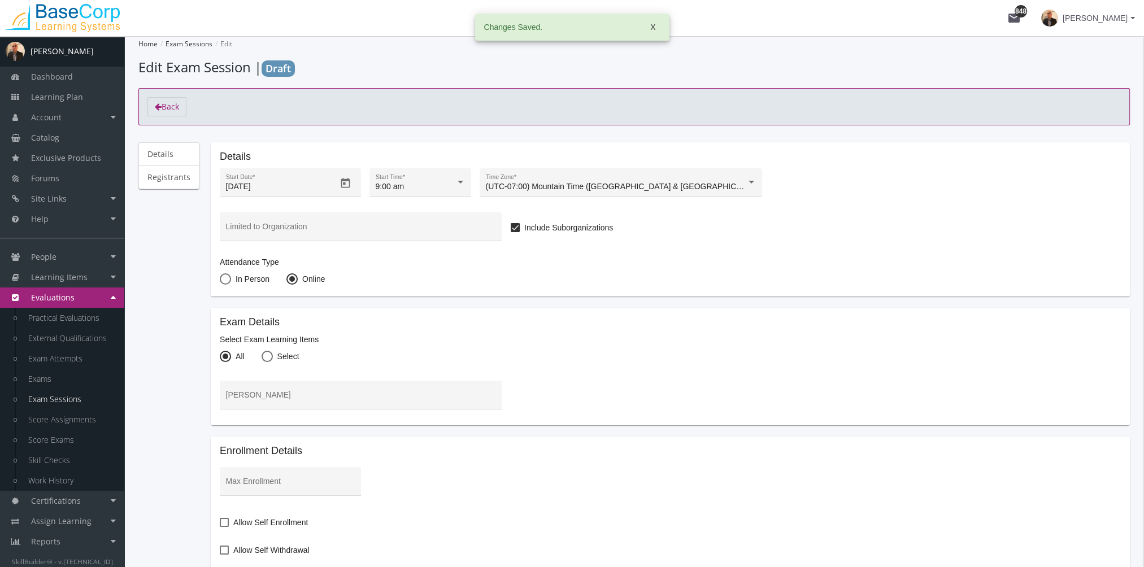
click at [267, 355] on span at bounding box center [267, 356] width 11 height 11
click at [267, 355] on input "Select" at bounding box center [267, 358] width 11 height 11
radio input "true"
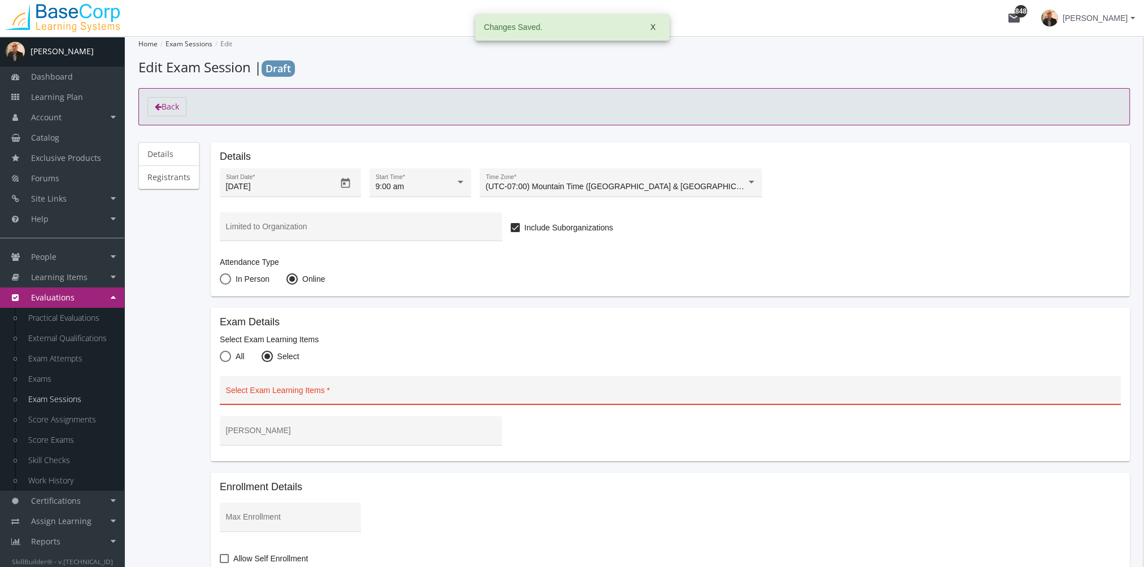
click at [276, 389] on div at bounding box center [671, 395] width 894 height 14
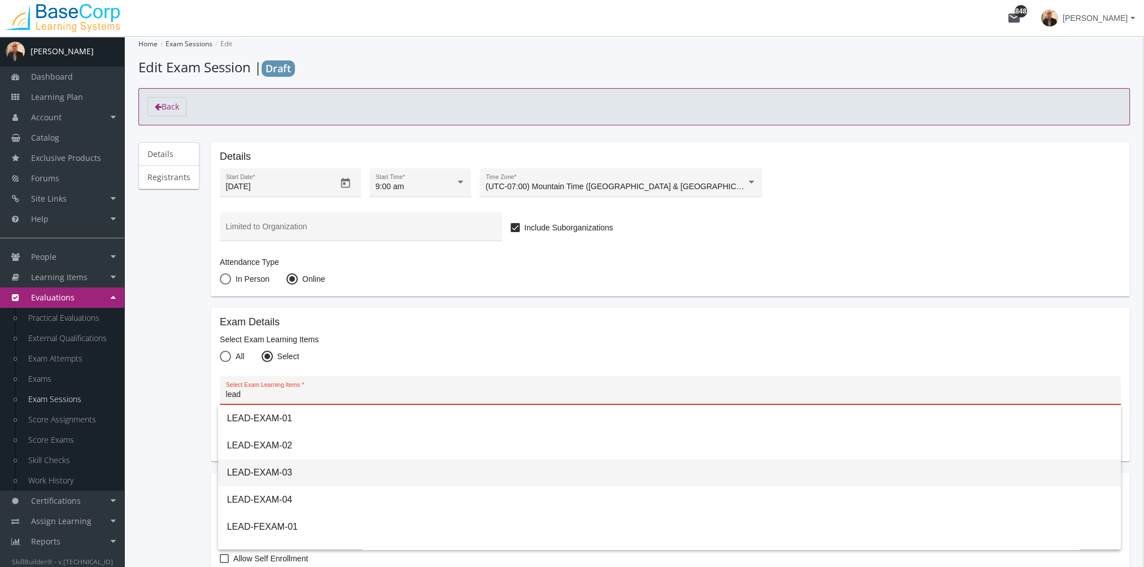
type input "lead"
click at [278, 464] on span "LEAD-EXAM-03" at bounding box center [669, 472] width 885 height 27
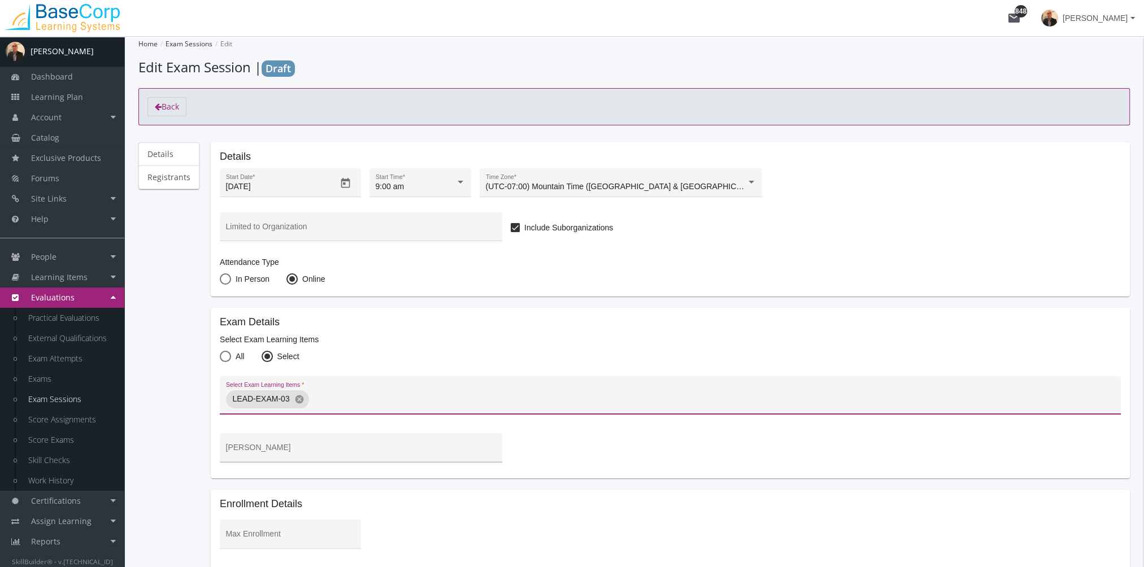
click at [276, 451] on input "[PERSON_NAME]" at bounding box center [361, 451] width 271 height 9
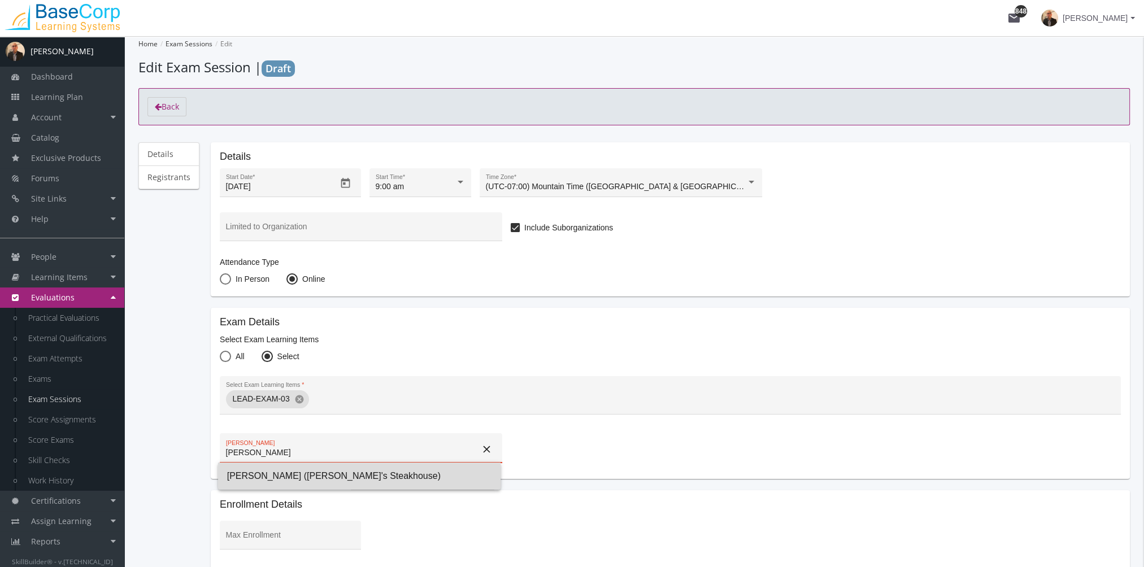
click at [282, 475] on span "[PERSON_NAME] ([PERSON_NAME]'s Steakhouse)" at bounding box center [359, 476] width 264 height 27
type input "[PERSON_NAME] ([PERSON_NAME]'s Steakhouse)"
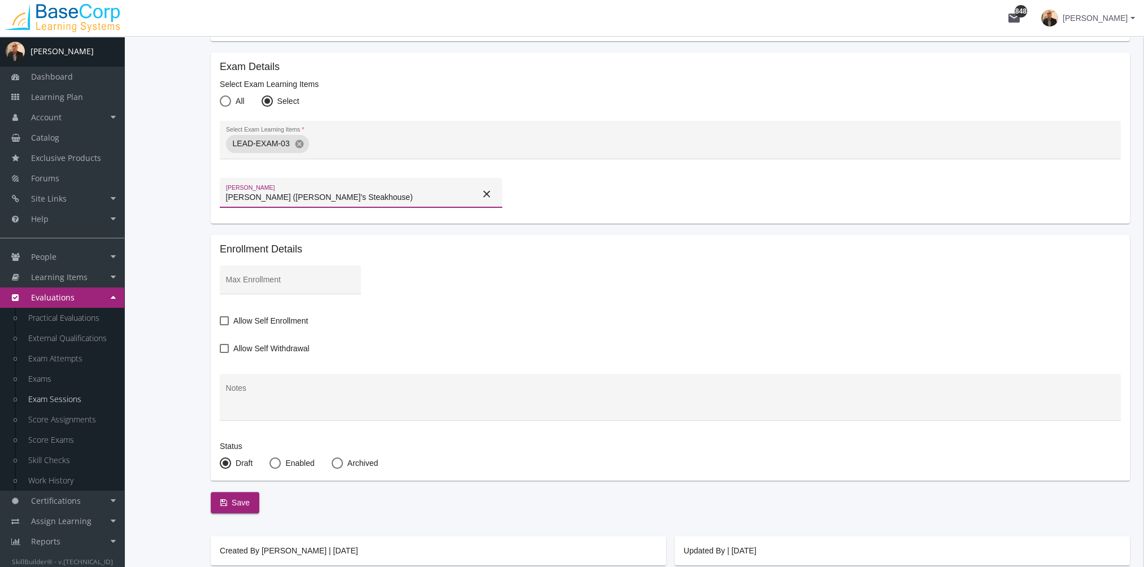
scroll to position [282, 0]
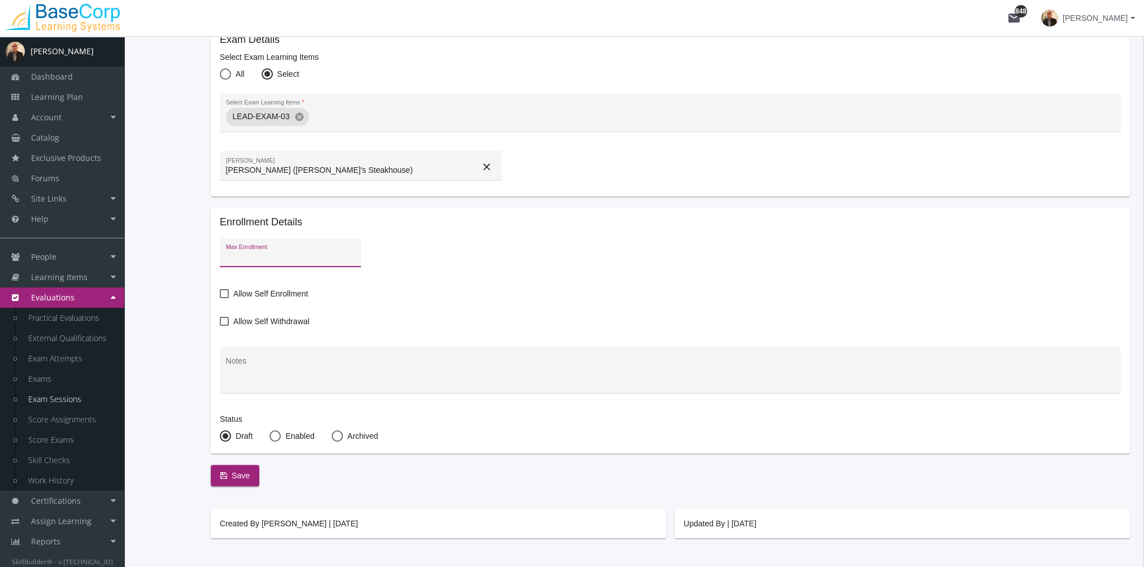
click at [263, 259] on input "Max Enrollment" at bounding box center [290, 257] width 129 height 9
type input "50"
click at [223, 291] on span at bounding box center [224, 293] width 9 height 9
click at [220, 298] on input "Allow Self Enrollment" at bounding box center [220, 298] width 1 height 1
checkbox input "true"
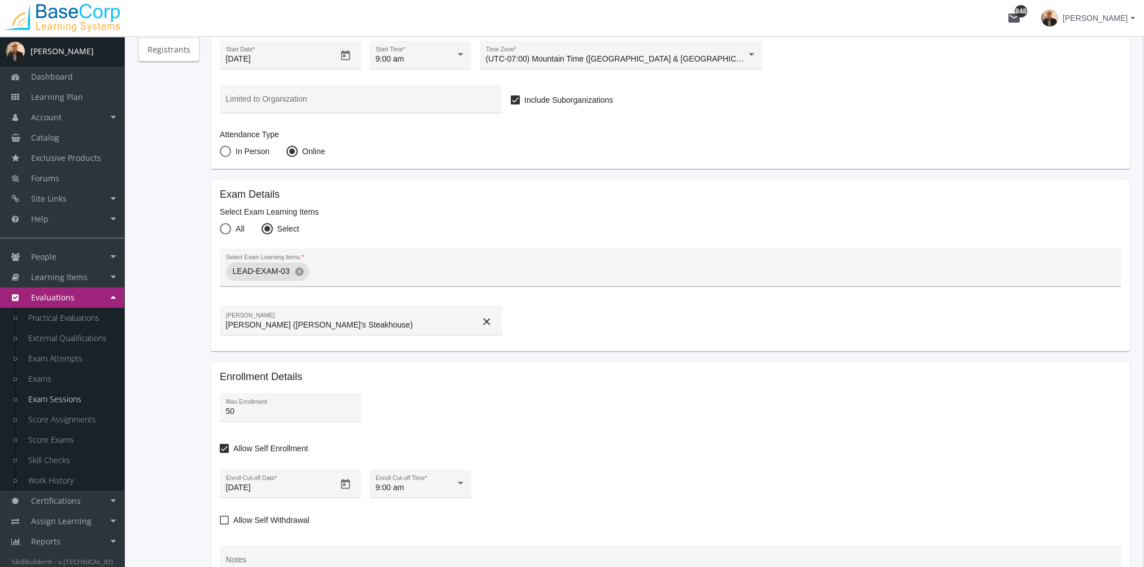
scroll to position [0, 0]
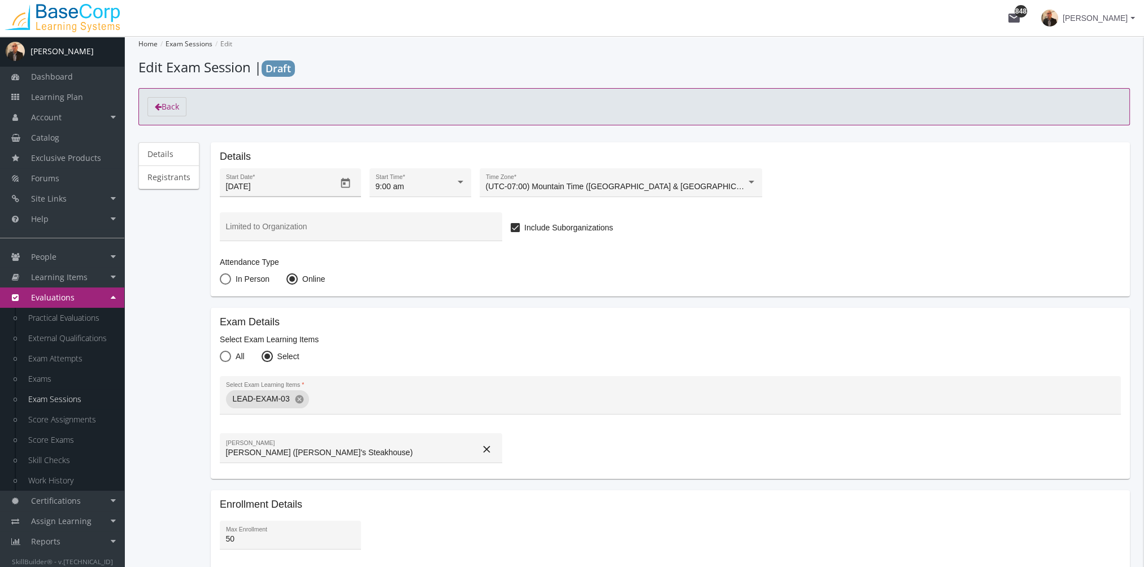
click at [341, 179] on icon "Open calendar" at bounding box center [345, 183] width 9 height 10
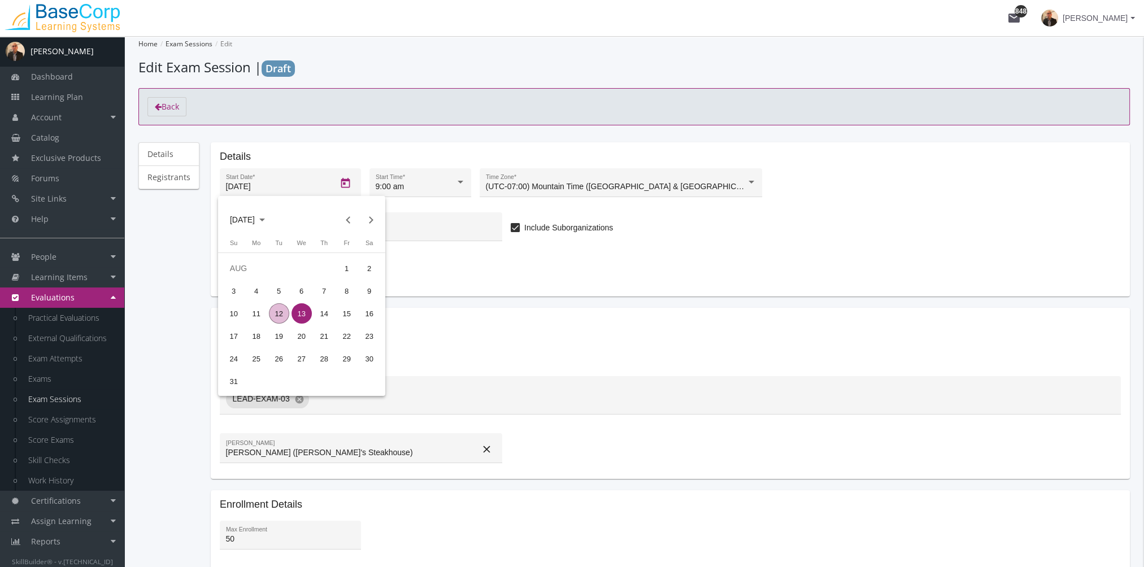
click at [277, 314] on div "12" at bounding box center [279, 313] width 20 height 20
type input "[DATE]"
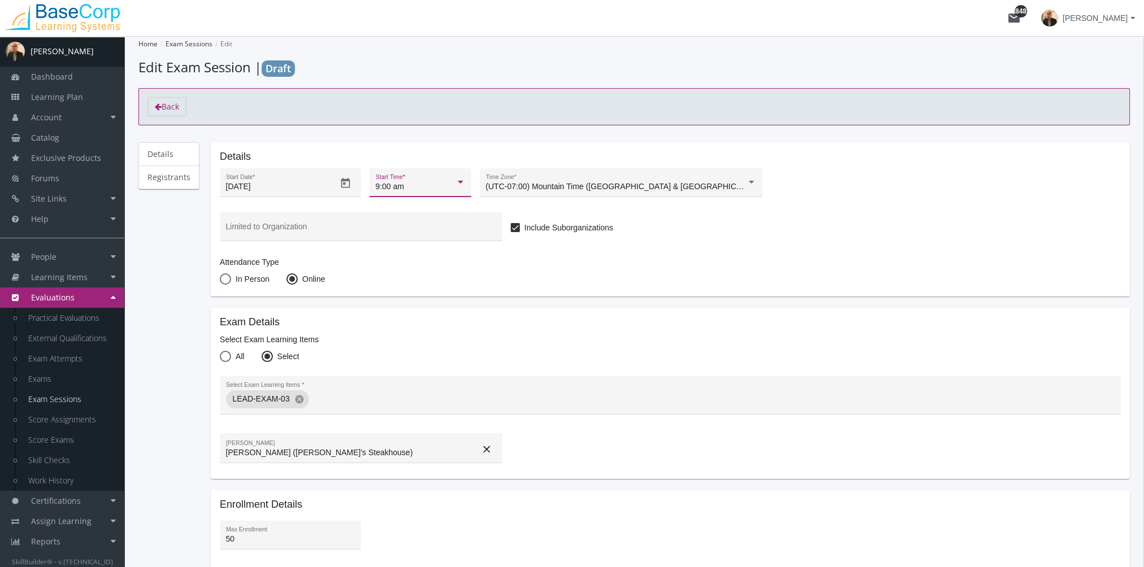
click at [414, 185] on div "9:00 am" at bounding box center [416, 186] width 80 height 9
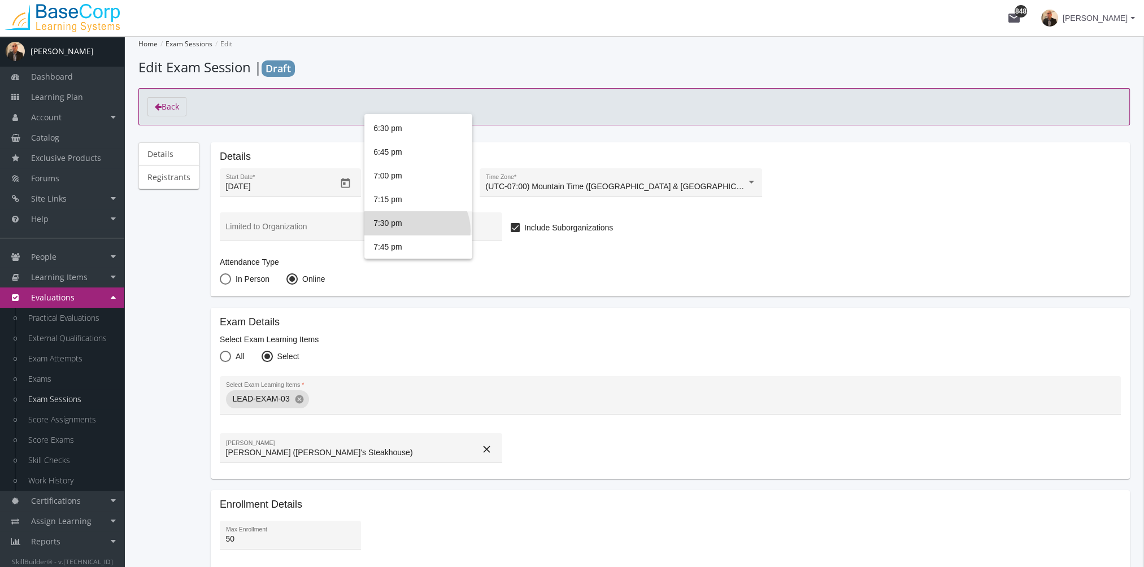
click at [416, 230] on span "7:30 pm" at bounding box center [418, 223] width 90 height 24
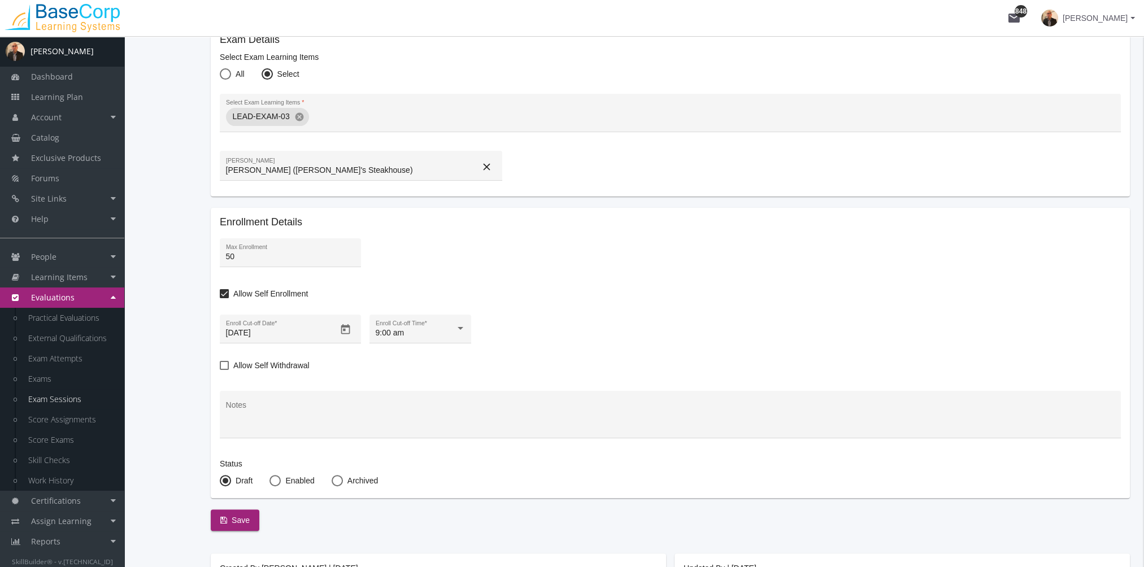
scroll to position [354, 0]
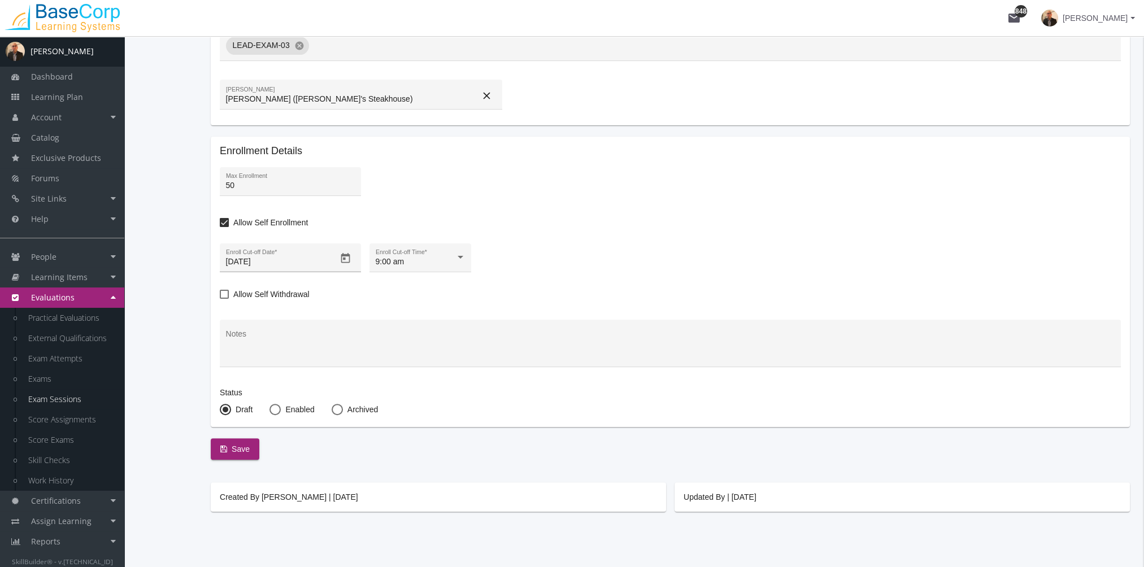
click at [341, 259] on icon "Open calendar" at bounding box center [346, 259] width 12 height 12
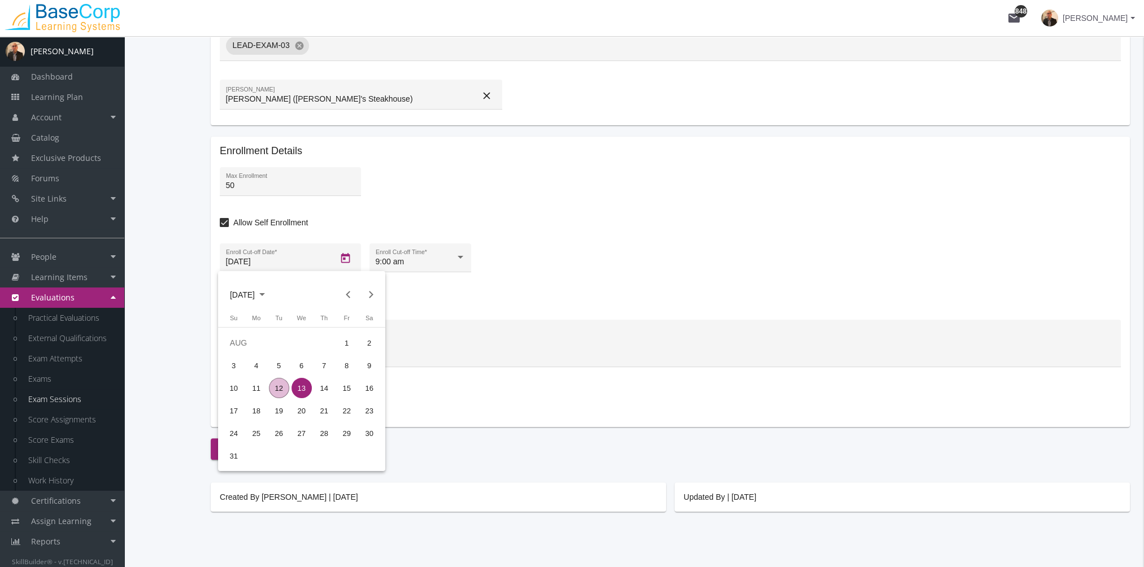
click at [282, 388] on div "12" at bounding box center [279, 388] width 20 height 20
type input "[DATE]"
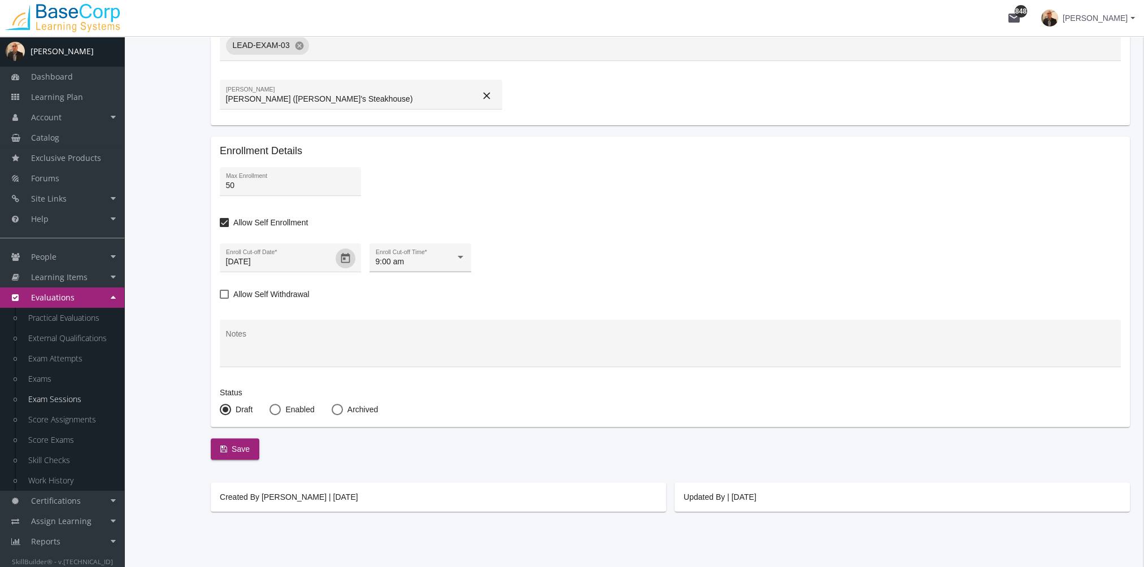
click at [424, 262] on div "9:00 am" at bounding box center [416, 262] width 80 height 9
click at [410, 316] on span "8:00 pm" at bounding box center [418, 322] width 90 height 24
click at [224, 295] on span at bounding box center [224, 294] width 9 height 9
click at [220, 298] on input "Allow Self Withdrawal" at bounding box center [220, 298] width 1 height 1
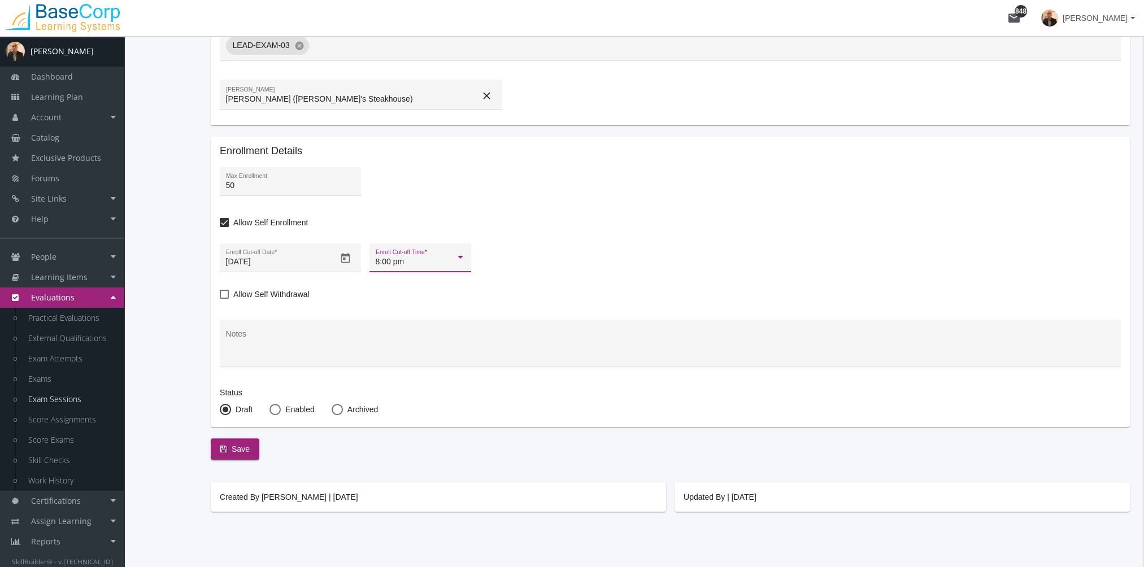
checkbox input "true"
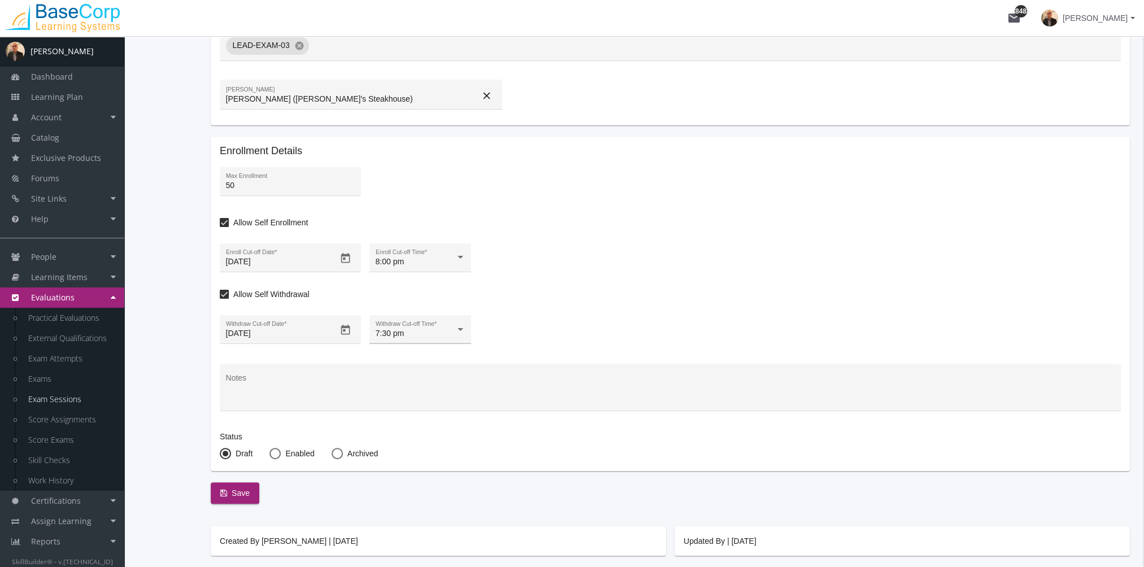
click at [447, 328] on div "7:30 pm Withdraw Cut-off Time *" at bounding box center [421, 332] width 90 height 23
click at [414, 371] on span "8:00 pm" at bounding box center [418, 381] width 90 height 24
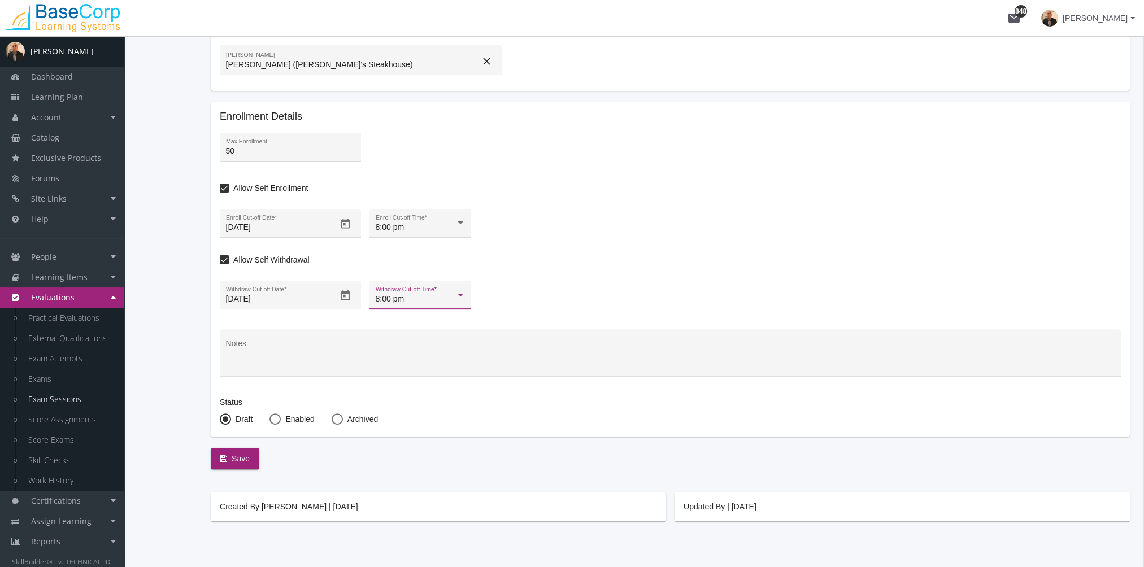
scroll to position [398, 0]
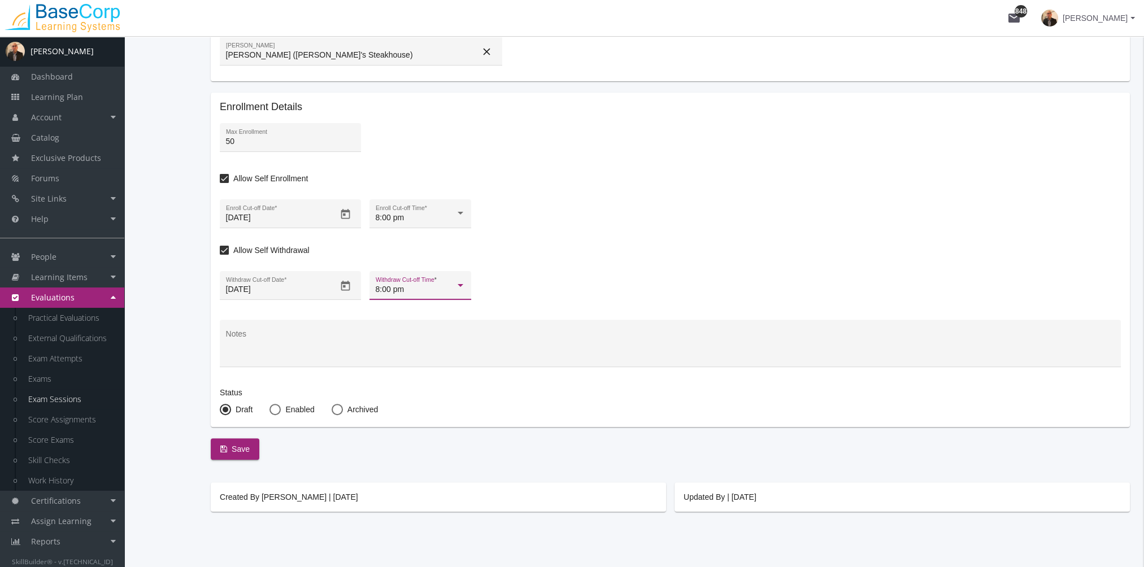
click at [290, 409] on span "Enabled" at bounding box center [297, 409] width 33 height 11
click at [281, 409] on input "Enabled" at bounding box center [274, 411] width 11 height 11
radio input "true"
click at [240, 449] on span "Save" at bounding box center [234, 449] width 29 height 20
checkbox input "false"
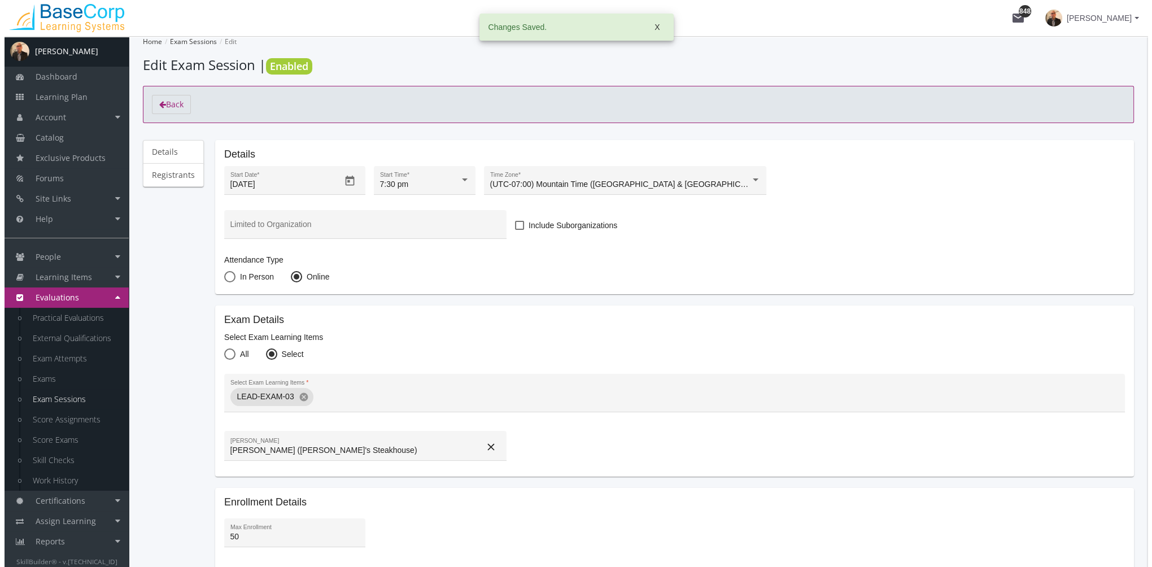
scroll to position [0, 0]
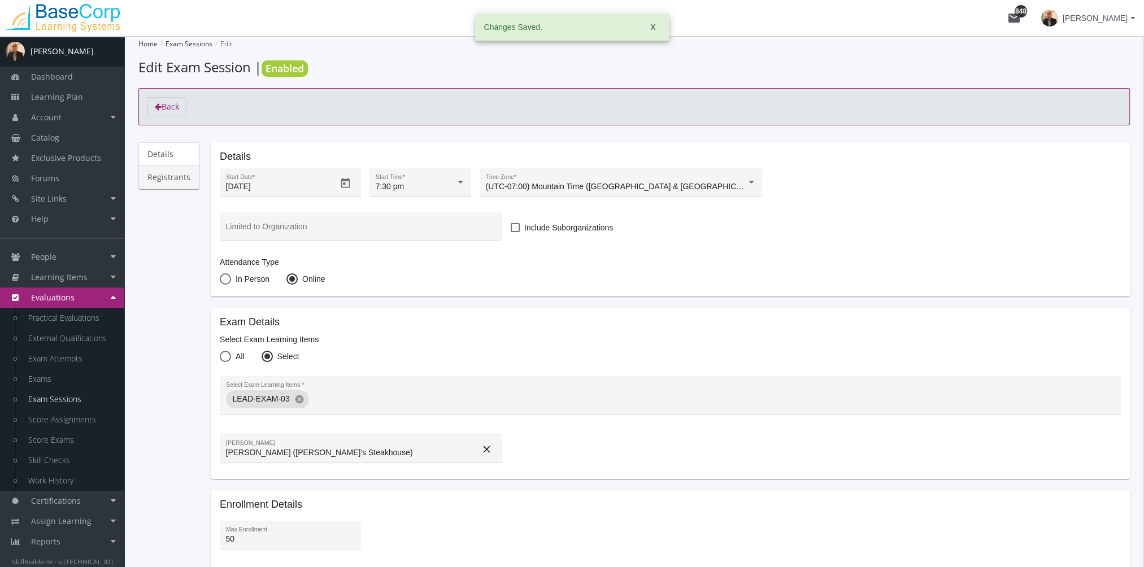
click at [188, 184] on link "Registrants" at bounding box center [168, 178] width 61 height 24
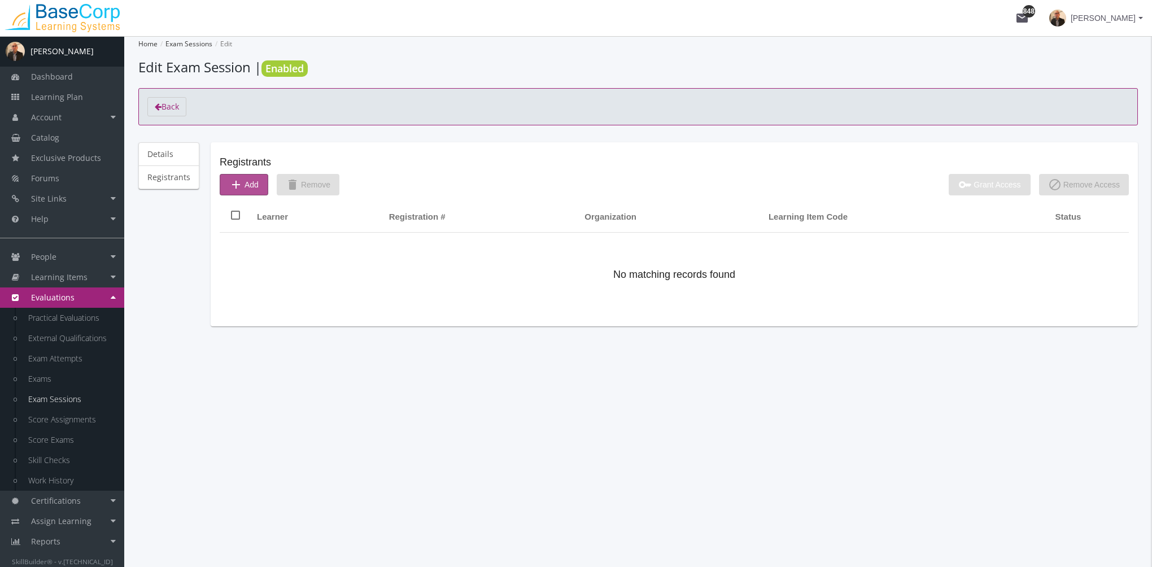
click at [251, 185] on span "add Add" at bounding box center [243, 185] width 29 height 20
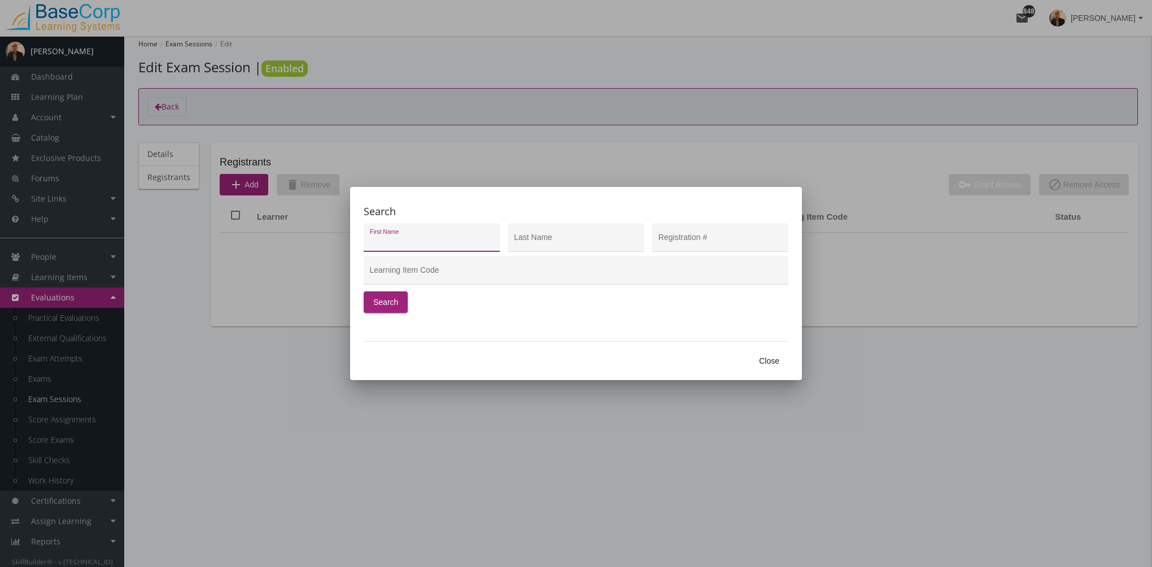
click at [772, 365] on span "Close" at bounding box center [769, 361] width 20 height 20
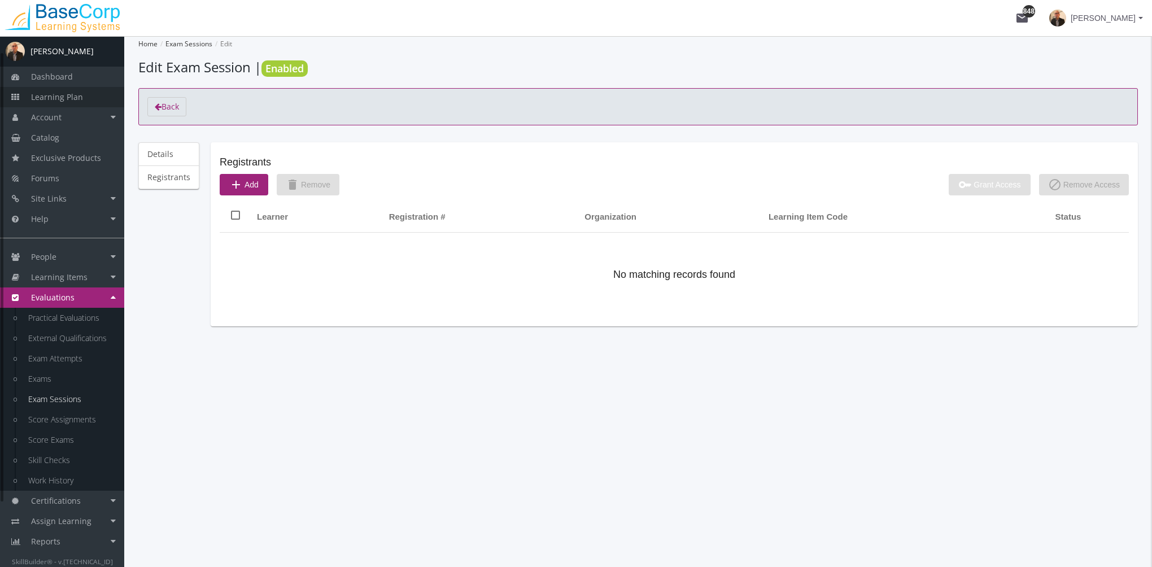
click at [77, 103] on link "Learning Plan" at bounding box center [62, 97] width 124 height 20
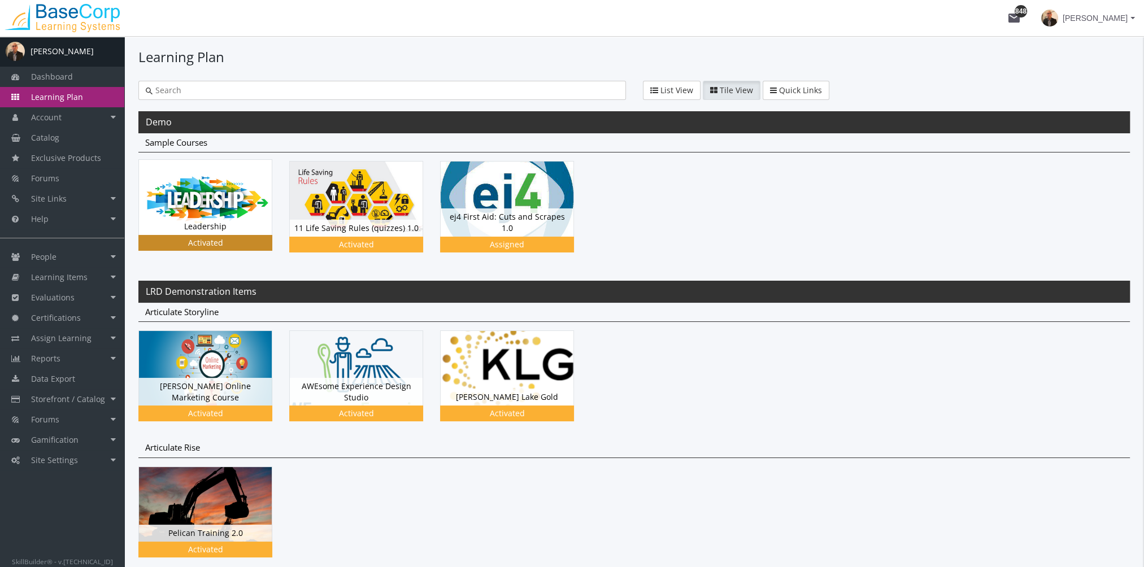
click at [204, 210] on img at bounding box center [205, 197] width 133 height 75
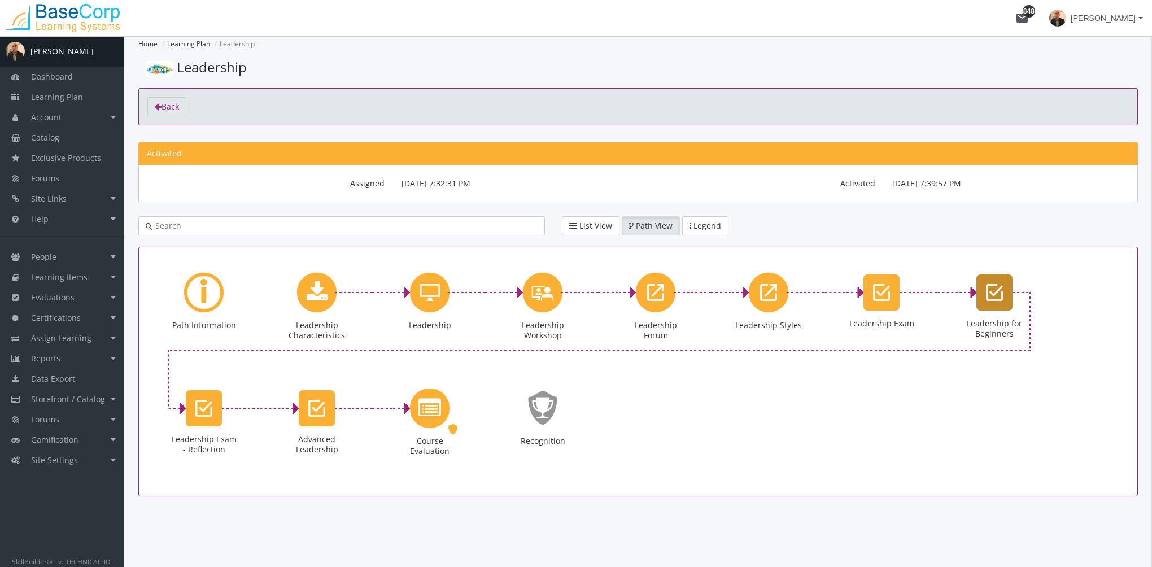
click at [996, 303] on div "Leadership for Beginners" at bounding box center [995, 293] width 36 height 36
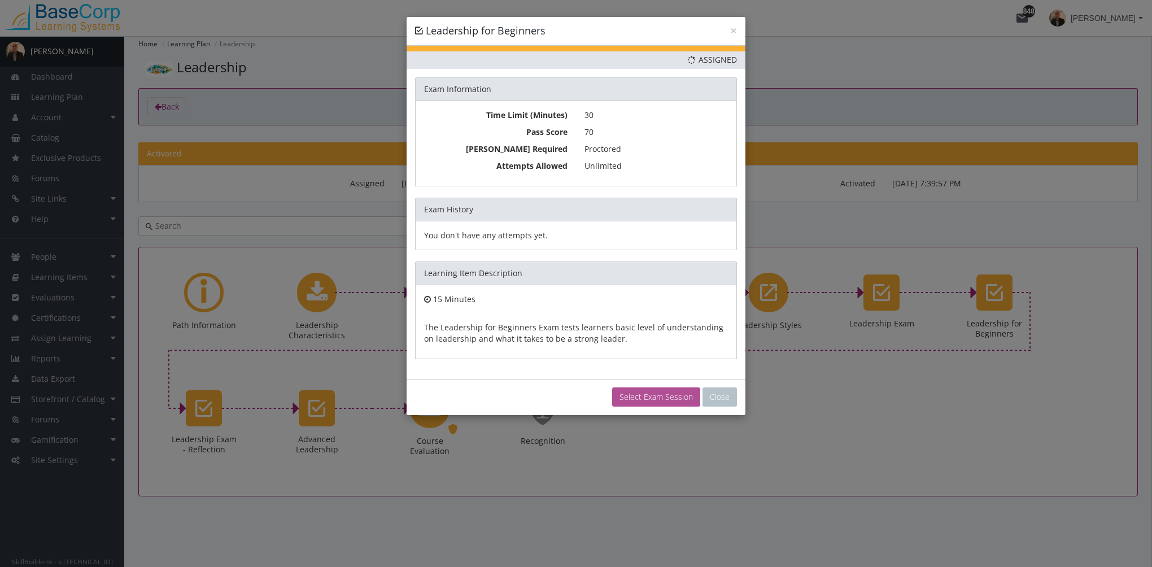
click at [650, 395] on link "Select Exam Session" at bounding box center [656, 397] width 88 height 19
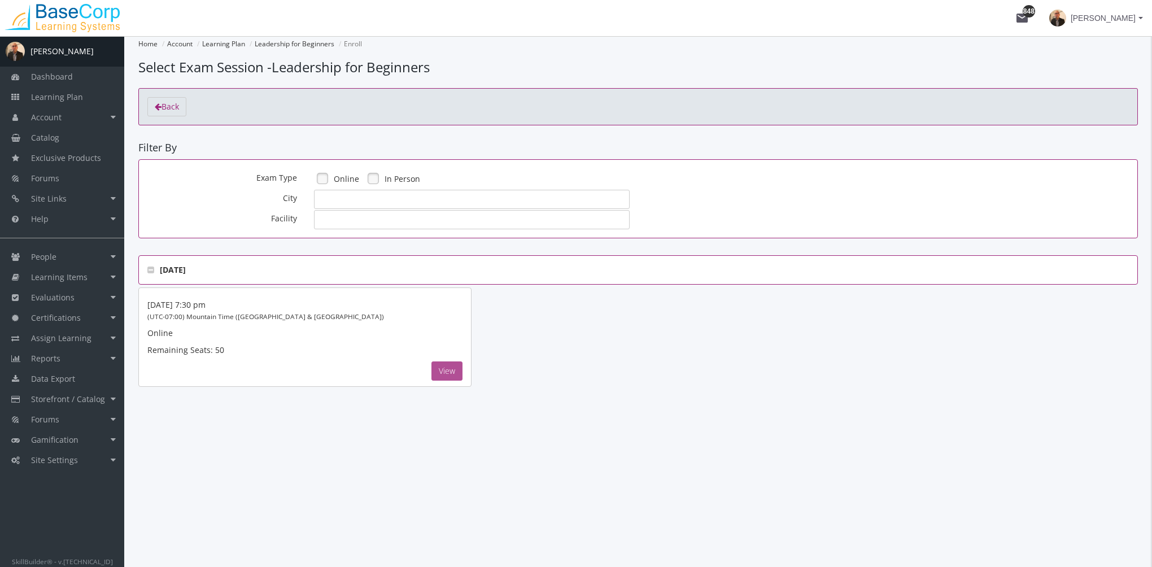
click at [447, 369] on button "View" at bounding box center [447, 371] width 31 height 19
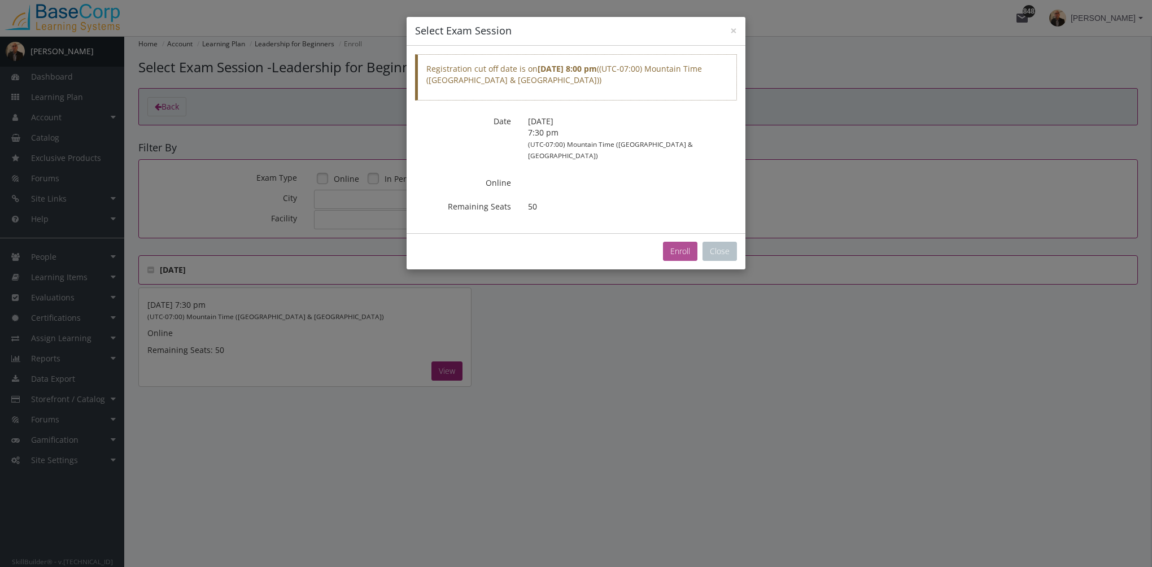
click at [681, 242] on button "Enroll" at bounding box center [680, 251] width 34 height 19
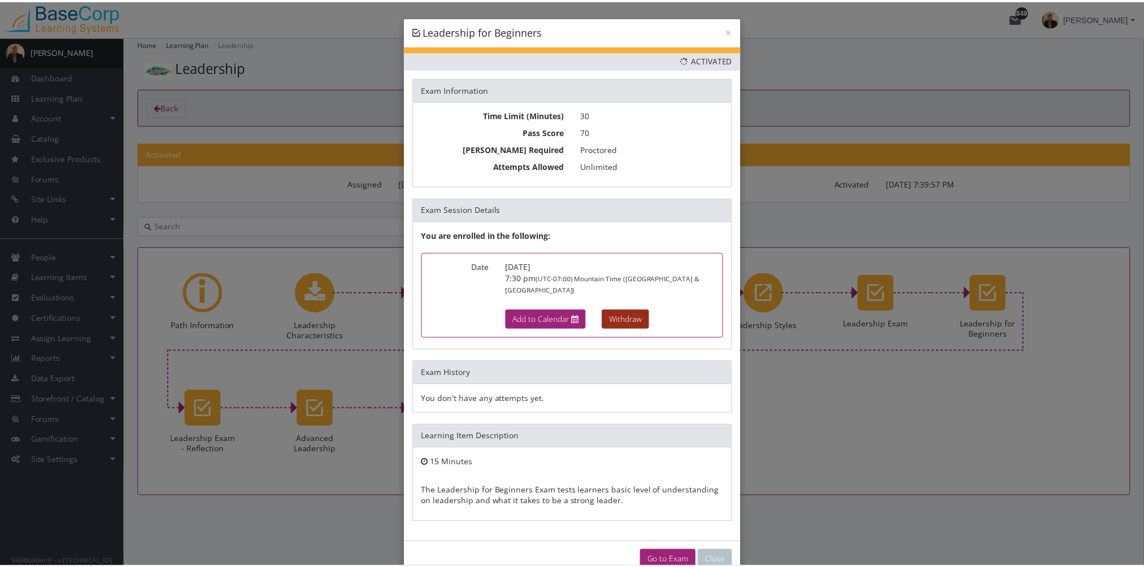
scroll to position [14, 0]
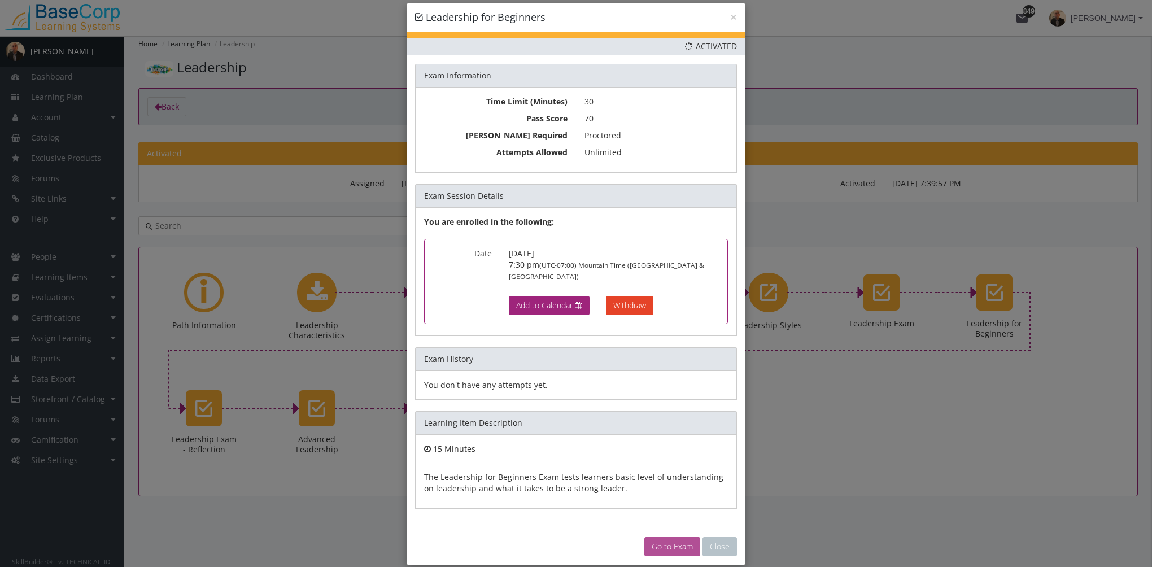
click at [679, 537] on link "Go to Exam" at bounding box center [673, 546] width 56 height 19
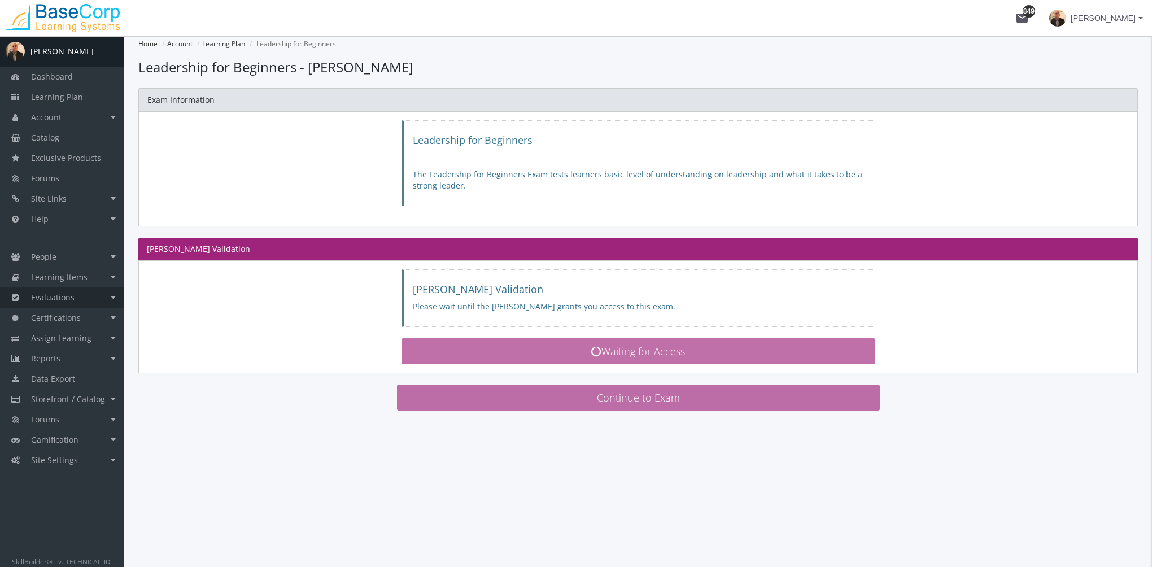
click at [65, 295] on span "Evaluations" at bounding box center [52, 297] width 43 height 11
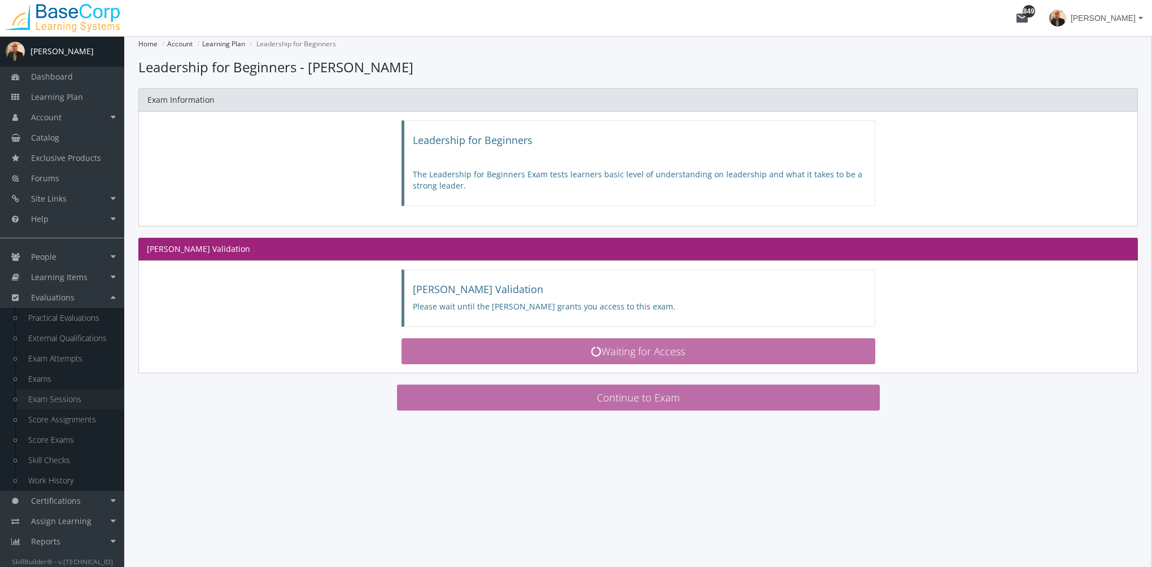
click at [86, 399] on link "Exam Sessions" at bounding box center [70, 399] width 107 height 20
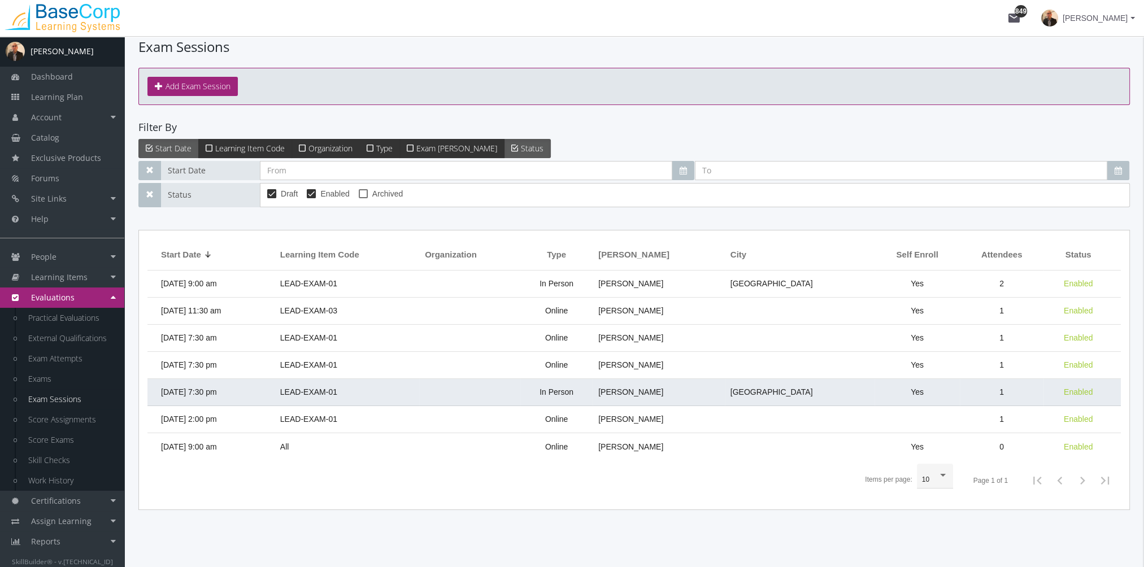
scroll to position [29, 0]
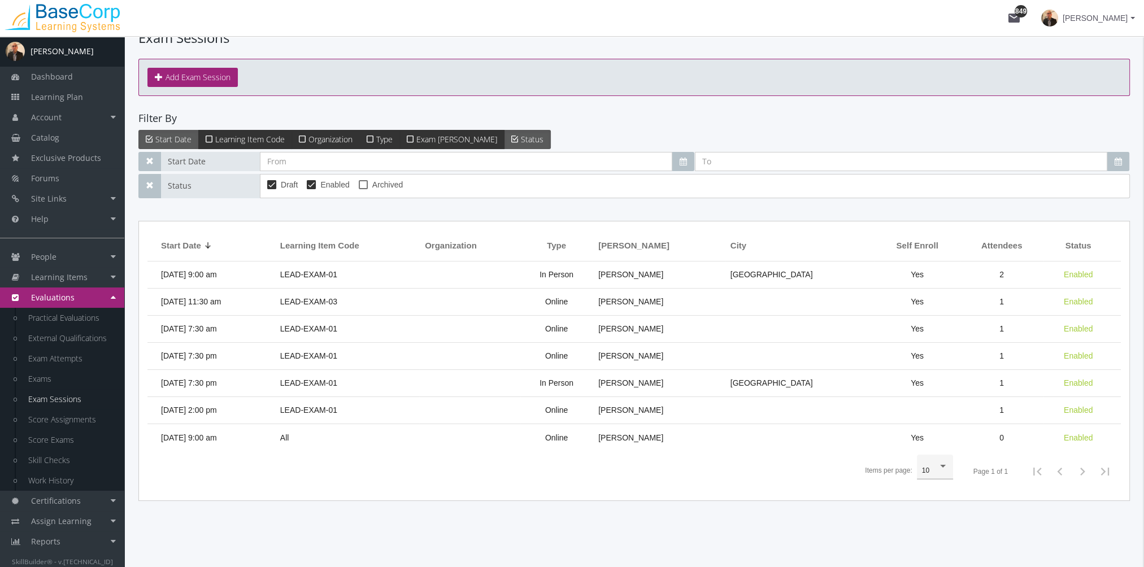
click at [928, 472] on span "10" at bounding box center [925, 471] width 7 height 8
click at [495, 518] on div at bounding box center [572, 283] width 1144 height 567
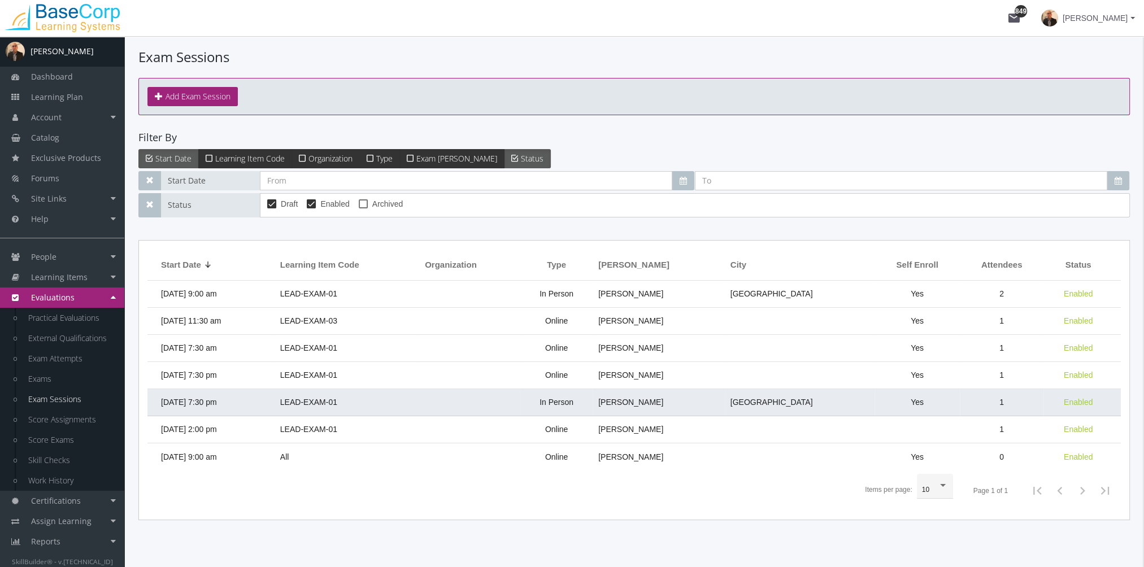
scroll to position [0, 0]
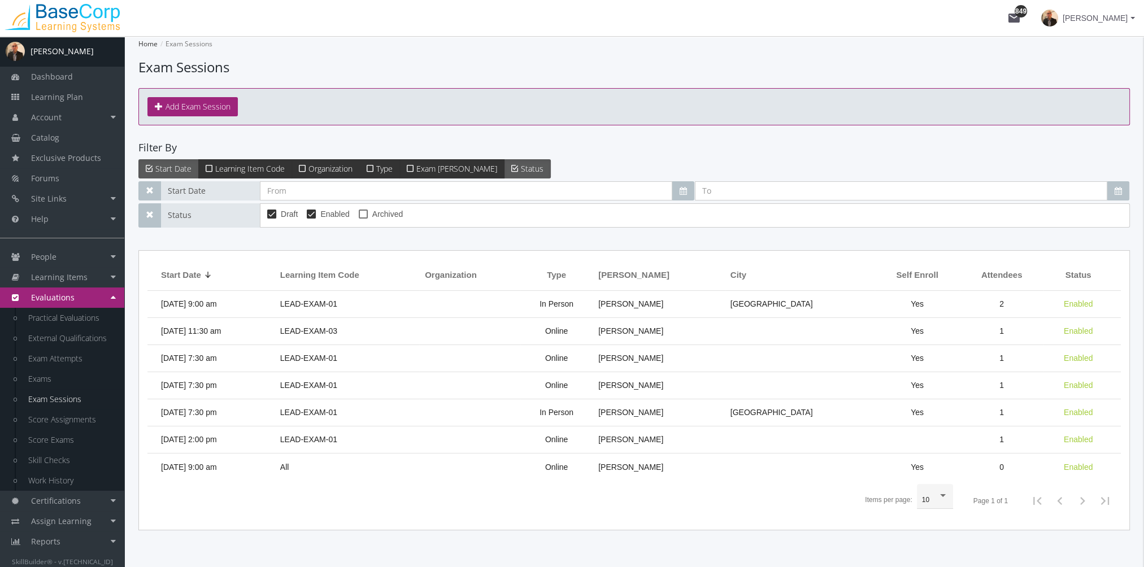
click at [367, 215] on label "Archived" at bounding box center [381, 214] width 44 height 14
click at [359, 218] on input "Archived" at bounding box center [359, 218] width 1 height 1
checkbox input "true"
click at [78, 99] on span "Learning Plan" at bounding box center [57, 97] width 52 height 11
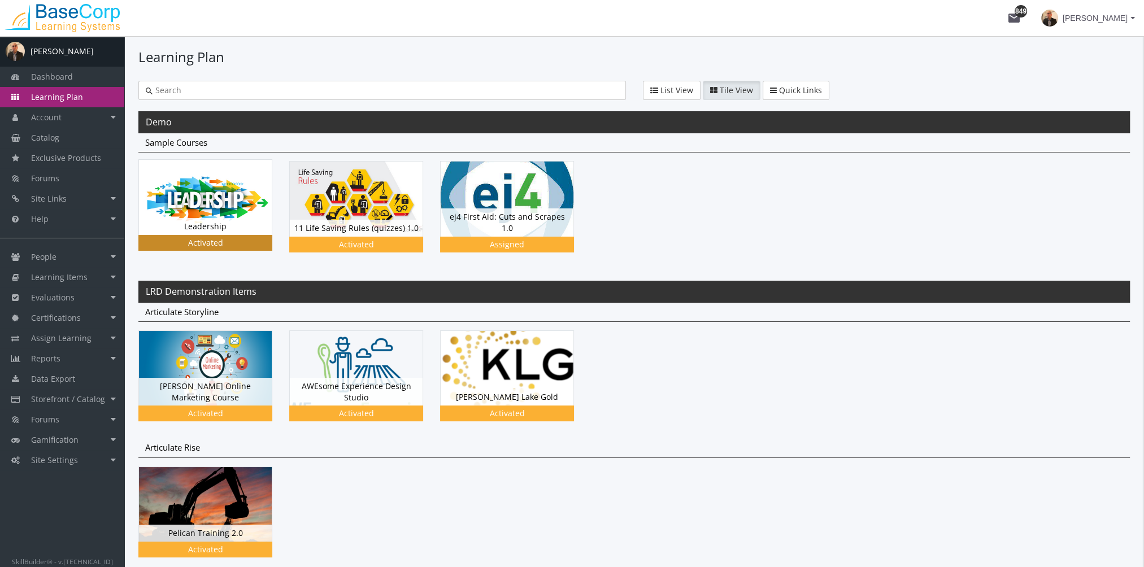
click at [216, 209] on img at bounding box center [205, 197] width 133 height 75
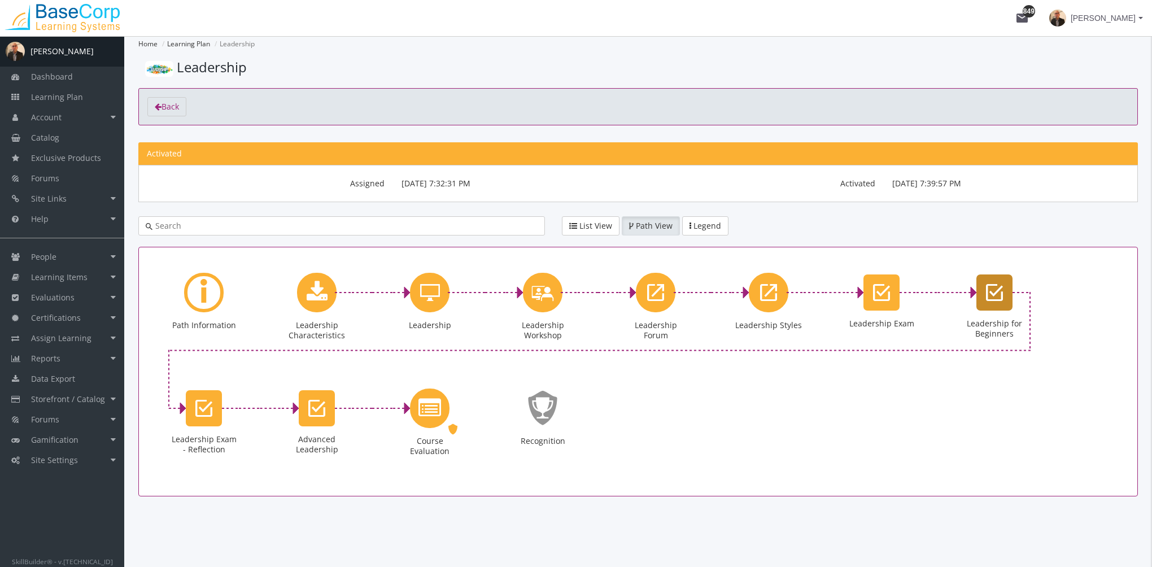
click at [986, 303] on div "Leadership for Beginners" at bounding box center [995, 293] width 36 height 36
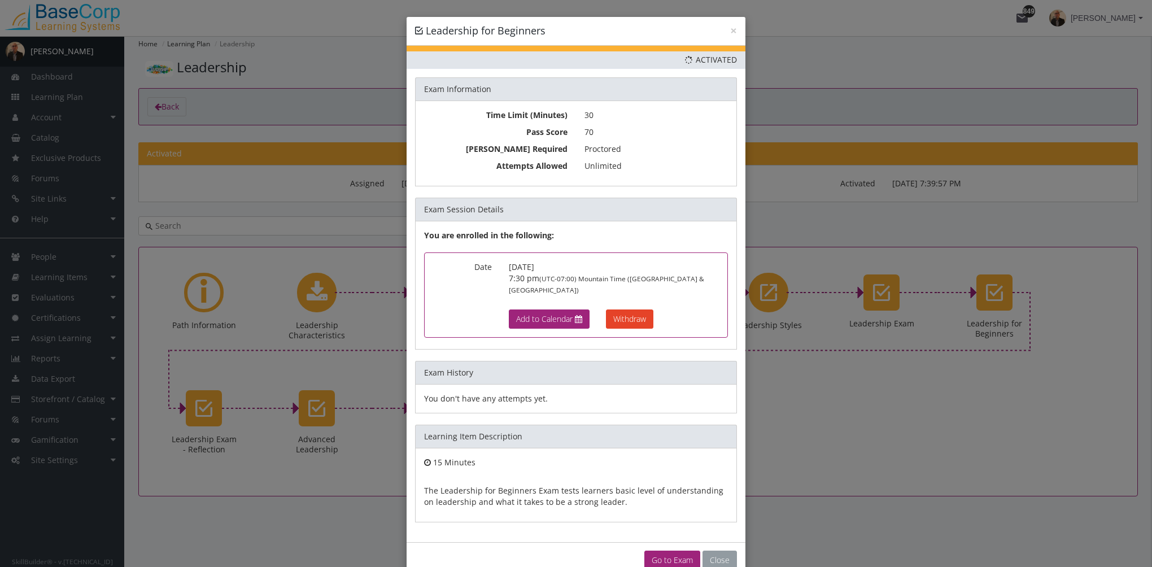
click at [721, 551] on button "Close" at bounding box center [720, 560] width 34 height 19
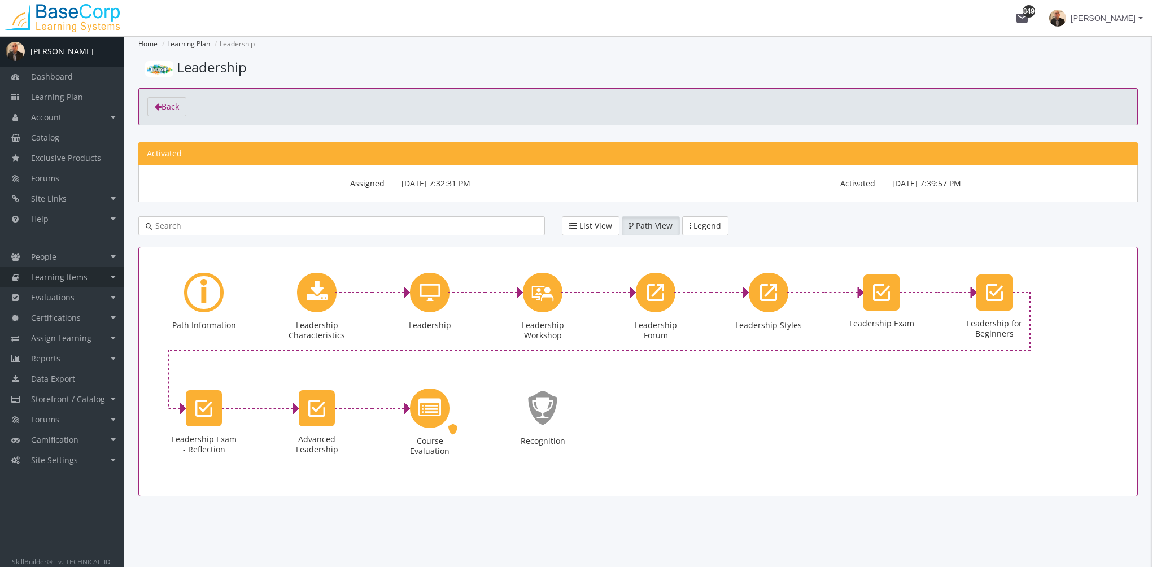
click at [77, 277] on span "Learning Items" at bounding box center [59, 277] width 56 height 11
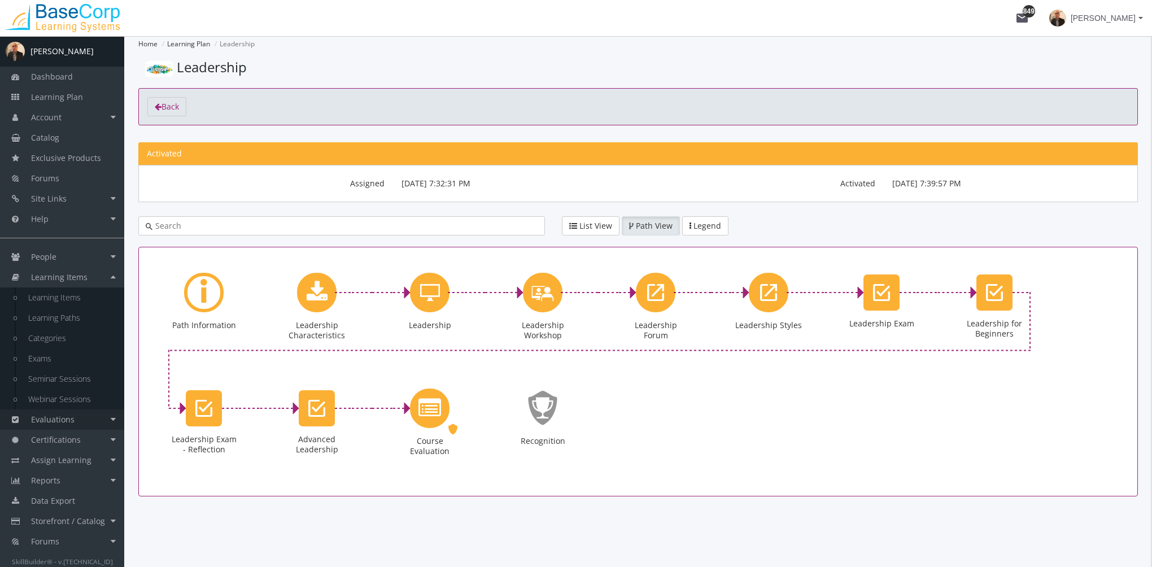
click at [90, 423] on link "Evaluations" at bounding box center [62, 420] width 124 height 20
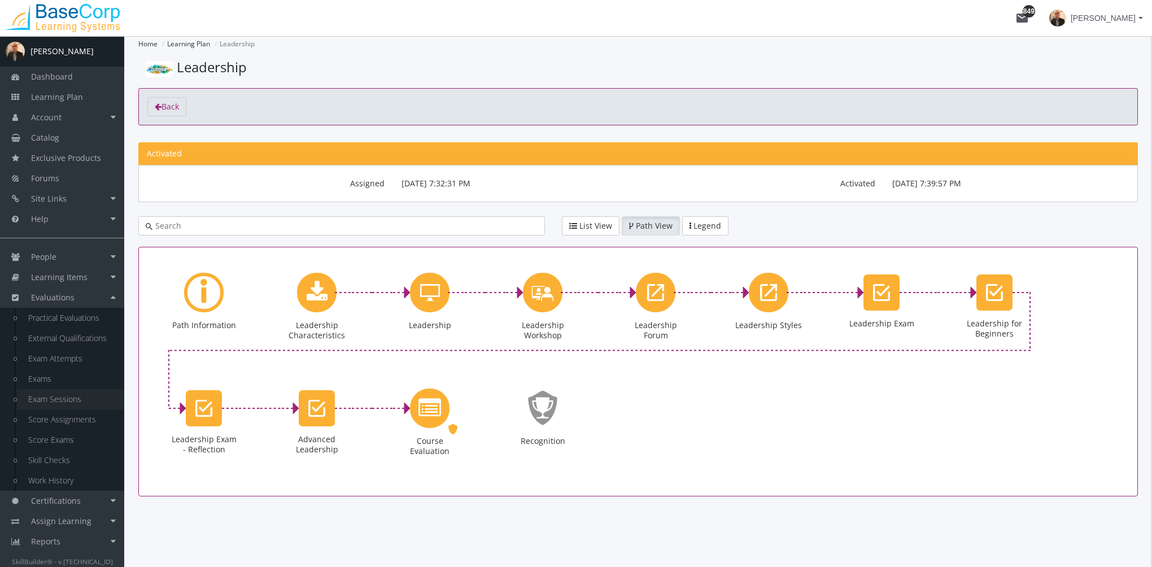
click at [76, 395] on link "Exam Sessions" at bounding box center [70, 399] width 107 height 20
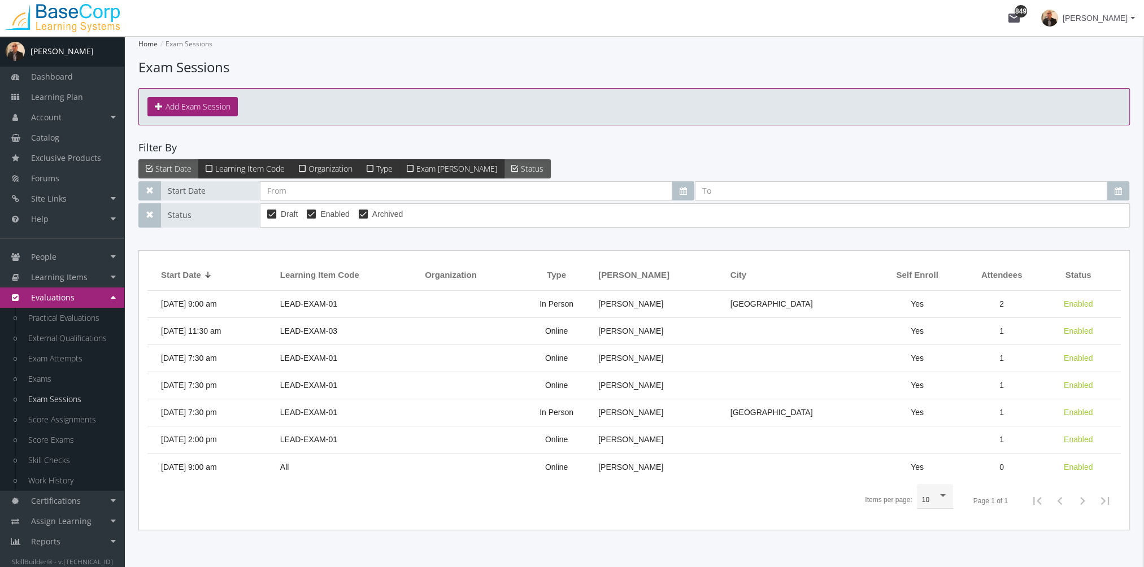
click at [207, 271] on div at bounding box center [207, 274] width 7 height 7
click at [207, 272] on div at bounding box center [208, 273] width 3 height 3
